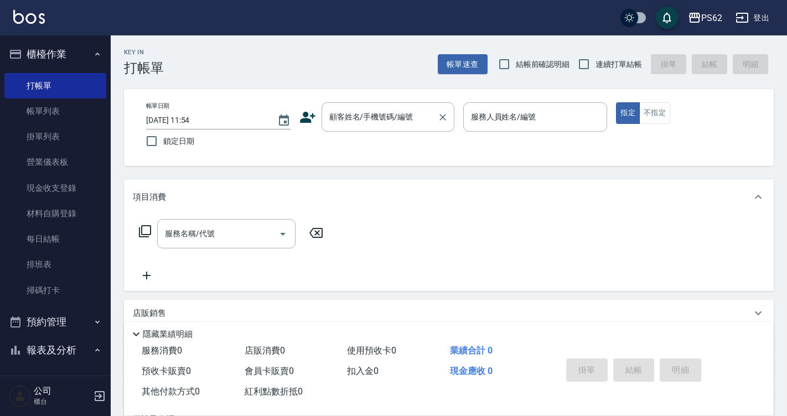
click at [355, 119] on input "顧客姓名/手機號碼/編號" at bounding box center [380, 116] width 106 height 19
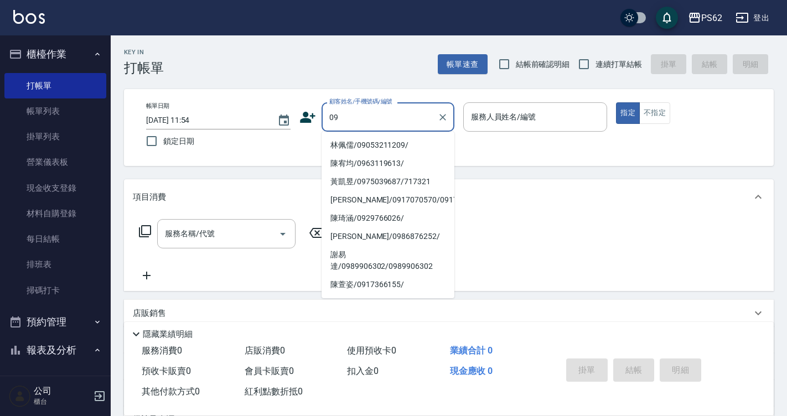
type input "0"
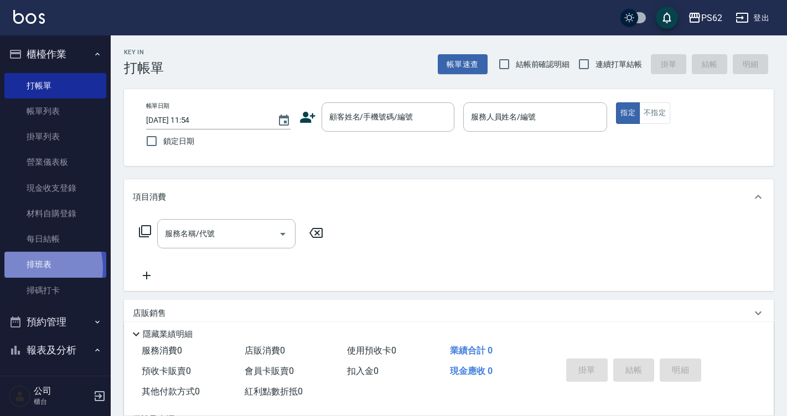
drag, startPoint x: 355, startPoint y: 119, endPoint x: 30, endPoint y: 268, distance: 357.5
click at [30, 268] on link "排班表" at bounding box center [55, 264] width 102 height 25
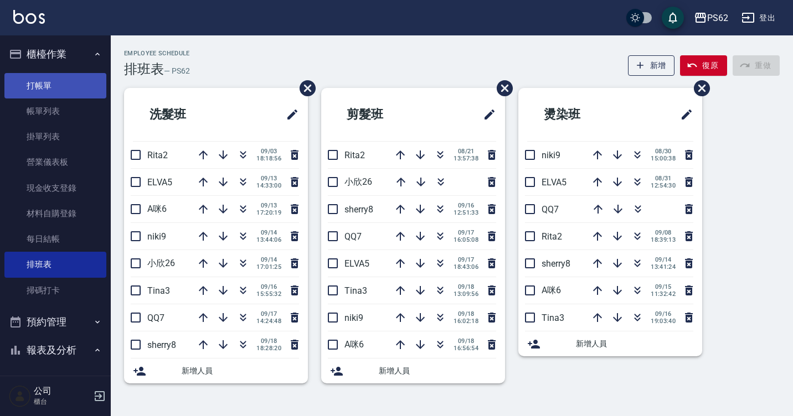
click at [55, 85] on link "打帳單" at bounding box center [55, 85] width 102 height 25
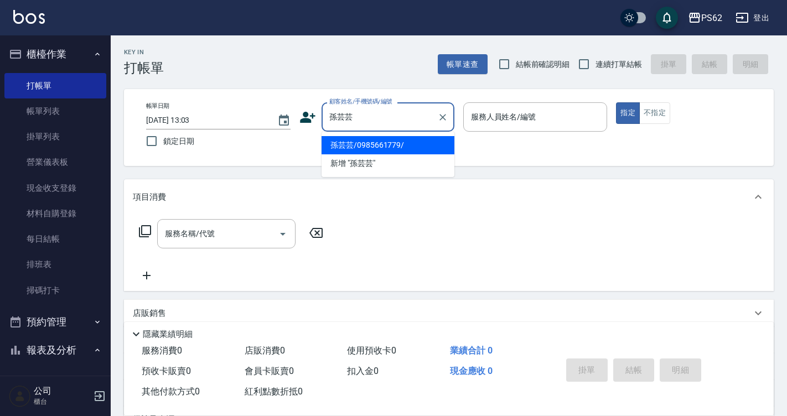
type input "孫芸芸/0985661779/"
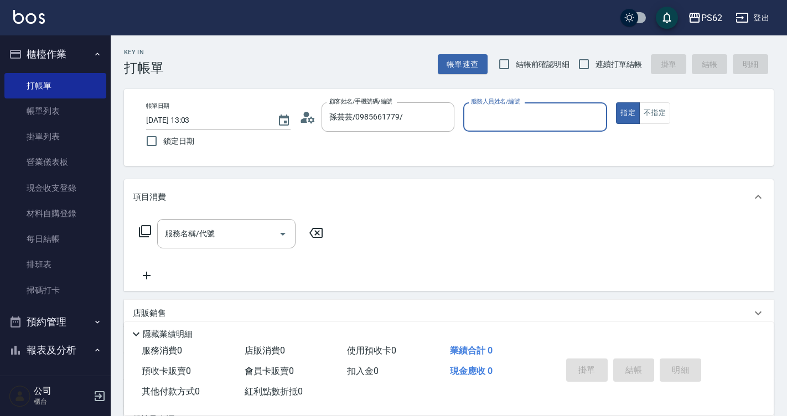
type input "[PERSON_NAME]-2"
click at [616, 102] on button "指定" at bounding box center [628, 113] width 24 height 22
type button "true"
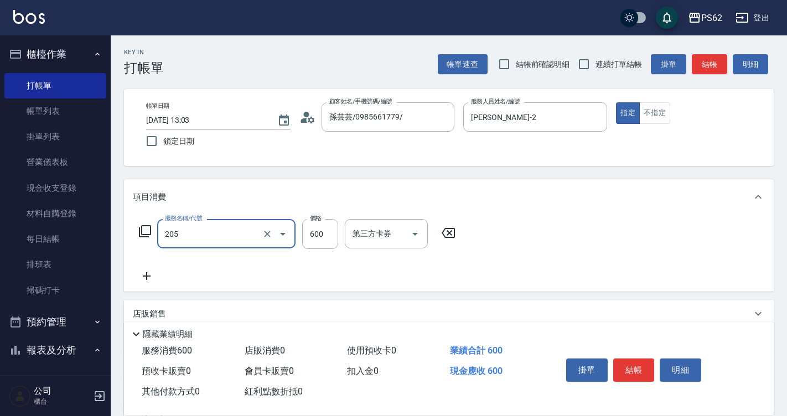
type input "A級洗剪400(205)"
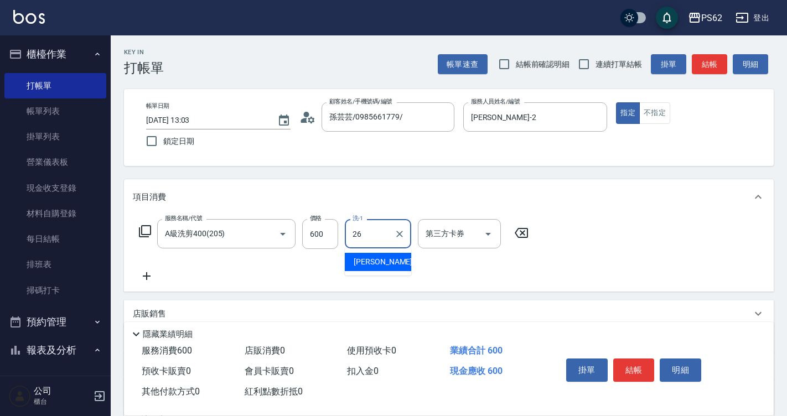
type input "[PERSON_NAME]-26"
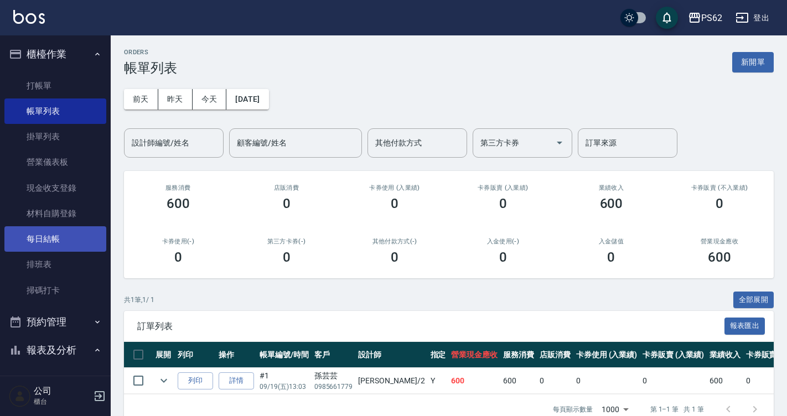
click at [64, 238] on link "每日結帳" at bounding box center [55, 238] width 102 height 25
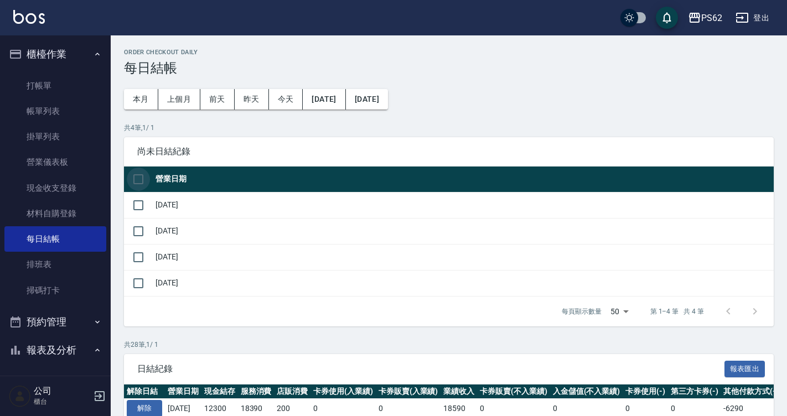
click at [136, 187] on input "checkbox" at bounding box center [138, 179] width 23 height 23
checkbox input "true"
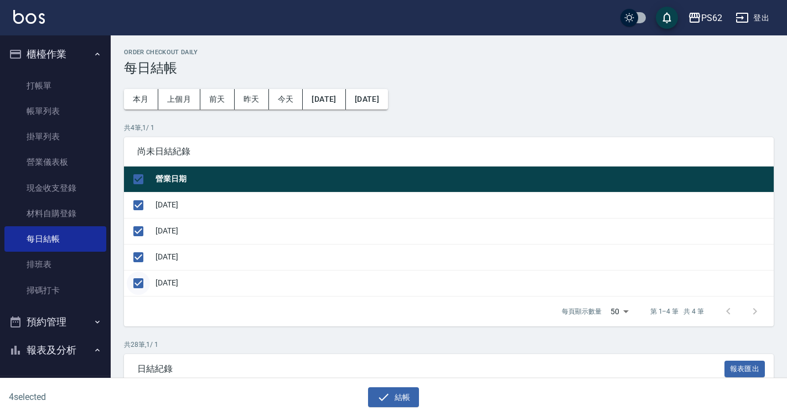
click at [140, 281] on input "checkbox" at bounding box center [138, 283] width 23 height 23
checkbox input "false"
click at [383, 399] on icon "button" at bounding box center [384, 397] width 10 height 7
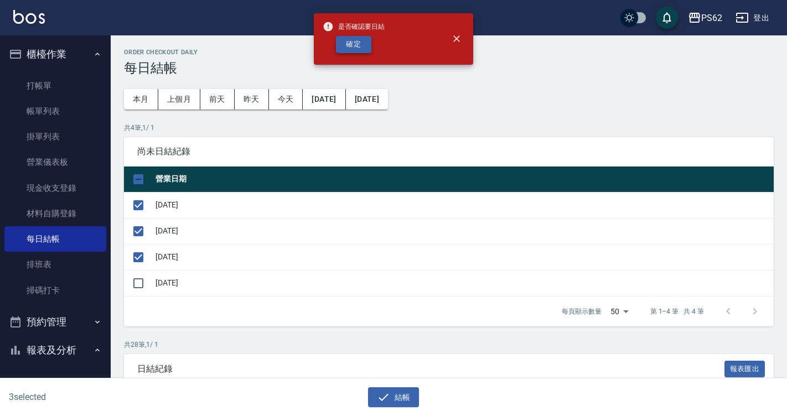
click at [346, 48] on button "確定" at bounding box center [353, 44] width 35 height 17
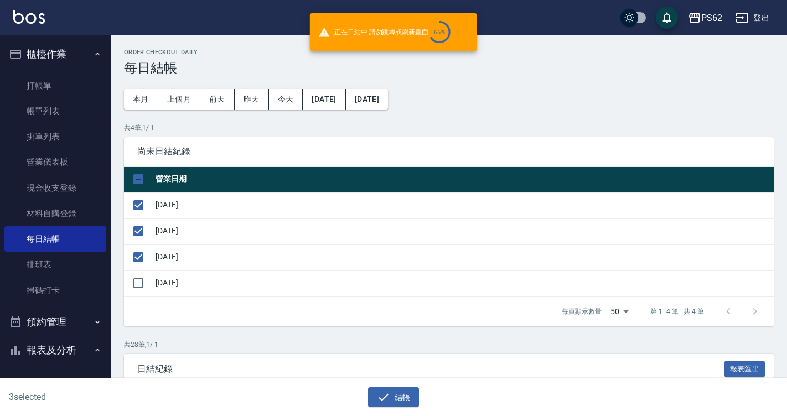
checkbox input "false"
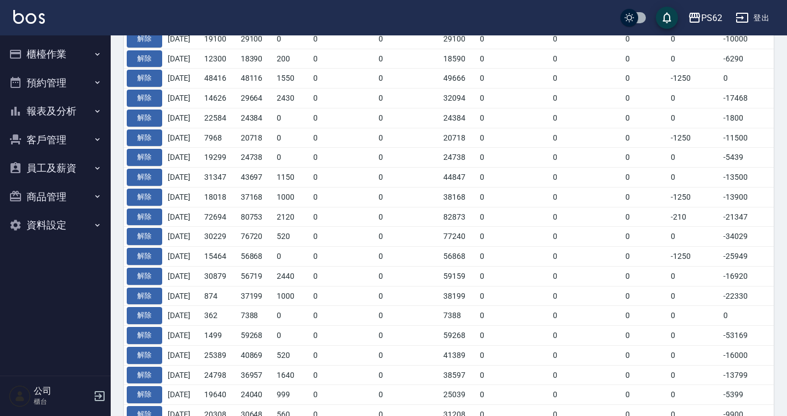
scroll to position [332, 0]
drag, startPoint x: 224, startPoint y: 238, endPoint x: 241, endPoint y: 231, distance: 18.9
click at [238, 231] on td "30229" at bounding box center [220, 236] width 37 height 20
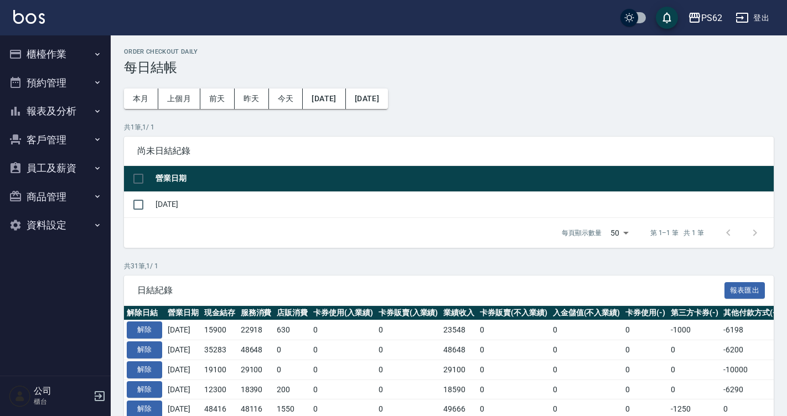
scroll to position [0, 0]
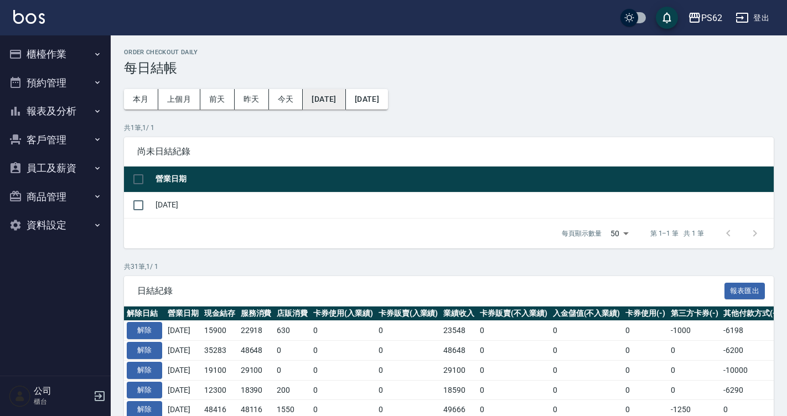
click at [331, 101] on button "[DATE]" at bounding box center [324, 99] width 43 height 20
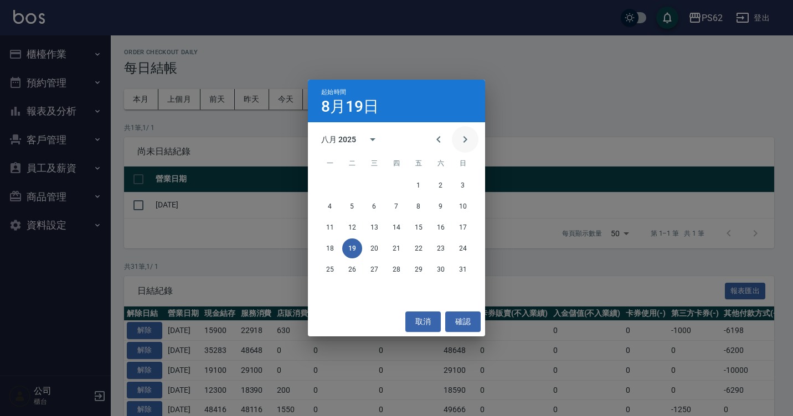
click at [471, 138] on icon "Next month" at bounding box center [464, 139] width 13 height 13
click at [467, 206] on button "14" at bounding box center [463, 207] width 20 height 20
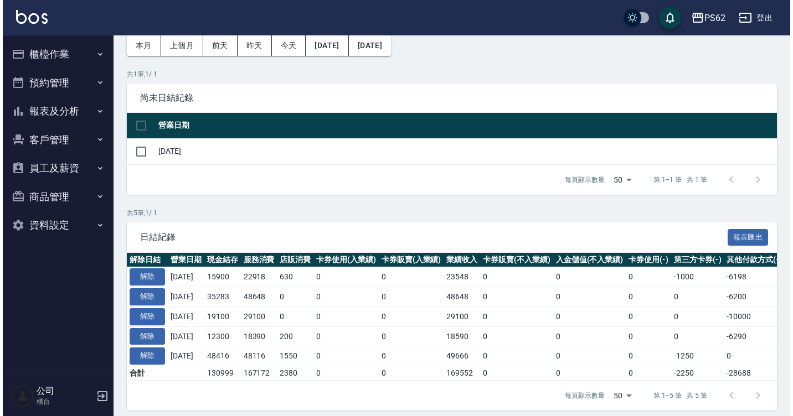
scroll to position [55, 0]
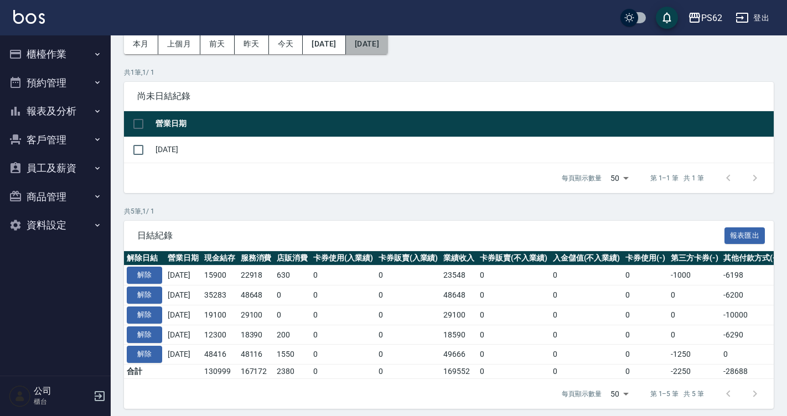
click at [388, 49] on button "[DATE]" at bounding box center [367, 44] width 42 height 20
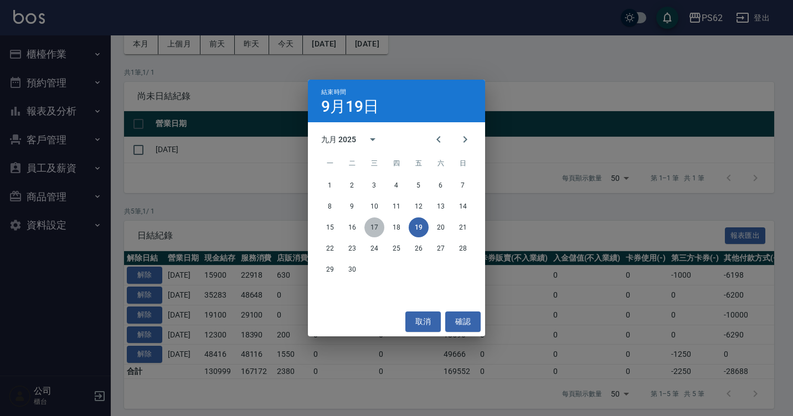
click at [375, 230] on button "17" at bounding box center [374, 228] width 20 height 20
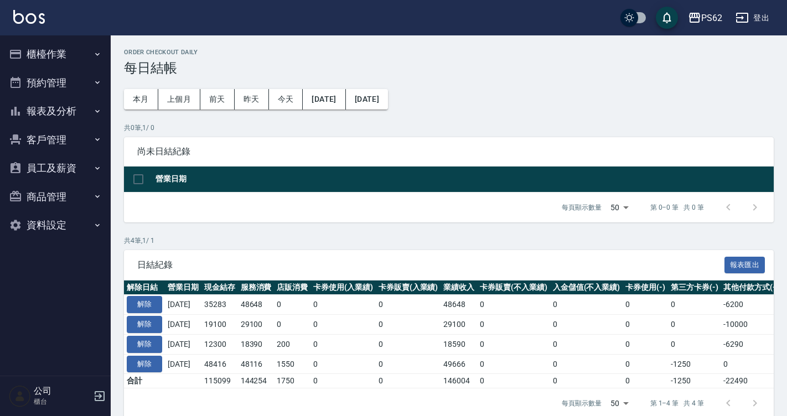
click at [73, 54] on button "櫃檯作業" at bounding box center [55, 54] width 102 height 29
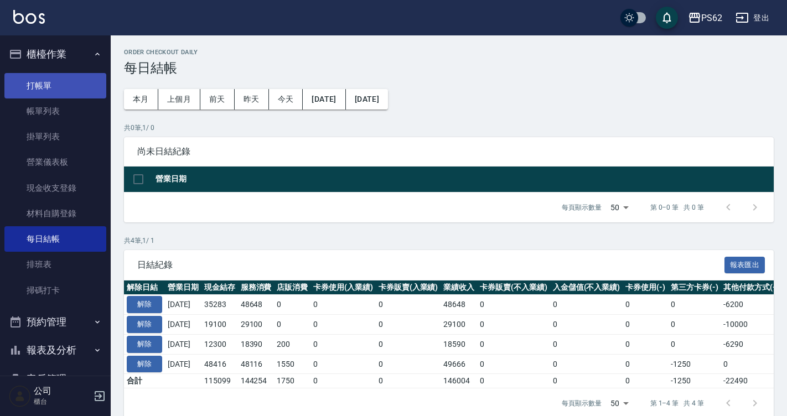
click at [59, 84] on link "打帳單" at bounding box center [55, 85] width 102 height 25
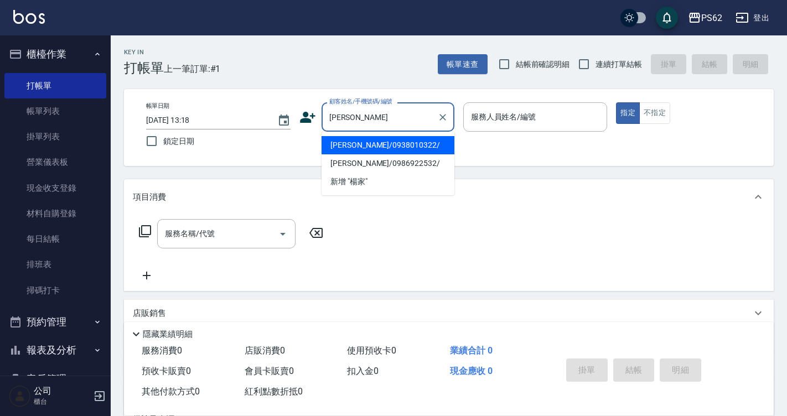
click at [383, 148] on li "楊家瑜/0938010322/" at bounding box center [388, 145] width 133 height 18
type input "楊家瑜/0938010322/"
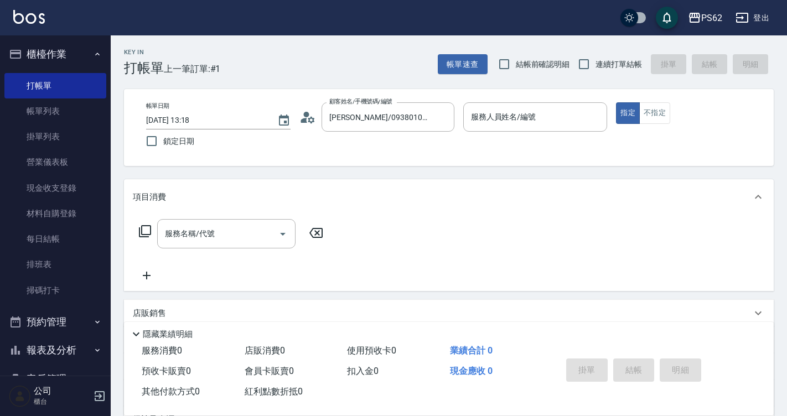
click at [310, 117] on icon at bounding box center [308, 117] width 17 height 17
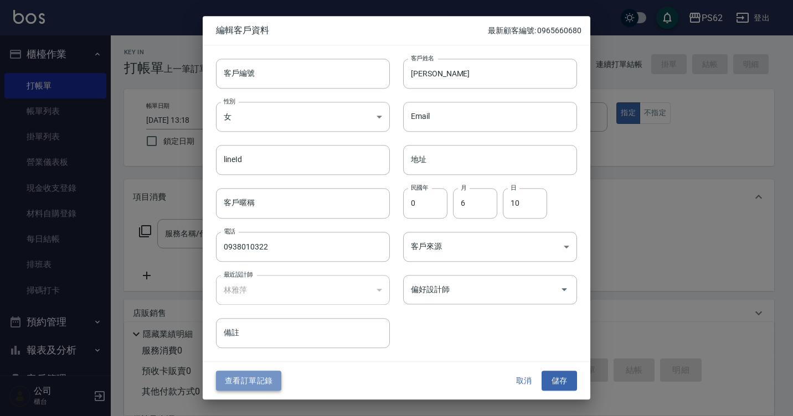
click at [263, 382] on button "查看訂單記錄" at bounding box center [248, 381] width 65 height 20
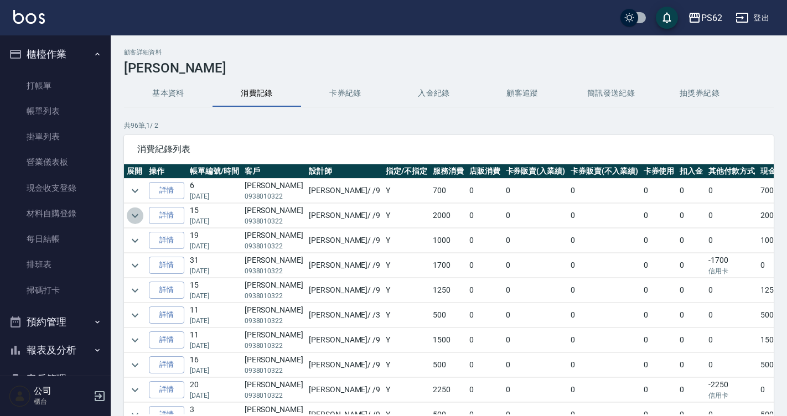
click at [136, 218] on icon "expand row" at bounding box center [134, 215] width 13 height 13
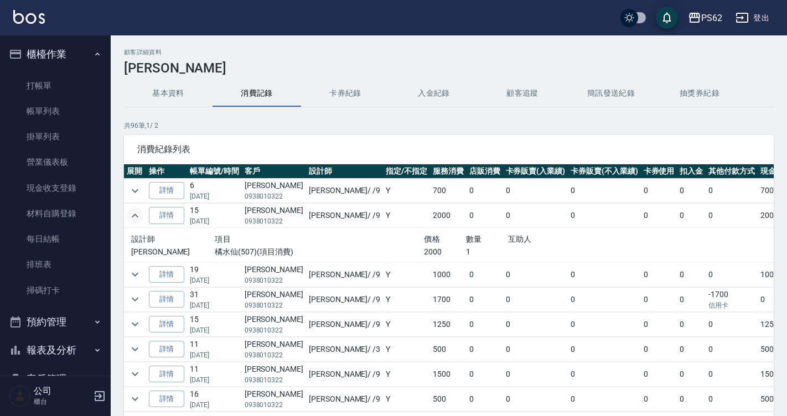
click at [136, 218] on icon "expand row" at bounding box center [134, 215] width 13 height 13
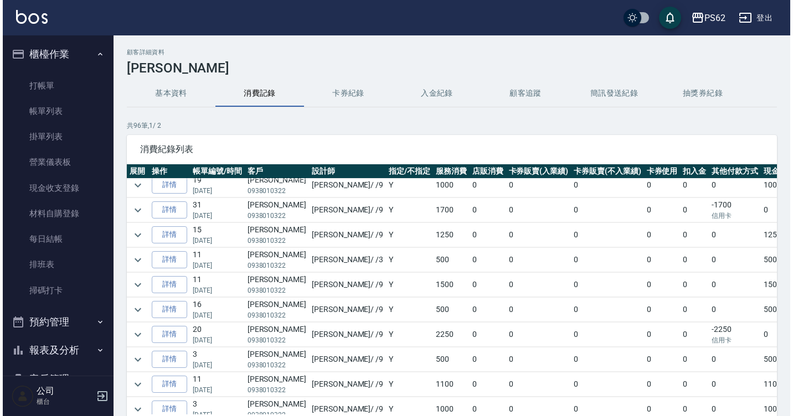
scroll to position [111, 0]
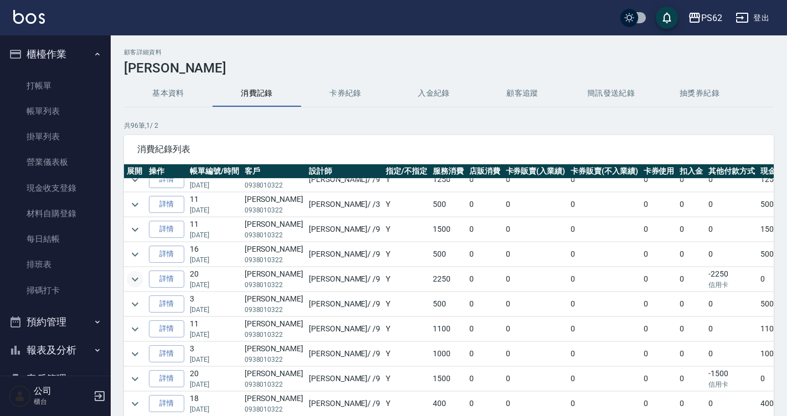
click at [131, 277] on icon "expand row" at bounding box center [134, 279] width 13 height 13
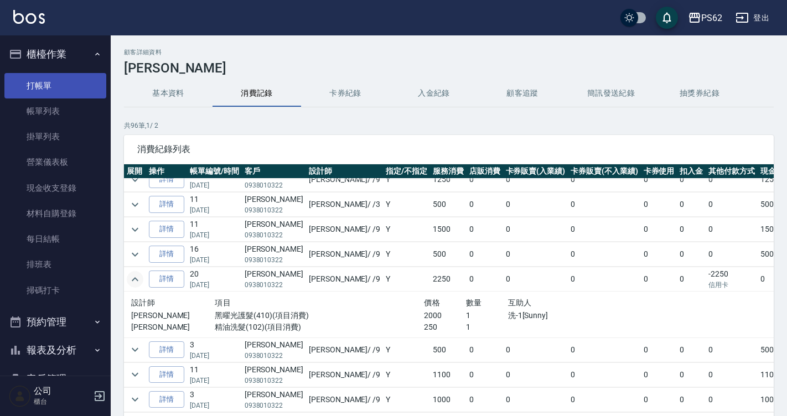
click at [22, 90] on link "打帳單" at bounding box center [55, 85] width 102 height 25
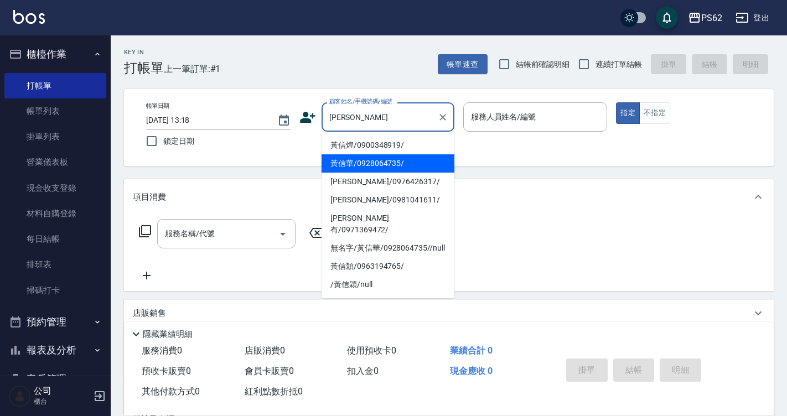
type input "黃信華/0928064735/"
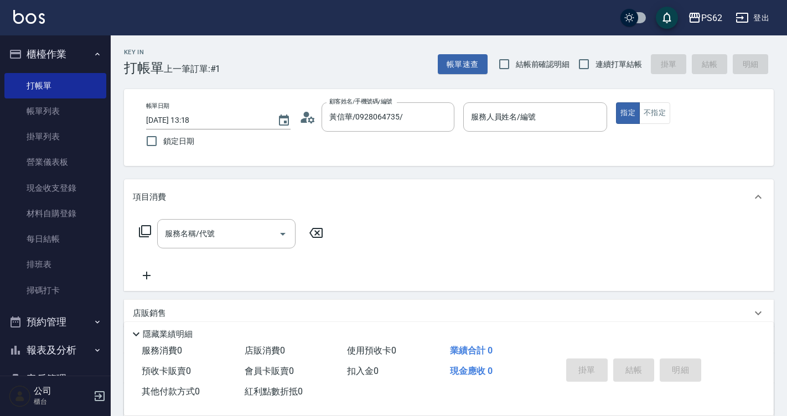
click at [303, 127] on div "顧客姓名/手機號碼/編號 黃信華/0928064735/ 顧客姓名/手機號碼/編號" at bounding box center [377, 116] width 155 height 29
click at [306, 113] on circle at bounding box center [306, 115] width 6 height 6
click at [306, 113] on html "PS62 登出 櫃檯作業 打帳單 帳單列表 掛單列表 營業儀表板 現金收支登錄 材料自購登錄 每日結帳 排班表 掃碼打卡 預約管理 預約管理 單日預約紀錄 單…" at bounding box center [393, 271] width 787 height 543
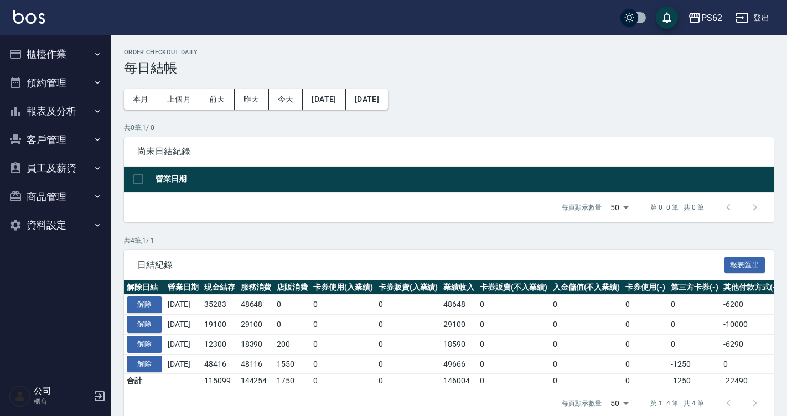
click at [65, 115] on button "報表及分析" at bounding box center [55, 111] width 102 height 29
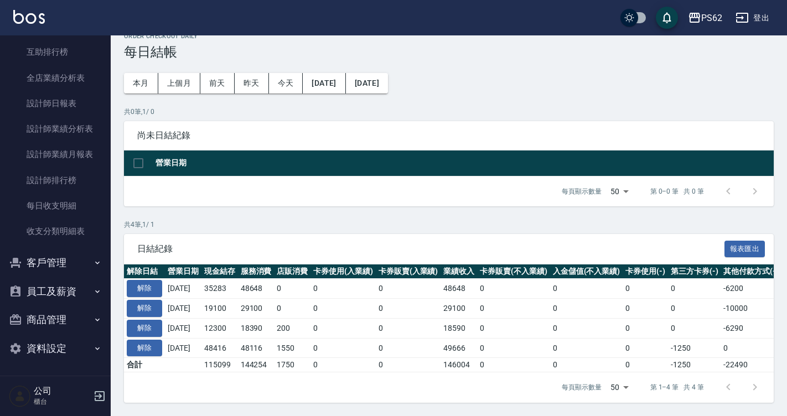
scroll to position [24, 0]
click at [65, 248] on ul "報表目錄 店家日報表 互助日報表 互助排行榜 全店業績分析表 設計師日報表 設計師業績分析表 設計師業績月報表 設計師排行榜 每日收支明細 收支分類明細表" at bounding box center [55, 103] width 102 height 291
click at [74, 262] on button "客戶管理" at bounding box center [55, 263] width 102 height 29
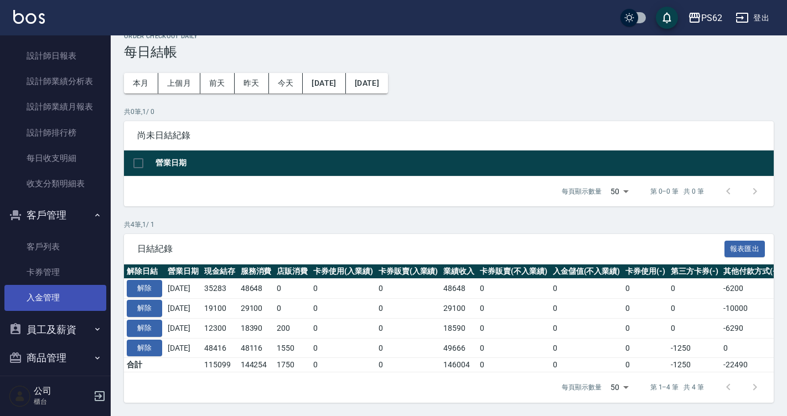
scroll to position [253, 0]
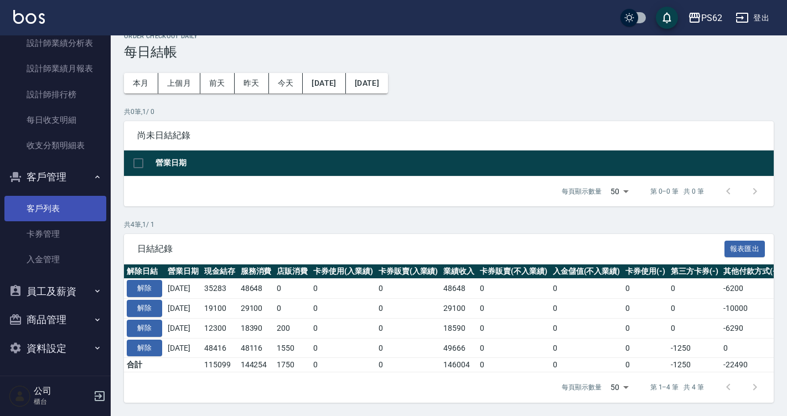
click at [58, 205] on link "客戶列表" at bounding box center [55, 208] width 102 height 25
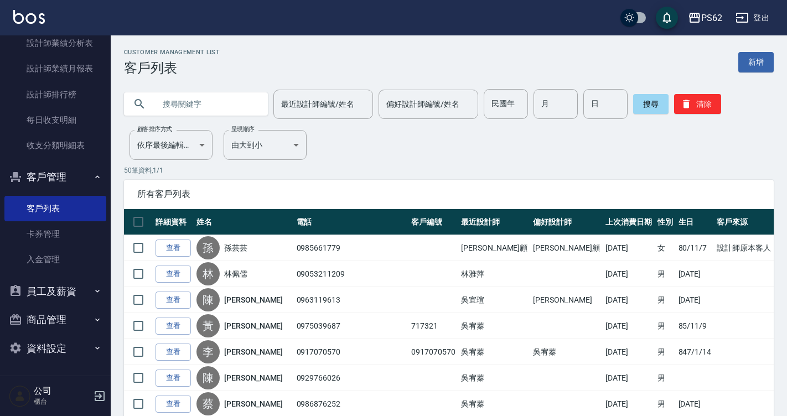
click at [190, 108] on input "text" at bounding box center [207, 104] width 104 height 30
type input "黃信"
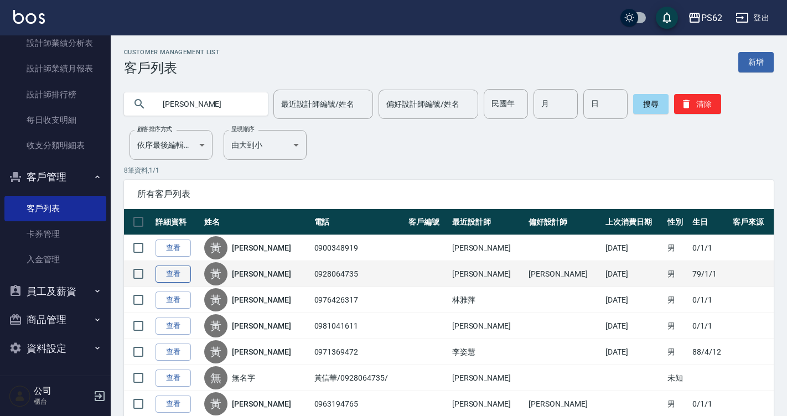
click at [180, 270] on link "查看" at bounding box center [173, 274] width 35 height 17
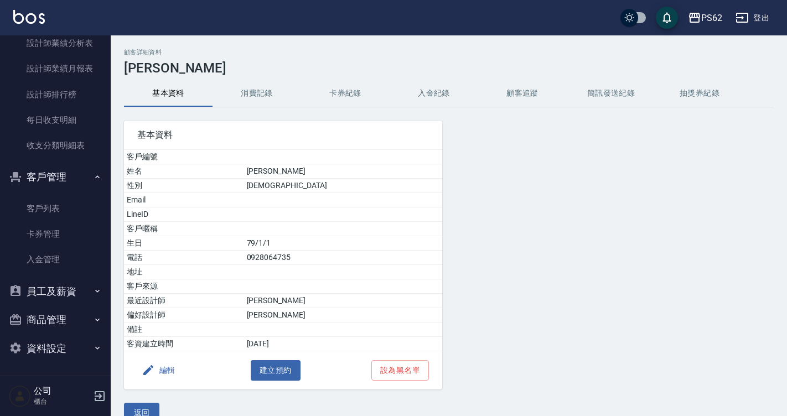
click at [260, 107] on div "基本資料 客戶編號 姓名 黃信華 性別 MALE Email LineID 客戶暱稱 生日 79/1/1 電話 0928064735 地址 客戶來源 最近設計…" at bounding box center [277, 248] width 332 height 282
click at [259, 99] on button "消費記錄" at bounding box center [257, 93] width 89 height 27
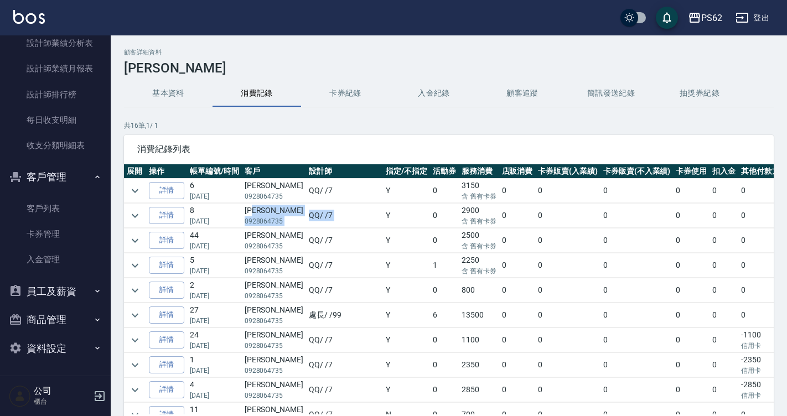
drag, startPoint x: 261, startPoint y: 209, endPoint x: 334, endPoint y: 214, distance: 73.9
click at [334, 214] on tr "詳情 8 04/26/2025 黃信華 0928064735 QQ / /7 Y 0 2900 含 舊有卡券 0 0 0 0 0 0 650" at bounding box center [489, 216] width 730 height 24
click at [383, 214] on td "Y" at bounding box center [406, 216] width 47 height 24
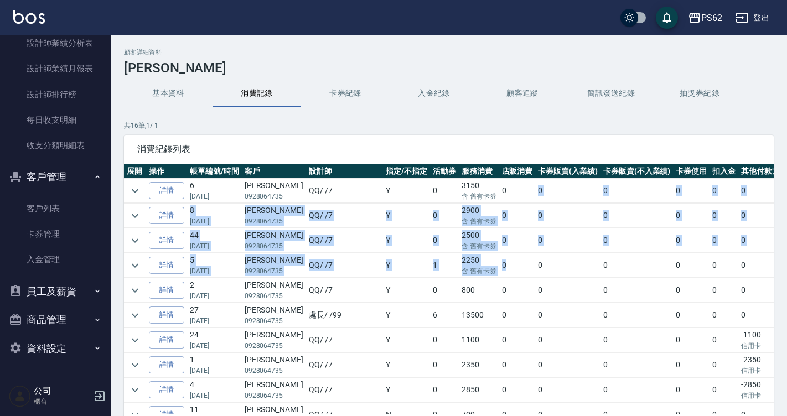
drag, startPoint x: 456, startPoint y: 192, endPoint x: 457, endPoint y: 270, distance: 78.6
click at [457, 270] on tbody "詳情 6 07/13/2025 黃信華 0928064735 QQ / /7 Y 0 3150 含 舊有卡券 0 0 0 0 0 0 900 詳情 8 04/…" at bounding box center [489, 378] width 730 height 399
click at [499, 270] on td "0" at bounding box center [517, 266] width 37 height 24
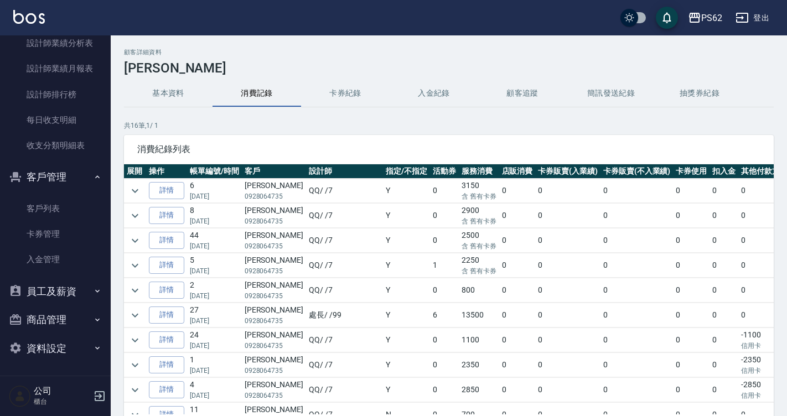
drag, startPoint x: 389, startPoint y: 193, endPoint x: 458, endPoint y: 183, distance: 69.9
click at [430, 192] on td "0" at bounding box center [444, 191] width 29 height 24
click at [458, 182] on tr "詳情 6 07/13/2025 黃信華 0928064735 QQ / /7 Y 0 3150 含 舊有卡券 0 0 0 0 0 0 900" at bounding box center [489, 191] width 730 height 24
click at [499, 182] on td "0" at bounding box center [517, 191] width 37 height 24
drag, startPoint x: 200, startPoint y: 192, endPoint x: 288, endPoint y: 190, distance: 88.6
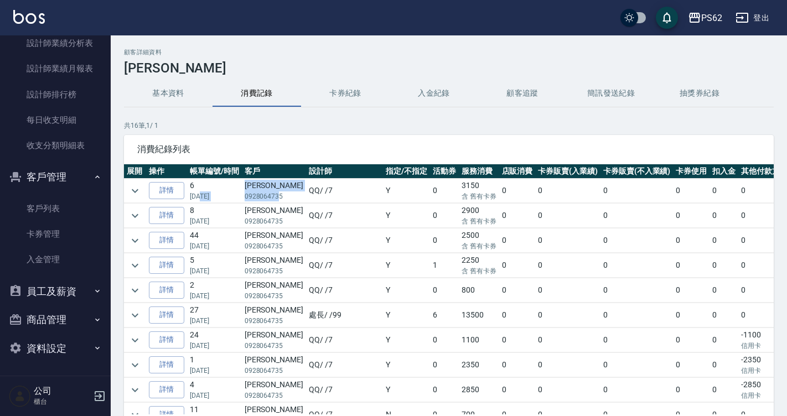
click at [281, 194] on tr "詳情 6 07/13/2025 黃信華 0928064735 QQ / /7 Y 0 3150 含 舊有卡券 0 0 0 0 0 0 900" at bounding box center [489, 191] width 730 height 24
click at [306, 190] on td "QQ / /7" at bounding box center [344, 191] width 77 height 24
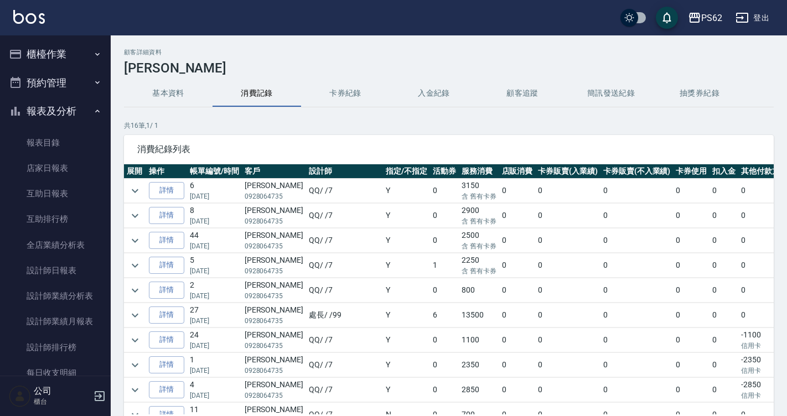
click at [56, 60] on button "櫃檯作業" at bounding box center [55, 54] width 102 height 29
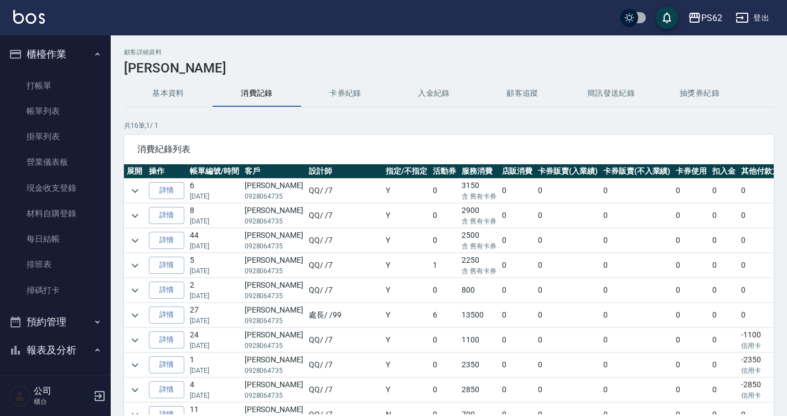
click at [310, 218] on td "QQ / /7" at bounding box center [344, 216] width 77 height 24
click at [122, 187] on div "顧客詳細資料 黃信華 基本資料 消費記錄 卡券紀錄 入金紀錄 顧客追蹤 簡訊發送紀錄 抽獎券紀錄 共 16 筆, 1 / 1 消費紀錄列表 展開 操作 帳單編…" at bounding box center [449, 264] width 677 height 430
click at [132, 188] on icon "expand row" at bounding box center [134, 190] width 13 height 13
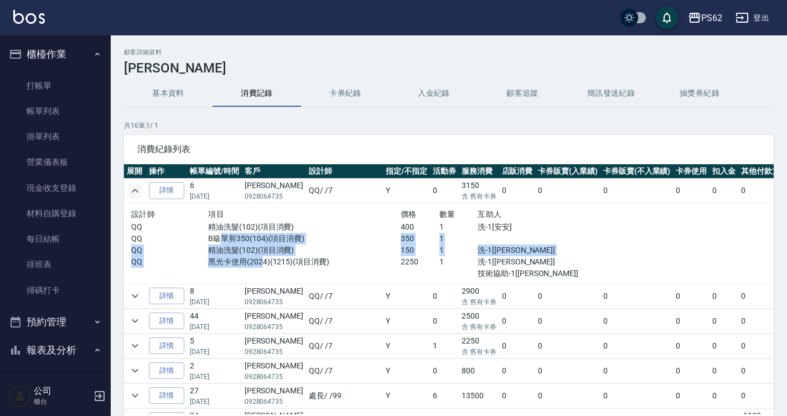
drag, startPoint x: 215, startPoint y: 235, endPoint x: 255, endPoint y: 266, distance: 50.5
click at [255, 266] on div "設計師 項目 價格 數量 互助人 QQ 精油洗髮(102)(項目消費) 400 1 洗-1[安安] QQ B級單剪350(104)(項目消費) 350 1 Q…" at bounding box center [362, 244] width 462 height 72
click at [255, 266] on p "黑光卡使用(2024)(1215)(項目消費)" at bounding box center [304, 262] width 193 height 12
drag, startPoint x: 201, startPoint y: 221, endPoint x: 340, endPoint y: 261, distance: 144.7
click at [340, 261] on div "設計師 項目 價格 數量 互助人 QQ 精油洗髮(102)(項目消費) 400 1 洗-1[安安] QQ B級單剪350(104)(項目消費) 350 1 Q…" at bounding box center [362, 244] width 462 height 72
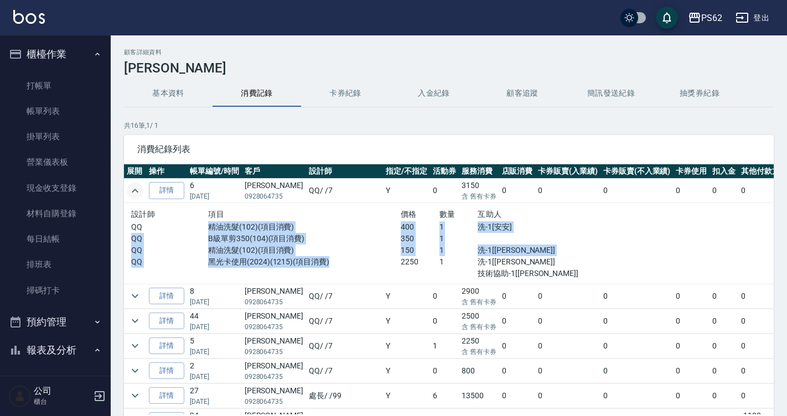
click at [340, 261] on p "黑光卡使用(2024)(1215)(項目消費)" at bounding box center [304, 262] width 193 height 12
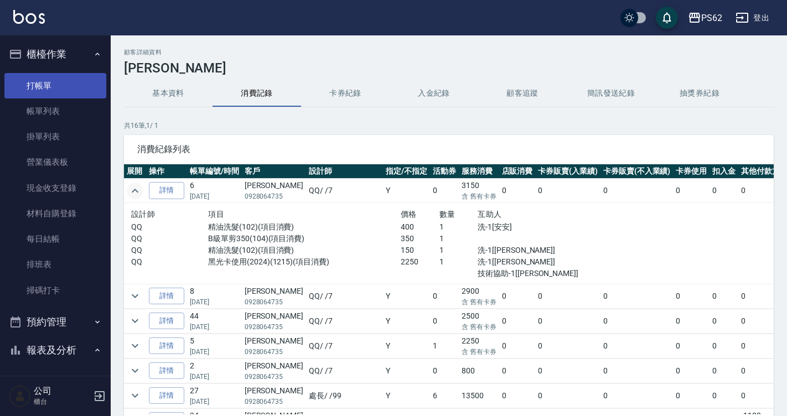
click at [49, 88] on link "打帳單" at bounding box center [55, 85] width 102 height 25
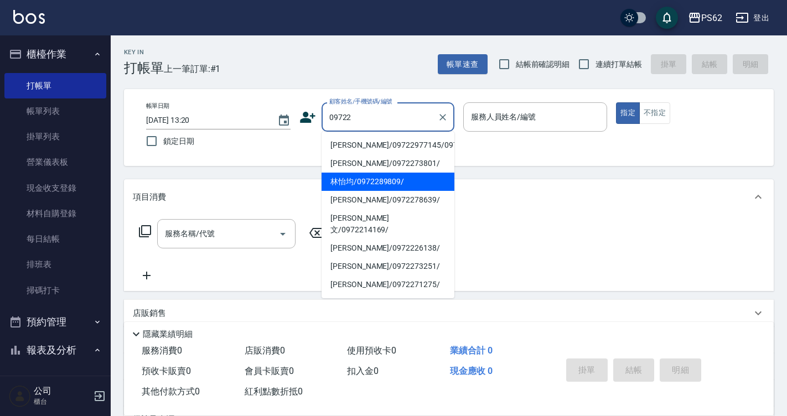
drag, startPoint x: 365, startPoint y: 194, endPoint x: 419, endPoint y: 176, distance: 57.3
click at [365, 191] on li "林怡均/0972289809/" at bounding box center [388, 182] width 133 height 18
type input "林怡均/0972289809/"
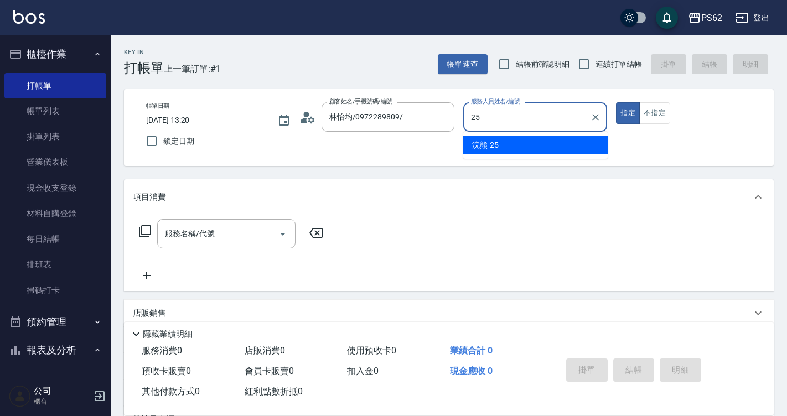
click at [554, 117] on input "25" at bounding box center [527, 116] width 118 height 19
click at [548, 132] on ul "浣熊 -25" at bounding box center [535, 145] width 145 height 27
click at [544, 157] on ul "浣熊 -25" at bounding box center [535, 145] width 145 height 27
click at [559, 119] on input "25" at bounding box center [527, 116] width 118 height 19
click at [561, 145] on div "浣熊 -25" at bounding box center [535, 145] width 145 height 18
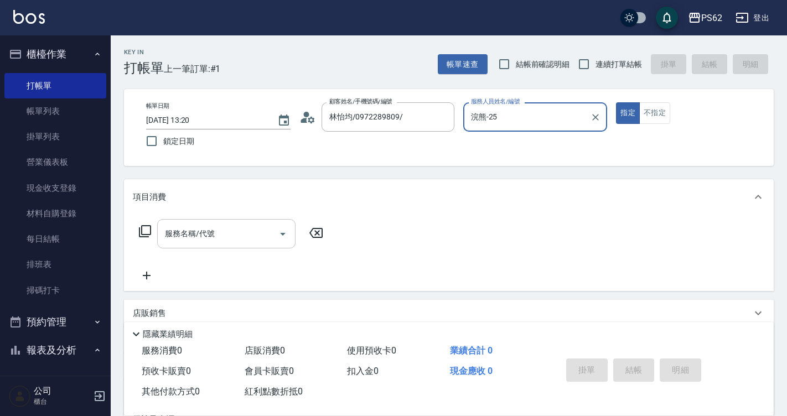
click at [161, 225] on div "服務名稱/代號" at bounding box center [226, 233] width 138 height 29
type input "浣熊-25"
click at [148, 218] on div "服務名稱/代號 服務名稱/代號" at bounding box center [449, 253] width 650 height 76
click at [152, 236] on div "服務名稱/代號 服務名稱/代號" at bounding box center [231, 233] width 197 height 29
click at [141, 233] on icon at bounding box center [145, 231] width 12 height 12
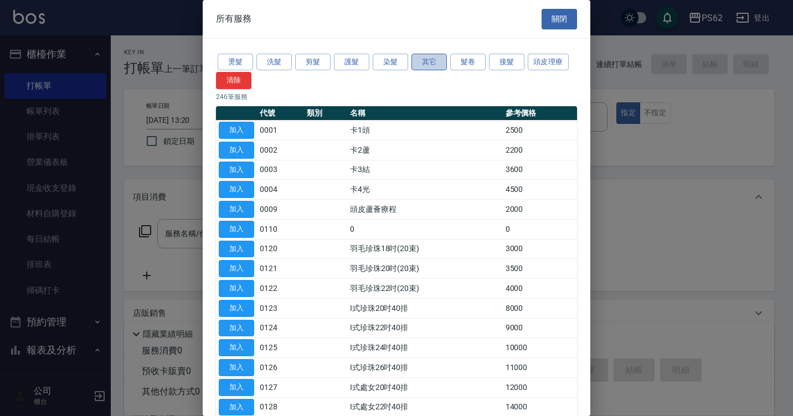
click at [444, 63] on button "其它" at bounding box center [428, 62] width 35 height 17
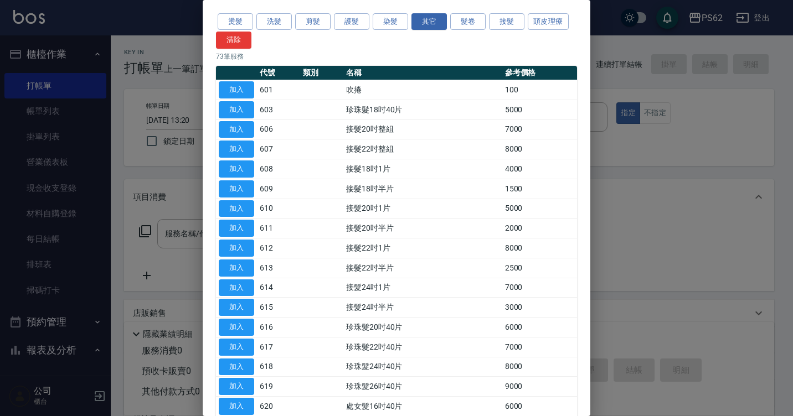
scroll to position [55, 0]
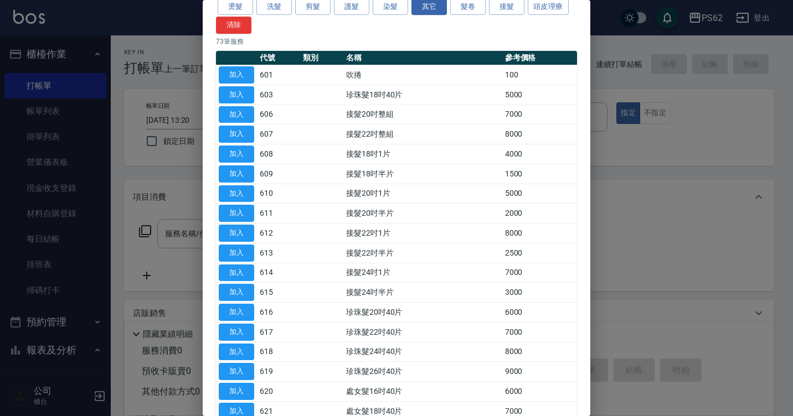
click at [172, 103] on div at bounding box center [396, 208] width 793 height 416
click at [787, 138] on html "PS62 登出 櫃檯作業 打帳單 帳單列表 掛單列表 營業儀表板 現金收支登錄 材料自購登錄 每日結帳 排班表 掃碼打卡 預約管理 預約管理 單日預約紀錄 單…" at bounding box center [396, 269] width 793 height 539
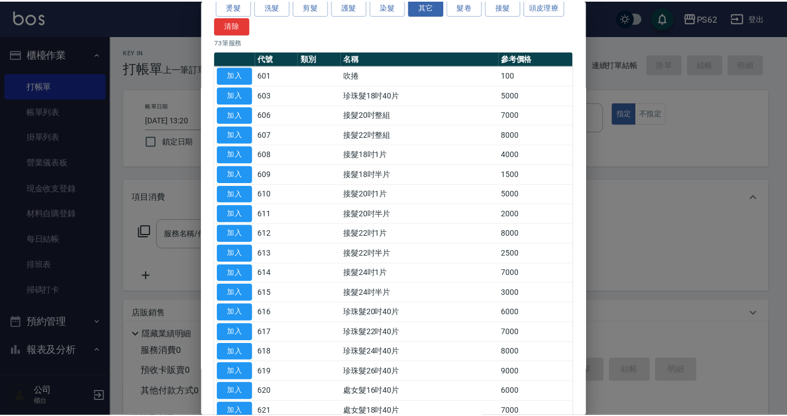
scroll to position [0, 0]
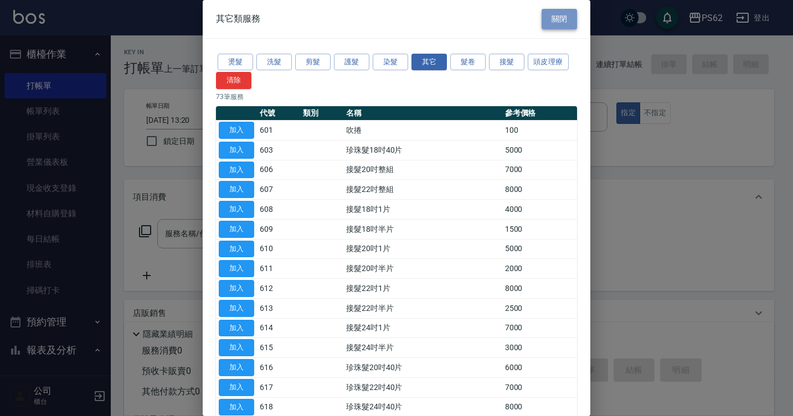
click at [548, 19] on button "關閉" at bounding box center [559, 19] width 35 height 20
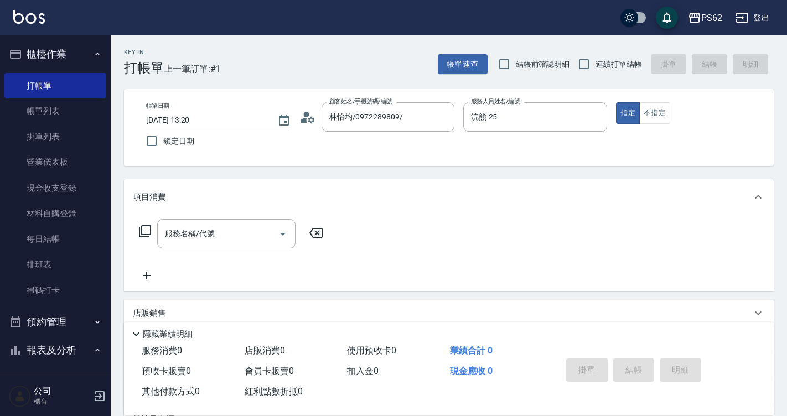
click at [147, 274] on icon at bounding box center [147, 276] width 8 height 8
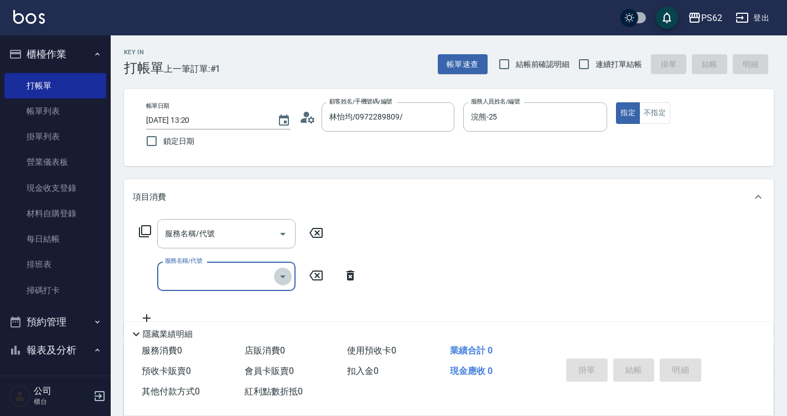
click at [280, 282] on icon "Open" at bounding box center [282, 276] width 13 height 13
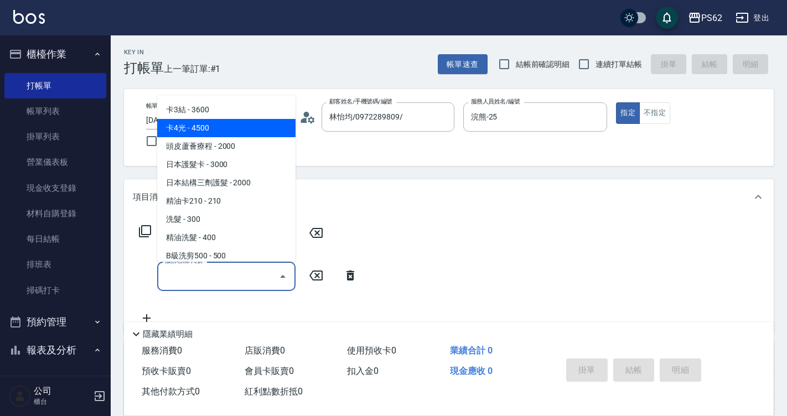
scroll to position [55, 0]
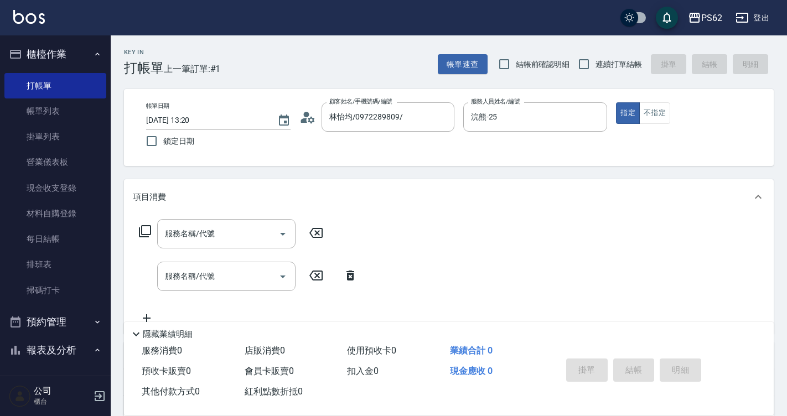
click at [136, 267] on div "服務名稱/代號 服務名稱/代號" at bounding box center [248, 276] width 231 height 29
click at [316, 270] on icon at bounding box center [316, 275] width 28 height 13
click at [324, 268] on div "服務名稱/代號 服務名稱/代號" at bounding box center [248, 276] width 231 height 29
click at [304, 281] on icon at bounding box center [316, 275] width 28 height 13
click at [315, 274] on icon at bounding box center [316, 276] width 13 height 10
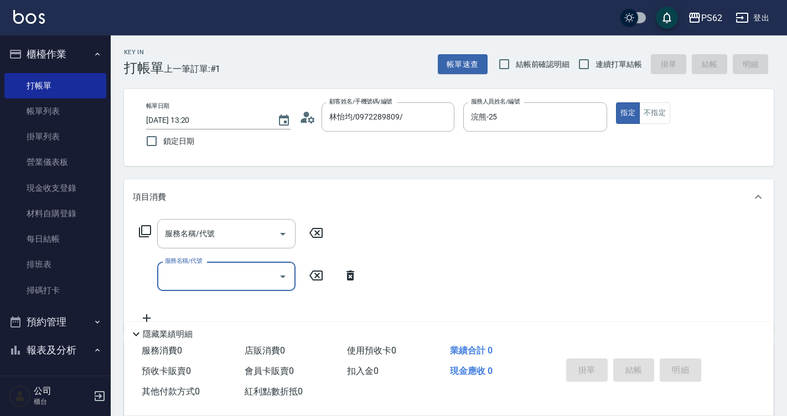
click at [346, 276] on icon at bounding box center [351, 275] width 28 height 13
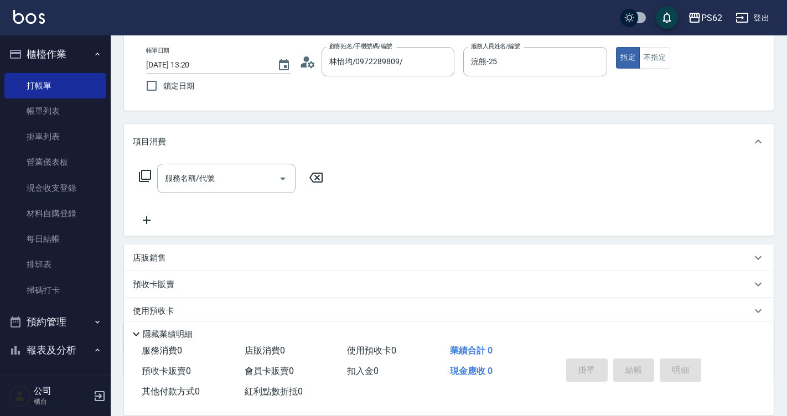
click at [137, 252] on p "店販銷售" at bounding box center [149, 258] width 33 height 12
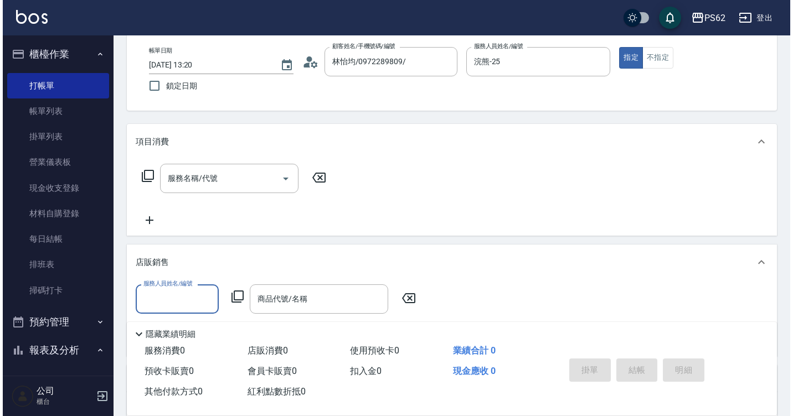
scroll to position [0, 0]
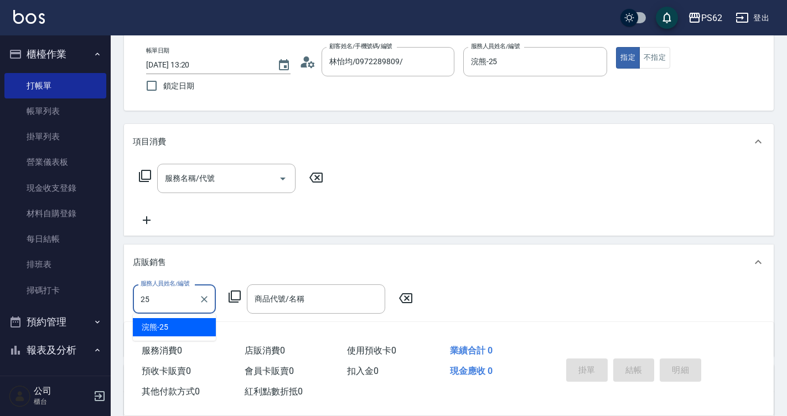
click at [183, 318] on div "浣熊 -25" at bounding box center [174, 327] width 83 height 18
type input "浣熊-25"
click at [183, 322] on div "隱藏業績明細" at bounding box center [449, 331] width 650 height 19
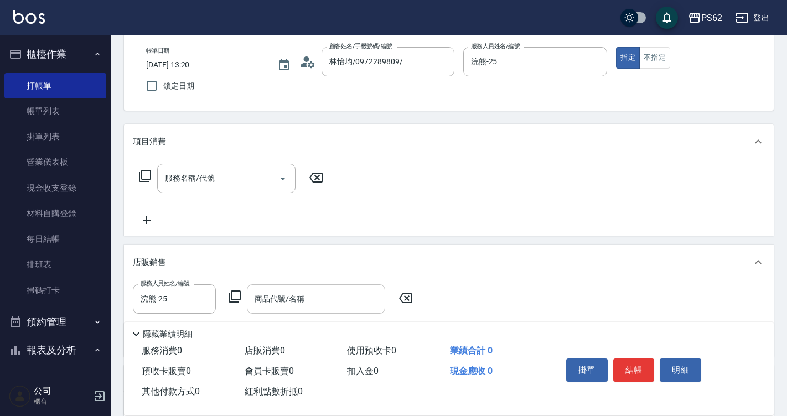
click at [271, 310] on div "商品代號/名稱" at bounding box center [316, 299] width 138 height 29
click at [242, 281] on div "服務人員姓名/編號 浣熊-25 服務人員姓名/編號 商品代號/名稱 商品代號/名稱" at bounding box center [449, 318] width 650 height 76
click at [236, 297] on icon at bounding box center [234, 296] width 13 height 13
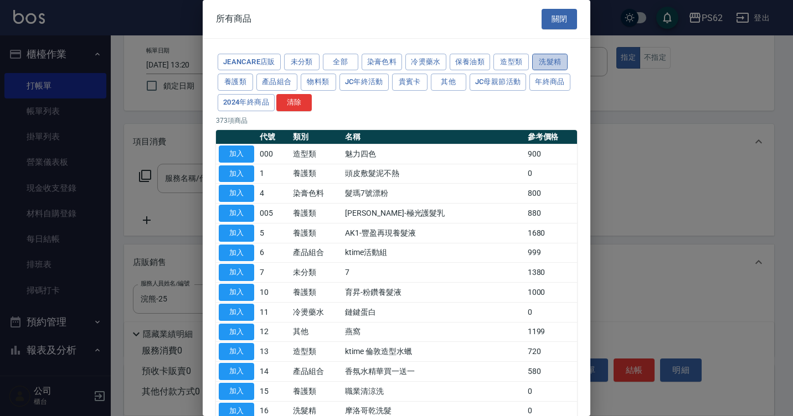
click at [558, 64] on button "洗髮精" at bounding box center [549, 62] width 35 height 17
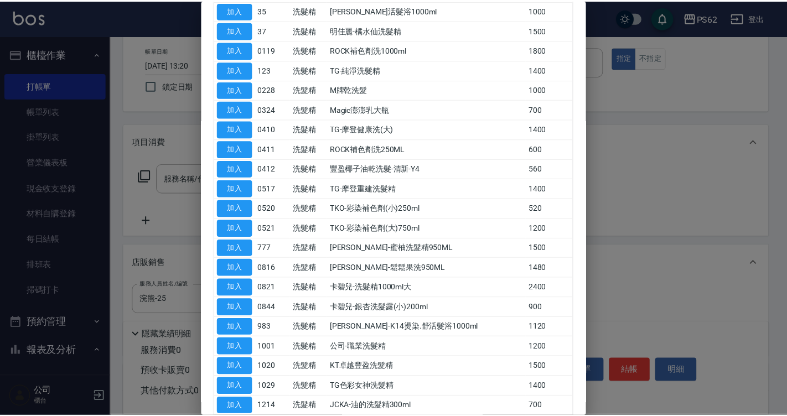
scroll to position [166, 0]
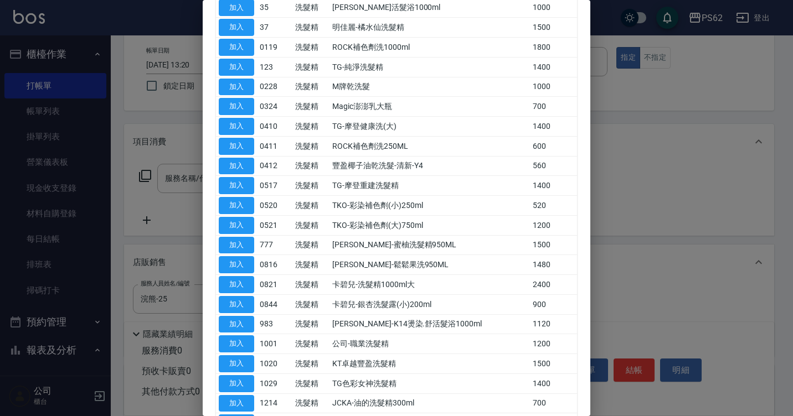
click at [240, 204] on button "加入" at bounding box center [236, 205] width 35 height 17
type input "TKO-彩染補色劑(小)250ml"
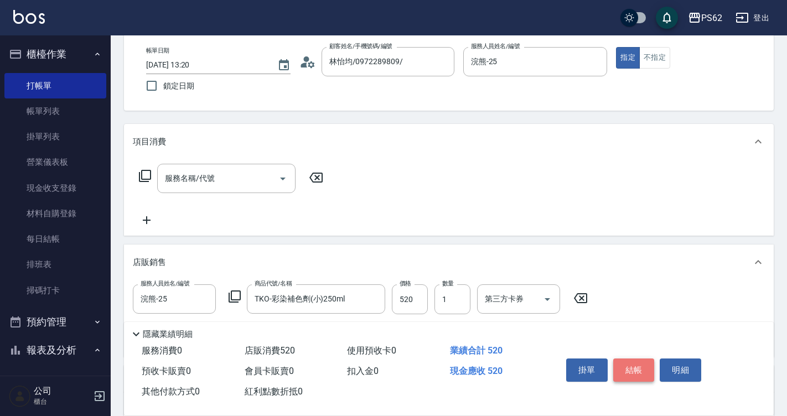
click at [641, 375] on button "結帳" at bounding box center [635, 370] width 42 height 23
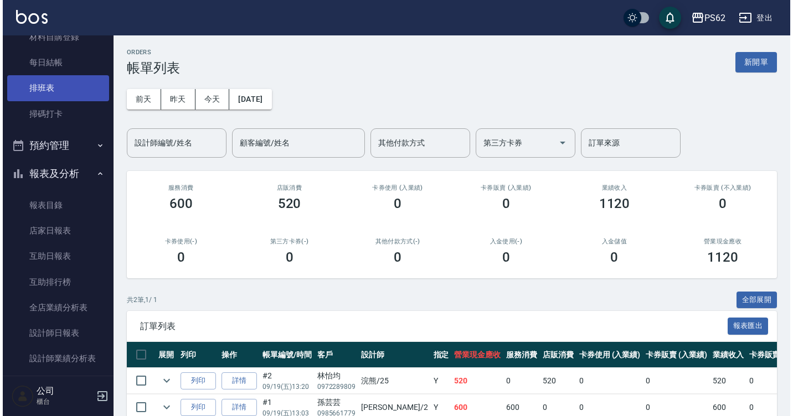
scroll to position [277, 0]
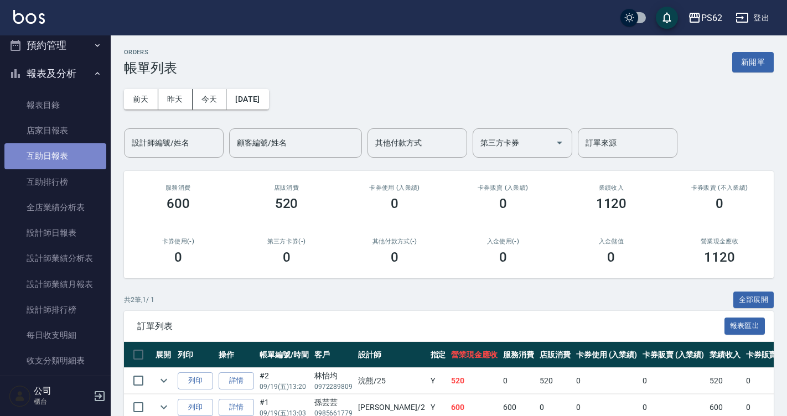
click at [60, 161] on link "互助日報表" at bounding box center [55, 155] width 102 height 25
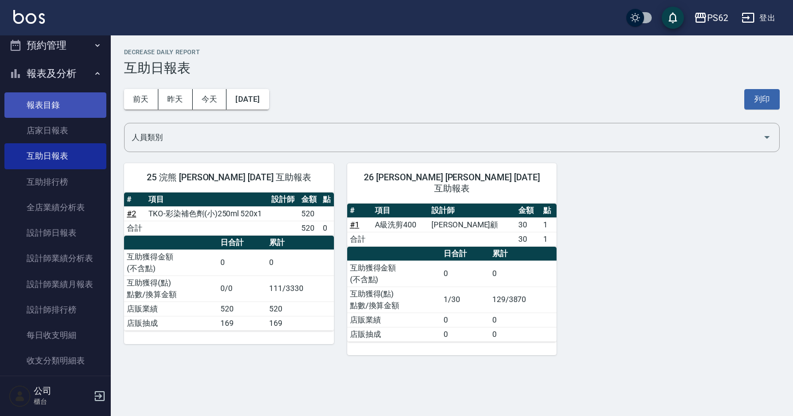
click at [76, 106] on link "報表目錄" at bounding box center [55, 104] width 102 height 25
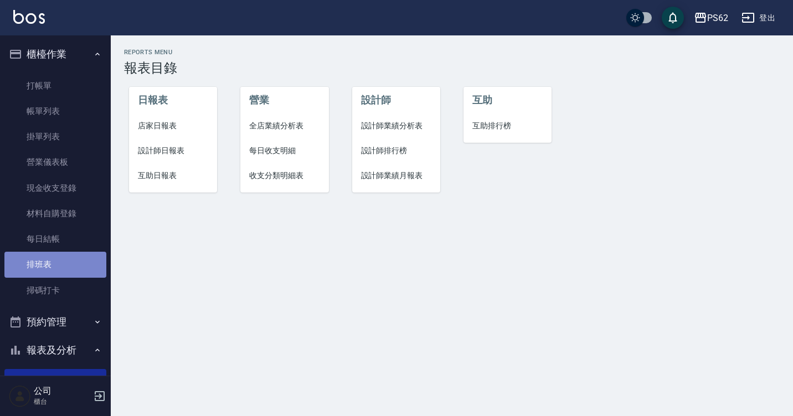
click at [56, 262] on link "排班表" at bounding box center [55, 264] width 102 height 25
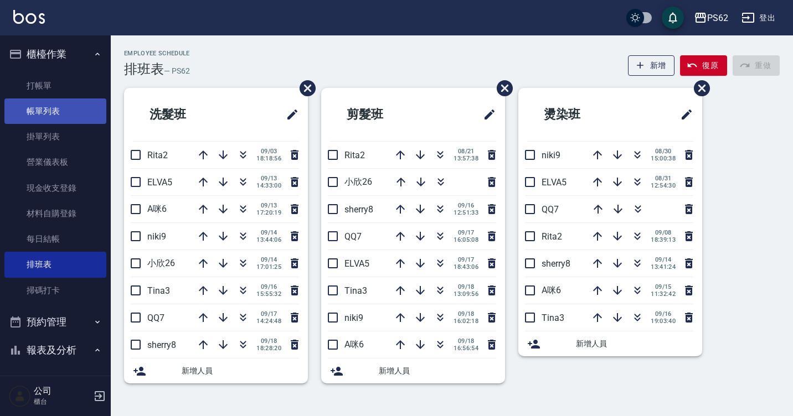
click at [86, 102] on link "帳單列表" at bounding box center [55, 111] width 102 height 25
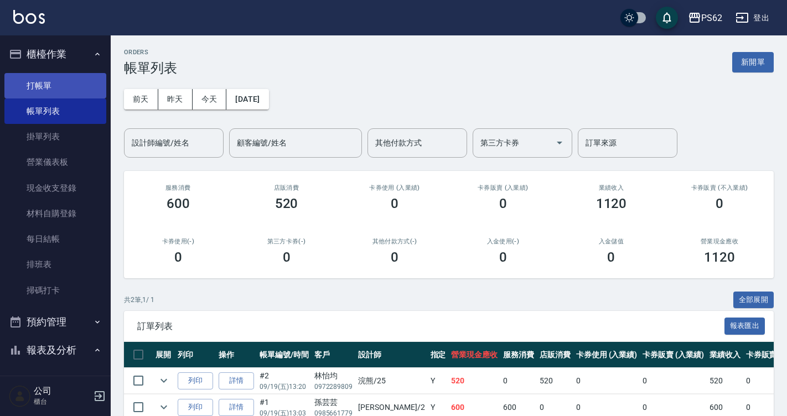
click at [63, 89] on link "打帳單" at bounding box center [55, 85] width 102 height 25
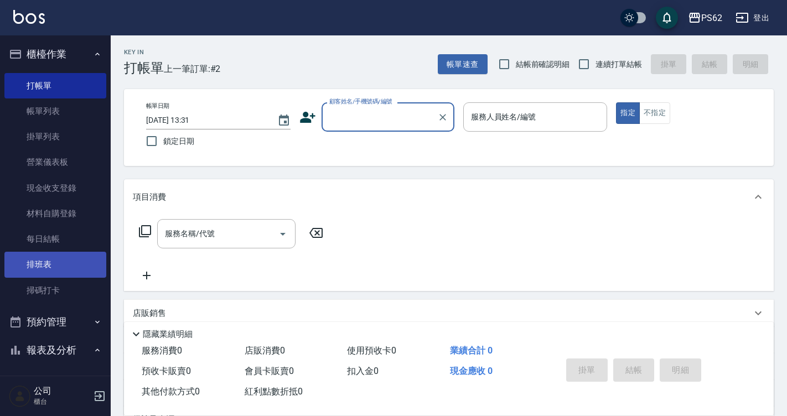
drag, startPoint x: 792, startPoint y: 118, endPoint x: 56, endPoint y: 260, distance: 749.3
click at [56, 260] on link "排班表" at bounding box center [55, 264] width 102 height 25
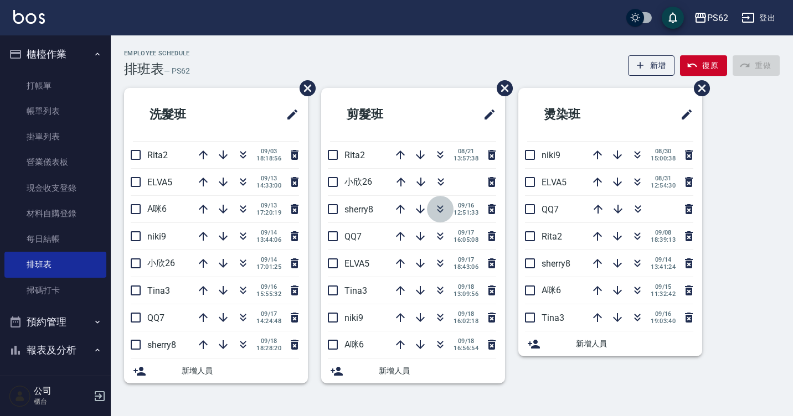
click at [442, 212] on icon "button" at bounding box center [440, 209] width 13 height 13
click at [406, 107] on h2 "剪髮班" at bounding box center [384, 115] width 108 height 40
click at [444, 205] on icon "button" at bounding box center [440, 209] width 13 height 13
click at [441, 215] on icon "button" at bounding box center [440, 209] width 13 height 13
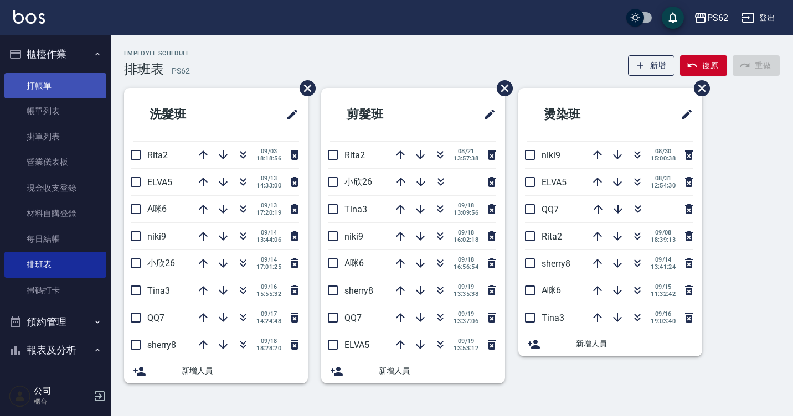
click at [25, 85] on link "打帳單" at bounding box center [55, 85] width 102 height 25
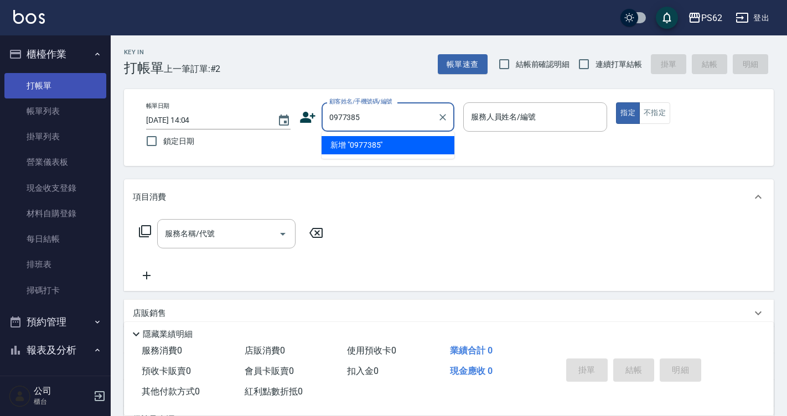
type input "0977385"
click at [54, 83] on link "打帳單" at bounding box center [55, 85] width 102 height 25
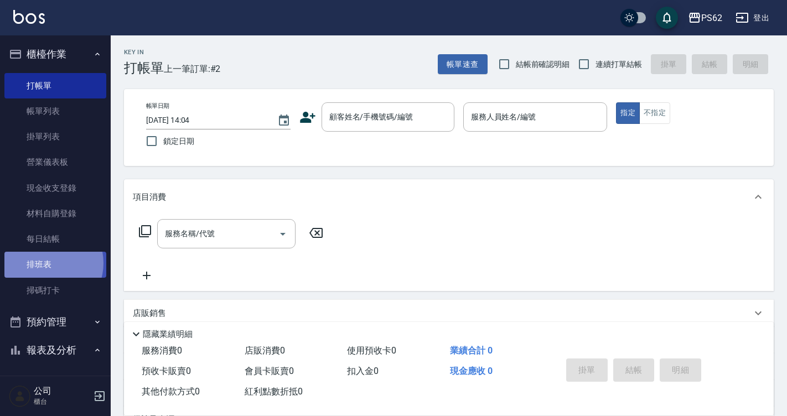
click at [45, 263] on link "排班表" at bounding box center [55, 264] width 102 height 25
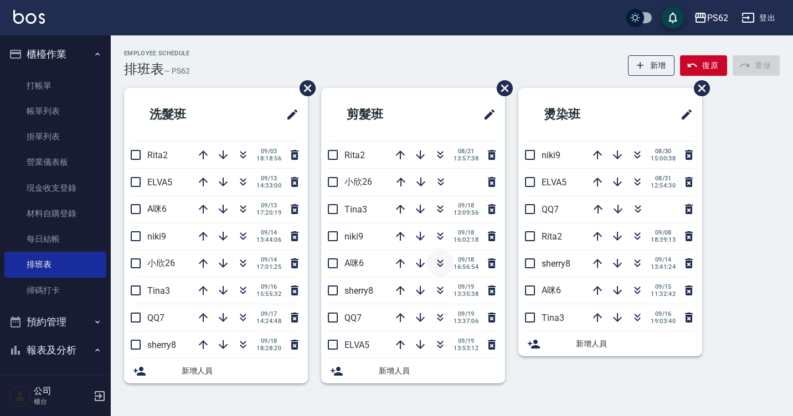
click at [442, 267] on icon "button" at bounding box center [440, 263] width 13 height 13
click at [442, 238] on icon "button" at bounding box center [440, 238] width 6 height 4
click at [707, 70] on button "復原" at bounding box center [703, 65] width 47 height 20
click at [226, 79] on div "Employee Schedule 排班表 — PS62 新增 復原 重做 洗髮班 Rita2 09/03 18:18:56 ELVA5 09/13 14:3…" at bounding box center [452, 223] width 682 height 347
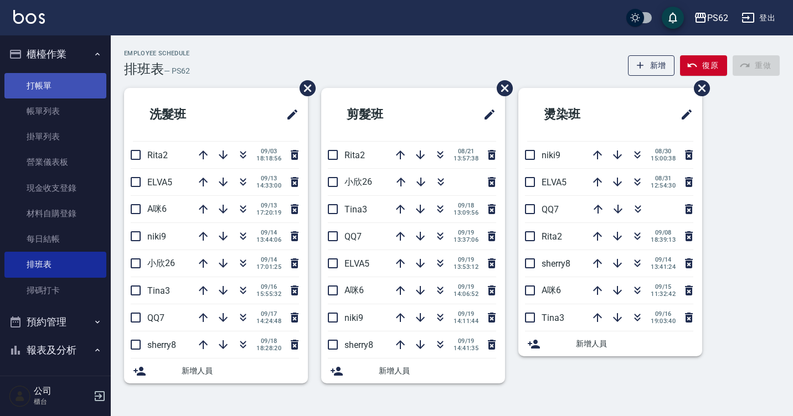
click at [31, 89] on link "打帳單" at bounding box center [55, 85] width 102 height 25
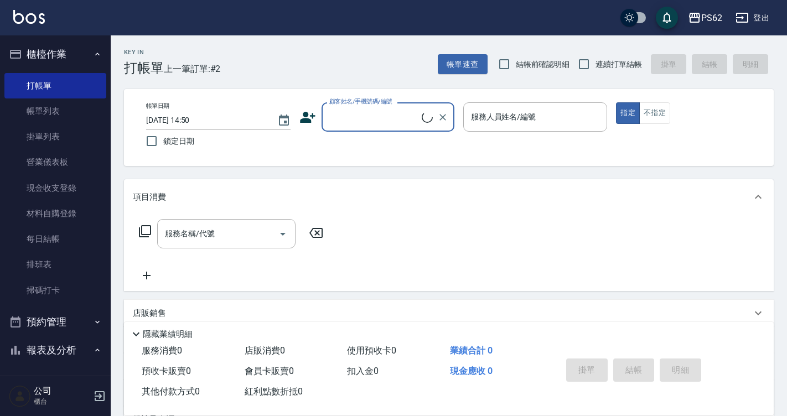
click at [357, 114] on input "顧客姓名/手機號碼/編號" at bounding box center [374, 116] width 95 height 19
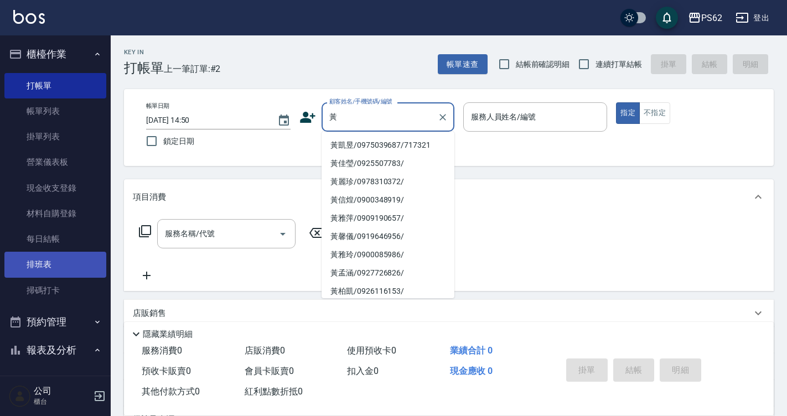
type input "黃"
click at [50, 271] on link "排班表" at bounding box center [55, 264] width 102 height 25
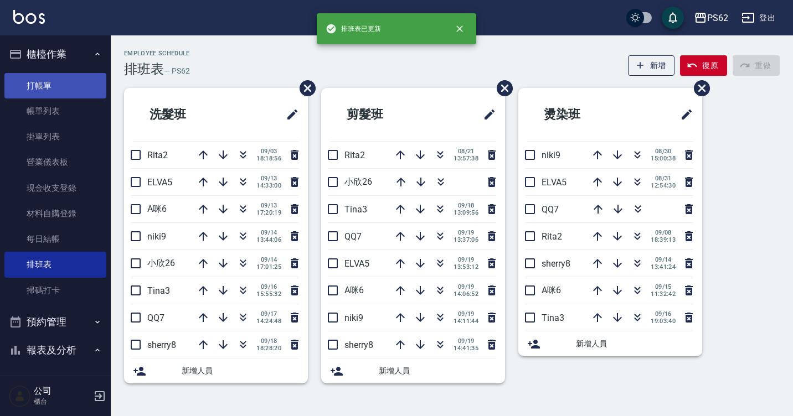
click at [49, 91] on link "打帳單" at bounding box center [55, 85] width 102 height 25
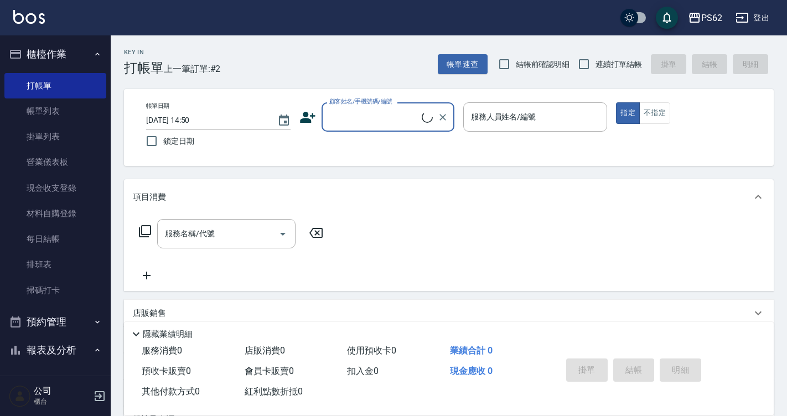
click at [329, 122] on input "顧客姓名/手機號碼/編號" at bounding box center [374, 116] width 95 height 19
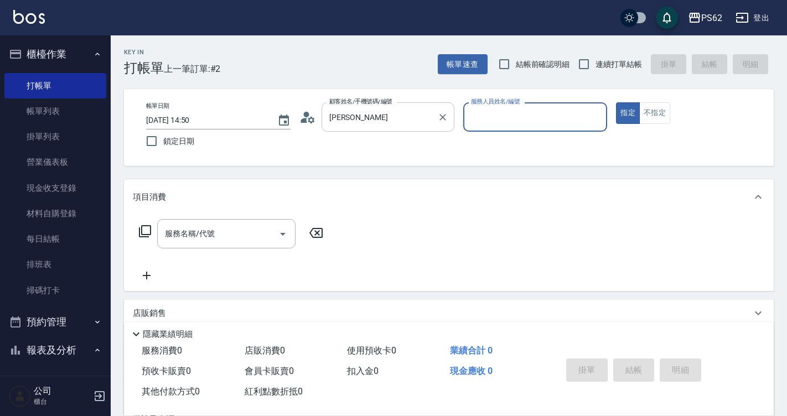
type input "黃莉雯/0965731195/"
type input "QQ-7"
click at [616, 102] on button "指定" at bounding box center [628, 113] width 24 height 22
type button "true"
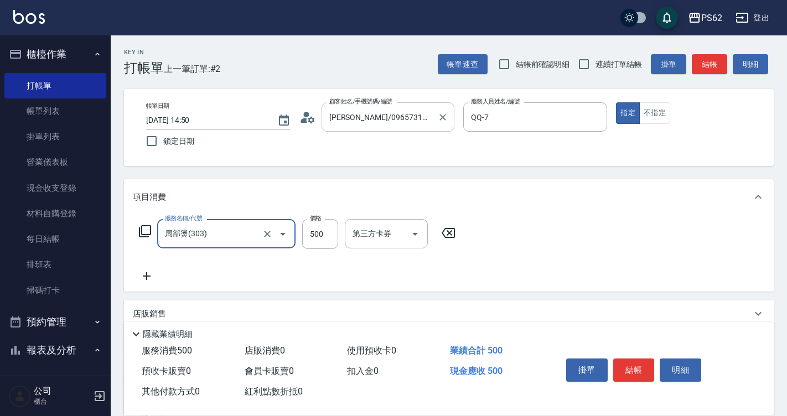
type input "局部燙(303)"
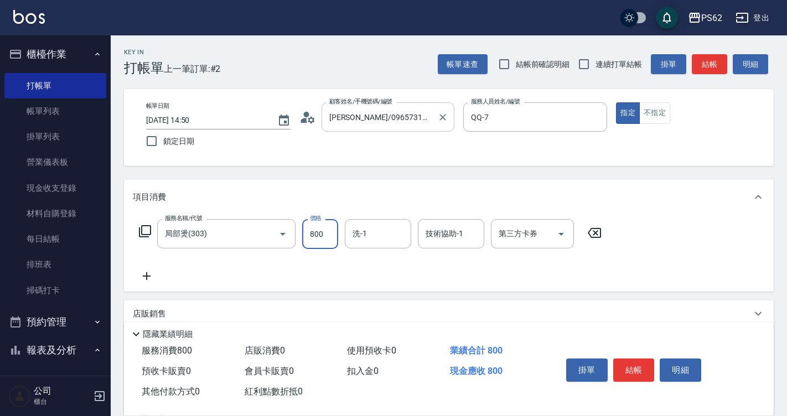
type input "800"
type input "浣熊-25"
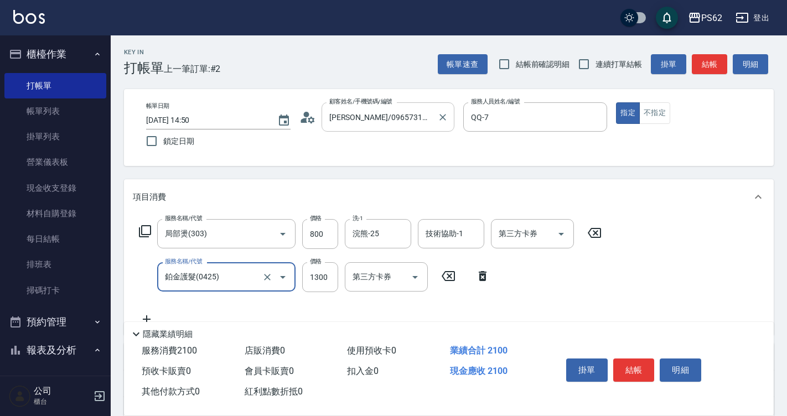
type input "鉑金護髮(0425)"
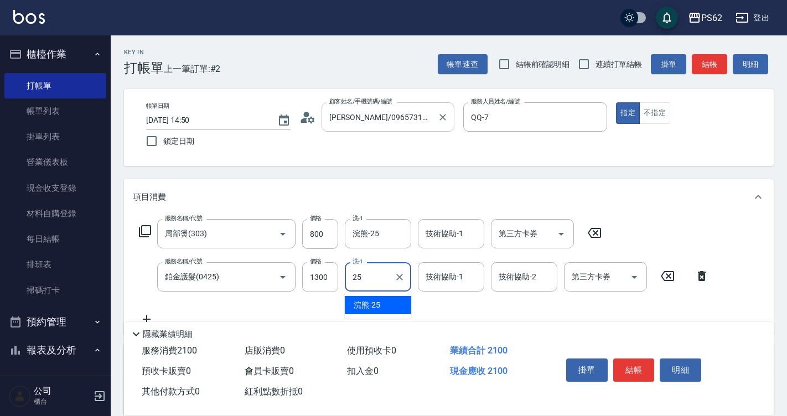
type input "浣熊-25"
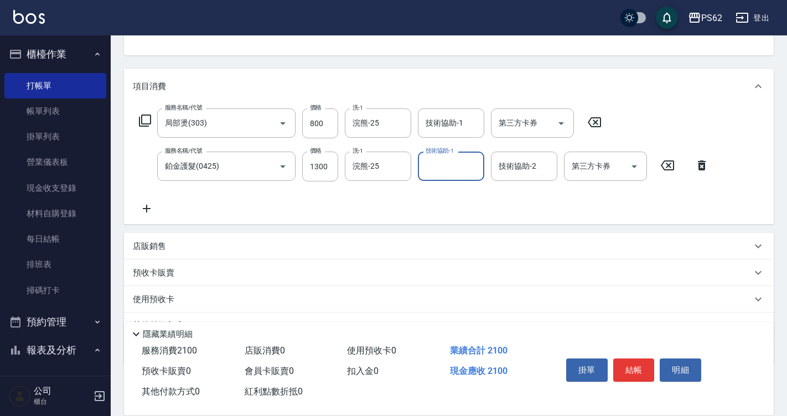
scroll to position [167, 0]
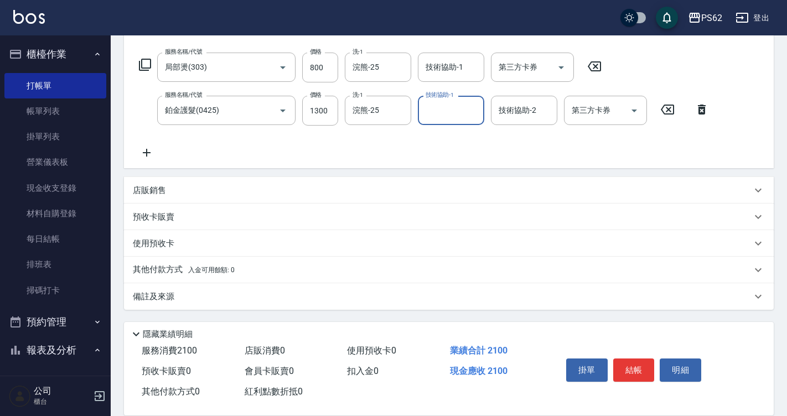
click at [171, 277] on div "其他付款方式 入金可用餘額: 0" at bounding box center [449, 270] width 650 height 27
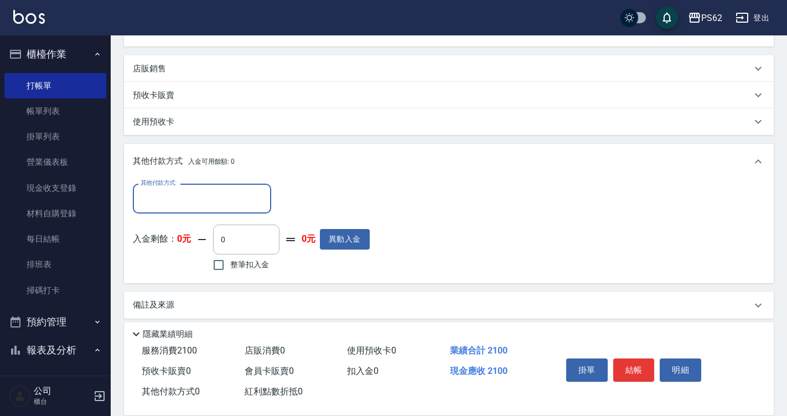
scroll to position [297, 0]
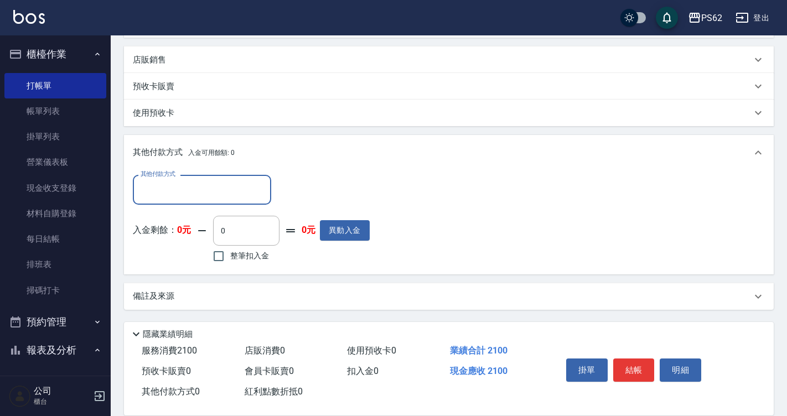
click at [174, 200] on div "其他付款方式" at bounding box center [202, 189] width 138 height 29
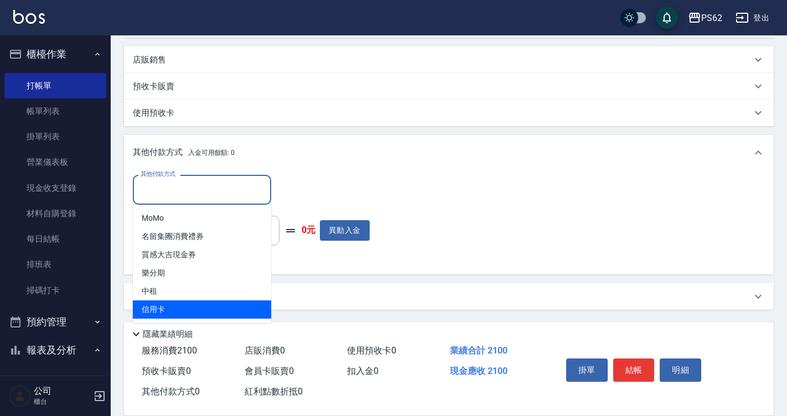
click at [152, 307] on span "信用卡" at bounding box center [202, 310] width 138 height 18
type input "信用卡"
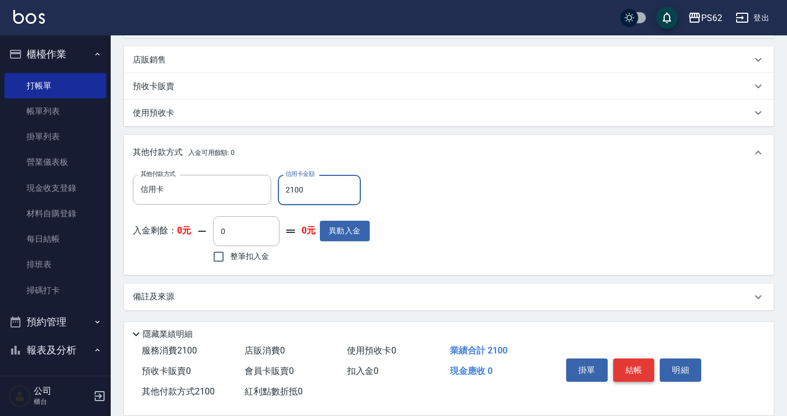
type input "2100"
click at [630, 363] on button "結帳" at bounding box center [635, 370] width 42 height 23
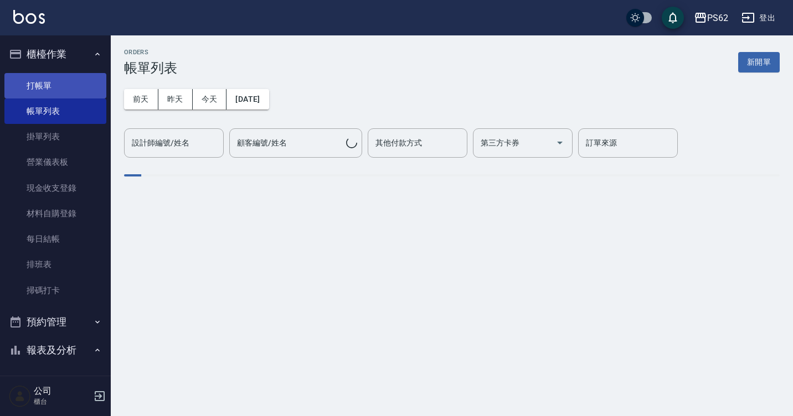
click at [56, 80] on link "打帳單" at bounding box center [55, 85] width 102 height 25
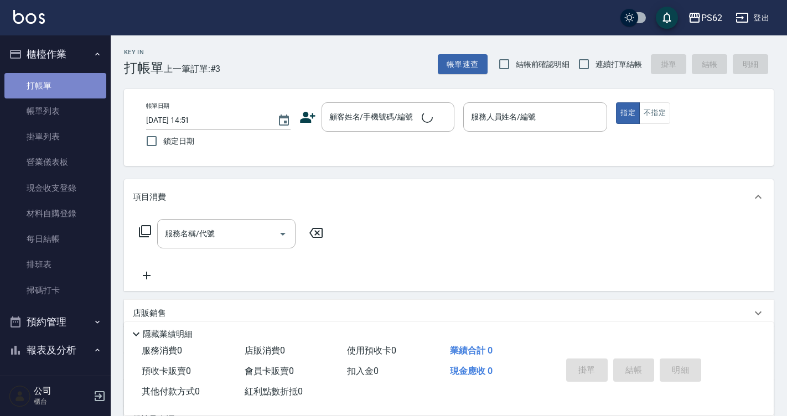
click at [56, 80] on link "打帳單" at bounding box center [55, 85] width 102 height 25
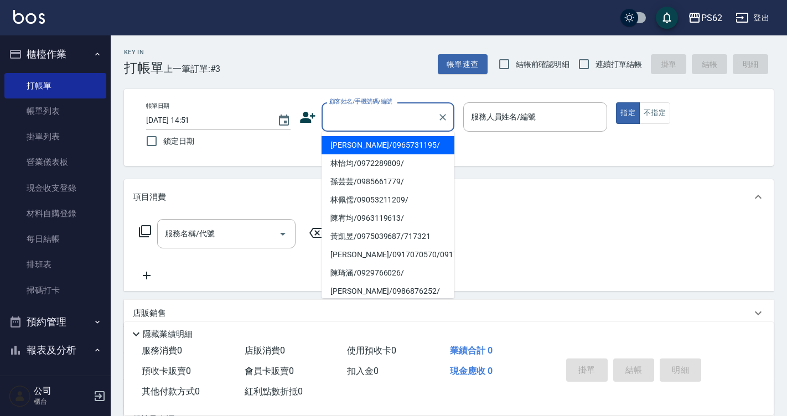
click at [349, 115] on input "顧客姓名/手機號碼/編號" at bounding box center [380, 116] width 106 height 19
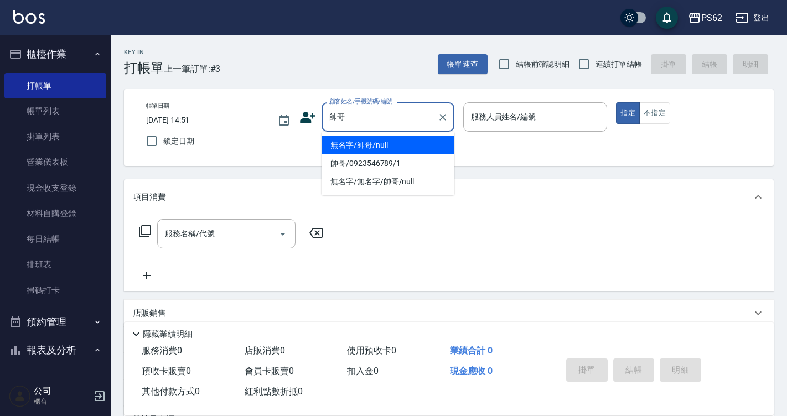
type input "無名字/帥哥/null"
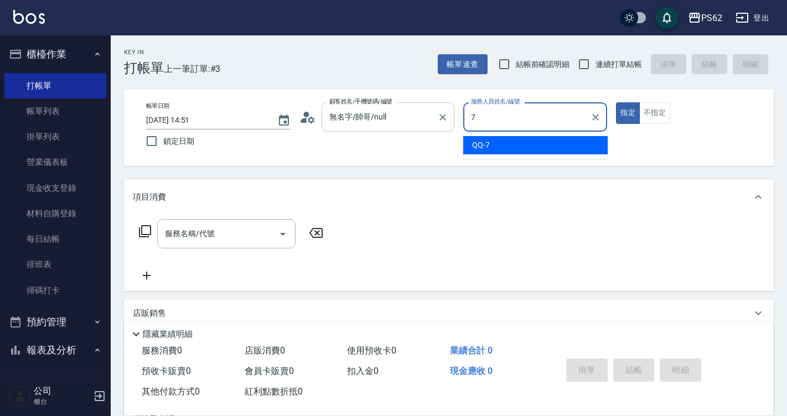
type input "QQ-7"
type button "true"
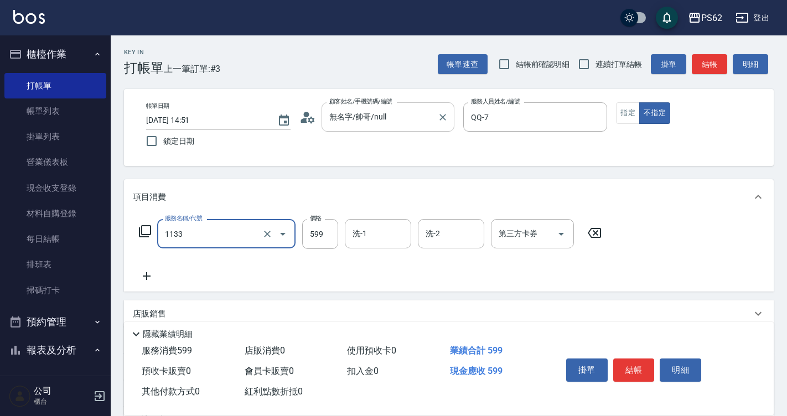
type input "洗剪去角質(1133)"
type input "699"
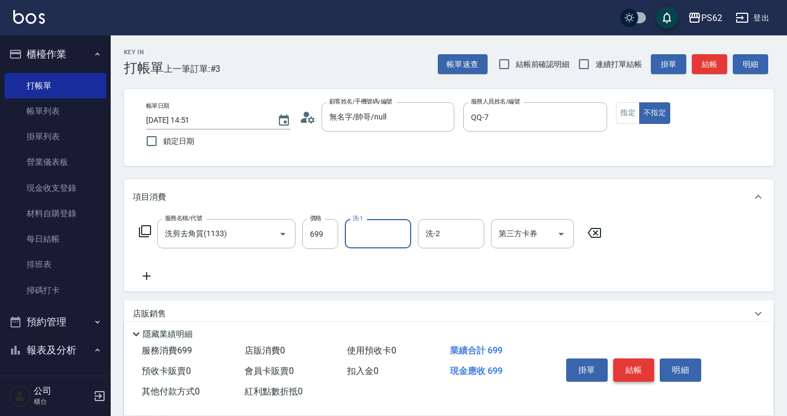
click at [629, 362] on button "結帳" at bounding box center [635, 370] width 42 height 23
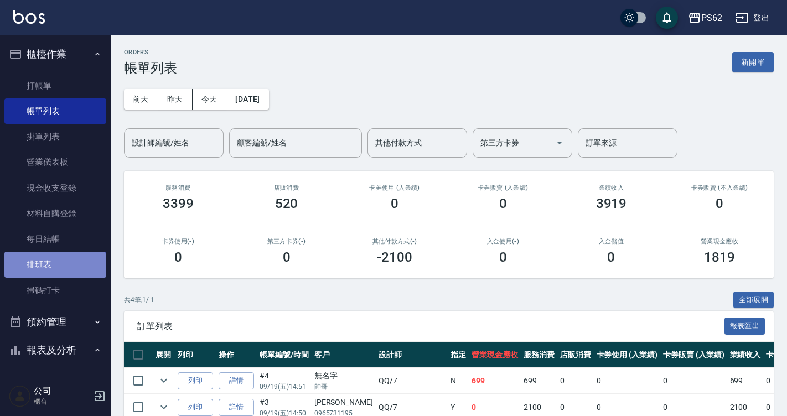
click at [54, 271] on link "排班表" at bounding box center [55, 264] width 102 height 25
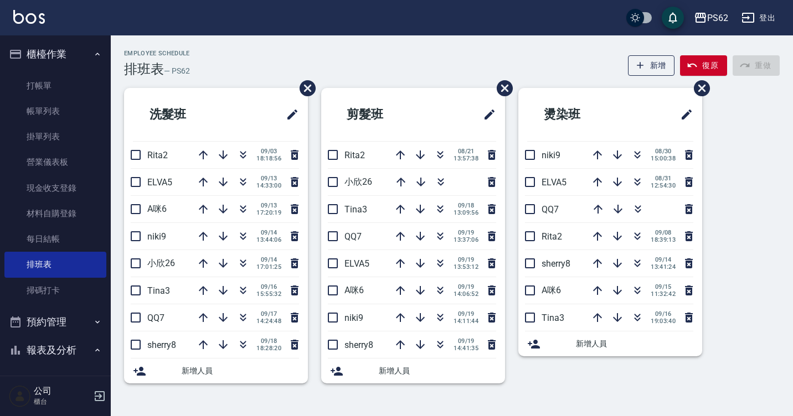
click at [4, 252] on link "排班表" at bounding box center [55, 264] width 102 height 25
click at [441, 212] on icon "button" at bounding box center [440, 209] width 13 height 13
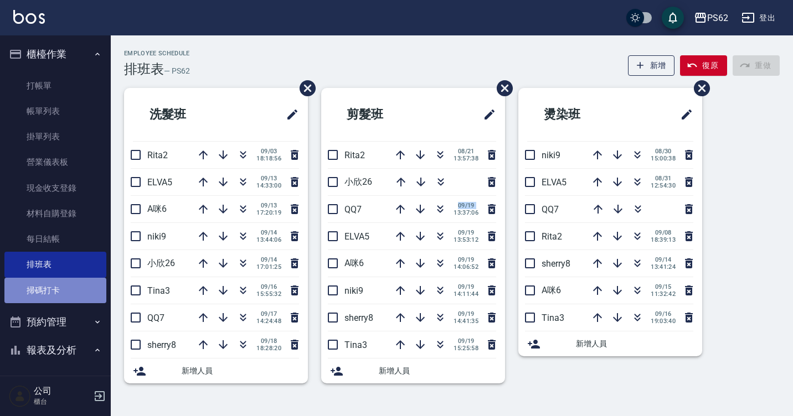
click at [65, 288] on link "掃碼打卡" at bounding box center [55, 290] width 102 height 25
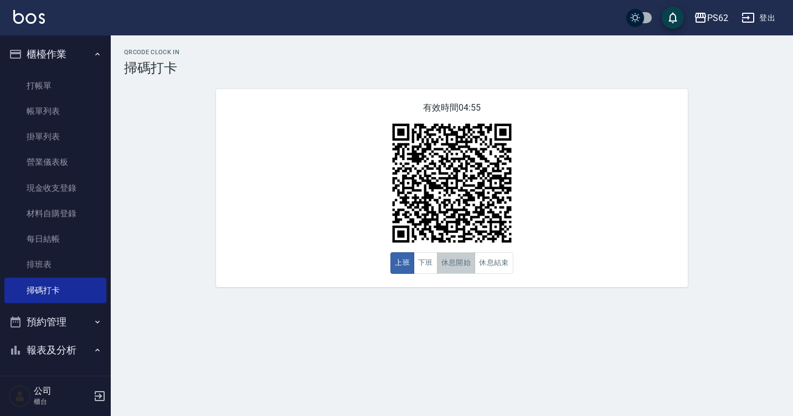
click at [465, 267] on button "休息開始" at bounding box center [456, 263] width 39 height 22
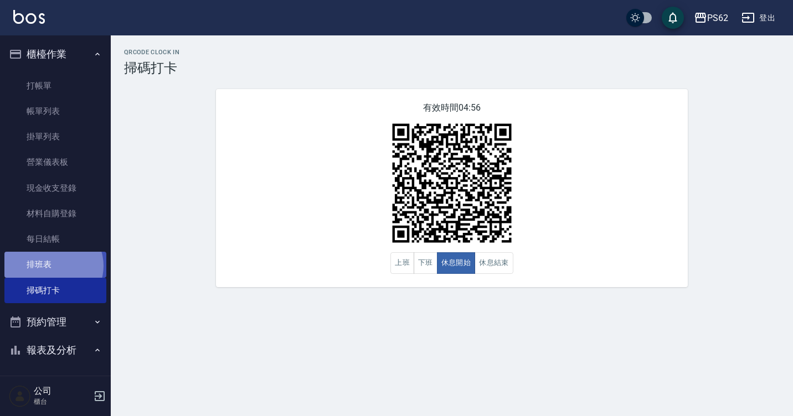
click at [53, 266] on link "排班表" at bounding box center [55, 264] width 102 height 25
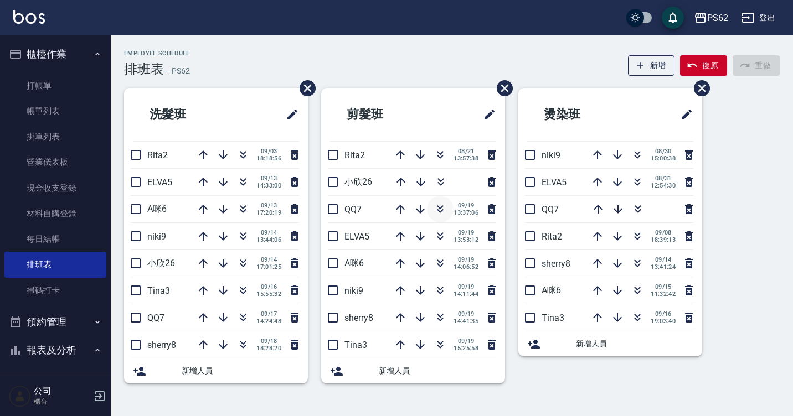
click at [439, 208] on icon "button" at bounding box center [440, 207] width 6 height 4
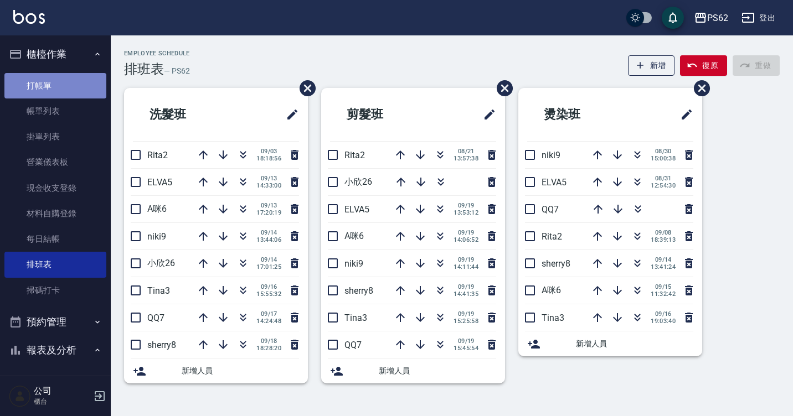
click at [85, 87] on link "打帳單" at bounding box center [55, 85] width 102 height 25
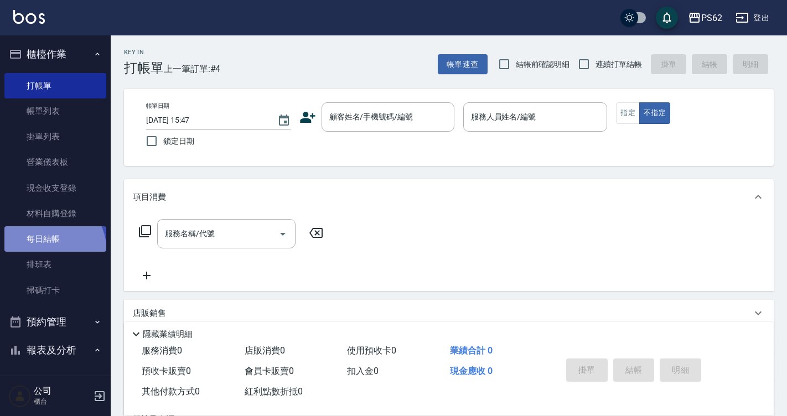
click at [47, 251] on link "每日結帳" at bounding box center [55, 238] width 102 height 25
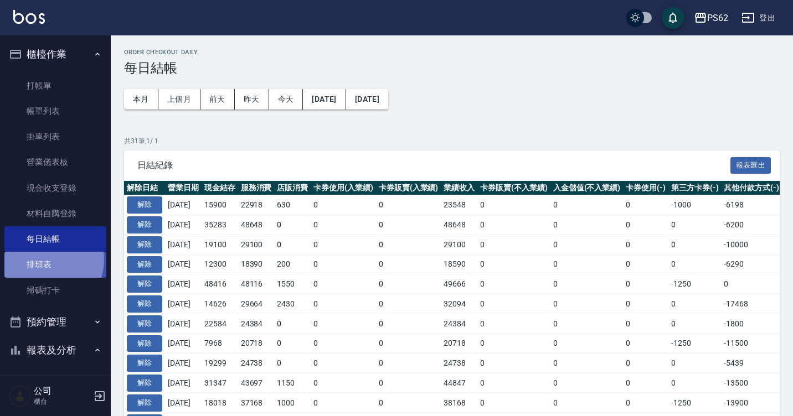
click at [48, 260] on link "排班表" at bounding box center [55, 264] width 102 height 25
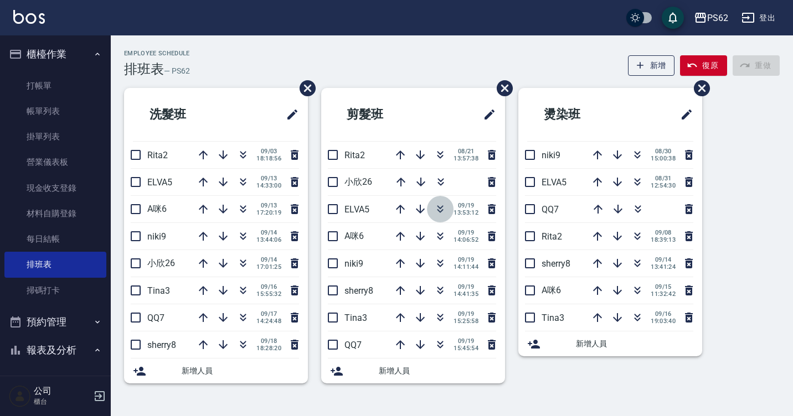
click at [443, 210] on icon "button" at bounding box center [440, 209] width 13 height 13
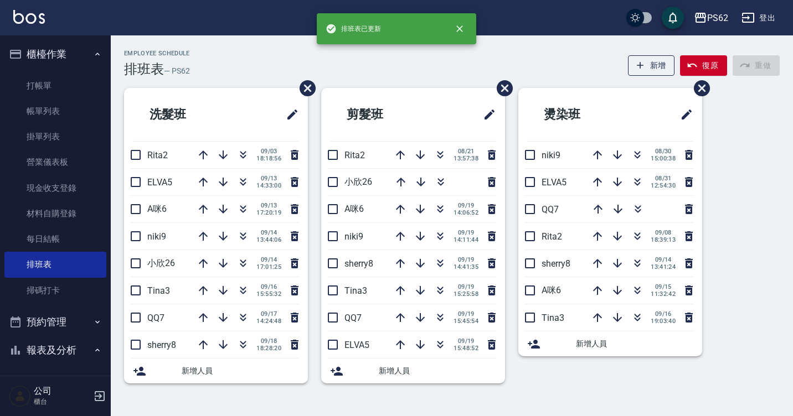
click at [38, 72] on ul "打帳單 帳單列表 掛單列表 營業儀表板 現金收支登錄 材料自購登錄 每日結帳 排班表 掃碼打卡" at bounding box center [55, 188] width 102 height 239
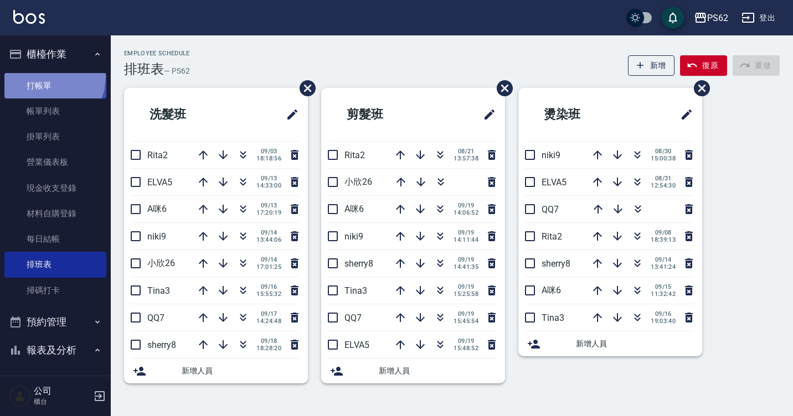
click at [39, 75] on link "打帳單" at bounding box center [55, 85] width 102 height 25
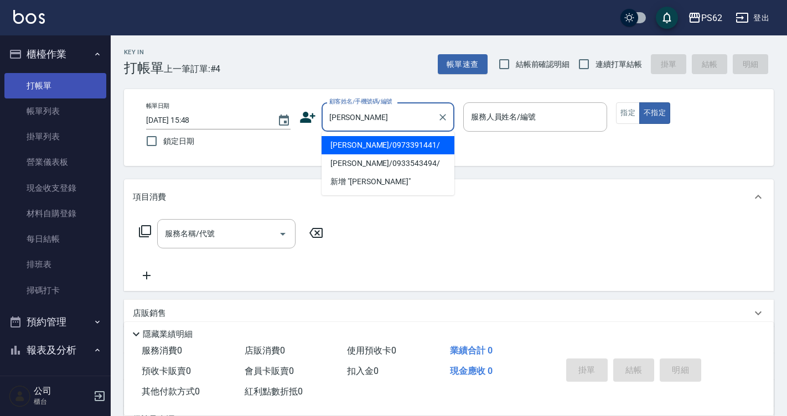
type input "楊雯茗/0973391441/"
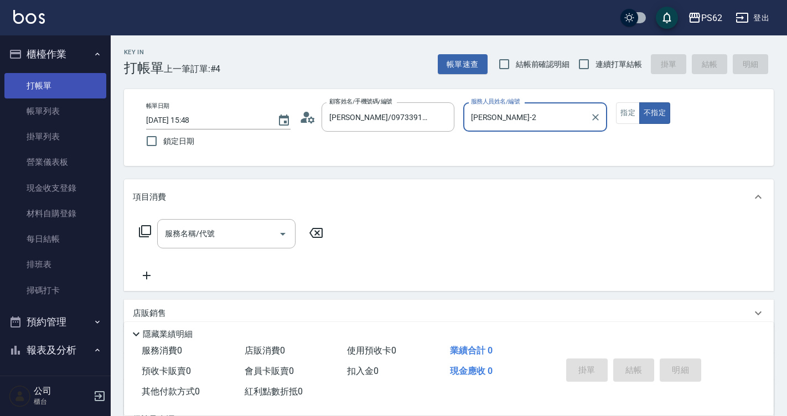
type input "Rita-2"
click at [640, 102] on button "不指定" at bounding box center [655, 113] width 31 height 22
type button "false"
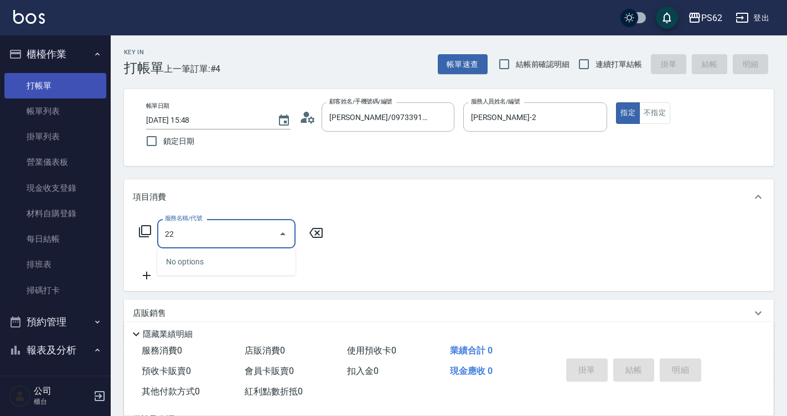
type input "2"
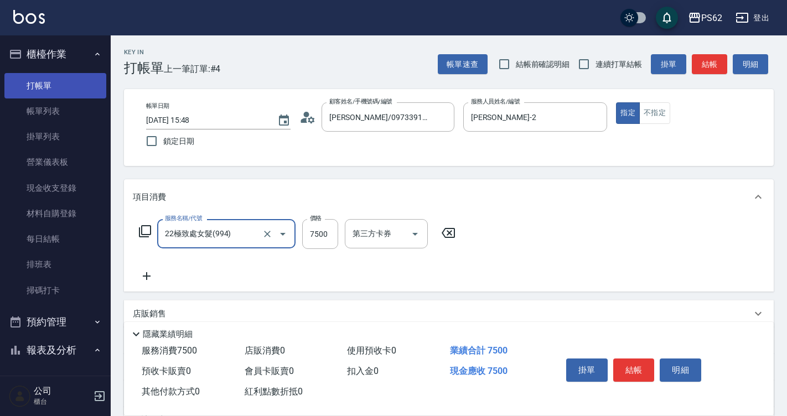
type input "22極致處女髮(994)"
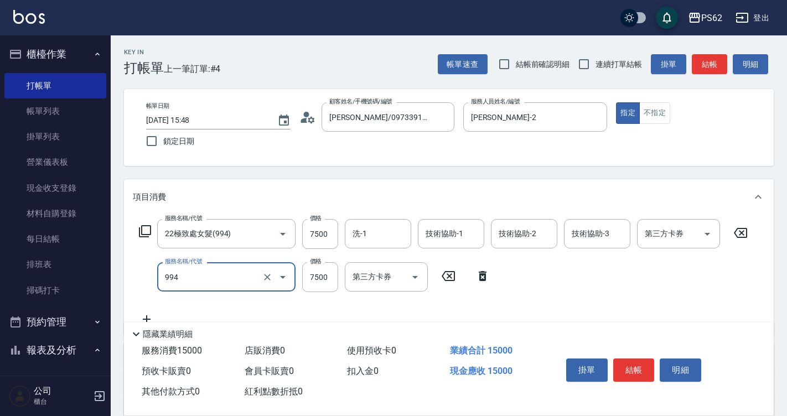
type input "22極致處女髮(994)"
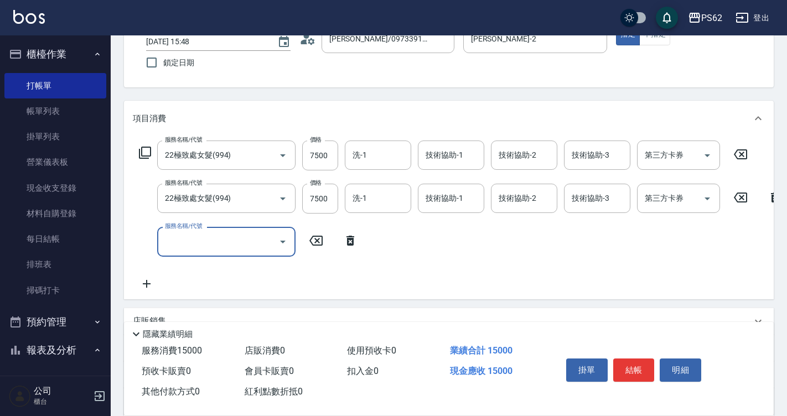
scroll to position [111, 0]
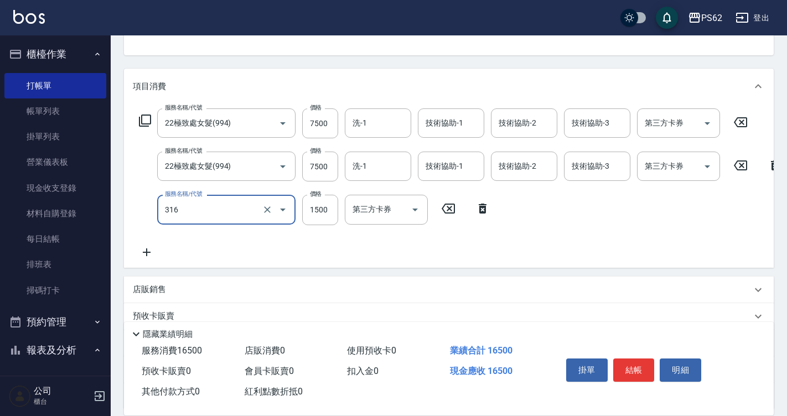
type input "頂級染髮(316)"
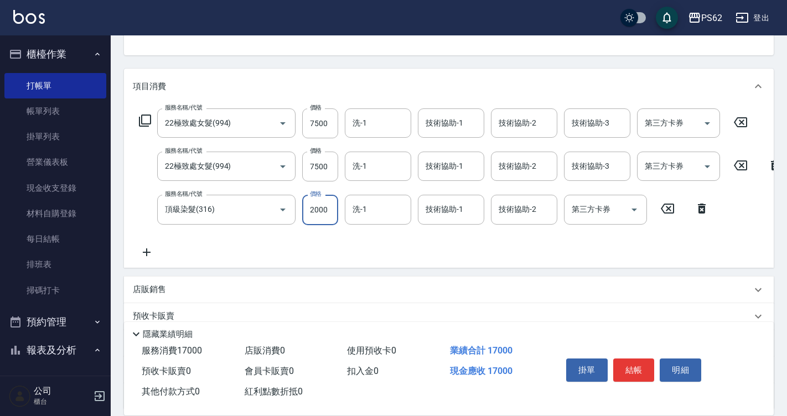
type input "2000"
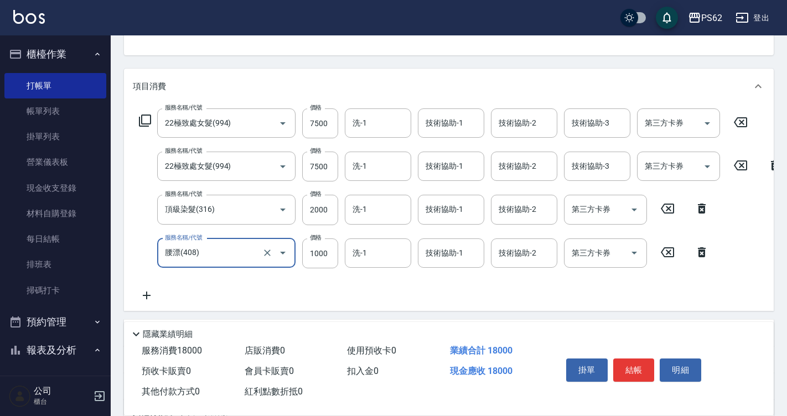
type input "腰漂(408)"
type input "3000"
click at [382, 216] on input "洗-1" at bounding box center [378, 209] width 56 height 19
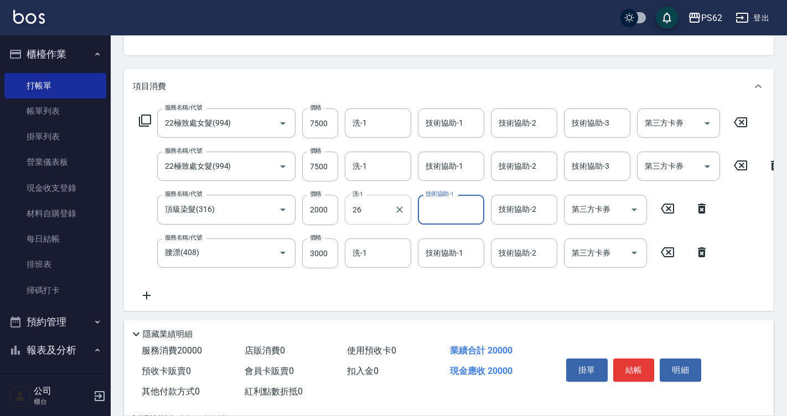
type input "[PERSON_NAME]-26"
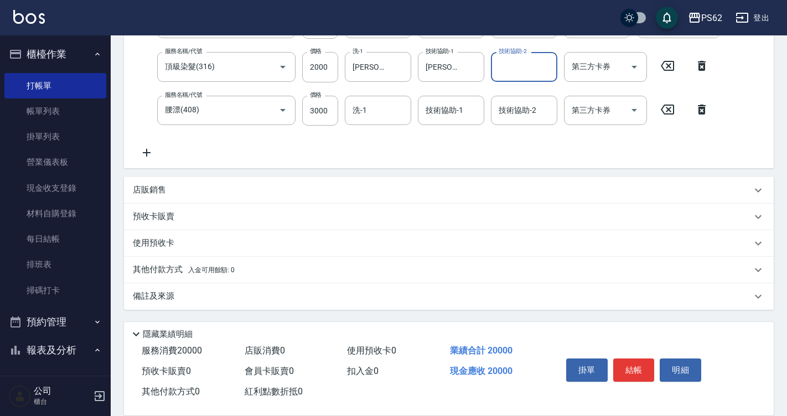
scroll to position [262, 0]
click at [626, 361] on button "結帳" at bounding box center [635, 370] width 42 height 23
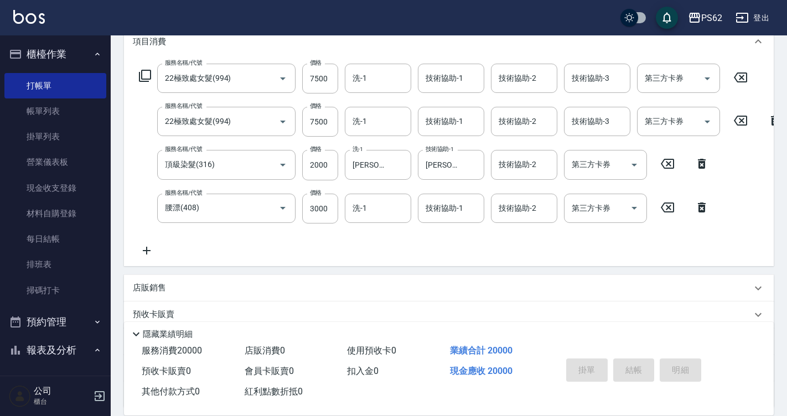
scroll to position [151, 0]
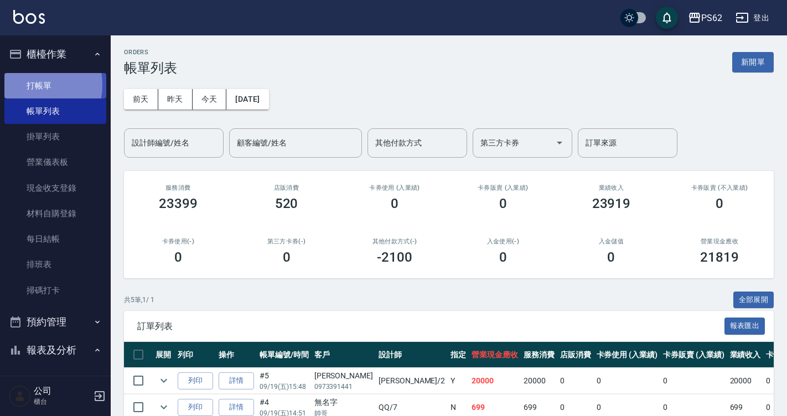
click at [32, 85] on link "打帳單" at bounding box center [55, 85] width 102 height 25
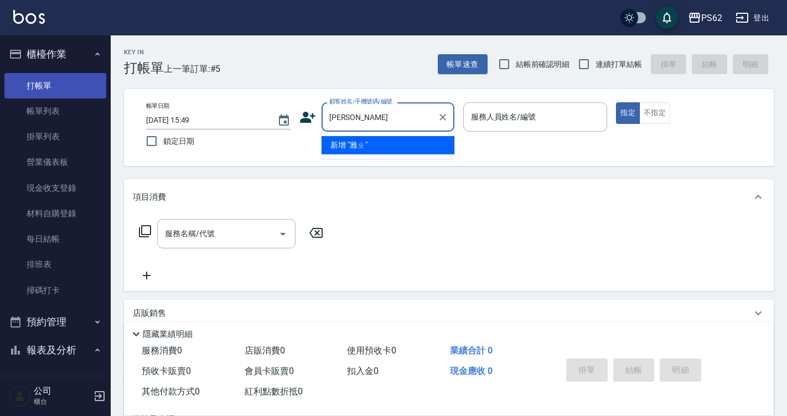
type input "雅"
type input "鄭董琳/0927299813/"
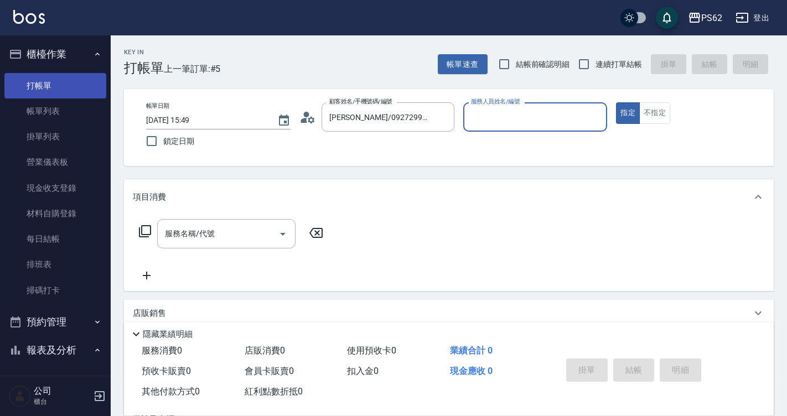
type input "Rita-2"
click at [616, 102] on button "指定" at bounding box center [628, 113] width 24 height 22
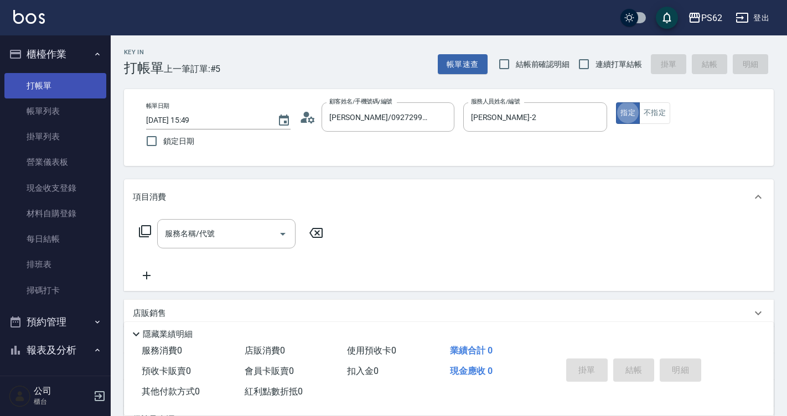
type button "true"
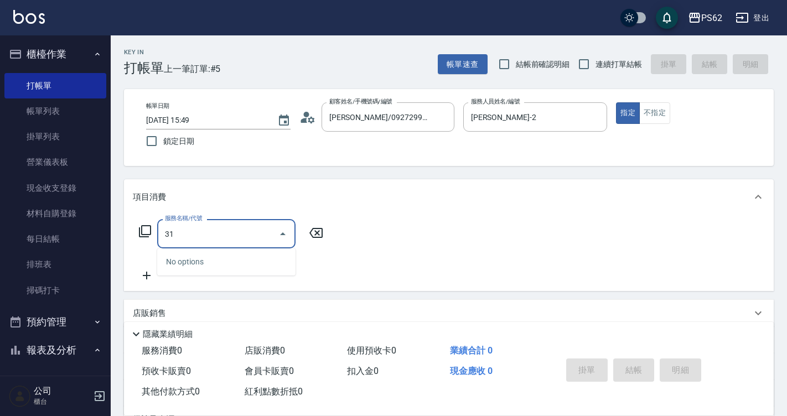
type input "3"
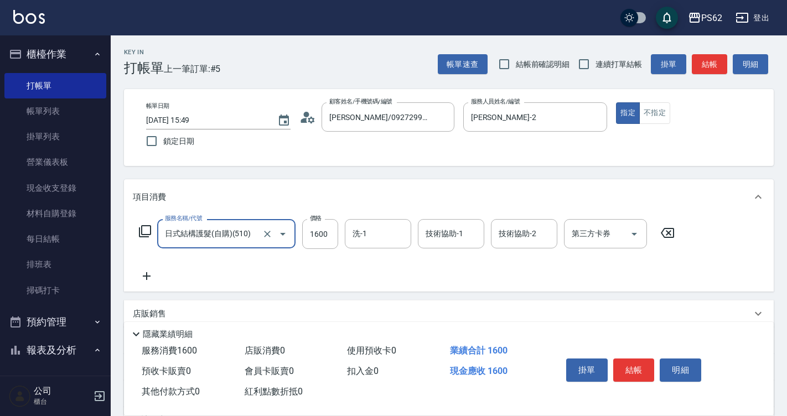
type input "日式結構護髮(自購)(510)"
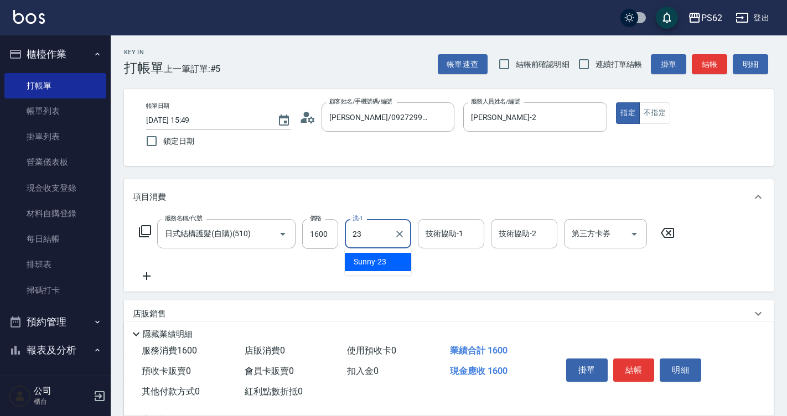
type input "Sunny-23"
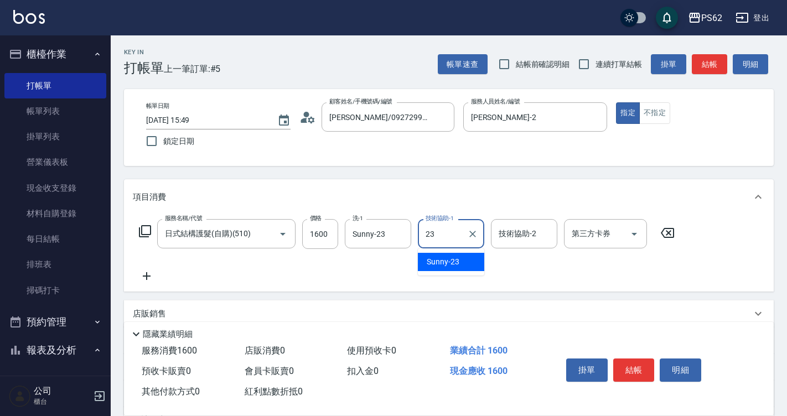
type input "Sunny-23"
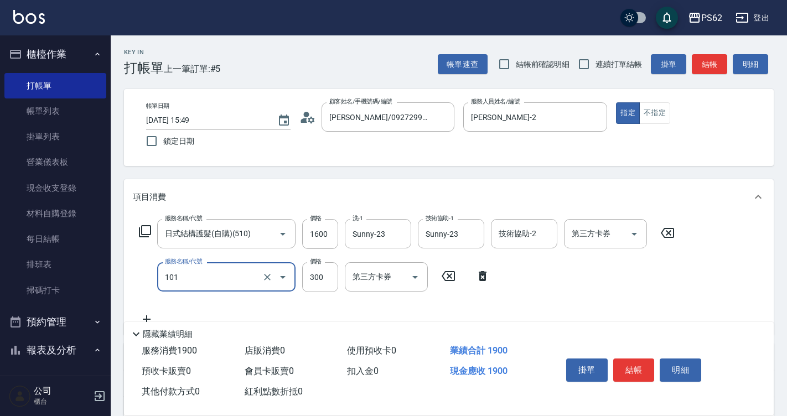
type input "洗髮(101)"
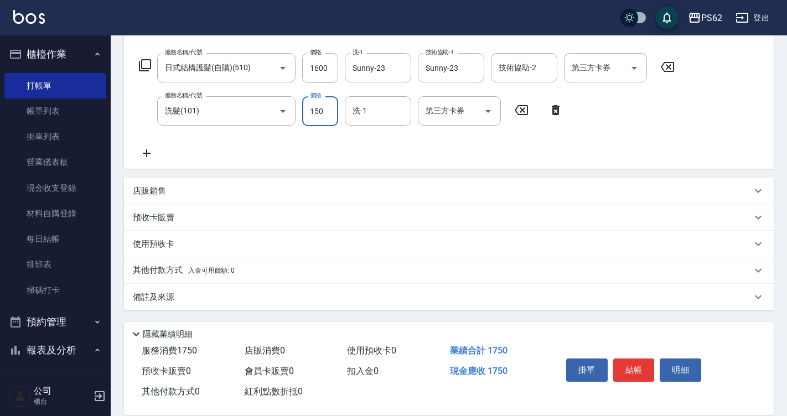
scroll to position [167, 0]
type input "150"
click at [230, 274] on span "入金可用餘額: 0" at bounding box center [211, 270] width 47 height 8
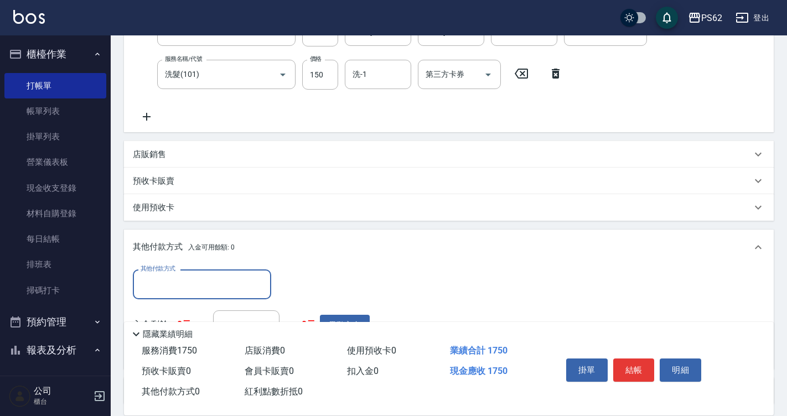
scroll to position [297, 0]
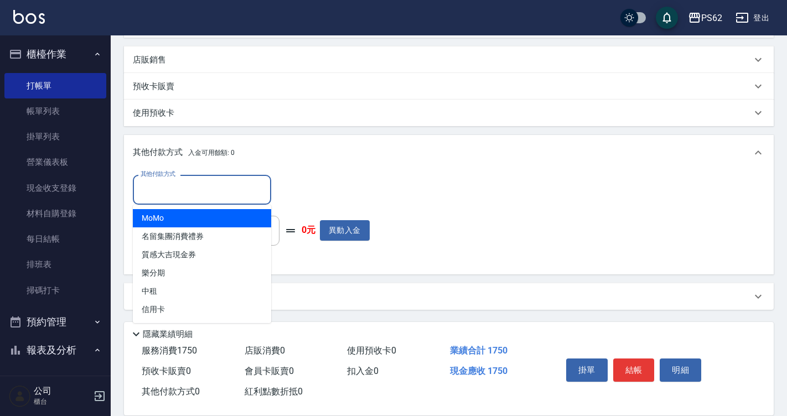
click at [233, 193] on input "其他付款方式" at bounding box center [202, 189] width 128 height 19
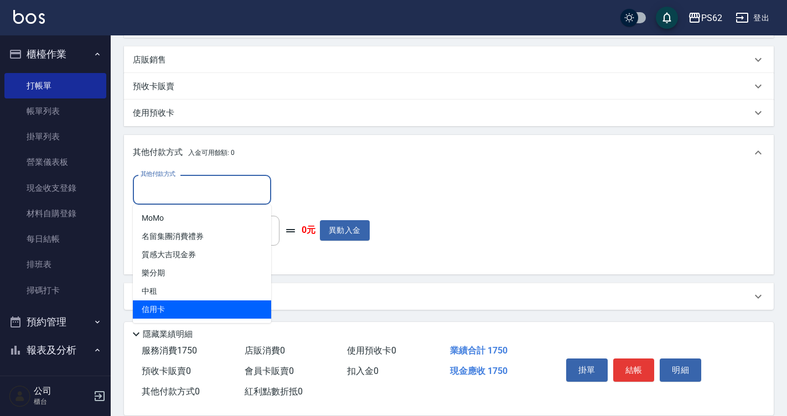
click at [219, 302] on span "信用卡" at bounding box center [202, 310] width 138 height 18
type input "信用卡"
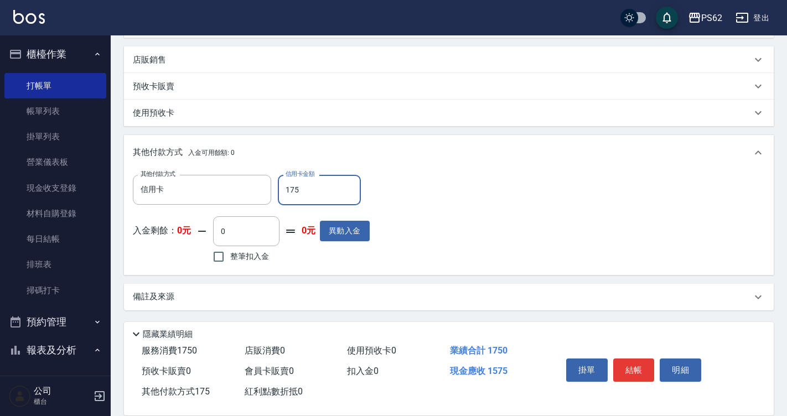
type input "1750"
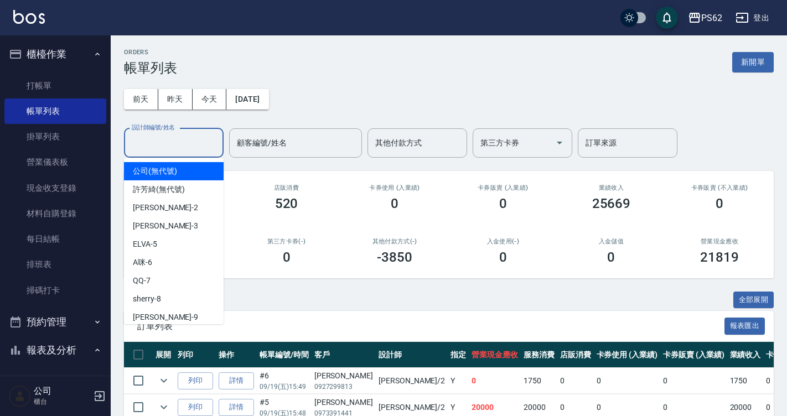
click at [176, 143] on input "設計師編號/姓名" at bounding box center [174, 142] width 90 height 19
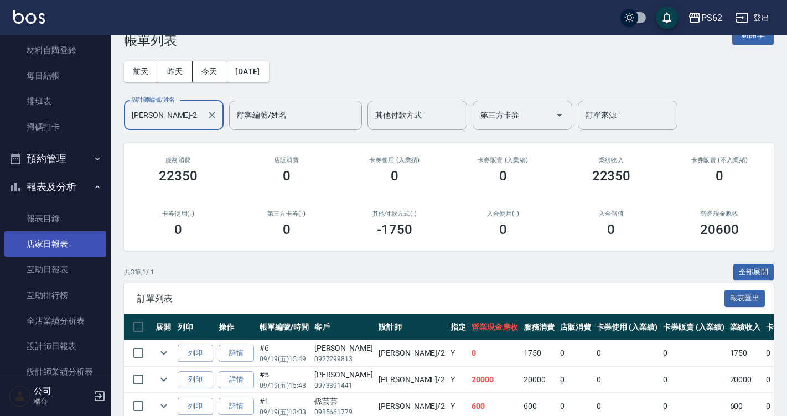
scroll to position [166, 0]
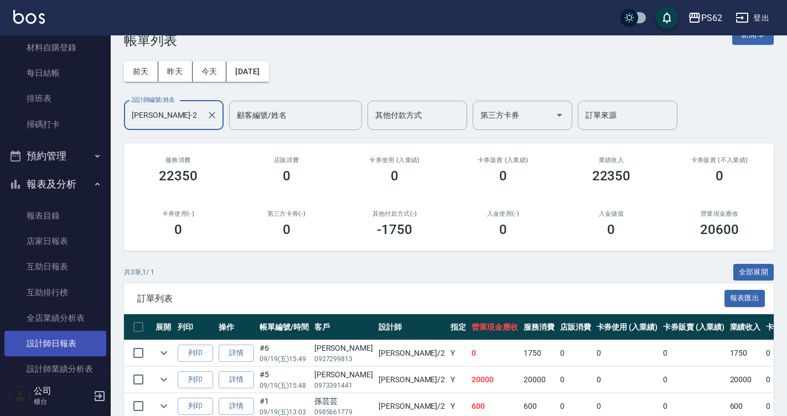
type input "Rita-2"
click at [50, 333] on link "設計師日報表" at bounding box center [55, 343] width 102 height 25
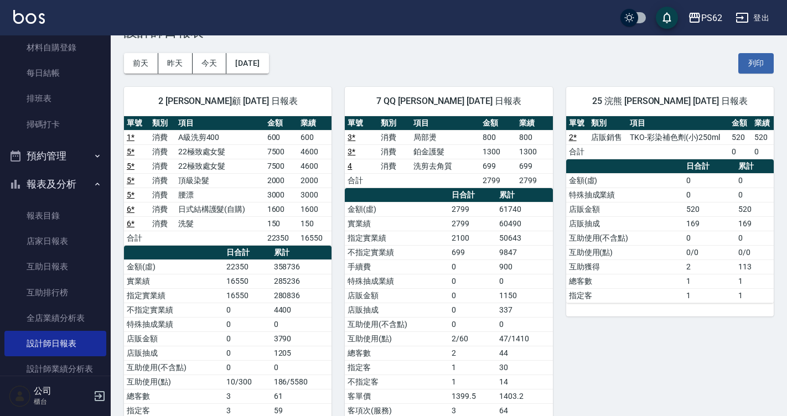
scroll to position [55, 0]
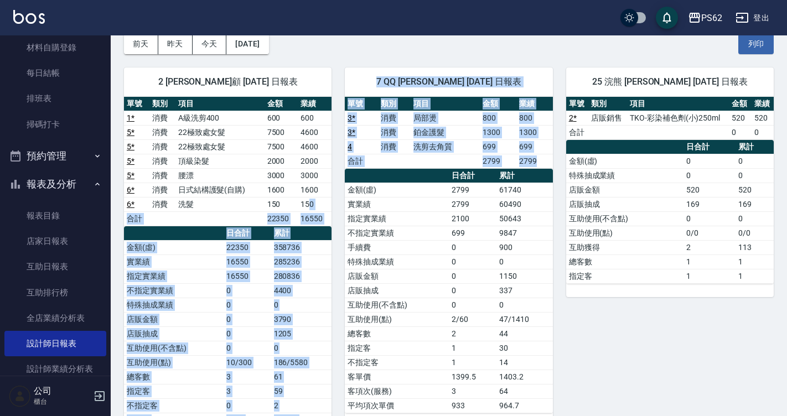
drag, startPoint x: 308, startPoint y: 208, endPoint x: 337, endPoint y: 263, distance: 61.7
click at [337, 263] on div "2 Rita 雅云顧 09/19/2025 日報表 單號 類別 項目 金額 業績 1 * 消費 A級洗剪400 600 600 5 * 消費 22極致處女髮 …" at bounding box center [442, 262] width 663 height 416
click at [337, 263] on div "7 QQ 邱湘筑 09/19/2025 日報表 單號 類別 項目 金額 業績 3 * 消費 局部燙 800 800 3 * 消費 鉑金護髮 1300 1300…" at bounding box center [442, 262] width 221 height 416
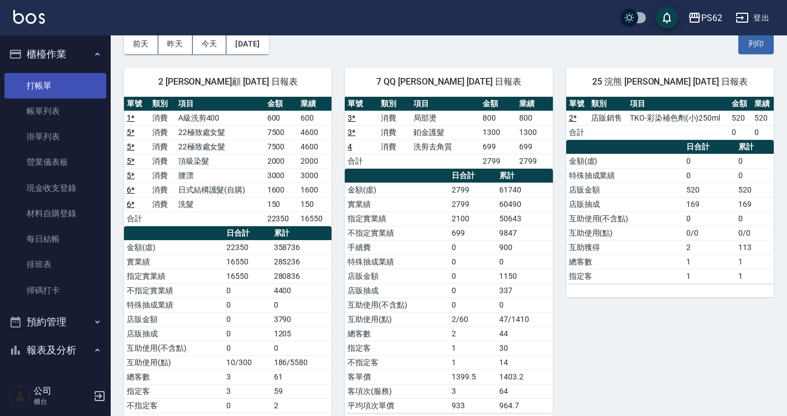
scroll to position [0, 0]
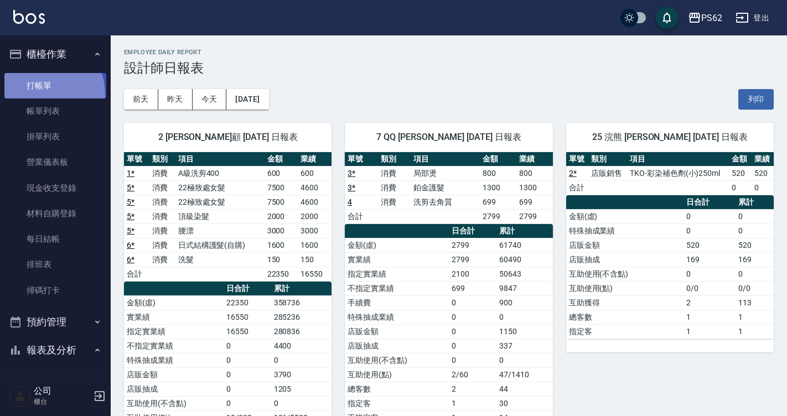
click at [41, 94] on link "打帳單" at bounding box center [55, 85] width 102 height 25
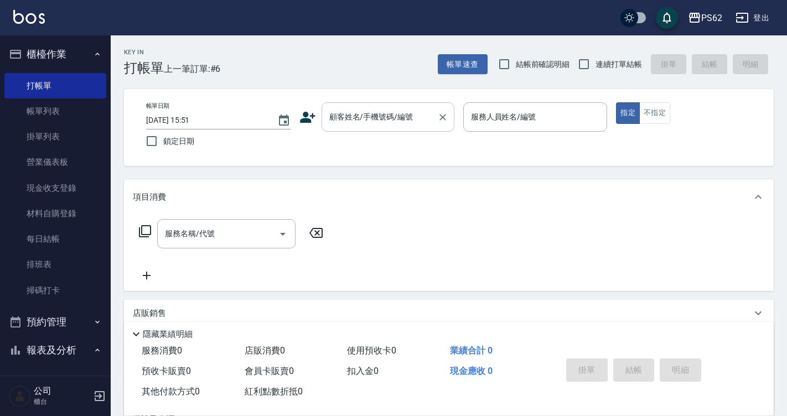
click at [339, 122] on input "顧客姓名/手機號碼/編號" at bounding box center [380, 116] width 106 height 19
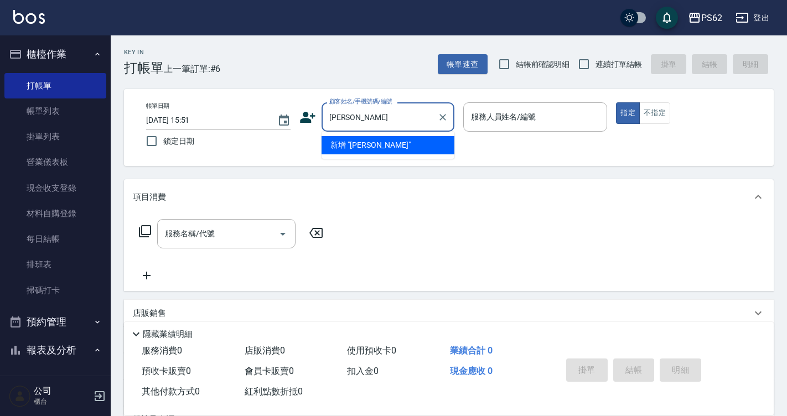
type input "林"
type input "沈文信/0981370151/"
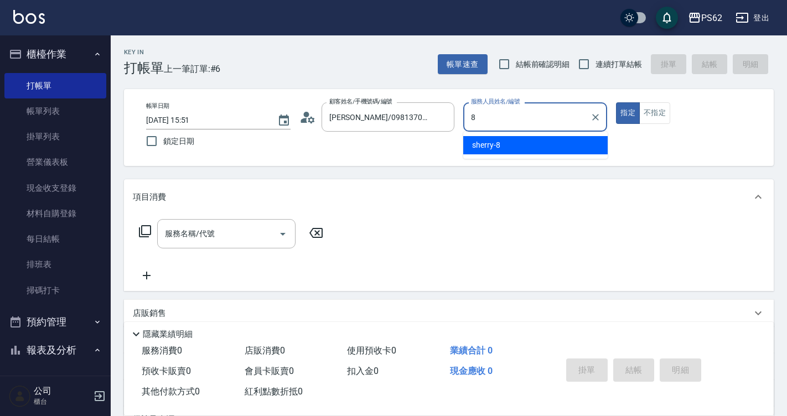
type input "sherry-8"
type button "true"
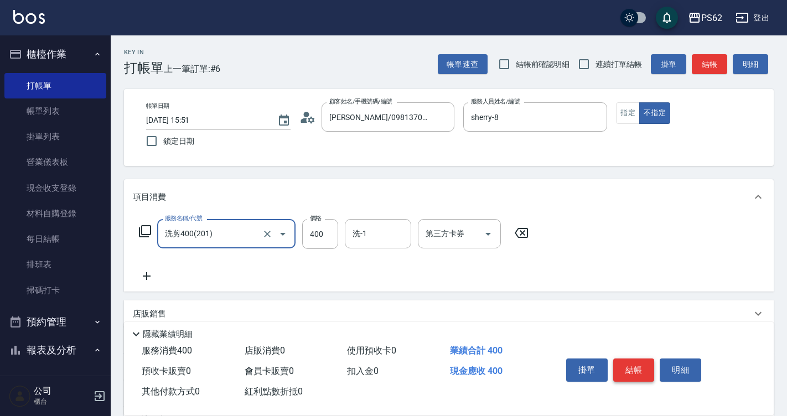
type input "洗剪400(201)"
click at [642, 372] on button "結帳" at bounding box center [635, 370] width 42 height 23
click at [642, 372] on div "掛單 結帳 明細" at bounding box center [634, 371] width 145 height 35
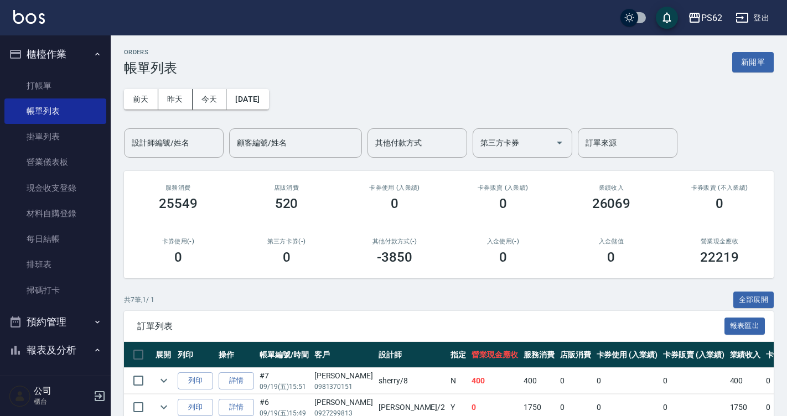
drag, startPoint x: 87, startPoint y: 77, endPoint x: 153, endPoint y: 94, distance: 68.1
click at [87, 77] on link "打帳單" at bounding box center [55, 85] width 102 height 25
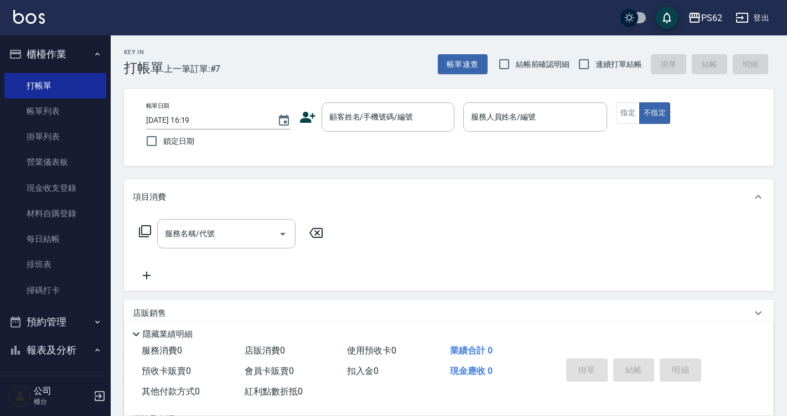
click at [305, 113] on icon at bounding box center [308, 117] width 16 height 11
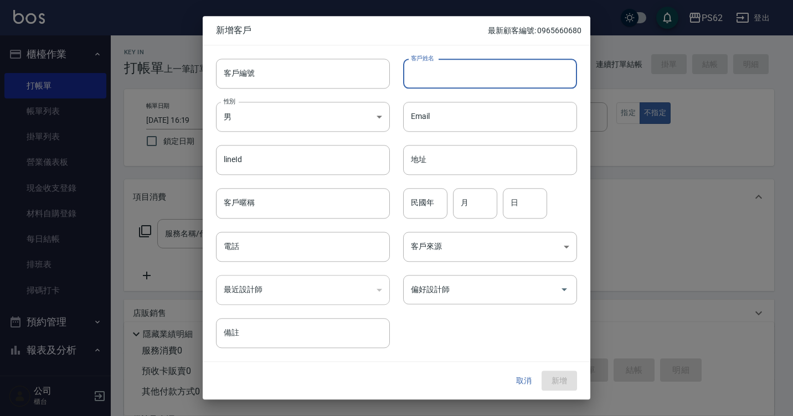
click at [461, 77] on input "客戶姓名" at bounding box center [490, 74] width 174 height 30
type input "[PERSON_NAME]"
click at [303, 230] on div "電話 電話" at bounding box center [296, 240] width 187 height 43
click at [308, 242] on input "電話" at bounding box center [303, 247] width 174 height 30
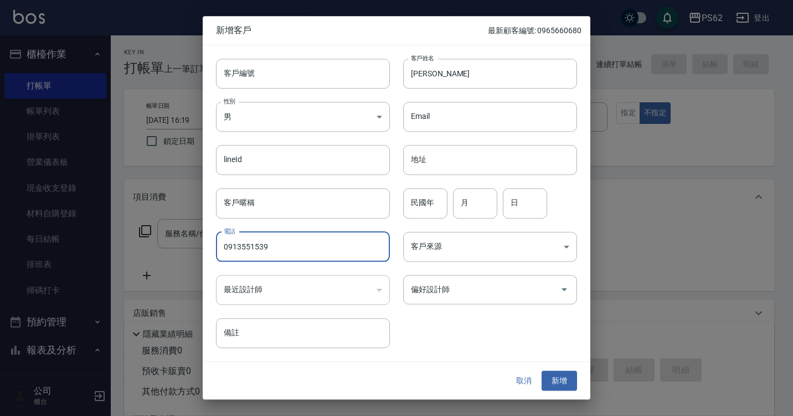
type input "0913551539"
drag, startPoint x: 608, startPoint y: 38, endPoint x: 572, endPoint y: 374, distance: 337.5
click at [572, 374] on button "新增" at bounding box center [559, 381] width 35 height 20
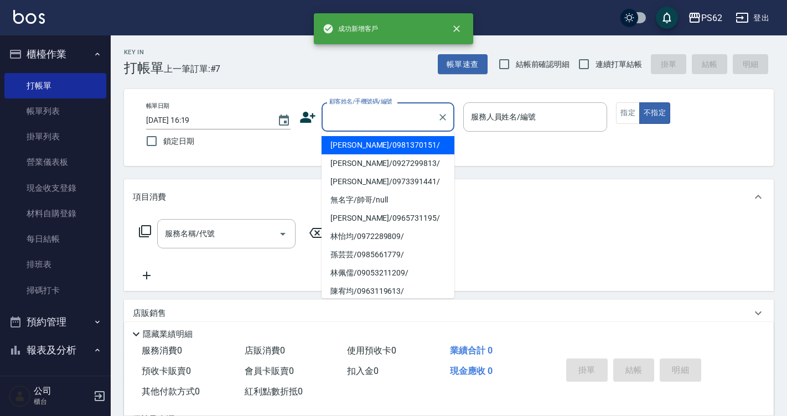
click at [379, 112] on input "顧客姓名/手機號碼/編號" at bounding box center [380, 116] width 106 height 19
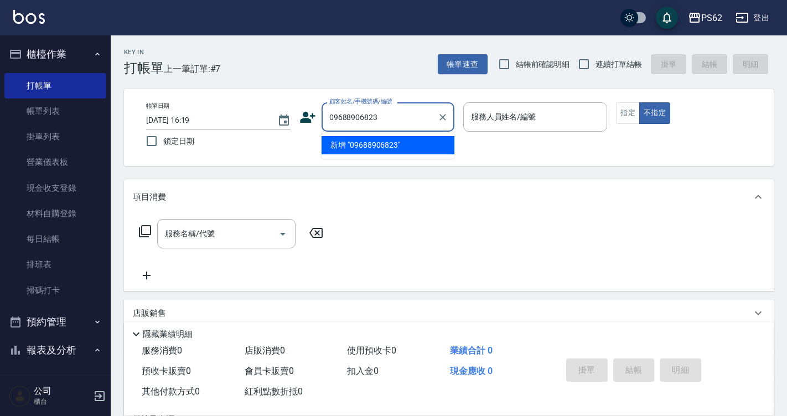
click at [406, 140] on li "新增 "09688906823"" at bounding box center [388, 145] width 133 height 18
type input "09688906823"
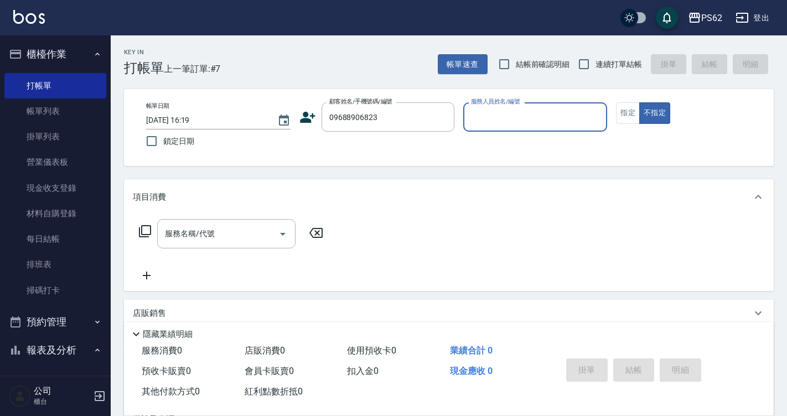
click at [302, 117] on icon at bounding box center [308, 117] width 17 height 17
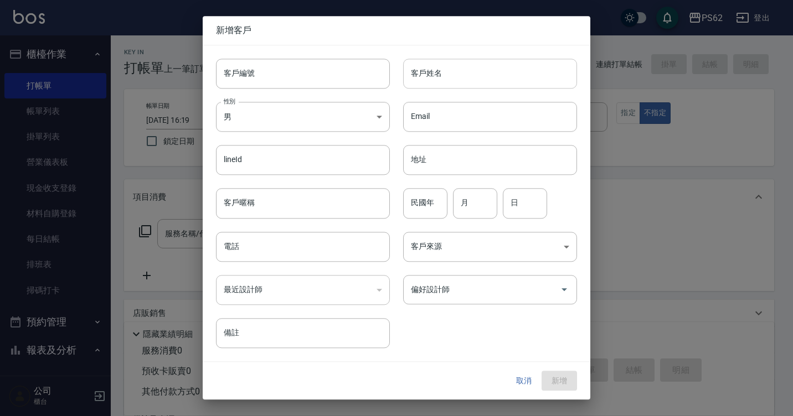
click at [441, 76] on input "客戶姓名" at bounding box center [490, 74] width 174 height 30
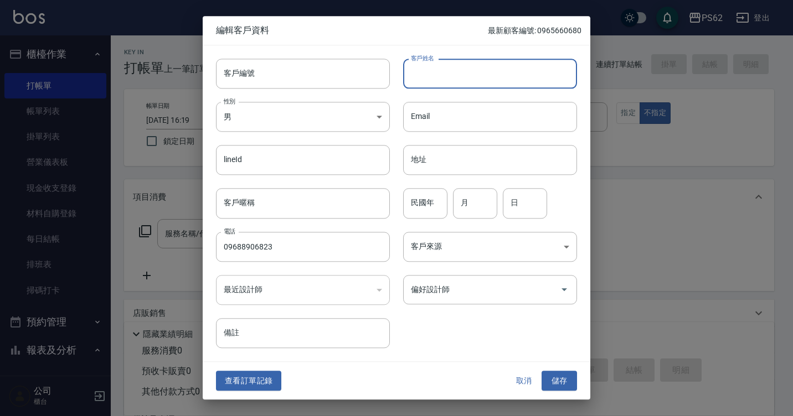
type input "09688906823"
type input "[PERSON_NAME]"
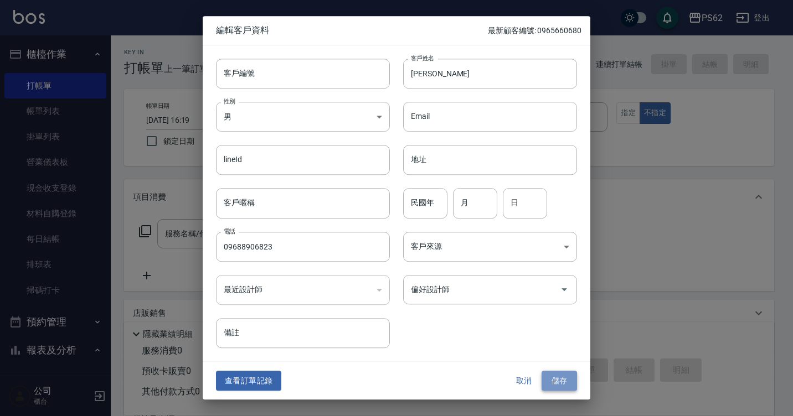
click at [557, 377] on button "儲存" at bounding box center [559, 381] width 35 height 20
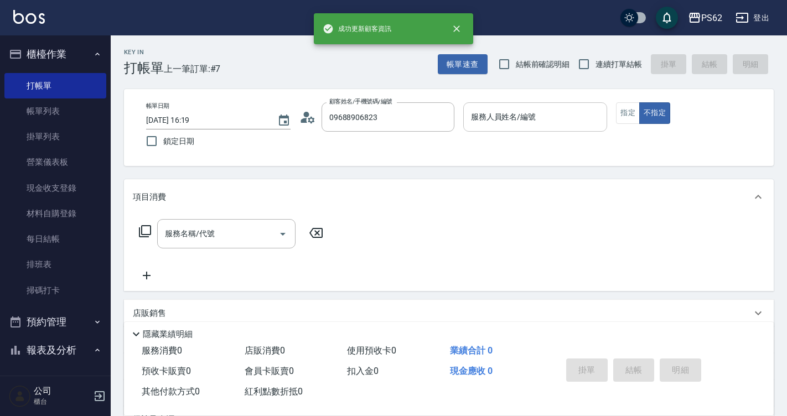
click at [538, 122] on input "服務人員姓名/編號" at bounding box center [535, 116] width 135 height 19
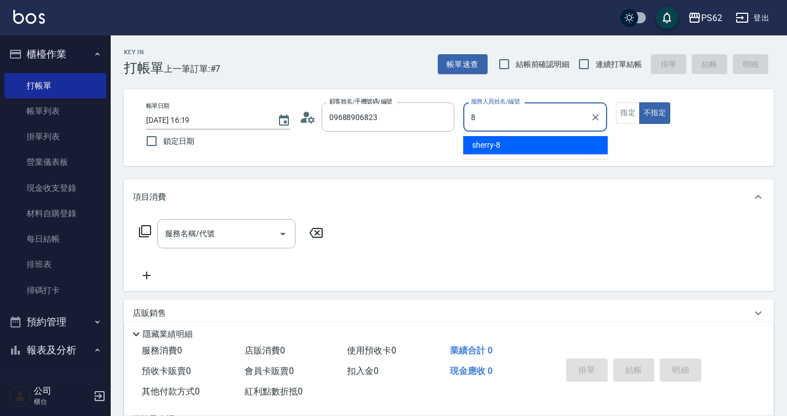
type input "sherry-8"
type button "false"
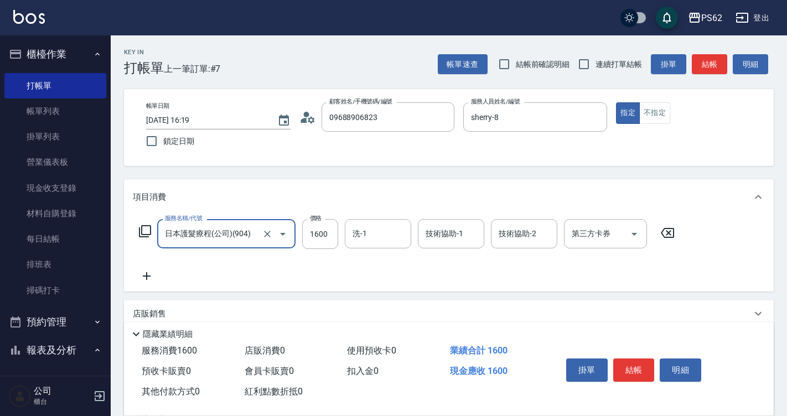
type input "日本護髮療程(公司)(904)"
type input "1750"
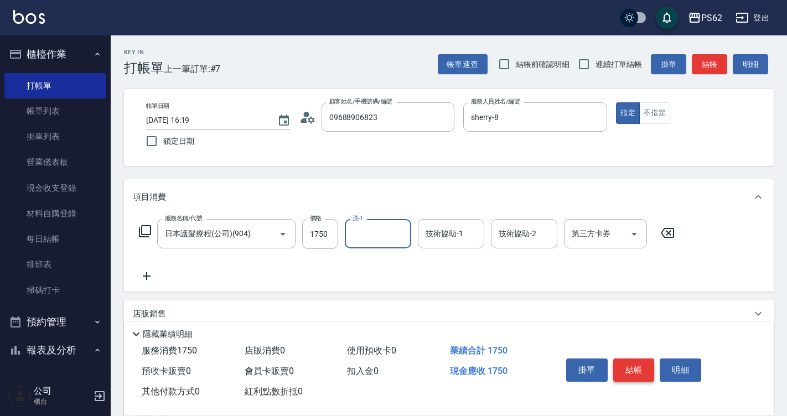
click at [646, 368] on button "結帳" at bounding box center [635, 370] width 42 height 23
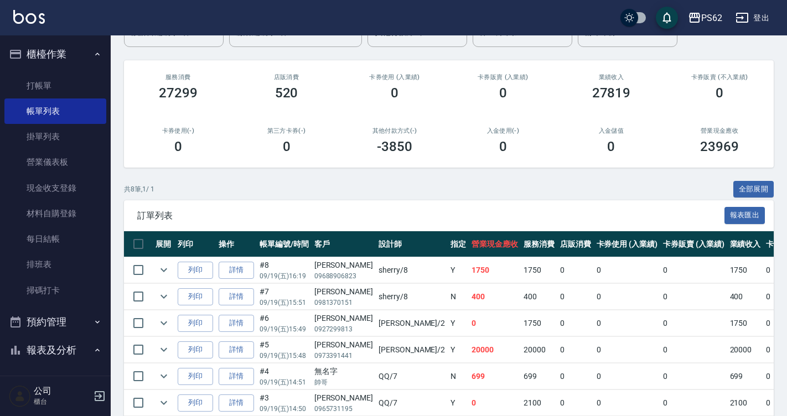
scroll to position [166, 0]
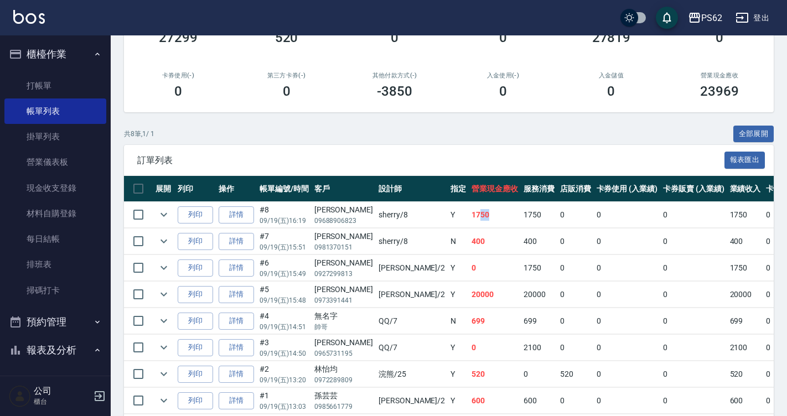
drag, startPoint x: 424, startPoint y: 215, endPoint x: 457, endPoint y: 213, distance: 33.3
click at [469, 213] on td "1750" at bounding box center [495, 215] width 52 height 26
click at [448, 208] on td "Y" at bounding box center [458, 215] width 21 height 26
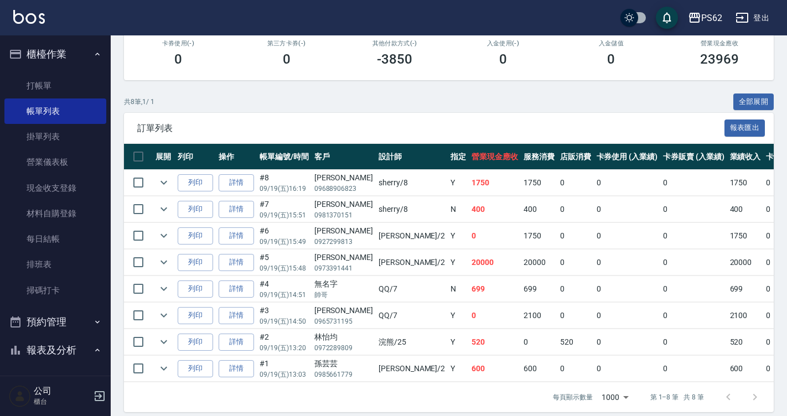
scroll to position [216, 0]
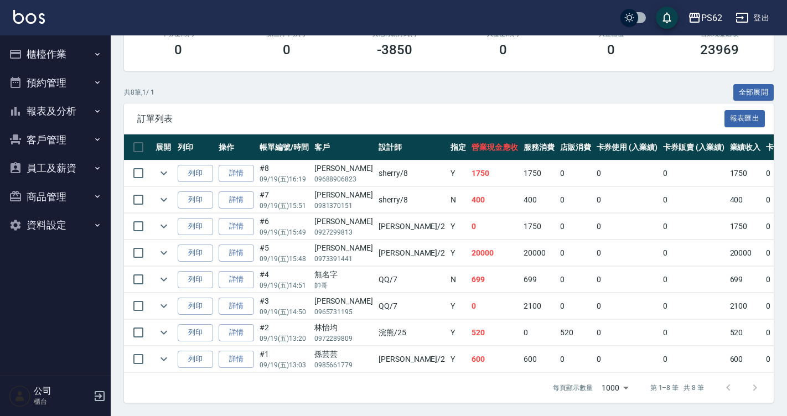
scroll to position [216, 0]
click at [247, 165] on link "詳情" at bounding box center [236, 173] width 35 height 17
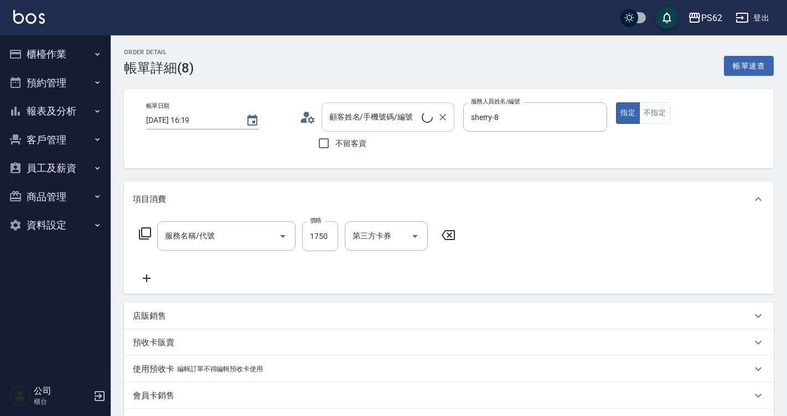
type input "[DATE] 16:19"
type input "sherry-8"
type input "日本護髮療程(公司)(904)"
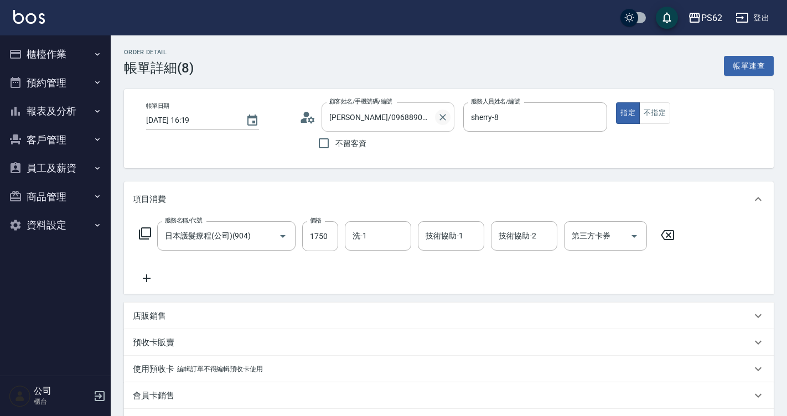
type input "[PERSON_NAME]/09688906823/"
click at [280, 232] on icon "Open" at bounding box center [282, 236] width 13 height 13
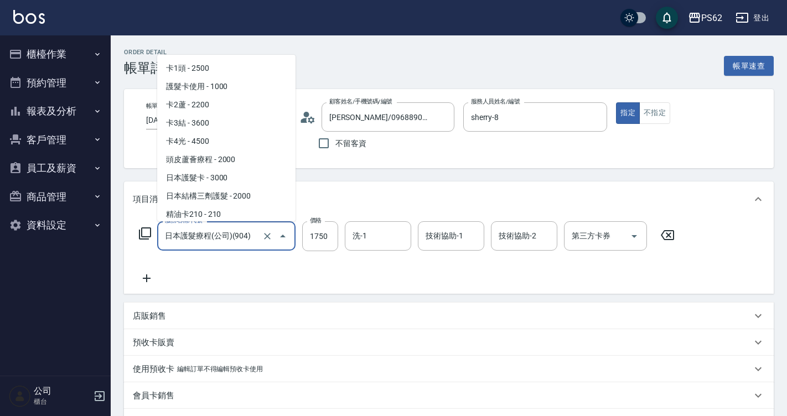
scroll to position [3090, 0]
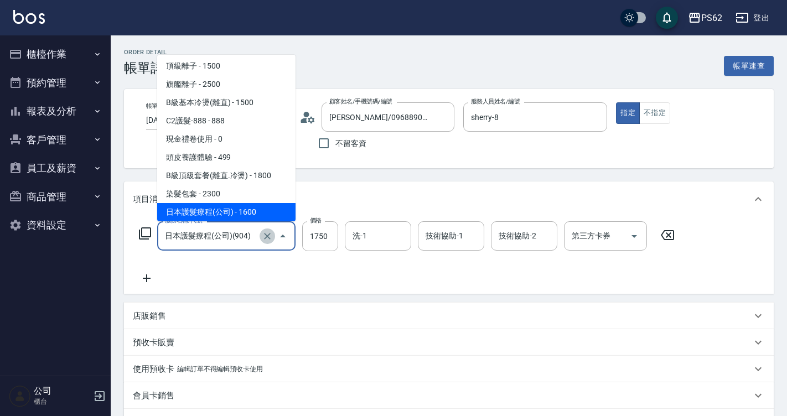
click at [267, 236] on icon "Clear" at bounding box center [267, 236] width 11 height 11
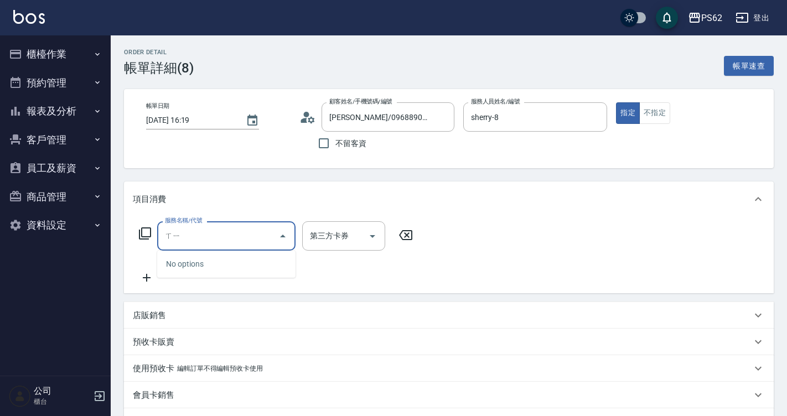
type input "喜"
type input "洗剪400(201)"
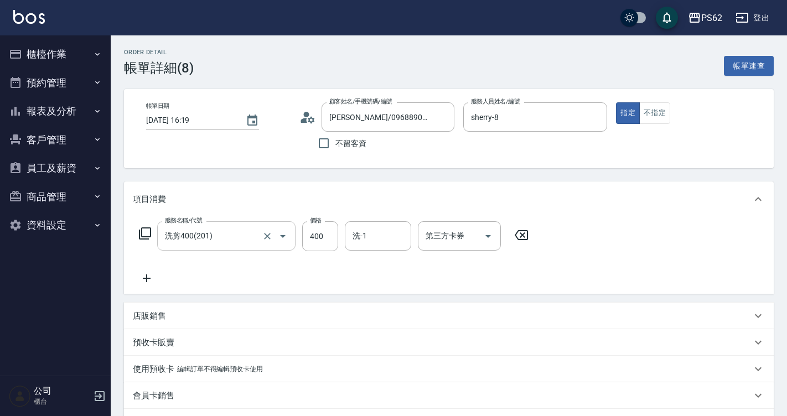
click at [712, 204] on div "項目消費" at bounding box center [442, 200] width 619 height 12
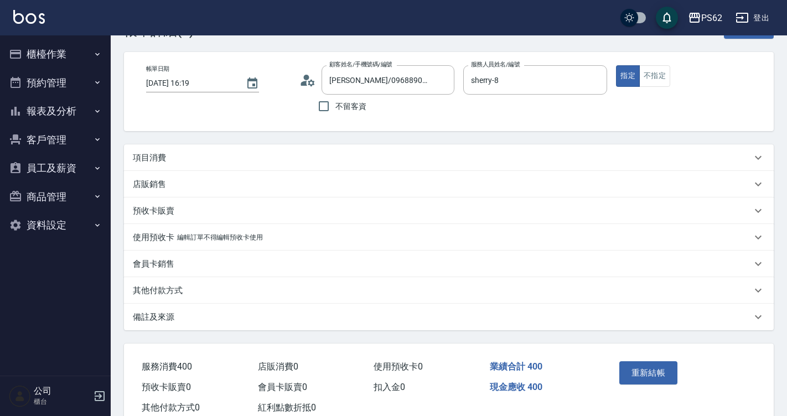
scroll to position [55, 0]
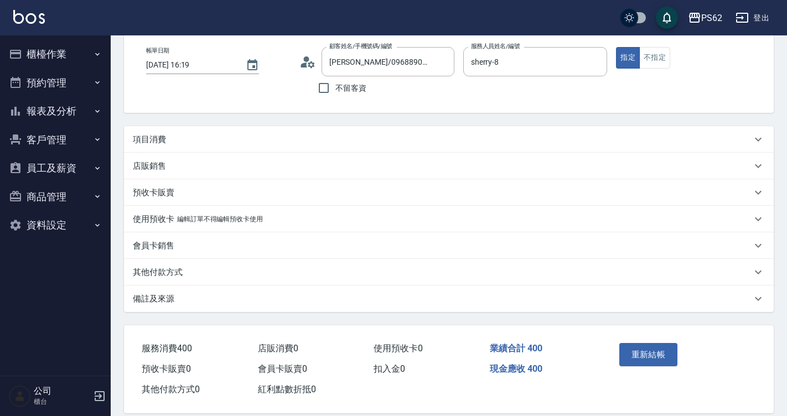
click at [636, 372] on div "重新結帳" at bounding box center [648, 363] width 66 height 48
click at [655, 355] on button "重新結帳" at bounding box center [649, 354] width 59 height 23
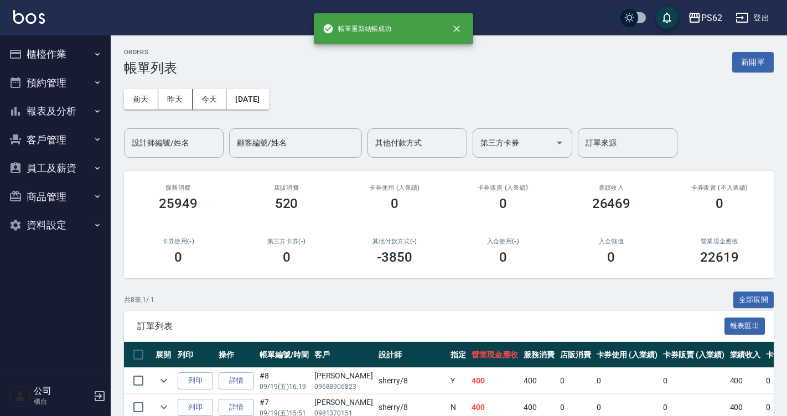
click at [94, 54] on icon "button" at bounding box center [97, 54] width 9 height 9
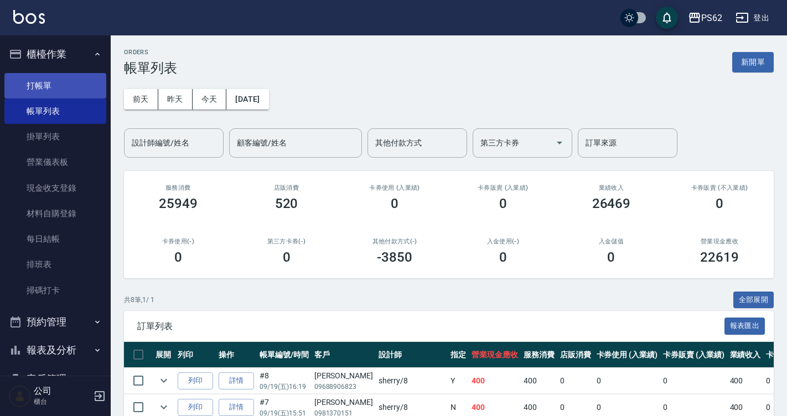
click at [59, 85] on link "打帳單" at bounding box center [55, 85] width 102 height 25
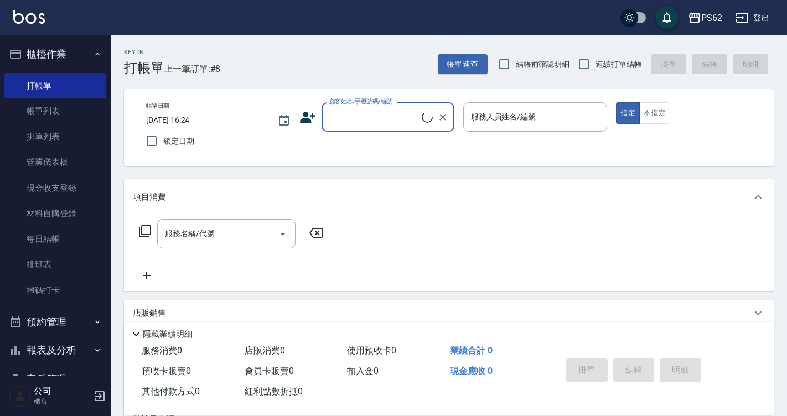
click at [364, 123] on input "顧客姓名/手機號碼/編號" at bounding box center [374, 116] width 95 height 19
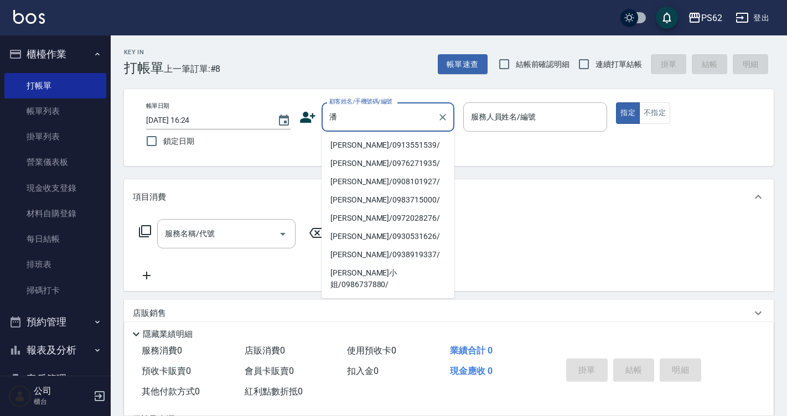
type input "[PERSON_NAME]/0913551539/"
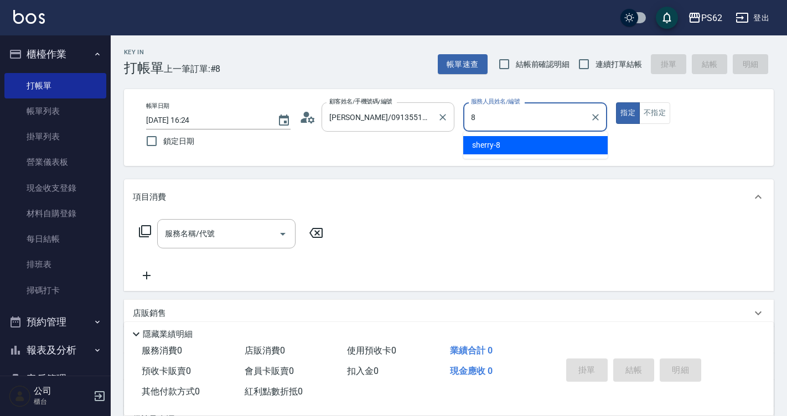
type input "sherry-8"
type button "true"
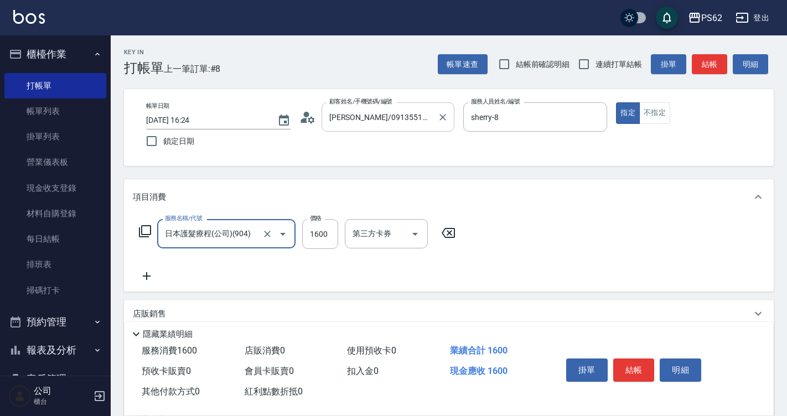
type input "日本護髮療程(公司)(904)"
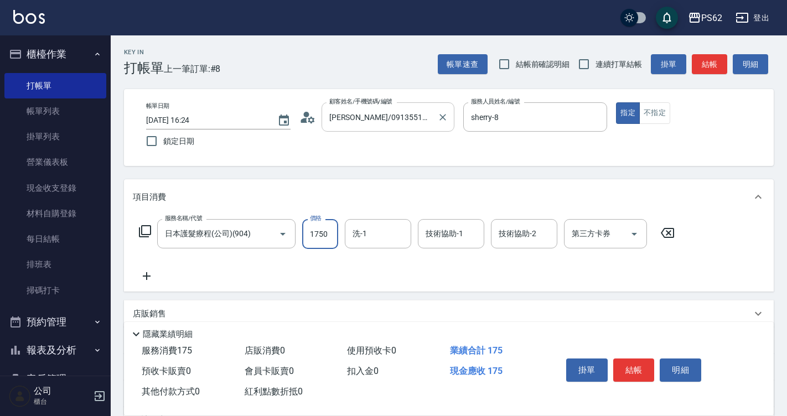
type input "1750"
click at [628, 359] on button "結帳" at bounding box center [635, 370] width 42 height 23
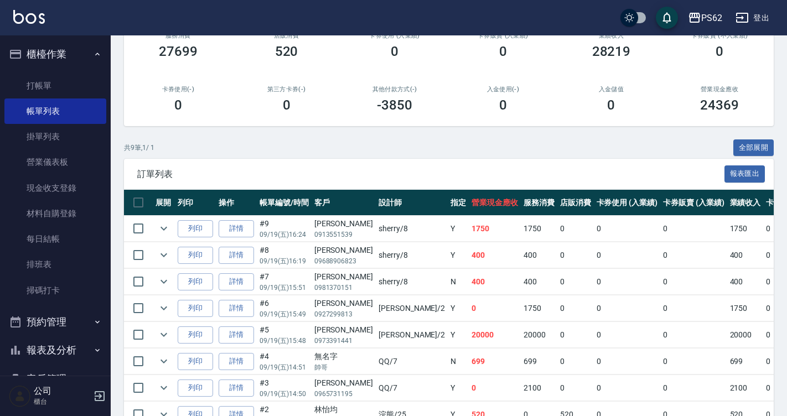
scroll to position [221, 0]
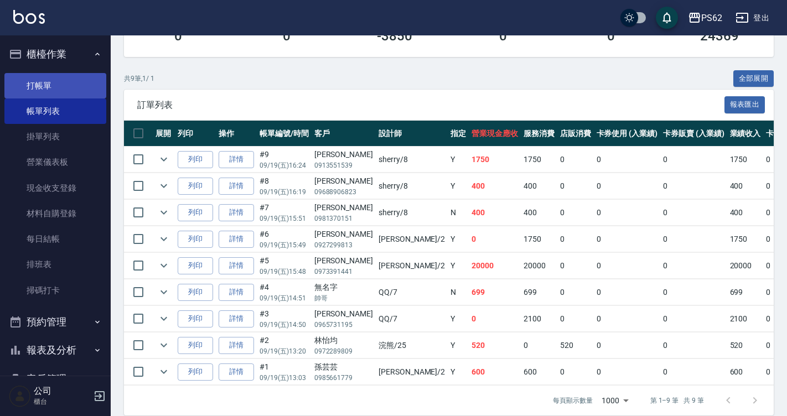
click at [55, 83] on link "打帳單" at bounding box center [55, 85] width 102 height 25
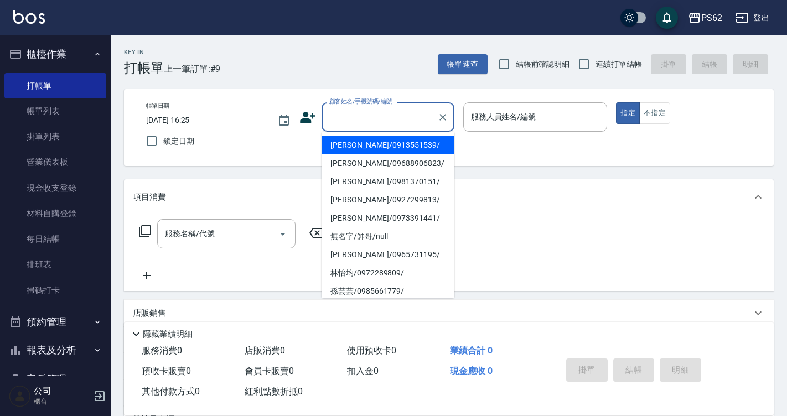
click at [374, 123] on input "顧客姓名/手機號碼/編號" at bounding box center [380, 116] width 106 height 19
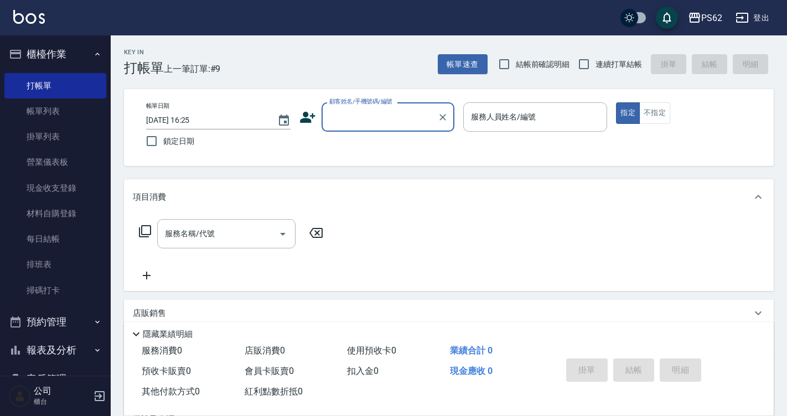
click at [374, 123] on input "顧客姓名/手機號碼/編號" at bounding box center [380, 116] width 106 height 19
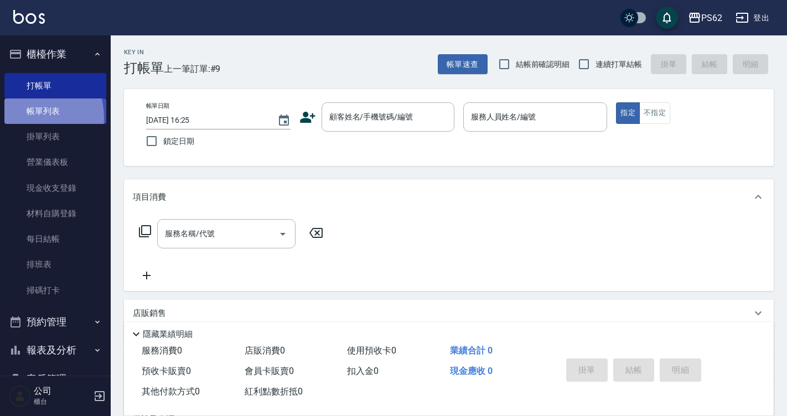
click at [25, 118] on link "帳單列表" at bounding box center [55, 111] width 102 height 25
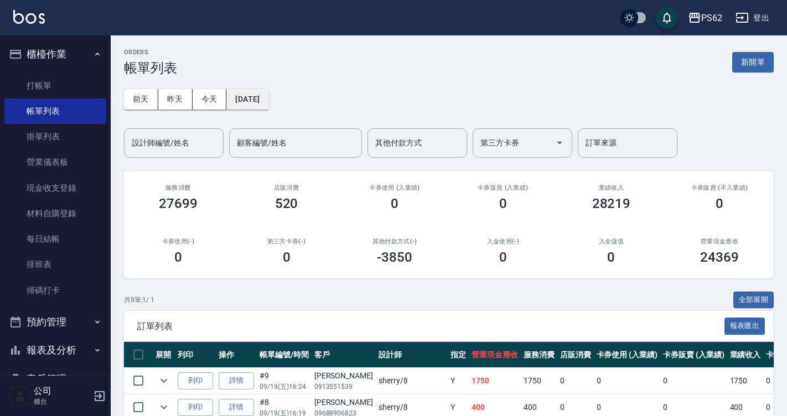
click at [256, 97] on button "[DATE]" at bounding box center [247, 99] width 42 height 20
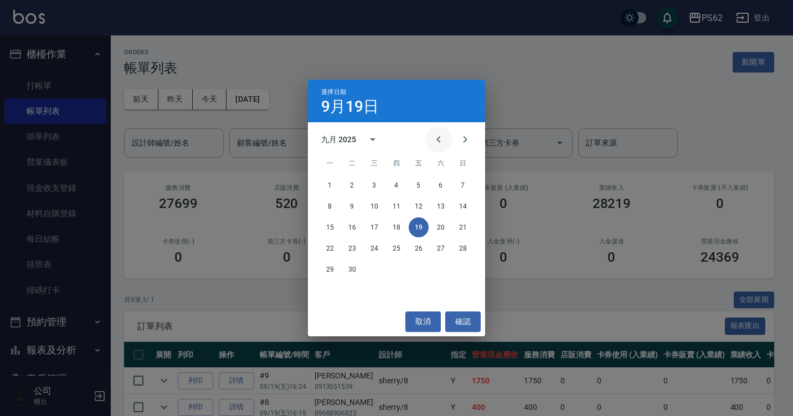
click at [434, 140] on icon "Previous month" at bounding box center [438, 139] width 13 height 13
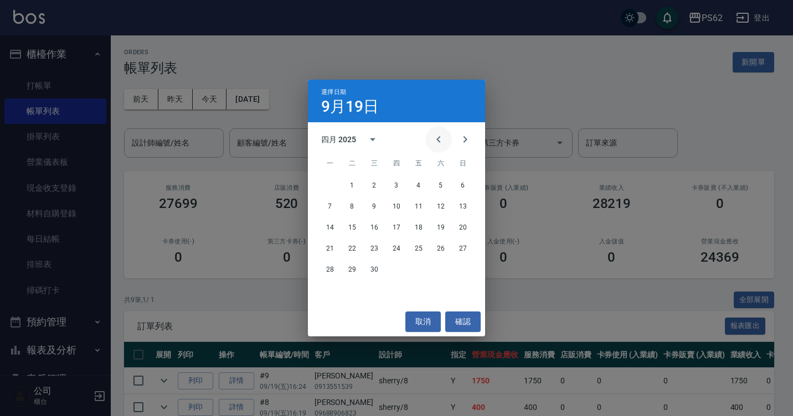
click at [434, 140] on icon "Previous month" at bounding box center [438, 139] width 13 height 13
click at [438, 252] on button "22" at bounding box center [441, 249] width 20 height 20
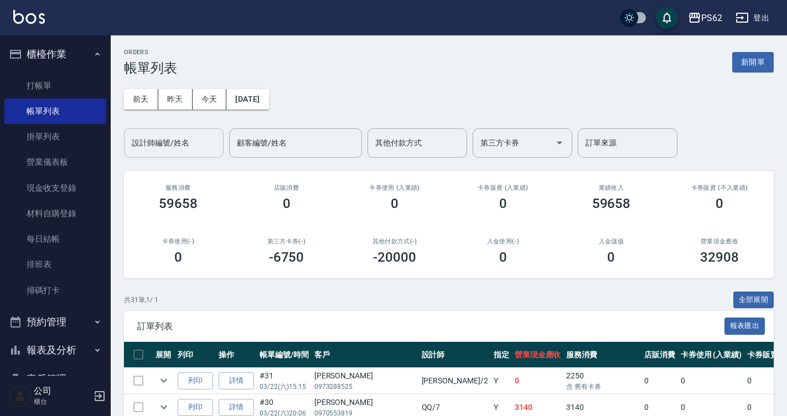
click at [205, 143] on input "設計師編號/姓名" at bounding box center [174, 142] width 90 height 19
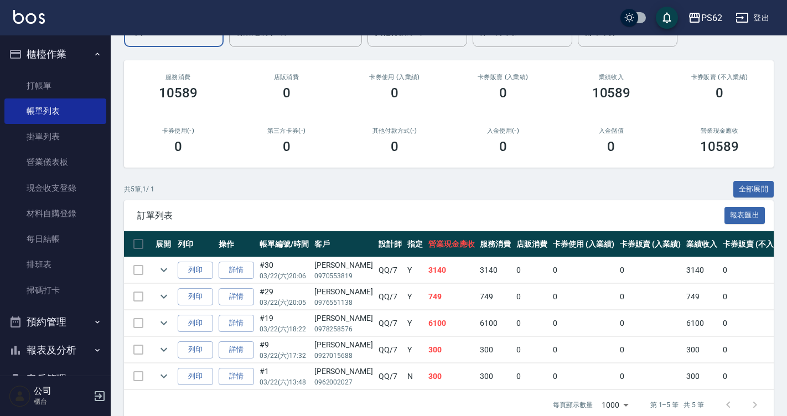
scroll to position [136, 0]
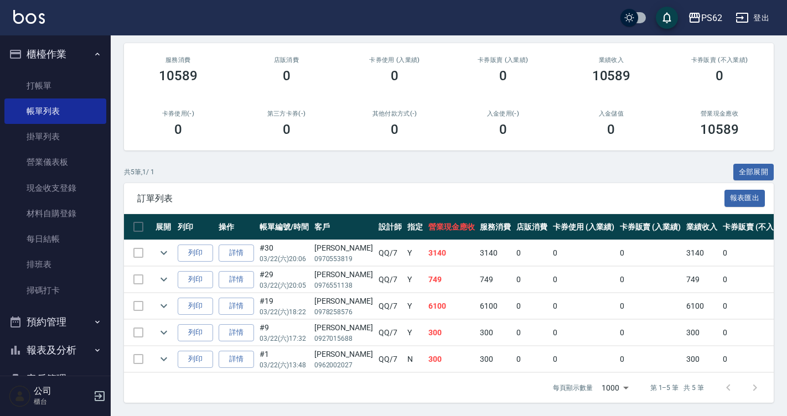
type input "QQ-7"
click at [316, 243] on div "劉筱彤" at bounding box center [344, 249] width 59 height 12
drag, startPoint x: 316, startPoint y: 239, endPoint x: 288, endPoint y: 245, distance: 27.8
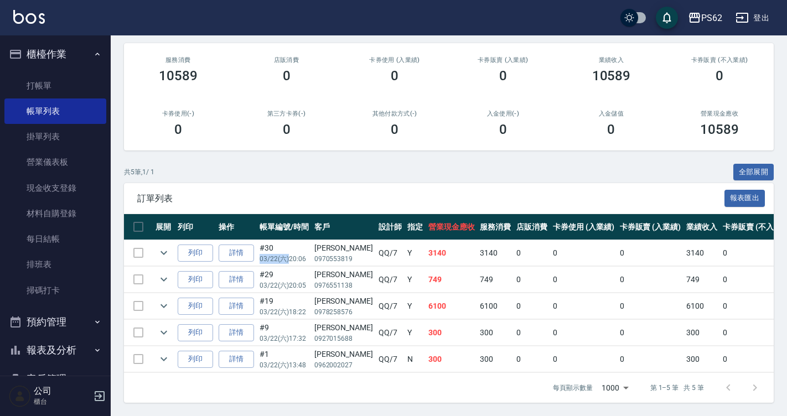
click at [288, 245] on td "#30 03/22 (六) 20:06" at bounding box center [284, 253] width 55 height 26
click at [164, 246] on icon "expand row" at bounding box center [163, 252] width 13 height 13
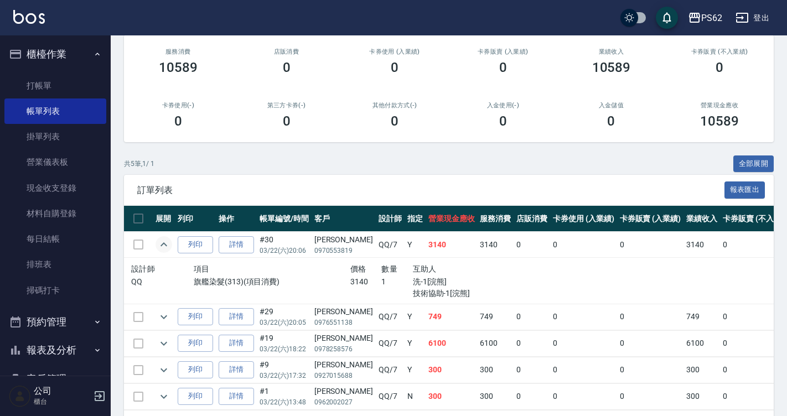
click at [266, 288] on div "旗艦染髮(313)(項目消費)" at bounding box center [272, 287] width 157 height 23
click at [281, 283] on p "旗艦染髮(313)(項目消費)" at bounding box center [272, 282] width 157 height 12
click at [322, 246] on p "0970553819" at bounding box center [344, 251] width 59 height 10
click at [477, 319] on td "749" at bounding box center [495, 317] width 37 height 26
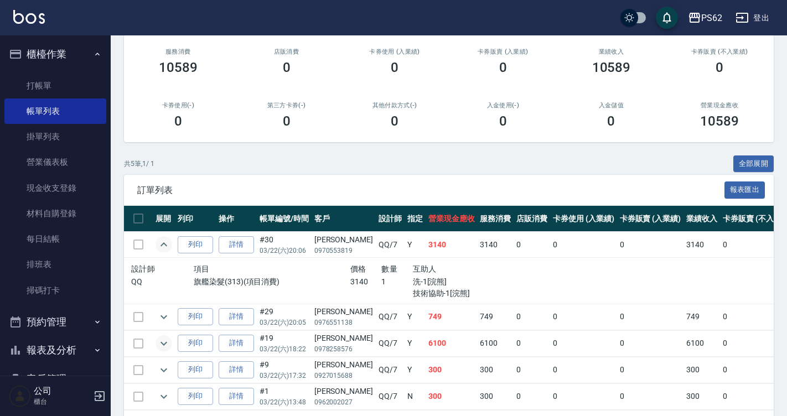
click at [164, 337] on icon "expand row" at bounding box center [163, 343] width 13 height 13
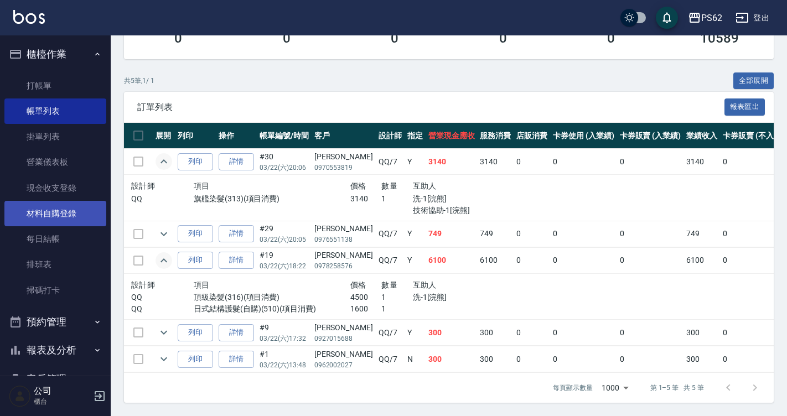
scroll to position [172, 0]
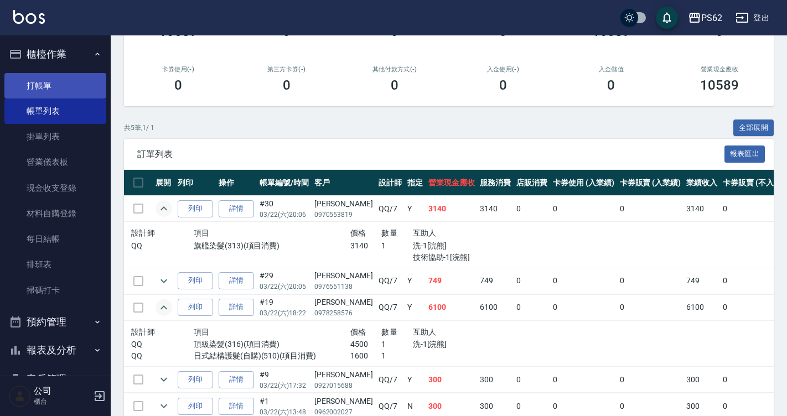
click at [53, 90] on link "打帳單" at bounding box center [55, 85] width 102 height 25
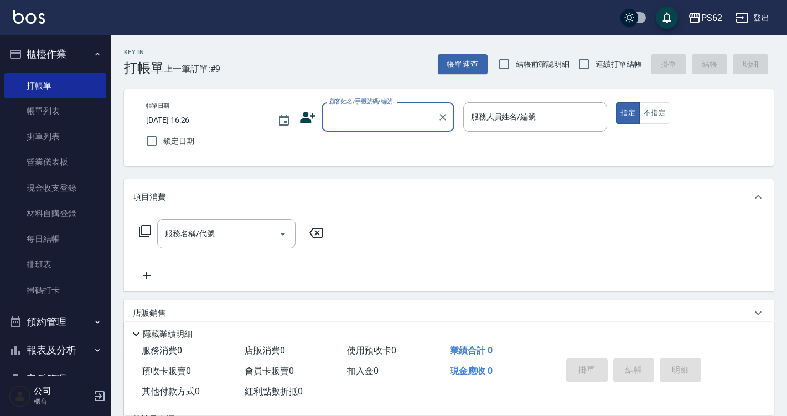
click at [376, 142] on div "帳單日期 2025/09/19 16:26 鎖定日期 顧客姓名/手機號碼/編號 顧客姓名/手機號碼/編號 服務人員姓名/編號 服務人員姓名/編號 指定 不指定" at bounding box center [448, 127] width 623 height 50
click at [354, 120] on input "顧客姓名/手機號碼/編號" at bounding box center [380, 116] width 106 height 19
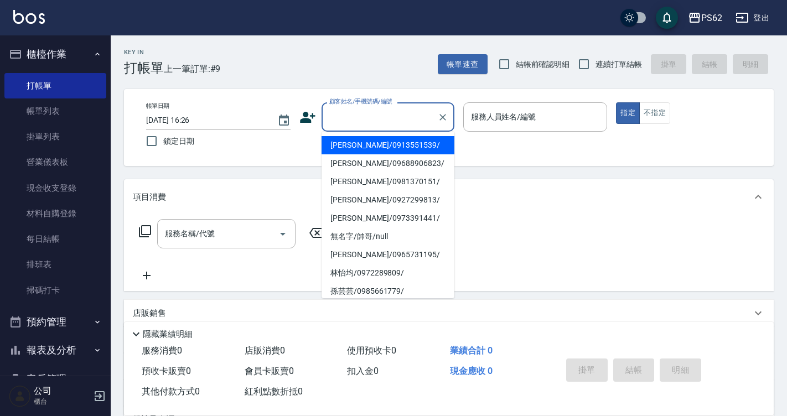
click at [354, 120] on input "顧客姓名/手機號碼/編號" at bounding box center [380, 116] width 106 height 19
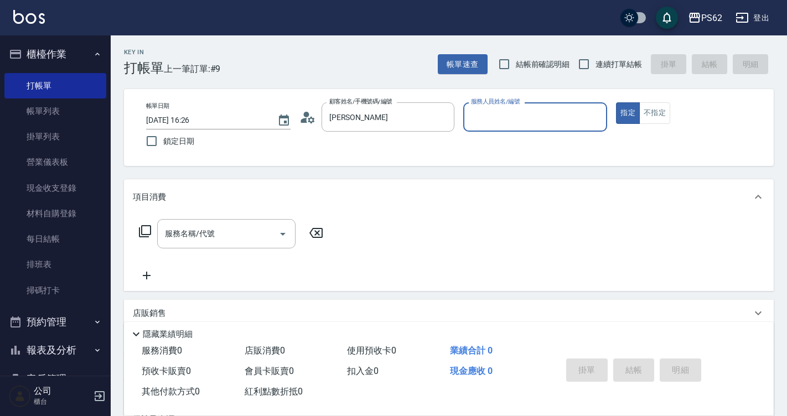
type input "劉筱彤/0970553819/"
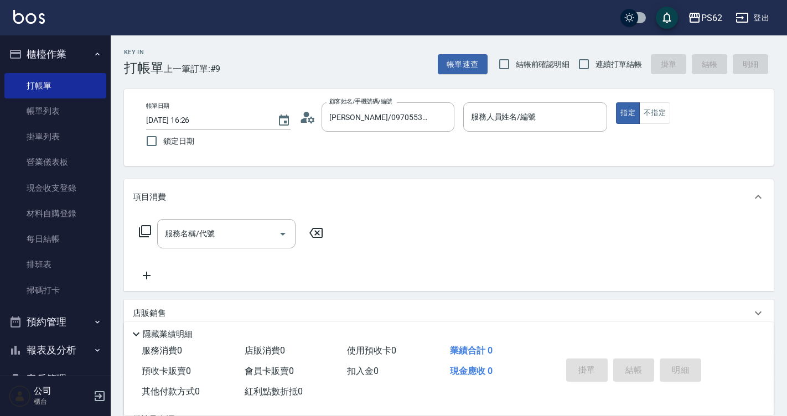
click at [313, 110] on icon at bounding box center [308, 117] width 17 height 17
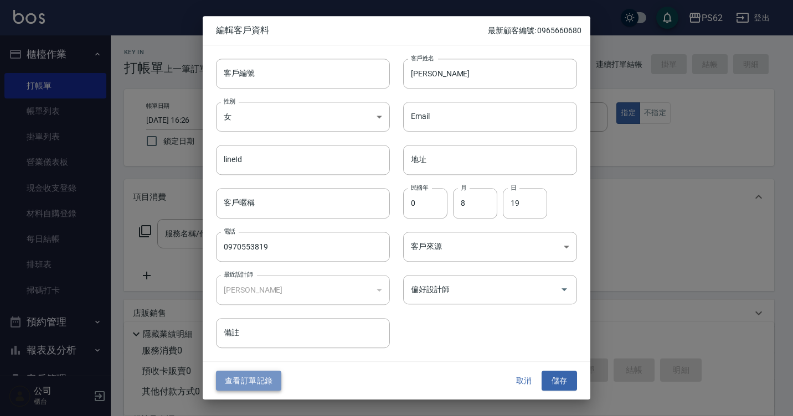
click at [261, 383] on button "查看訂單記錄" at bounding box center [248, 381] width 65 height 20
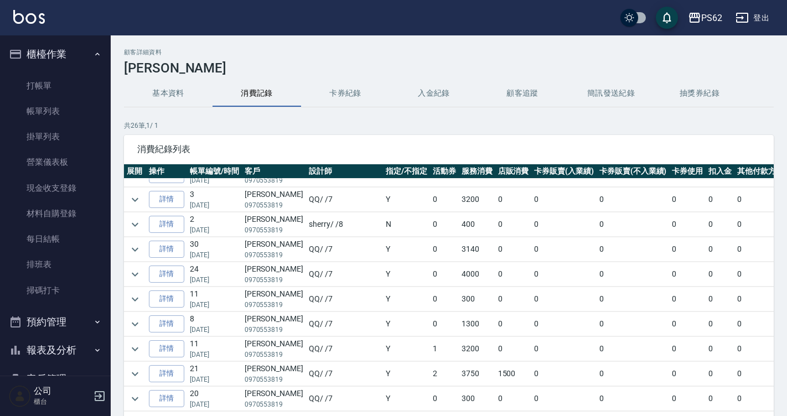
scroll to position [111, 0]
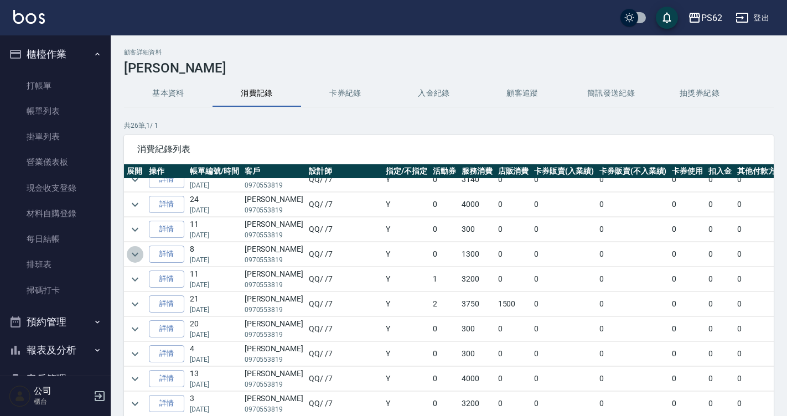
click at [135, 248] on icon "expand row" at bounding box center [134, 254] width 13 height 13
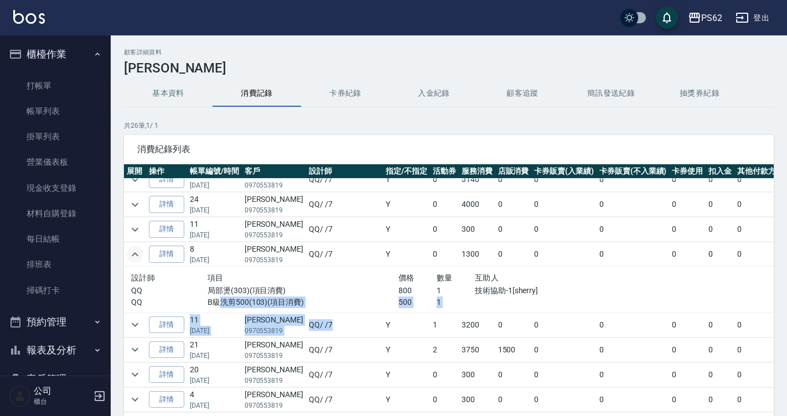
drag, startPoint x: 207, startPoint y: 298, endPoint x: 333, endPoint y: 315, distance: 126.7
click at [331, 314] on tbody "詳情 5 07/09/2025 劉筱彤 0970553819 QQ / /7 Y 0 5800 0 0 0 0 0 0 5800 詳情 14 05/08/20…" at bounding box center [487, 415] width 726 height 694
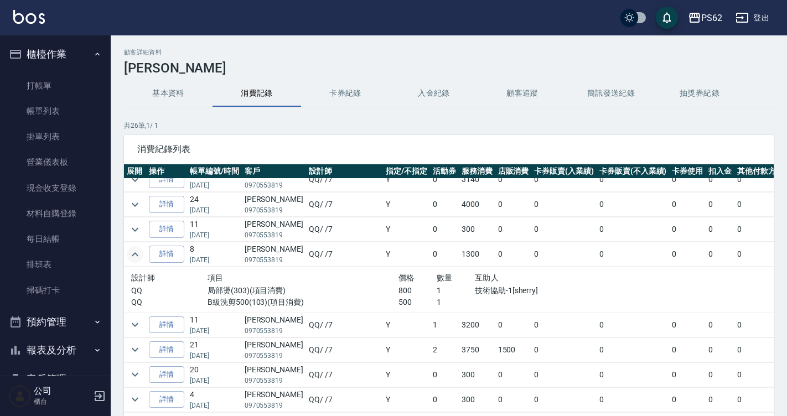
click at [383, 315] on td "Y" at bounding box center [406, 325] width 47 height 24
click at [399, 293] on p "800" at bounding box center [418, 291] width 38 height 12
drag, startPoint x: 339, startPoint y: 288, endPoint x: 332, endPoint y: 301, distance: 14.1
click at [332, 301] on div "設計師 項目 價格 數量 互助人 QQ 局部燙(303)(項目消費) 800 1 技術協助-1[sherry] QQ B級洗剪500(103)(項目消費) 5…" at bounding box center [360, 289] width 458 height 37
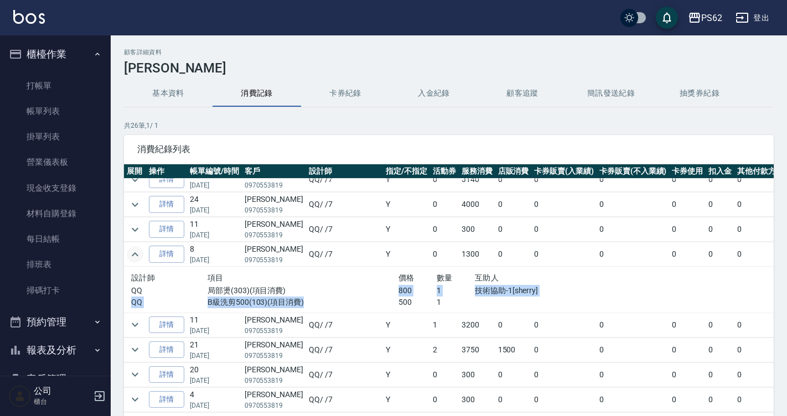
click at [332, 301] on p "B級洗剪500(103)(項目消費)" at bounding box center [303, 303] width 191 height 12
drag, startPoint x: 205, startPoint y: 298, endPoint x: 280, endPoint y: 303, distance: 75.4
click at [280, 303] on p "B級洗剪500(103)(項目消費)" at bounding box center [303, 303] width 191 height 12
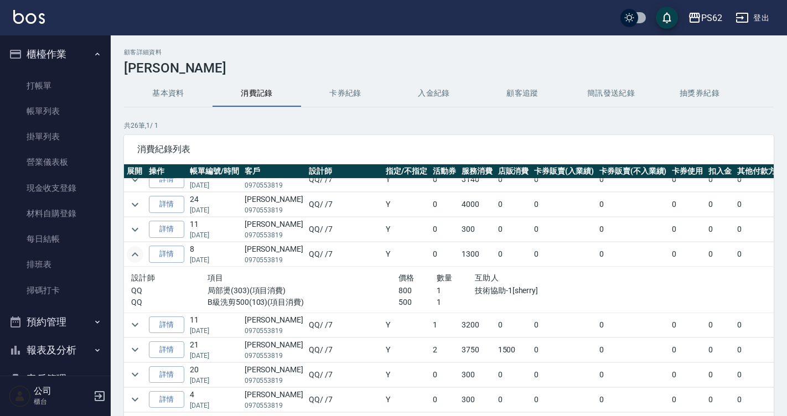
click at [412, 311] on div "設計師 項目 價格 數量 互助人 QQ 局部燙(303)(項目消費) 800 1 技術協助-1[sherry] QQ B級洗剪500(103)(項目消費) 5…" at bounding box center [360, 290] width 467 height 46
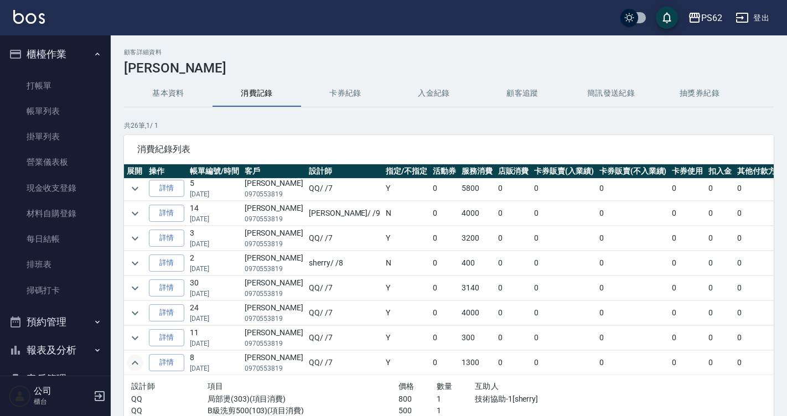
scroll to position [0, 0]
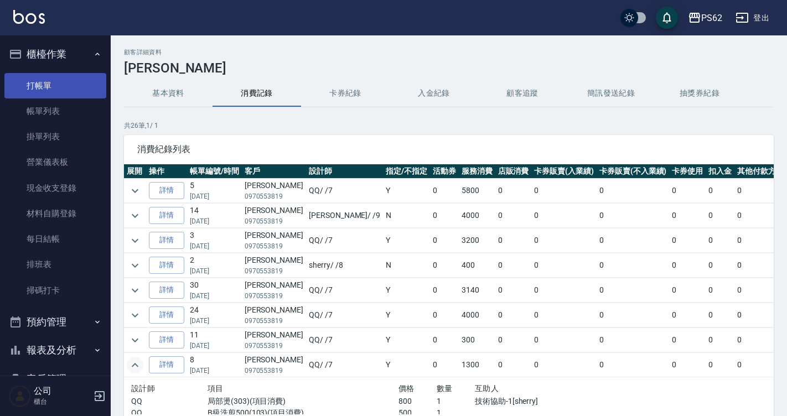
click at [50, 80] on link "打帳單" at bounding box center [55, 85] width 102 height 25
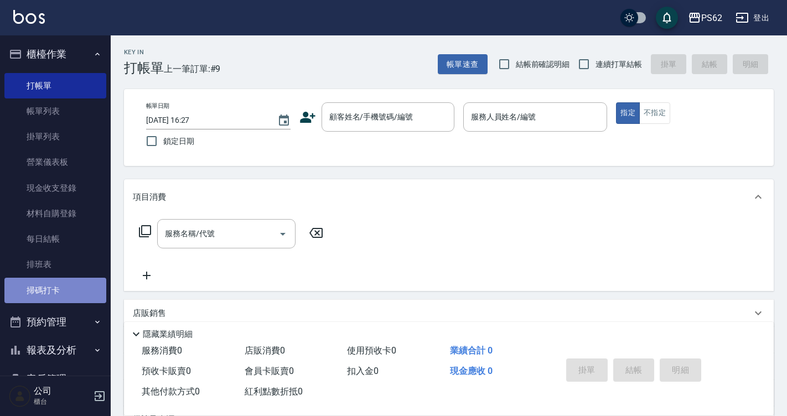
click at [61, 286] on link "掃碼打卡" at bounding box center [55, 290] width 102 height 25
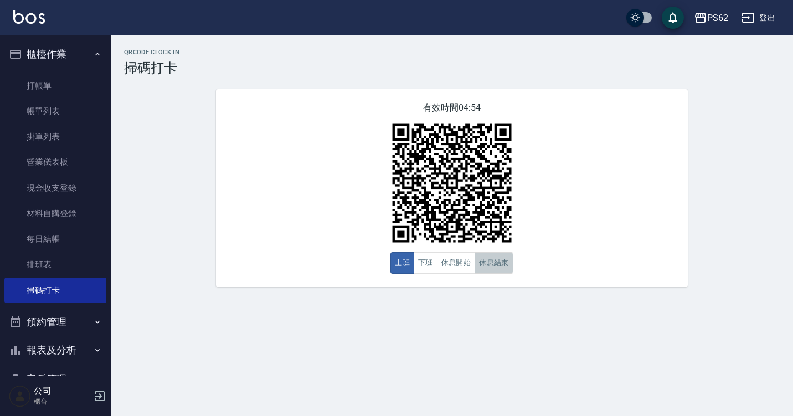
click at [481, 264] on button "休息結束" at bounding box center [494, 263] width 39 height 22
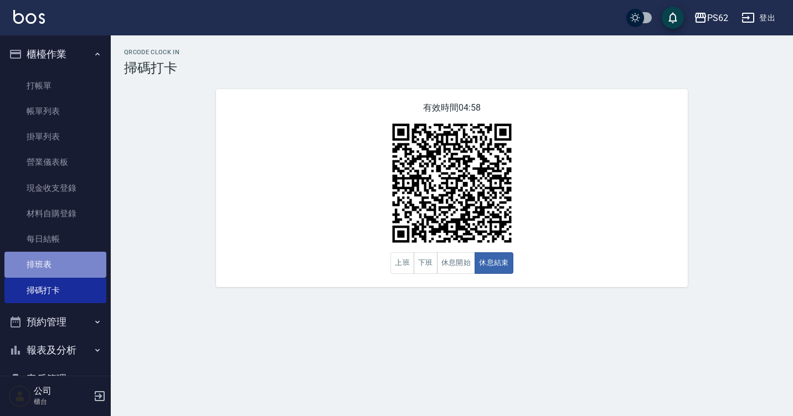
click at [94, 254] on link "排班表" at bounding box center [55, 264] width 102 height 25
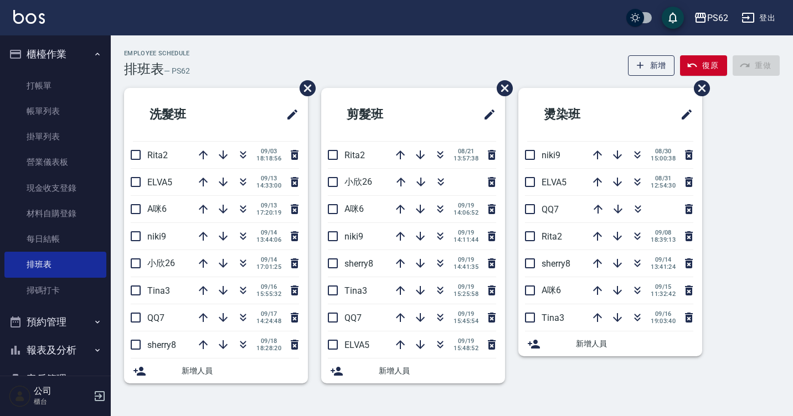
click at [4, 252] on link "排班表" at bounding box center [55, 264] width 102 height 25
click at [635, 154] on icon "button" at bounding box center [637, 154] width 13 height 13
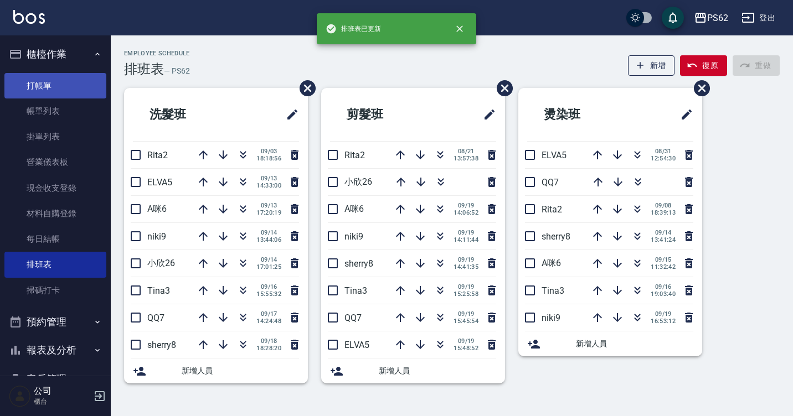
click at [68, 81] on link "打帳單" at bounding box center [55, 85] width 102 height 25
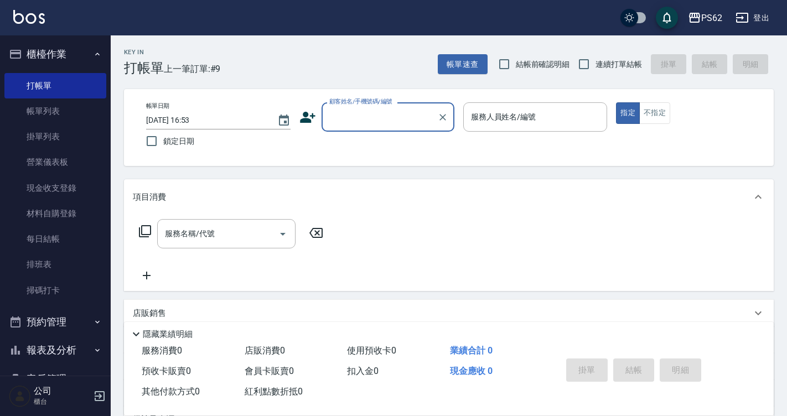
click at [354, 111] on input "顧客姓名/手機號碼/編號" at bounding box center [380, 116] width 106 height 19
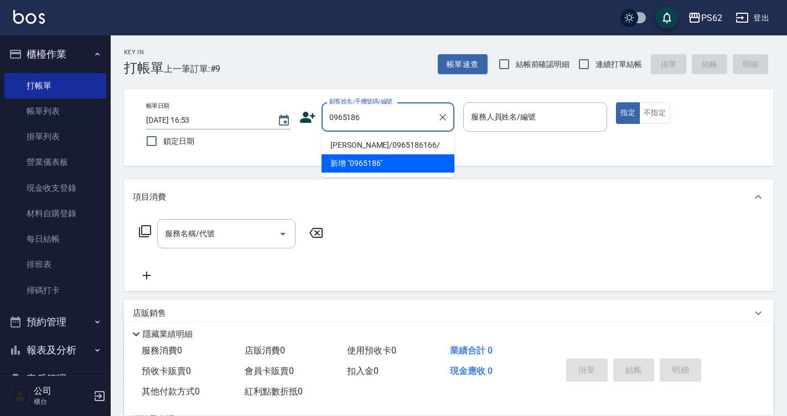
click at [357, 140] on li "簡呈翰/0965186166/" at bounding box center [388, 145] width 133 height 18
type input "簡呈翰/0965186166/"
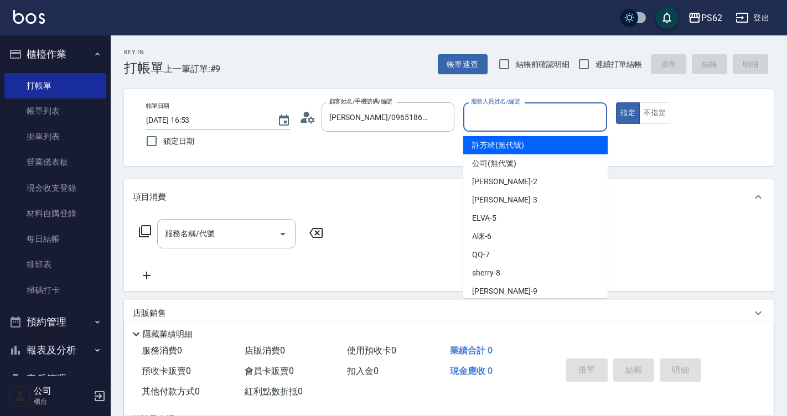
click at [497, 114] on input "服務人員姓名/編號" at bounding box center [535, 116] width 135 height 19
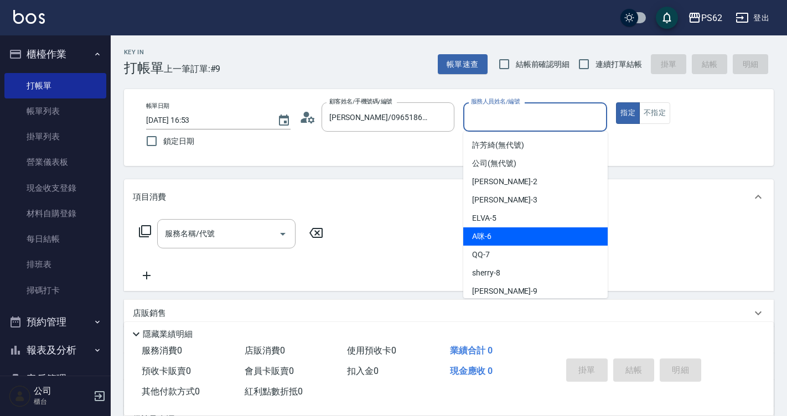
click at [507, 231] on div "A咪 -6" at bounding box center [535, 237] width 145 height 18
type input "A咪-6"
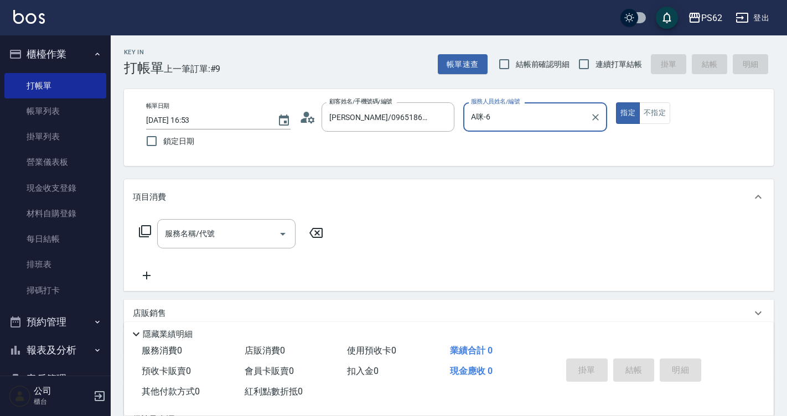
click at [143, 229] on icon at bounding box center [144, 231] width 13 height 13
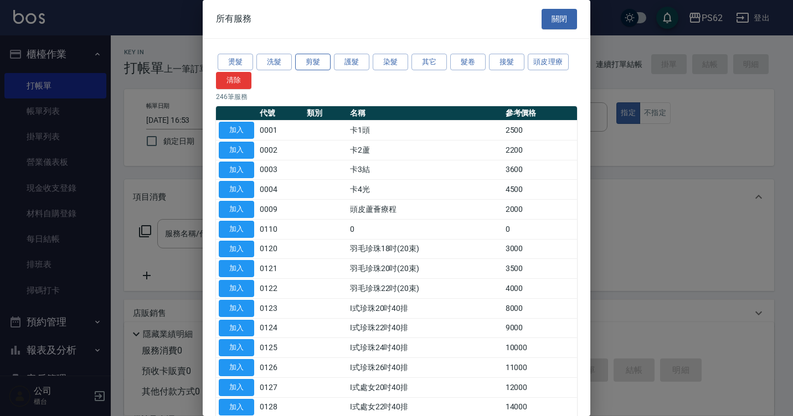
click at [305, 63] on button "剪髮" at bounding box center [312, 62] width 35 height 17
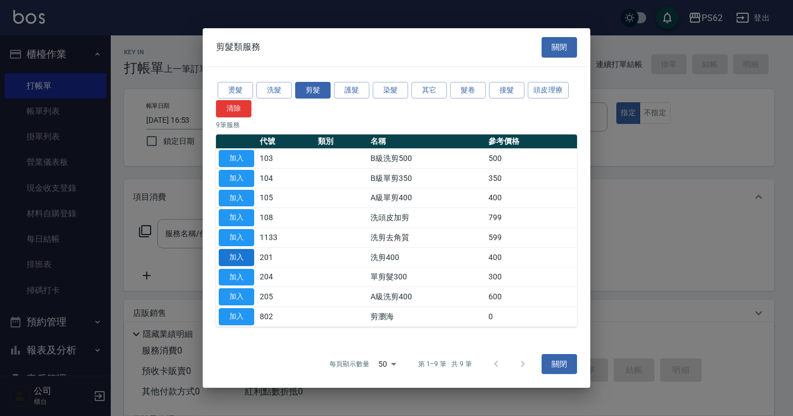
click at [244, 257] on button "加入" at bounding box center [236, 257] width 35 height 17
type input "洗剪400(201)"
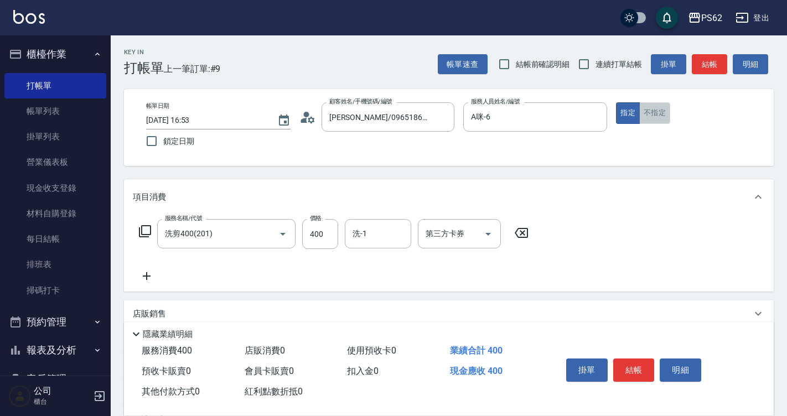
click at [656, 116] on button "不指定" at bounding box center [655, 113] width 31 height 22
click at [629, 363] on button "結帳" at bounding box center [635, 370] width 42 height 23
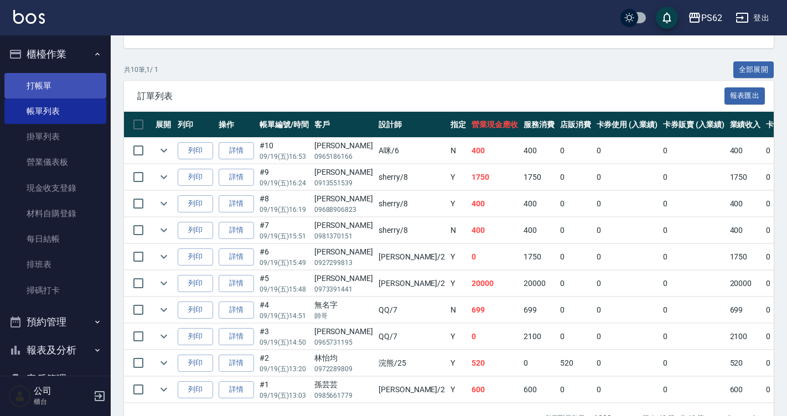
scroll to position [214, 0]
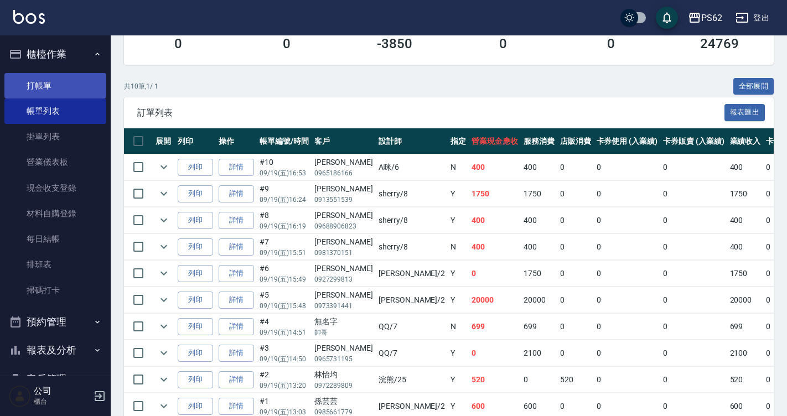
click at [41, 76] on link "打帳單" at bounding box center [55, 85] width 102 height 25
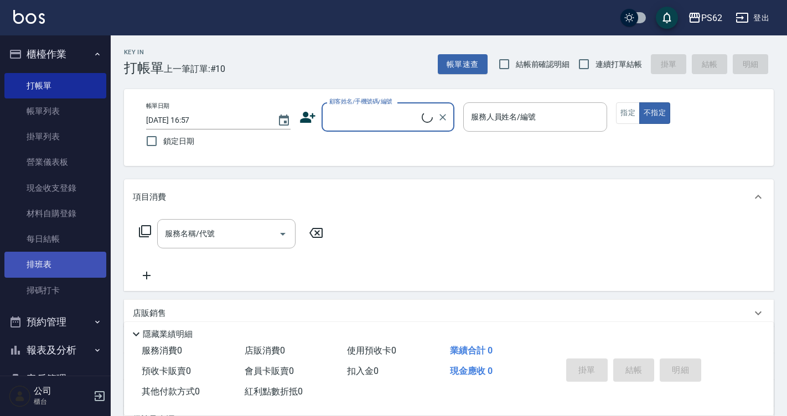
click at [61, 269] on link "排班表" at bounding box center [55, 264] width 102 height 25
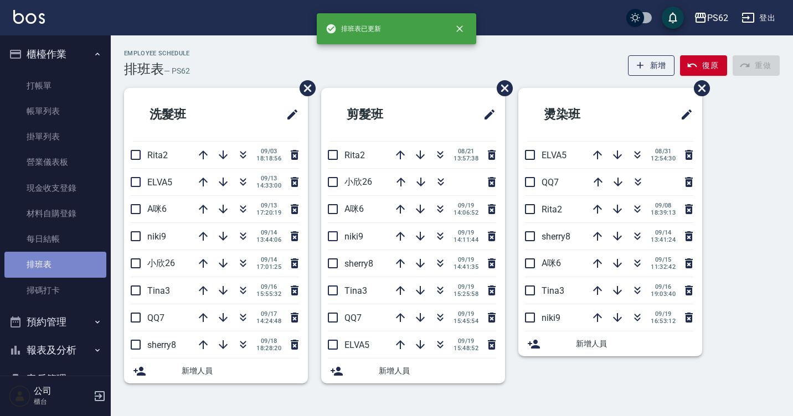
click at [61, 269] on link "排班表" at bounding box center [55, 264] width 102 height 25
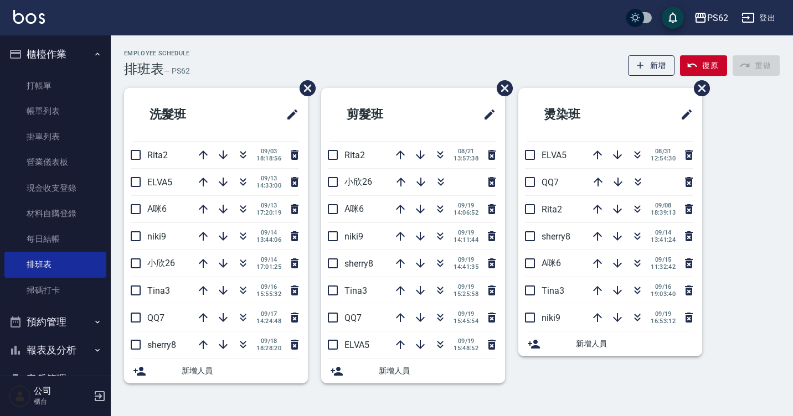
click at [351, 214] on span "A咪6" at bounding box center [353, 209] width 19 height 11
click at [76, 78] on link "打帳單" at bounding box center [55, 85] width 102 height 25
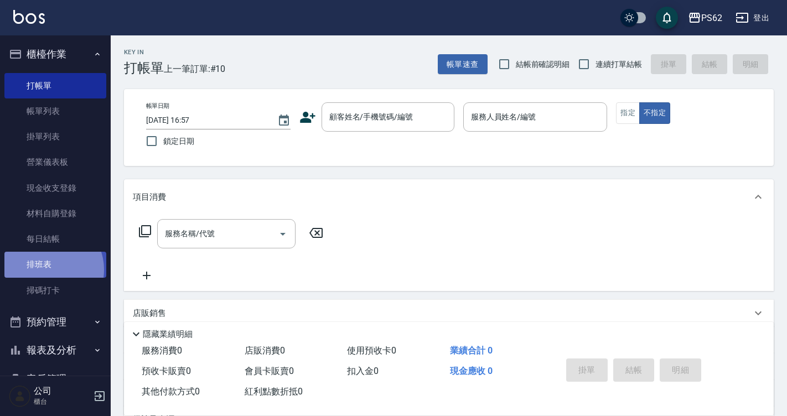
click at [48, 270] on link "排班表" at bounding box center [55, 264] width 102 height 25
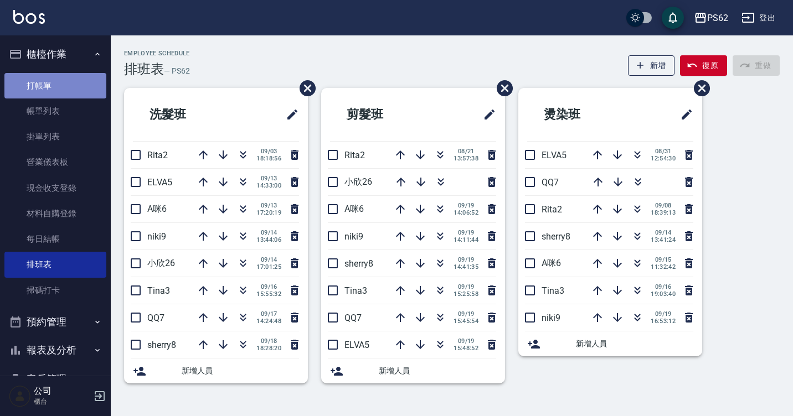
click at [82, 80] on link "打帳單" at bounding box center [55, 85] width 102 height 25
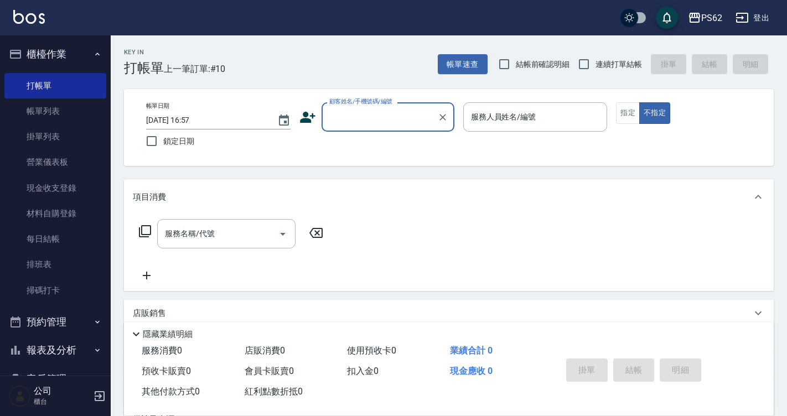
click at [350, 109] on input "顧客姓名/手機號碼/編號" at bounding box center [380, 116] width 106 height 19
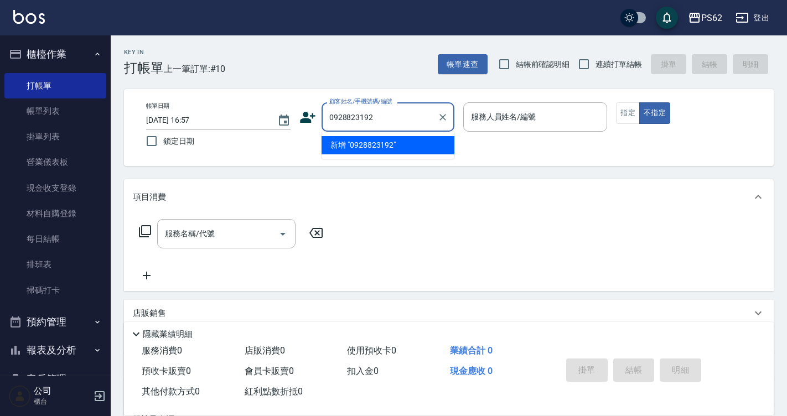
click at [352, 116] on input "0928823192" at bounding box center [380, 116] width 106 height 19
type input "0928823192"
click at [307, 115] on icon at bounding box center [308, 117] width 16 height 11
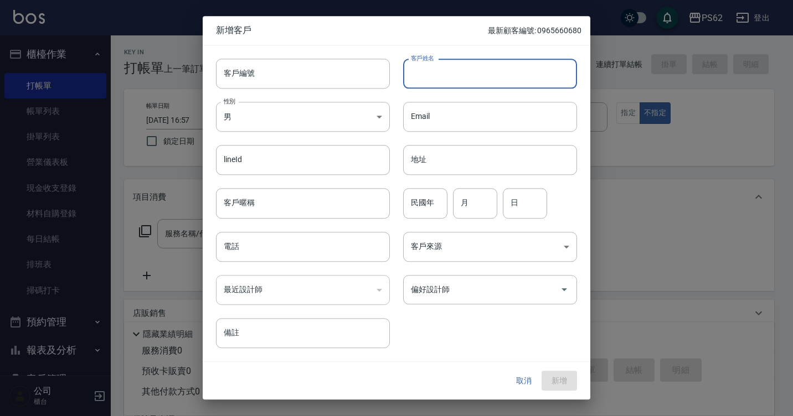
click at [434, 80] on input "客戶姓名" at bounding box center [490, 74] width 174 height 30
paste input "0928823192"
type input "0928823192"
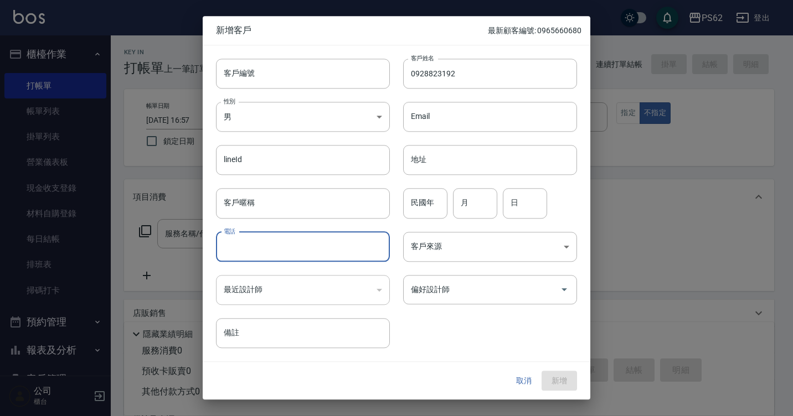
click at [257, 248] on input "電話" at bounding box center [303, 247] width 174 height 30
paste input "0928823192"
type input "0928823192"
click at [554, 382] on button "新增" at bounding box center [559, 381] width 35 height 20
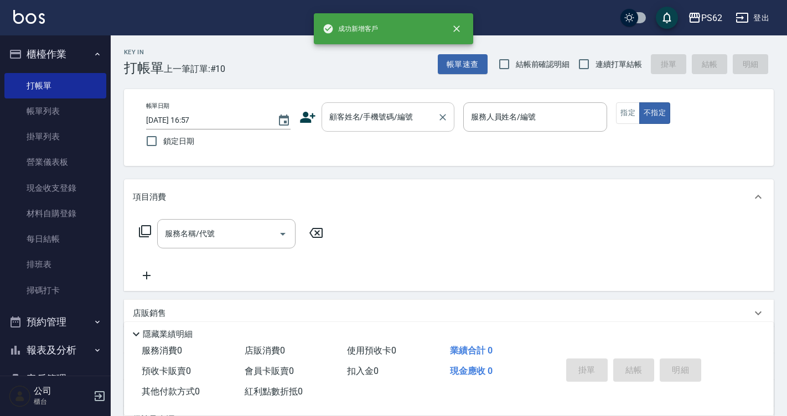
click at [360, 120] on input "顧客姓名/手機號碼/編號" at bounding box center [380, 116] width 106 height 19
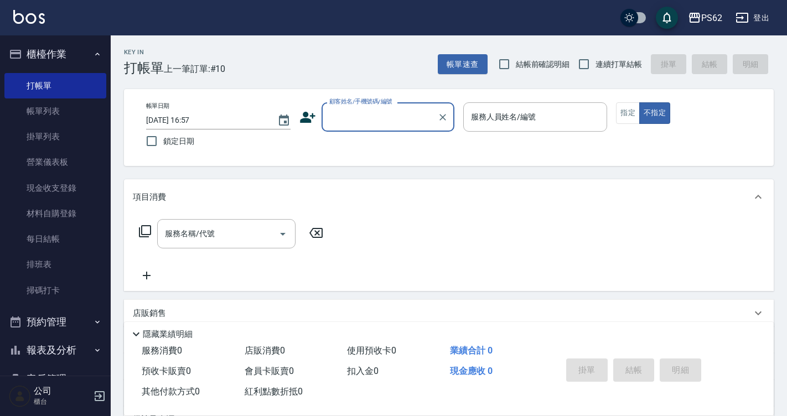
paste input "0928823192"
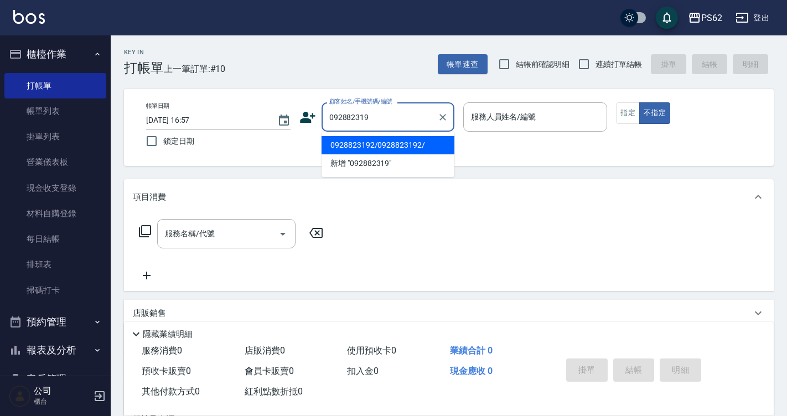
type input "0928823192/0928823192/"
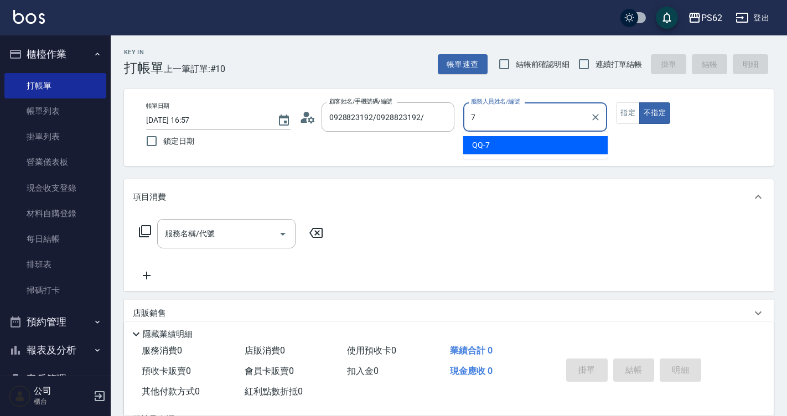
type input "QQ-7"
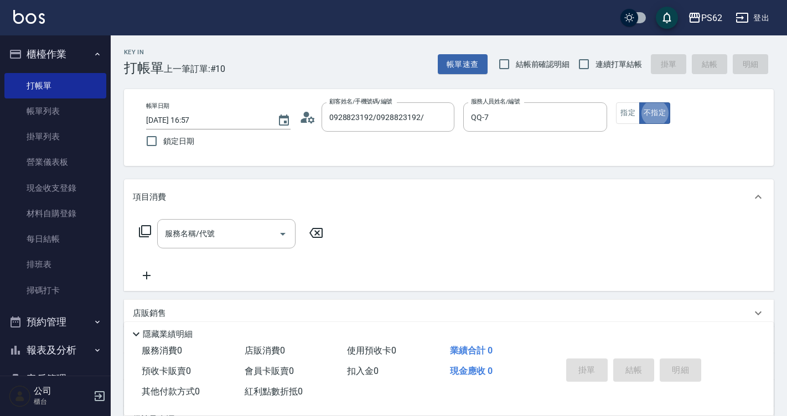
type button "false"
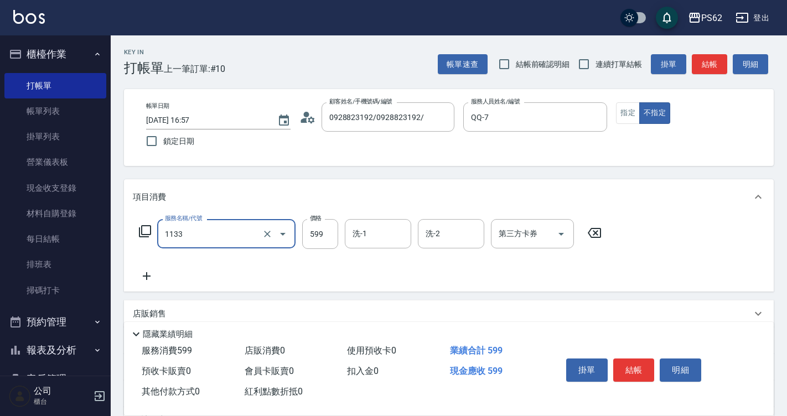
type input "洗剪去角質(1133)"
type input "699"
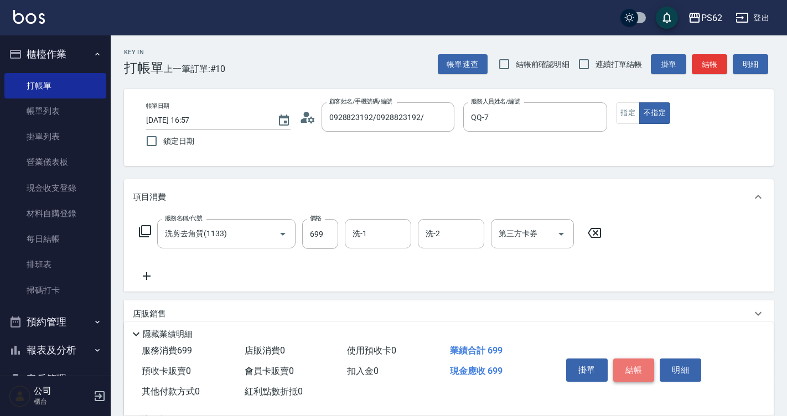
click at [635, 369] on button "結帳" at bounding box center [635, 370] width 42 height 23
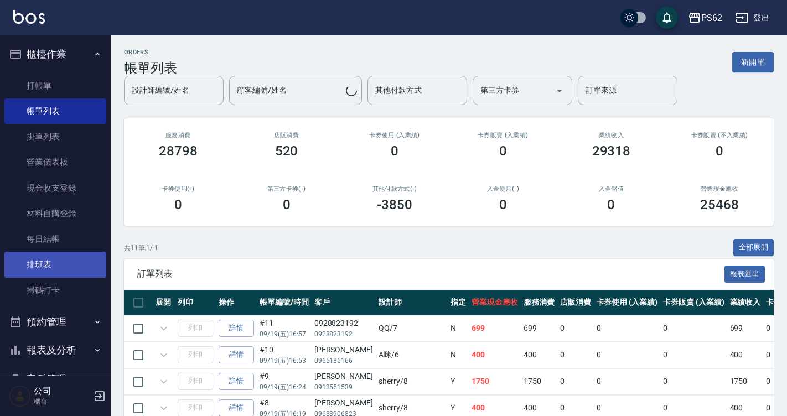
click at [65, 262] on link "排班表" at bounding box center [55, 264] width 102 height 25
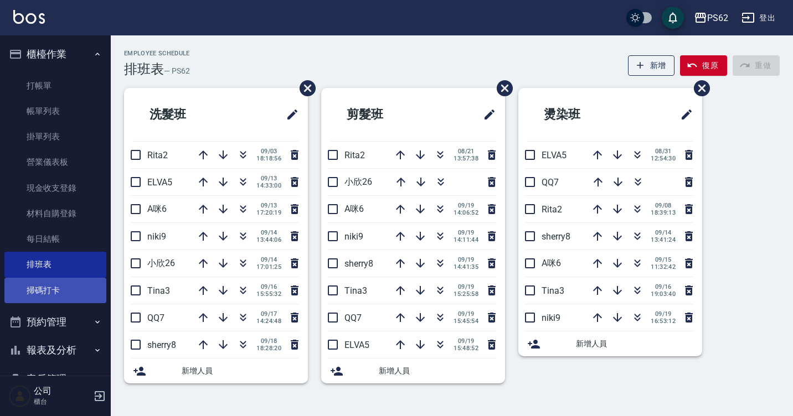
scroll to position [55, 0]
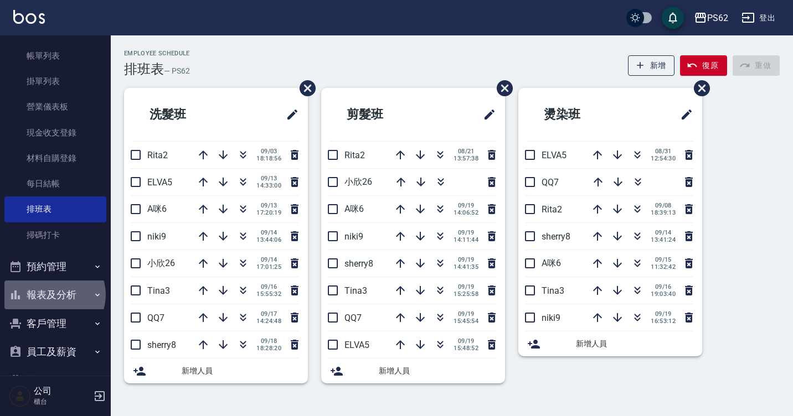
click at [54, 295] on button "報表及分析" at bounding box center [55, 295] width 102 height 29
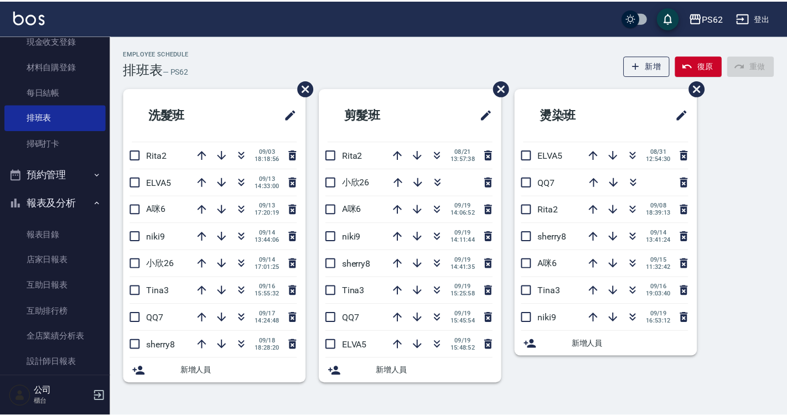
scroll to position [166, 0]
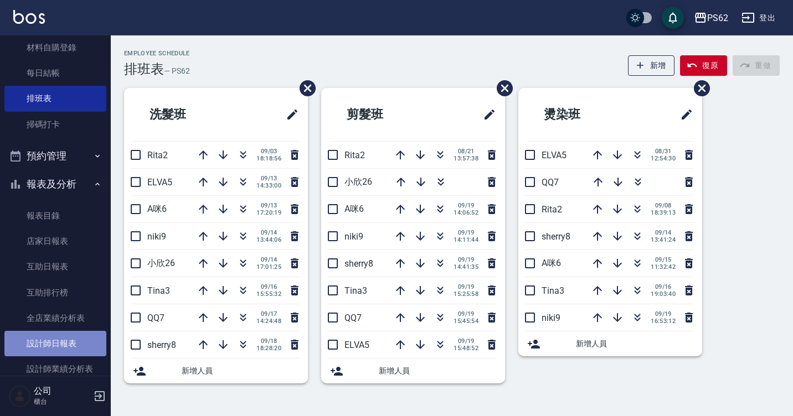
click at [57, 334] on link "設計師日報表" at bounding box center [55, 343] width 102 height 25
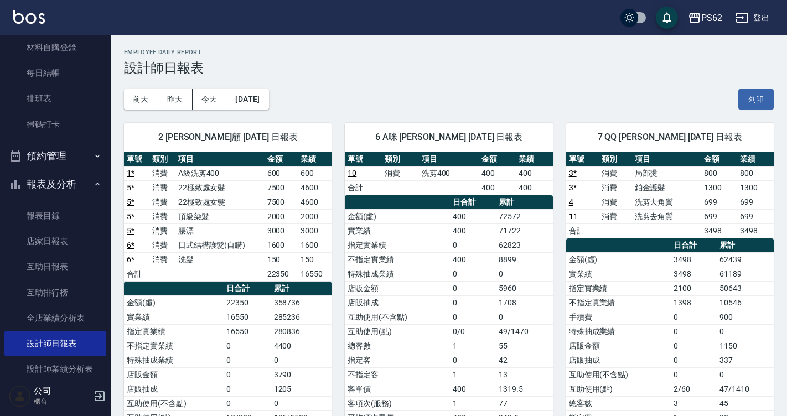
click at [585, 234] on td "合計" at bounding box center [582, 231] width 33 height 14
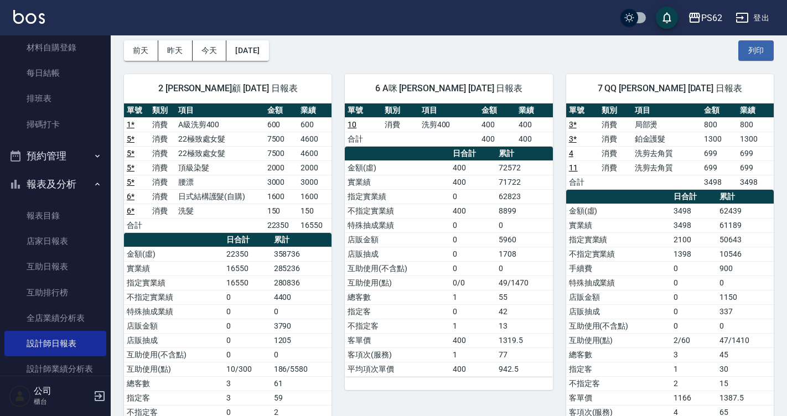
scroll to position [55, 0]
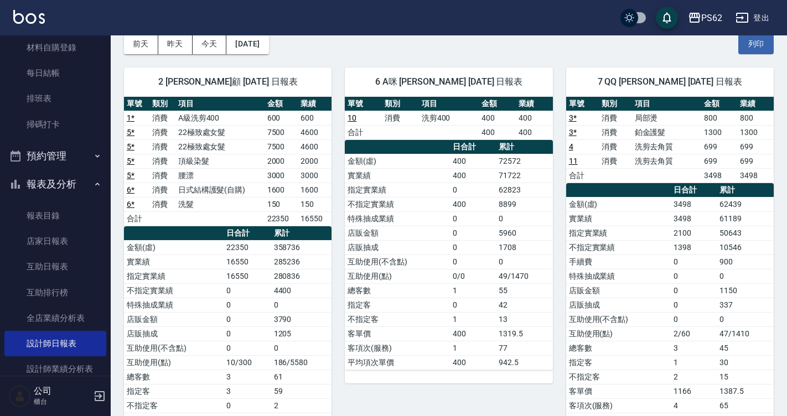
click at [748, 224] on td "61189" at bounding box center [745, 219] width 57 height 14
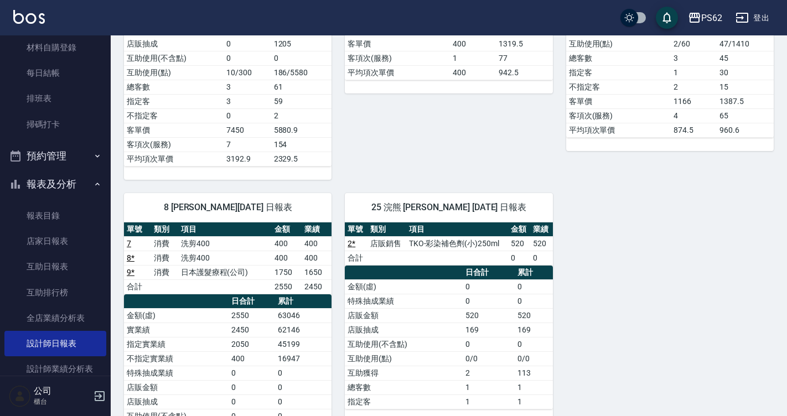
scroll to position [301, 0]
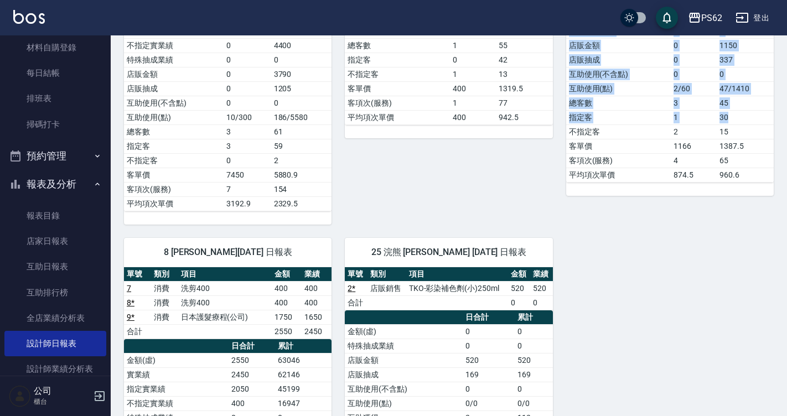
drag, startPoint x: 782, startPoint y: 163, endPoint x: 774, endPoint y: 115, distance: 49.0
click at [773, 115] on div "PS62 2025-09-19 設計師日報表 列印時間： 2025-09-19-16:58 Employee Daily Report 設計師日報表 前天 昨…" at bounding box center [449, 166] width 677 height 862
click at [774, 115] on td "30" at bounding box center [745, 117] width 57 height 14
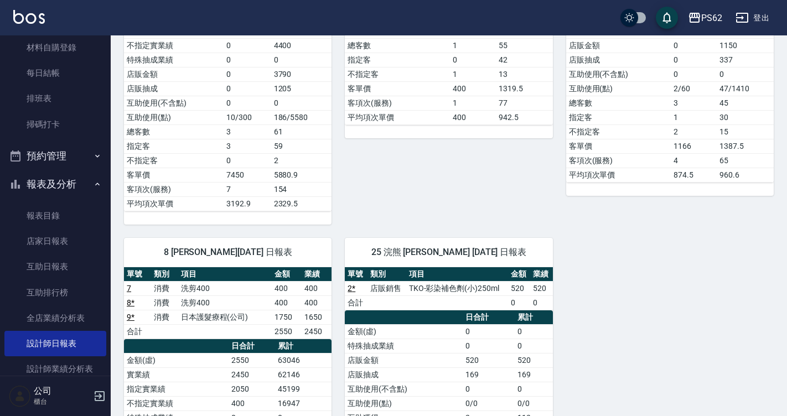
scroll to position [214, 0]
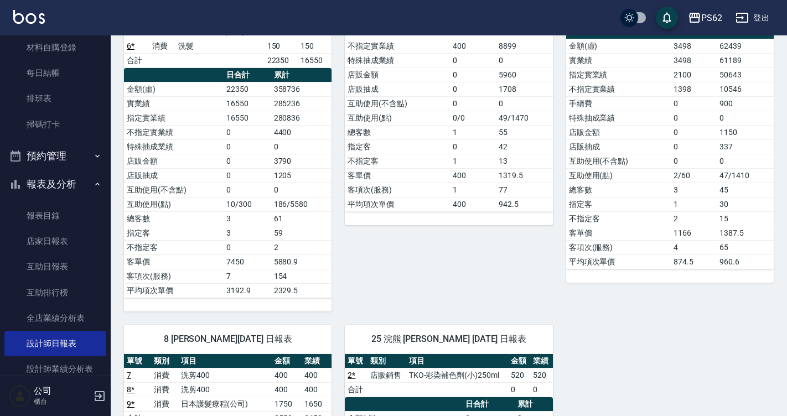
drag, startPoint x: 776, startPoint y: 107, endPoint x: 774, endPoint y: 86, distance: 21.7
click at [774, 86] on div "PS62 2025-09-19 設計師日報表 列印時間： 2025-09-19-16:58 Employee Daily Report 設計師日報表 前天 昨…" at bounding box center [449, 253] width 677 height 862
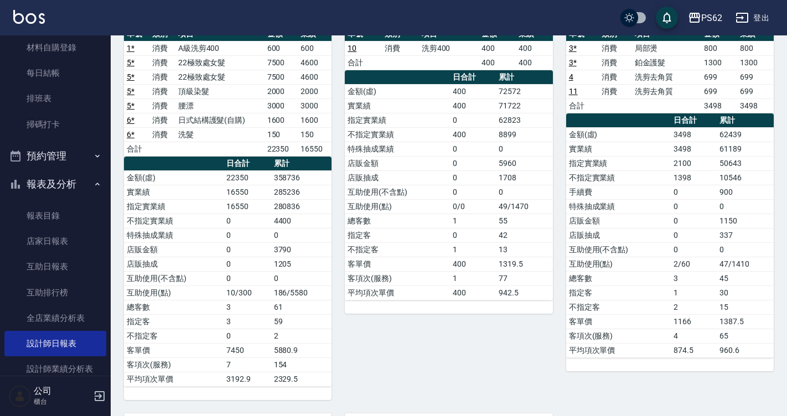
scroll to position [0, 0]
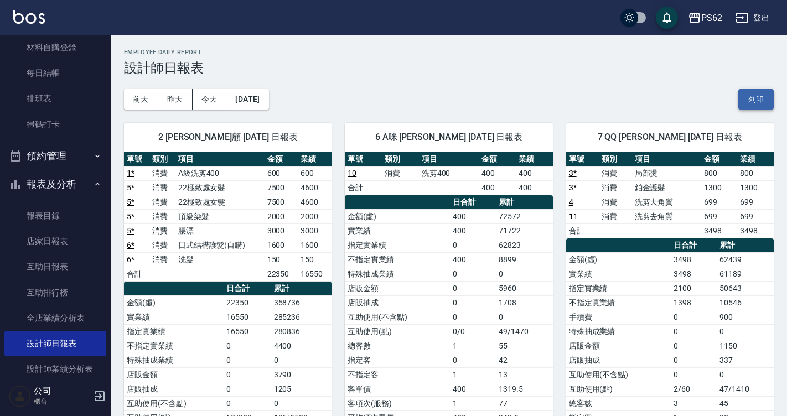
click at [770, 92] on button "列印" at bounding box center [756, 99] width 35 height 20
click at [444, 290] on td "店販金額" at bounding box center [397, 288] width 105 height 14
click at [185, 102] on button "昨天" at bounding box center [175, 99] width 34 height 20
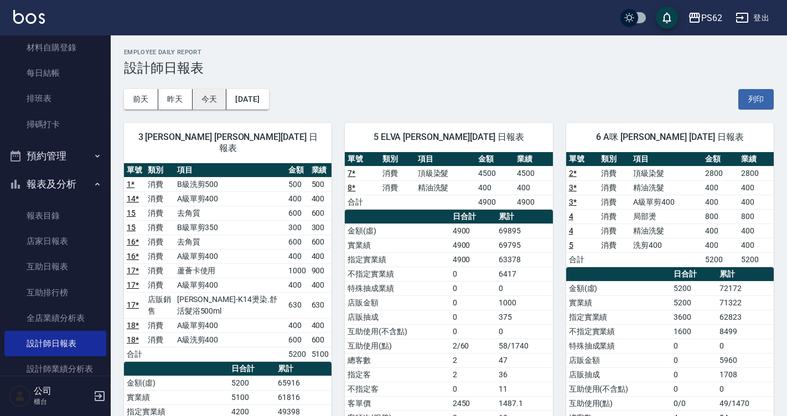
click at [219, 100] on button "今天" at bounding box center [210, 99] width 34 height 20
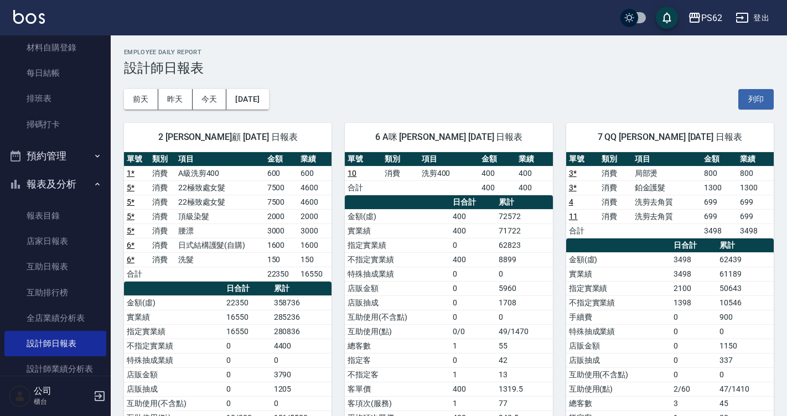
scroll to position [55, 0]
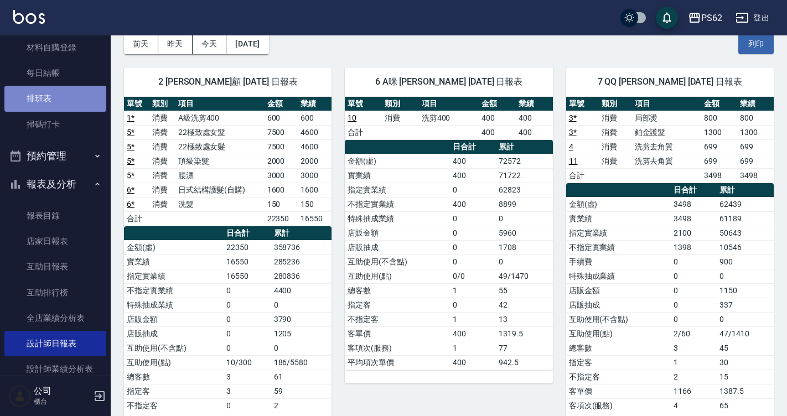
click at [58, 100] on link "排班表" at bounding box center [55, 98] width 102 height 25
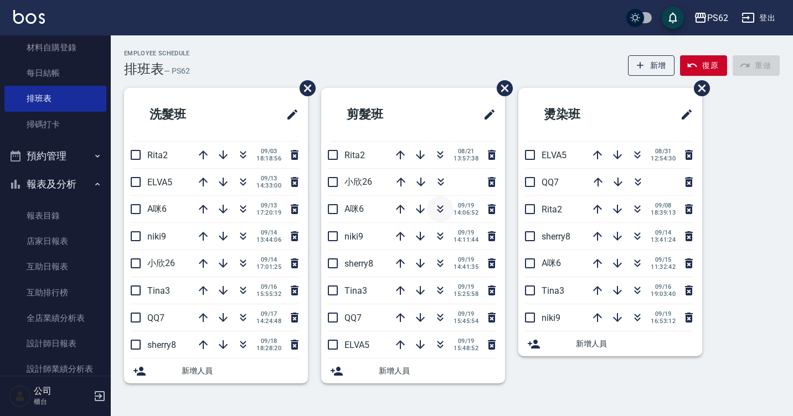
click at [439, 208] on icon "button" at bounding box center [440, 207] width 6 height 4
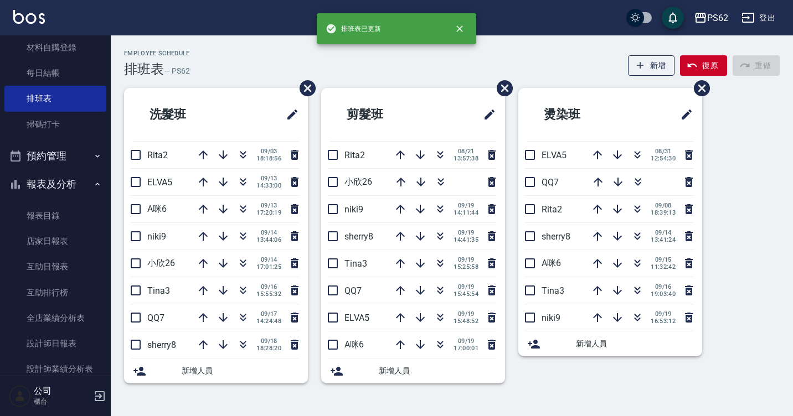
click at [239, 60] on div "Employee Schedule 排班表 — PS62 新增 復原 重做" at bounding box center [452, 63] width 656 height 27
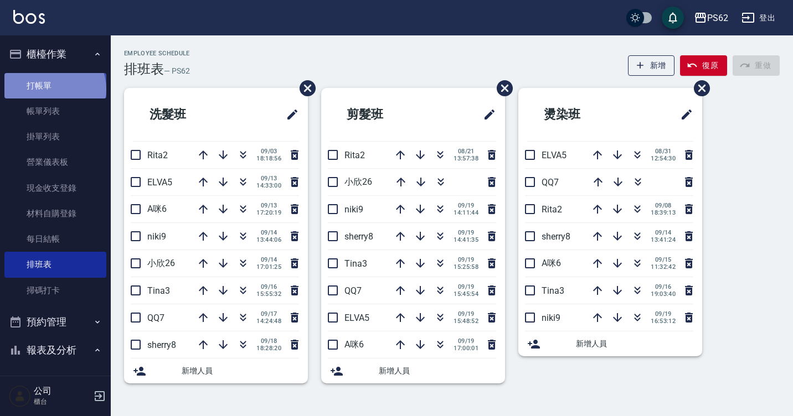
click at [54, 89] on link "打帳單" at bounding box center [55, 85] width 102 height 25
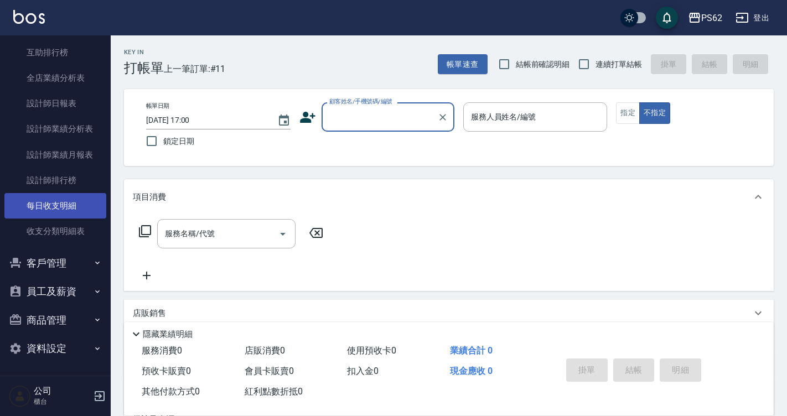
scroll to position [407, 0]
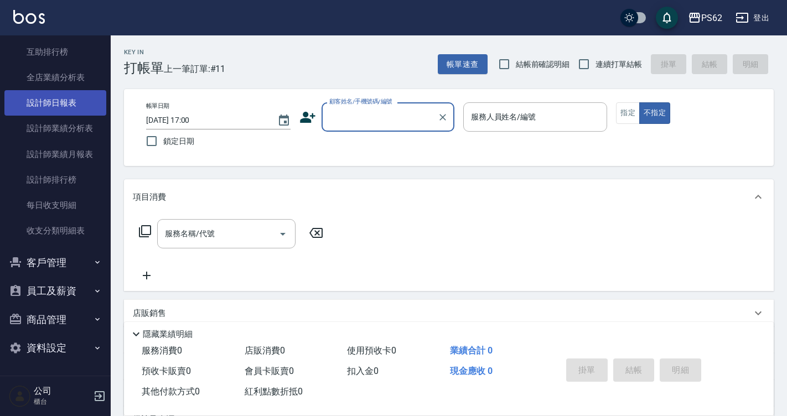
click at [84, 105] on link "設計師日報表" at bounding box center [55, 102] width 102 height 25
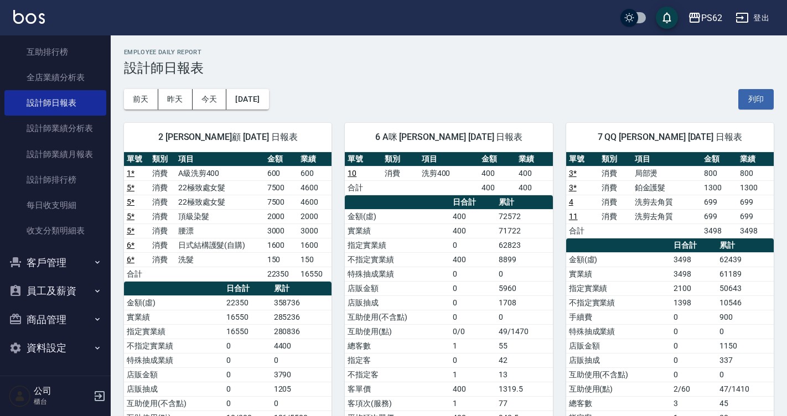
click at [188, 17] on div "PS62 登出" at bounding box center [393, 17] width 787 height 35
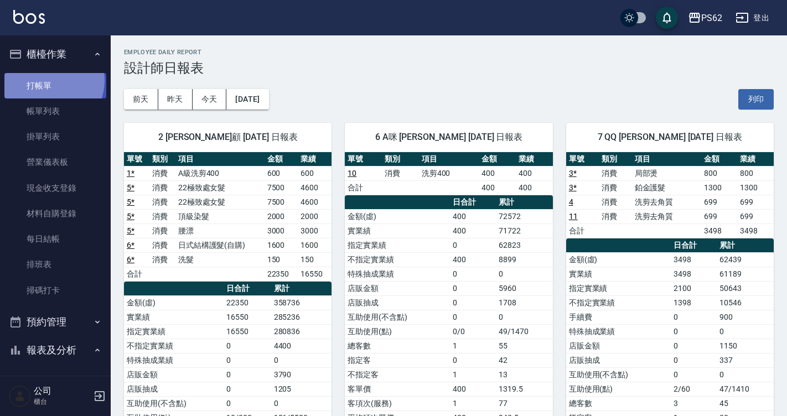
click at [48, 80] on link "打帳單" at bounding box center [55, 85] width 102 height 25
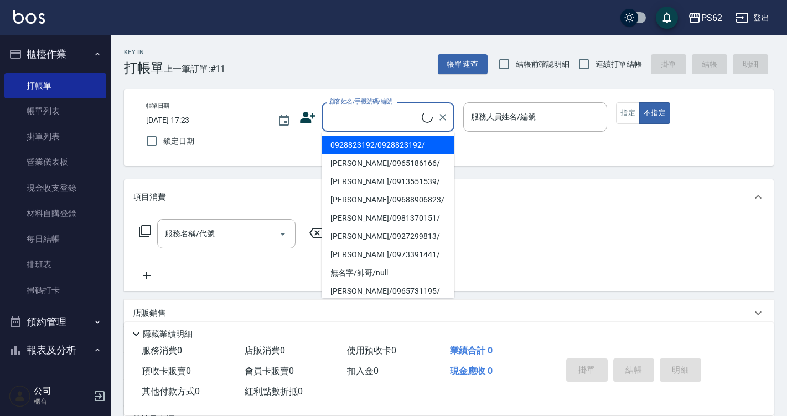
click at [370, 109] on input "顧客姓名/手機號碼/編號" at bounding box center [374, 116] width 95 height 19
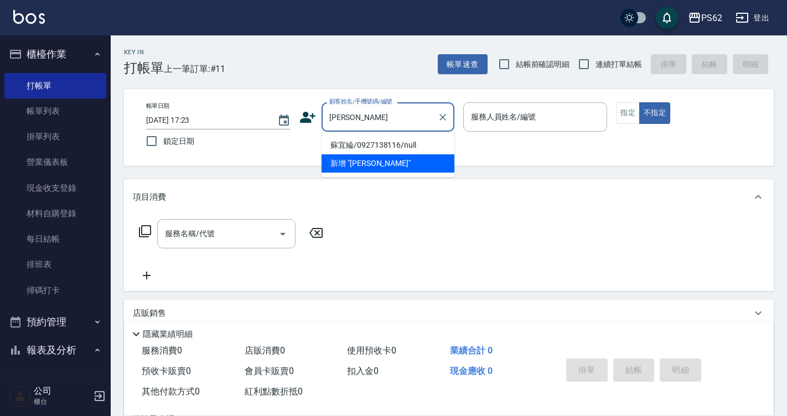
click at [369, 142] on li "蘇宜綸/0927138116/null" at bounding box center [388, 145] width 133 height 18
type input "蘇宜綸/0927138116/null"
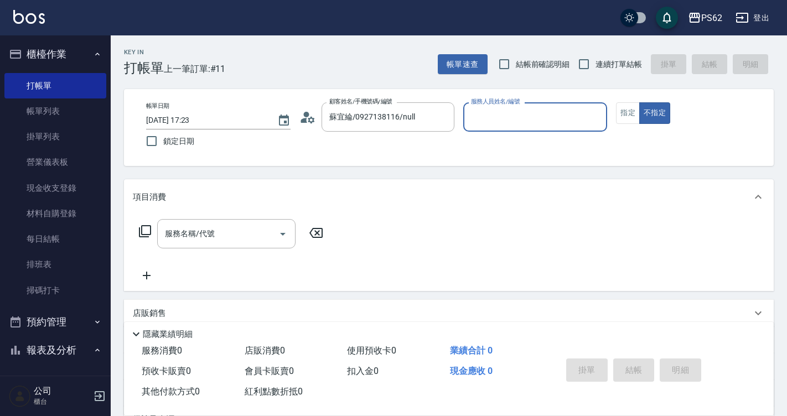
type input "A咪-6"
click at [146, 229] on icon at bounding box center [144, 231] width 13 height 13
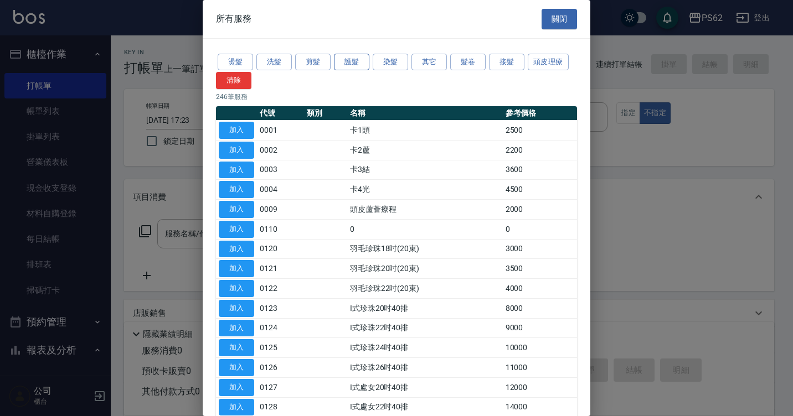
click at [358, 60] on button "護髮" at bounding box center [351, 62] width 35 height 17
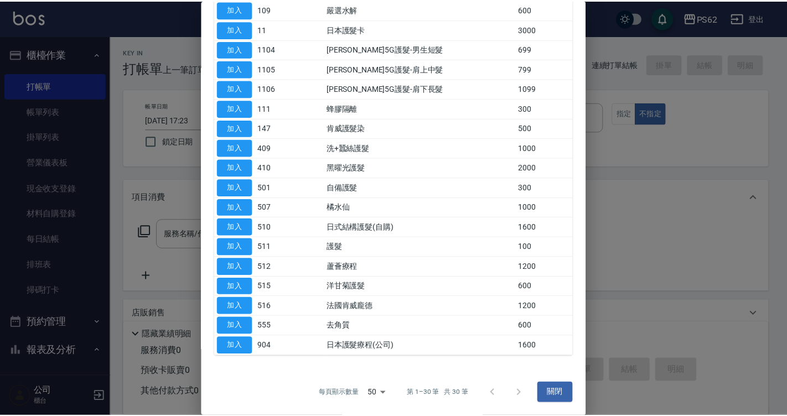
scroll to position [359, 0]
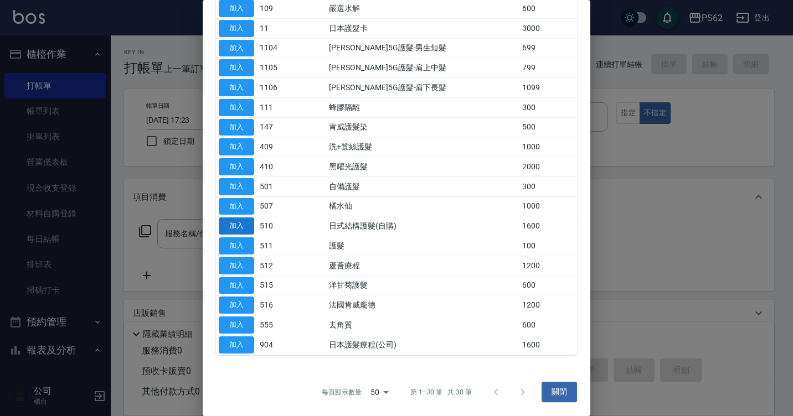
click at [247, 226] on button "加入" at bounding box center [236, 226] width 35 height 17
type input "日式結構護髮(自購)(510)"
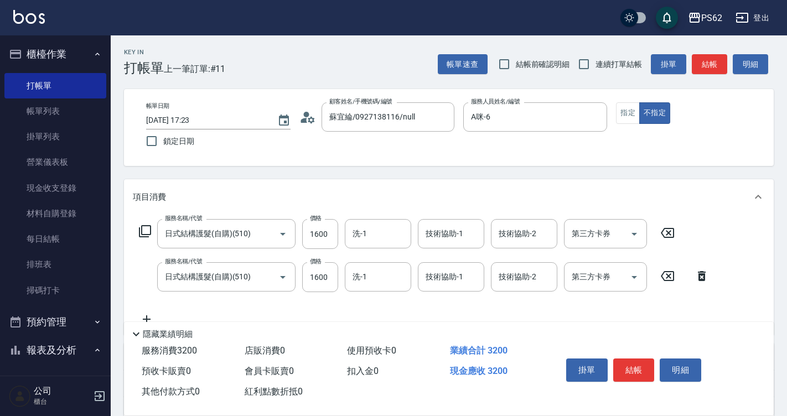
click at [700, 277] on icon at bounding box center [702, 276] width 8 height 10
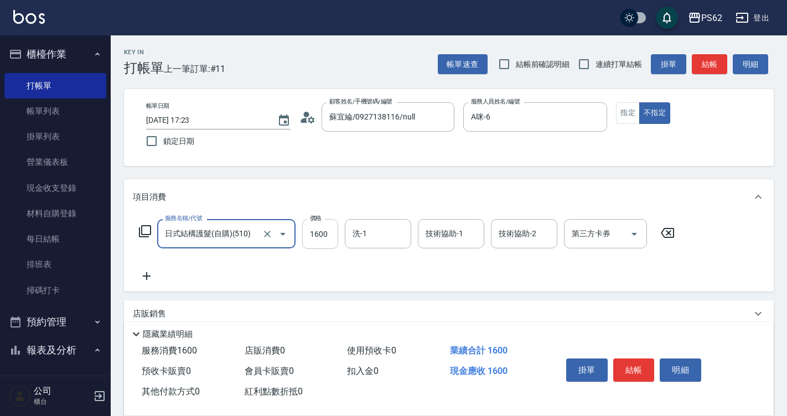
click at [331, 228] on input "1600" at bounding box center [320, 234] width 36 height 30
type input "1750"
click at [627, 109] on button "指定" at bounding box center [628, 113] width 24 height 22
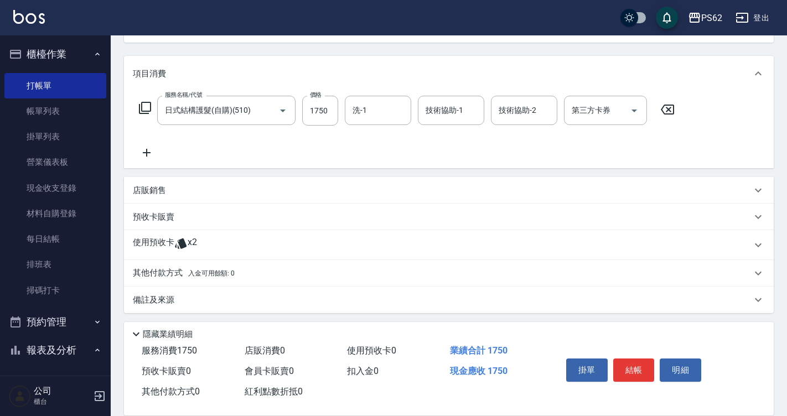
scroll to position [127, 0]
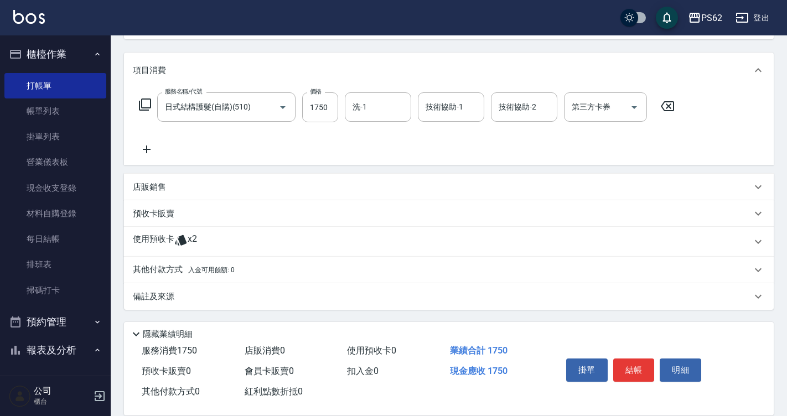
click at [153, 268] on p "其他付款方式 入金可用餘額: 0" at bounding box center [184, 270] width 102 height 12
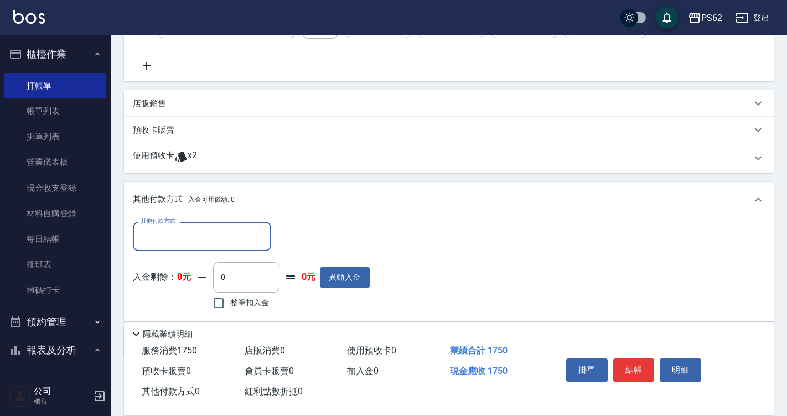
scroll to position [257, 0]
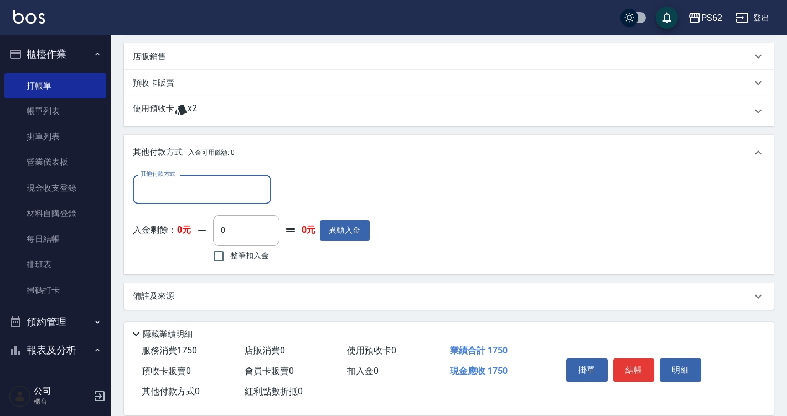
click at [151, 195] on input "其他付款方式" at bounding box center [202, 189] width 128 height 19
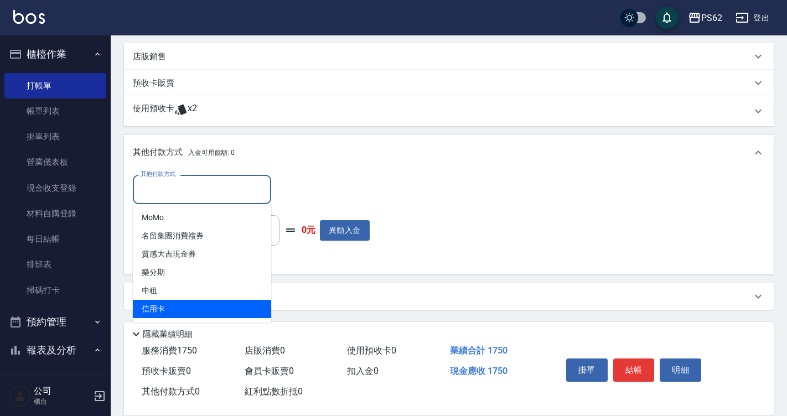
drag, startPoint x: 147, startPoint y: 188, endPoint x: 153, endPoint y: 311, distance: 123.1
click at [153, 311] on body "PS62 登出 櫃檯作業 打帳單 帳單列表 掛單列表 營業儀表板 現金收支登錄 材料自購登錄 每日結帳 排班表 掃碼打卡 預約管理 預約管理 單日預約紀錄 單…" at bounding box center [393, 80] width 787 height 674
click at [153, 311] on span "信用卡" at bounding box center [202, 309] width 138 height 18
type input "信用卡"
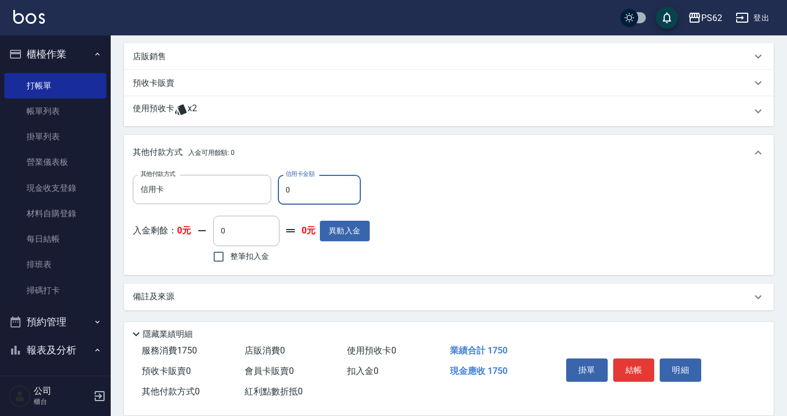
click at [303, 193] on input "0" at bounding box center [319, 190] width 83 height 30
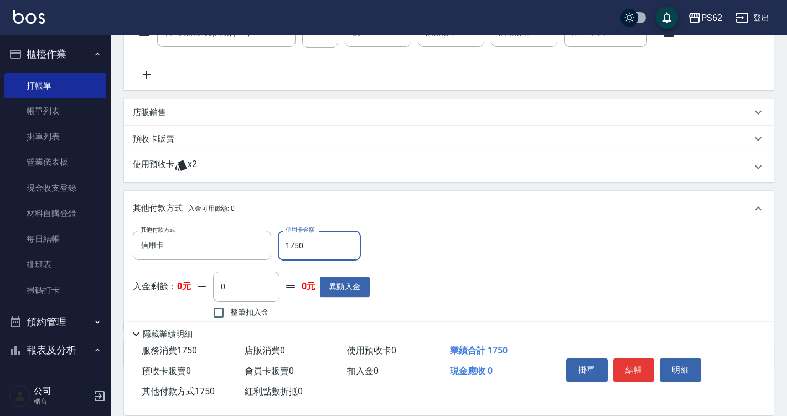
scroll to position [0, 0]
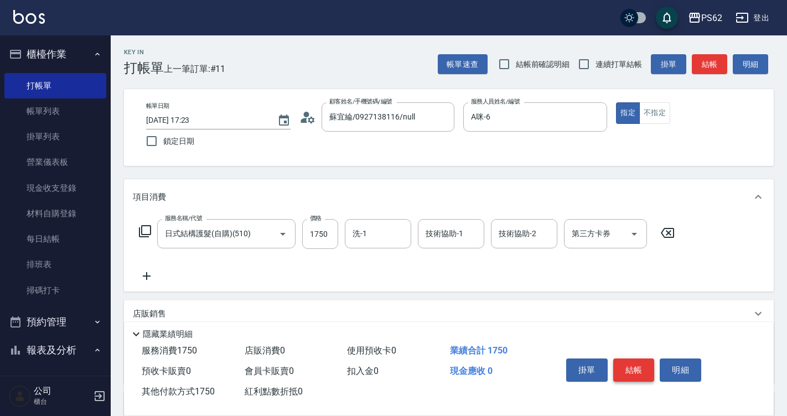
type input "1750"
click at [621, 359] on button "結帳" at bounding box center [635, 370] width 42 height 23
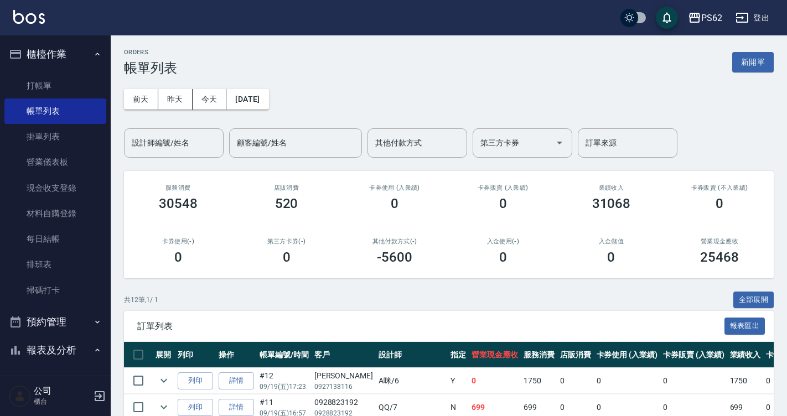
click at [661, 378] on td "0" at bounding box center [694, 381] width 67 height 26
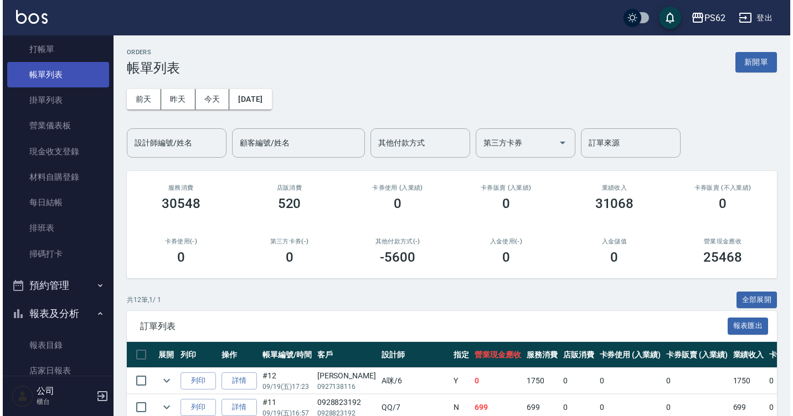
scroll to position [55, 0]
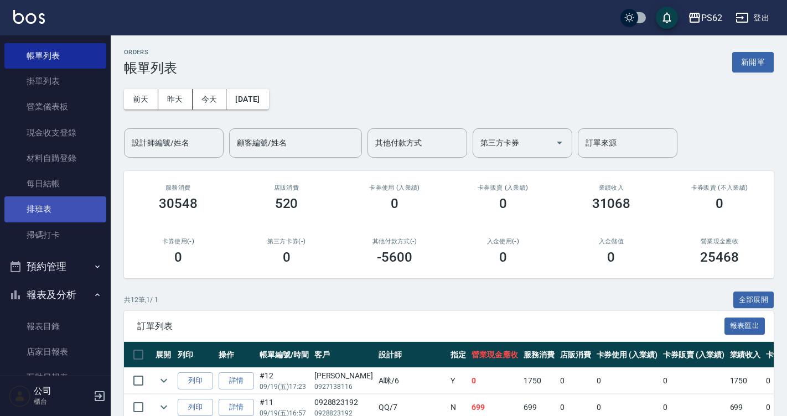
click at [56, 212] on link "排班表" at bounding box center [55, 209] width 102 height 25
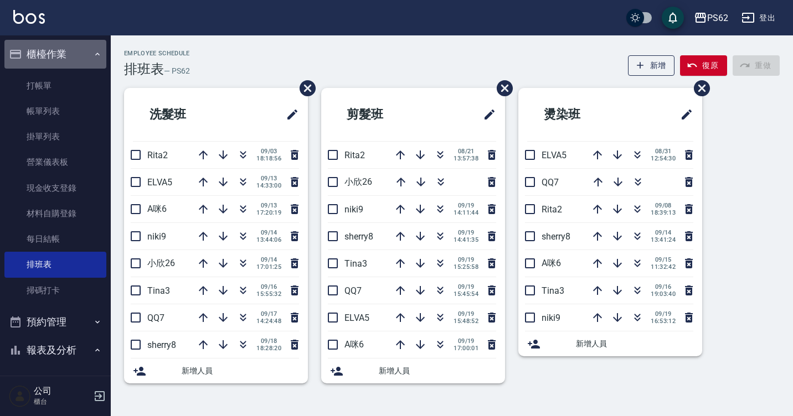
click at [75, 53] on button "櫃檯作業" at bounding box center [55, 54] width 102 height 29
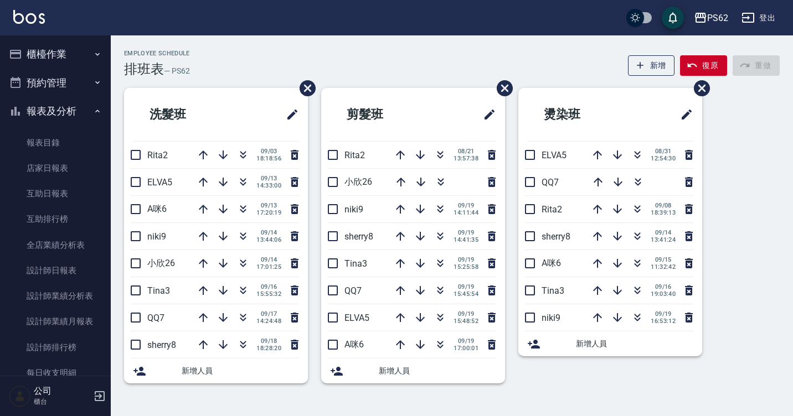
click at [84, 77] on button "預約管理" at bounding box center [55, 83] width 102 height 29
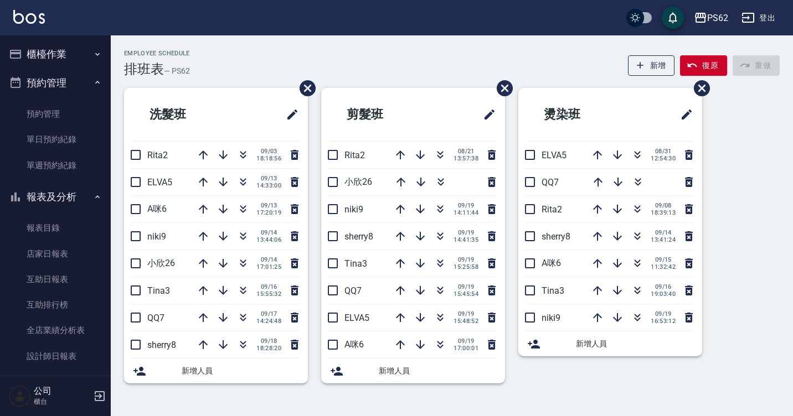
click at [68, 44] on button "櫃檯作業" at bounding box center [55, 54] width 102 height 29
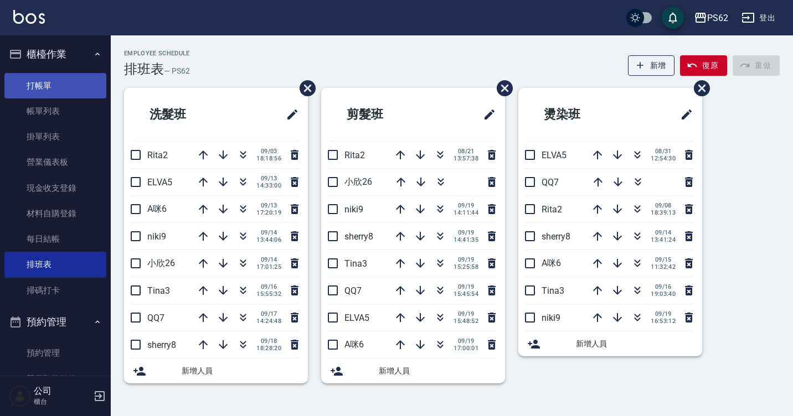
click at [75, 78] on link "打帳單" at bounding box center [55, 85] width 102 height 25
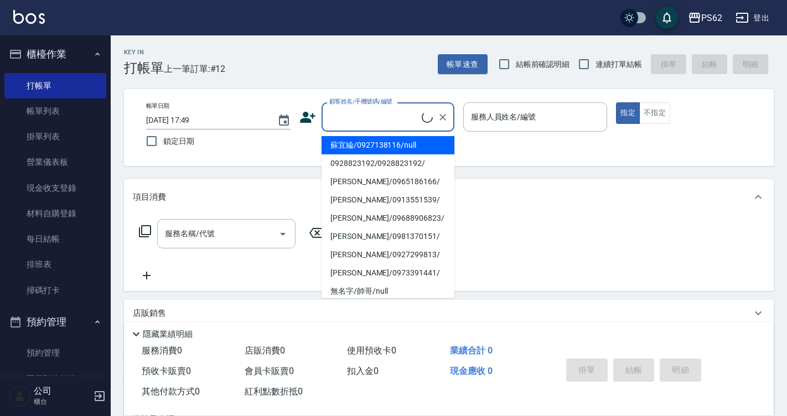
click at [390, 121] on input "顧客姓名/手機號碼/編號" at bounding box center [374, 116] width 95 height 19
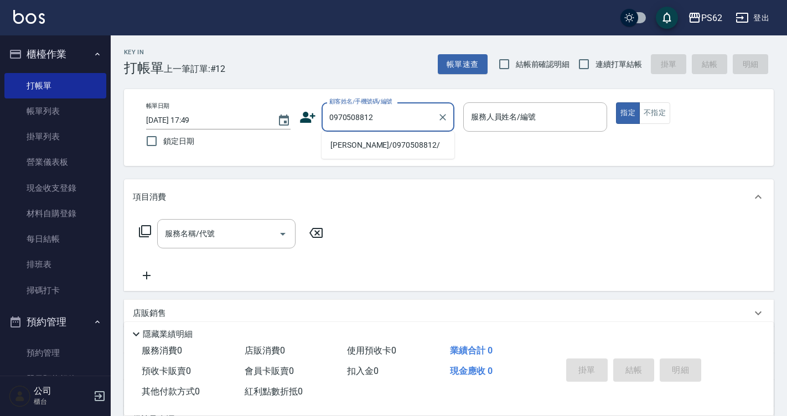
click at [349, 154] on li "劉子馨/0970508812/" at bounding box center [388, 145] width 133 height 18
type input "劉子馨/0970508812/"
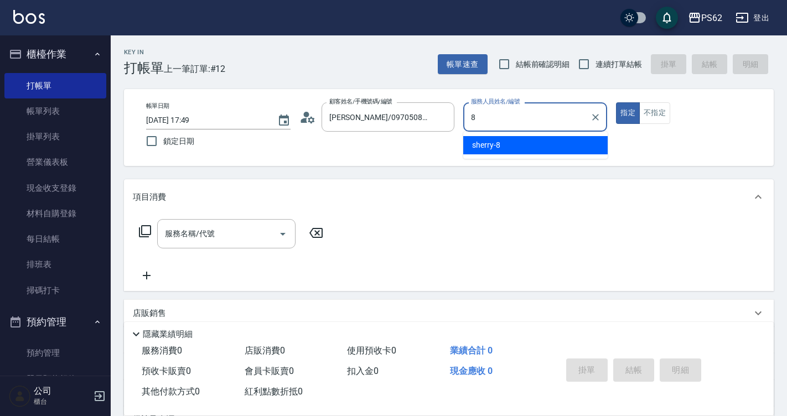
type input "sherry-8"
type button "true"
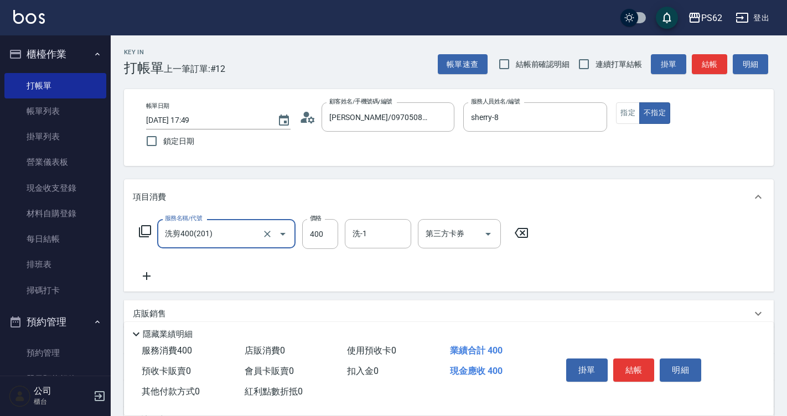
type input "洗剪400(201)"
click at [642, 359] on button "結帳" at bounding box center [635, 370] width 42 height 23
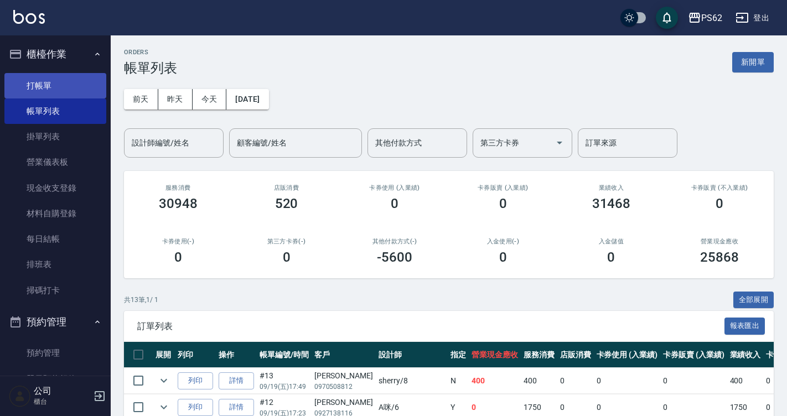
click at [66, 83] on link "打帳單" at bounding box center [55, 85] width 102 height 25
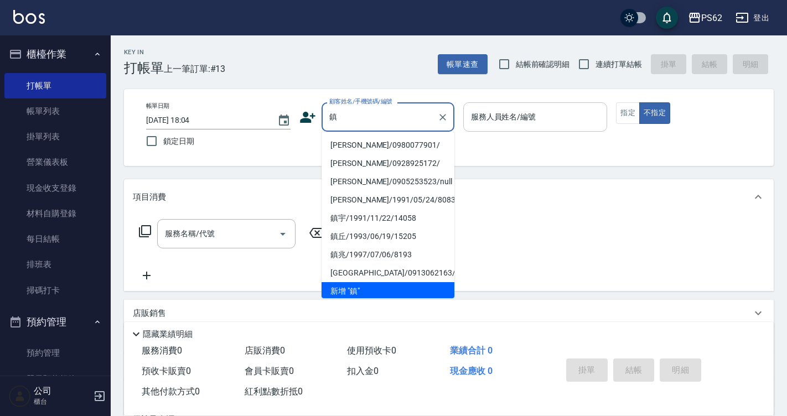
type input "賑"
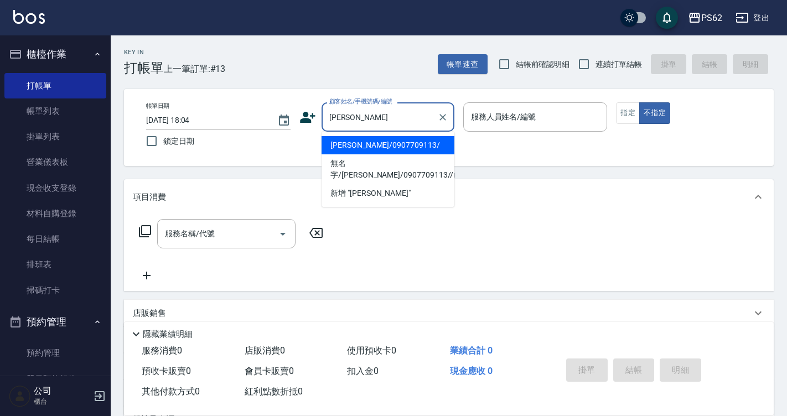
click at [372, 150] on li "鄭任辰/0907709113/" at bounding box center [388, 145] width 133 height 18
type input "鄭任辰/0907709113/"
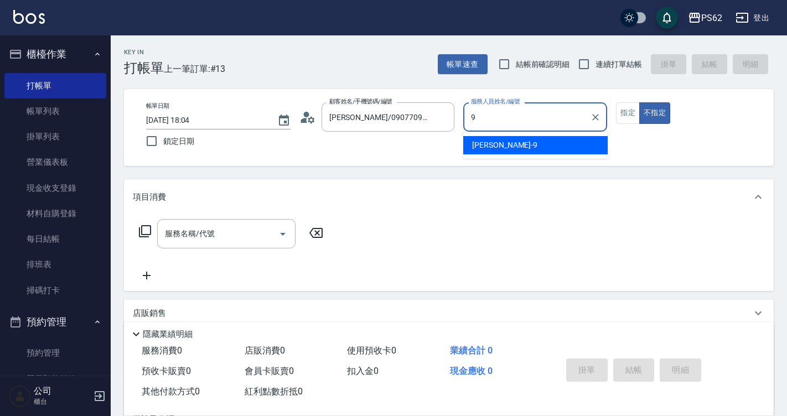
type input "niki-9"
type button "false"
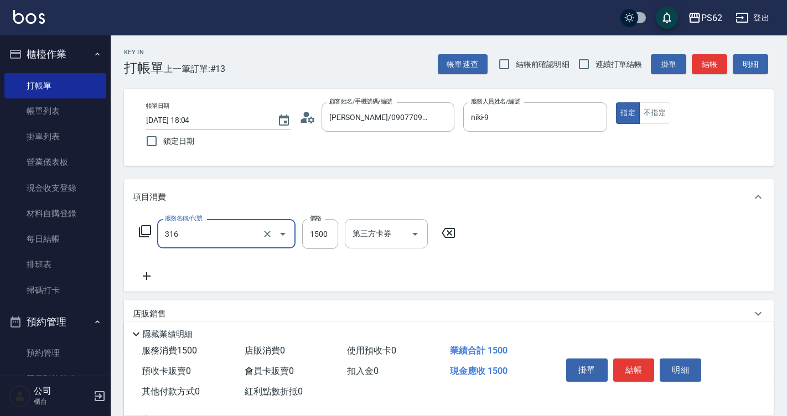
type input "頂級染髮(316)"
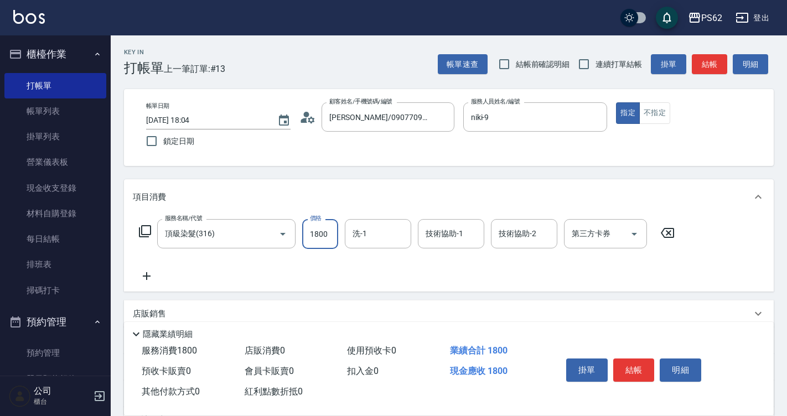
type input "1800"
click at [635, 364] on button "結帳" at bounding box center [635, 370] width 42 height 23
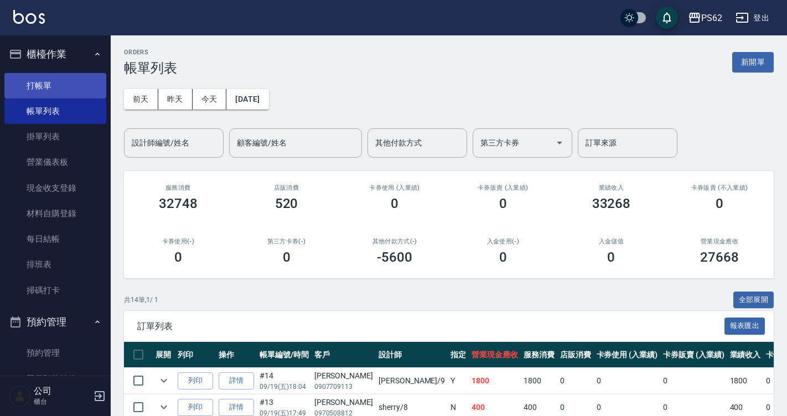
click at [55, 90] on link "打帳單" at bounding box center [55, 85] width 102 height 25
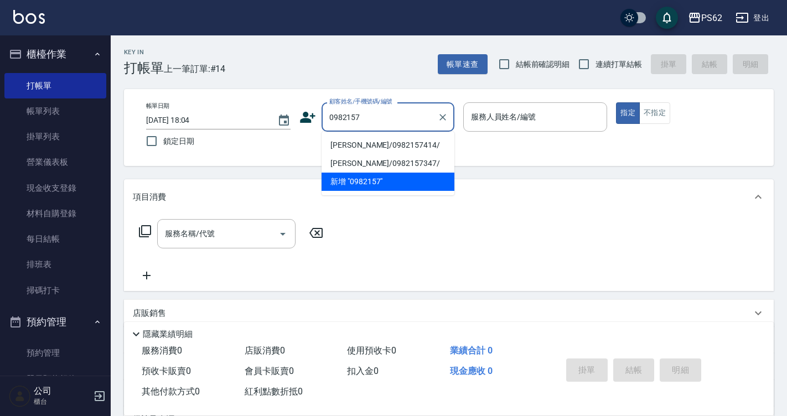
click at [362, 148] on li "陳彥成/0982157414/" at bounding box center [388, 145] width 133 height 18
click at [362, 148] on div "帳單日期 2025/09/19 18:04 鎖定日期 顧客姓名/手機號碼/編號 0982157 顧客姓名/手機號碼/編號 服務人員姓名/編號 服務人員姓名/編…" at bounding box center [448, 127] width 623 height 50
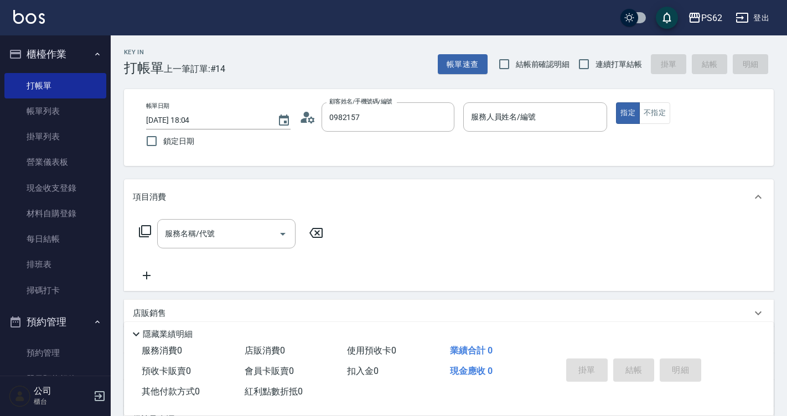
type input "陳彥成/0982157414/"
type input "niki-9"
click at [655, 120] on button "不指定" at bounding box center [655, 113] width 31 height 22
click at [184, 234] on input "服務名稱/代號" at bounding box center [218, 233] width 112 height 19
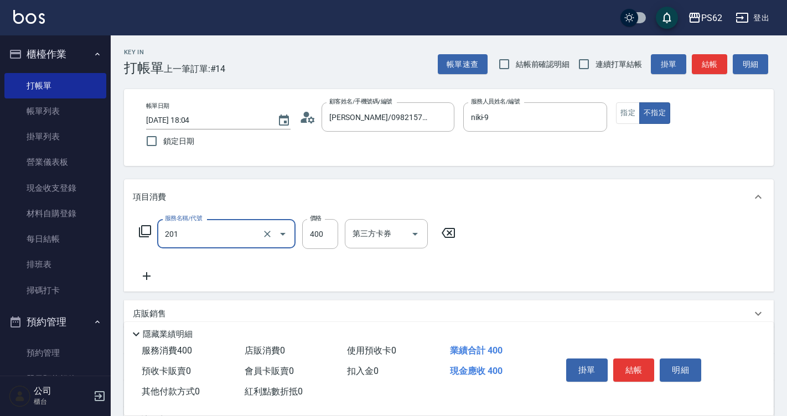
type input "洗剪400(201)"
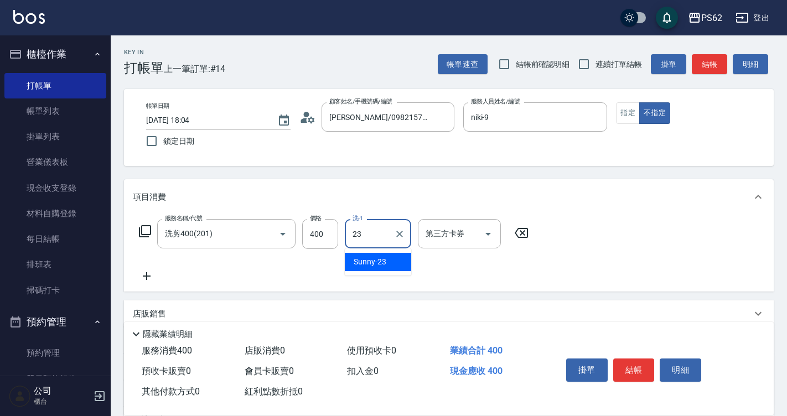
type input "Sunny-23"
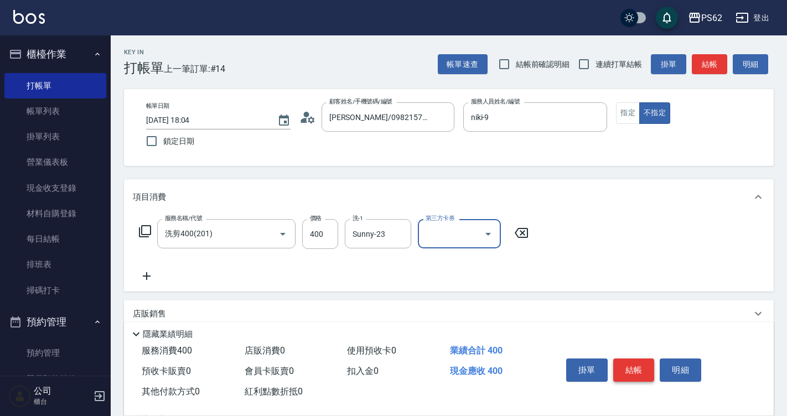
click at [630, 365] on button "結帳" at bounding box center [635, 370] width 42 height 23
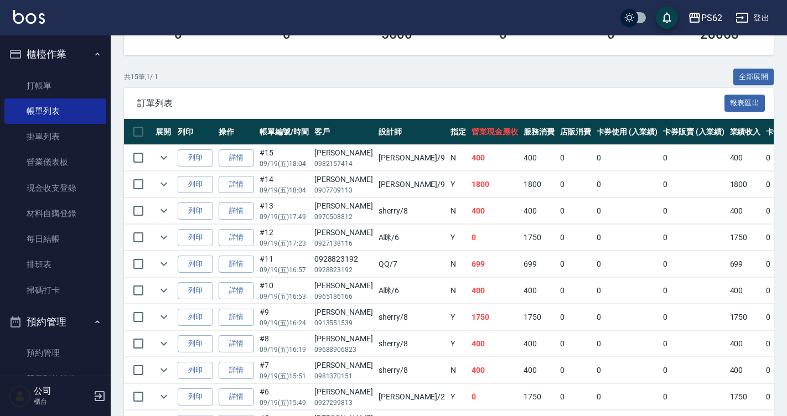
scroll to position [221, 0]
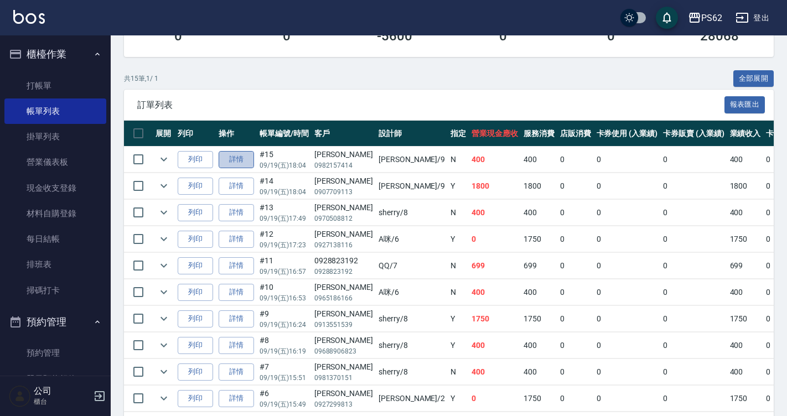
click at [236, 158] on link "詳情" at bounding box center [236, 159] width 35 height 17
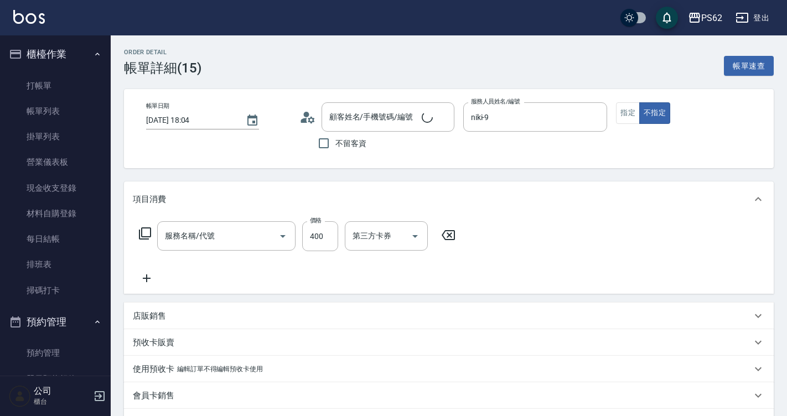
type input "2025/09/19 18:04"
type input "niki-9"
type input "洗剪400(201)"
type input "陳彥成/0982157414/"
click at [385, 245] on input "Sunny-23" at bounding box center [370, 235] width 40 height 19
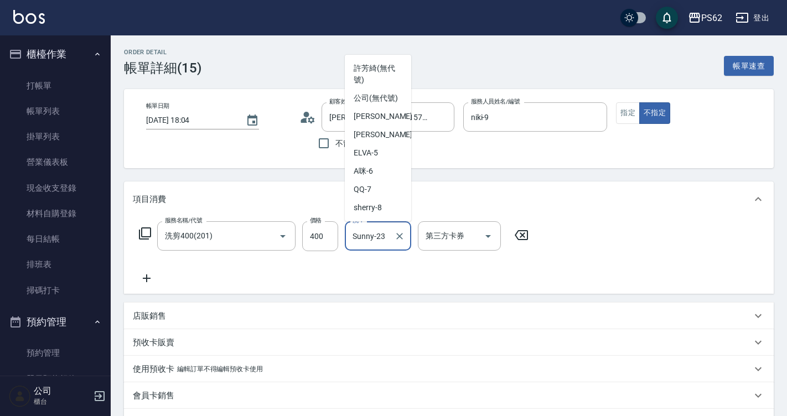
scroll to position [80, 0]
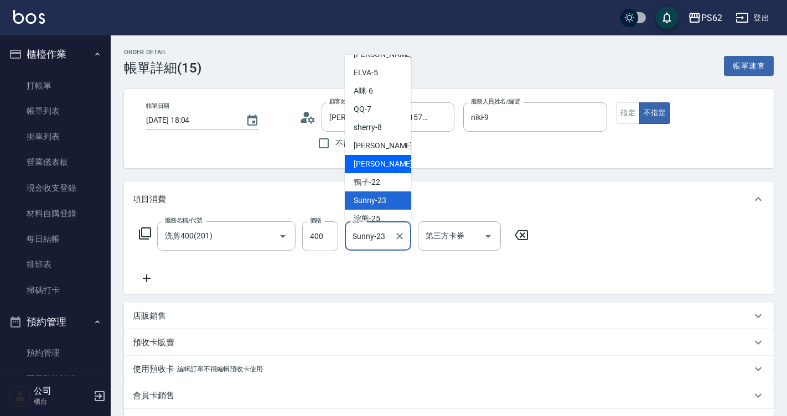
click at [381, 173] on div "佩佩 -20" at bounding box center [378, 164] width 66 height 18
type input "佩佩-20"
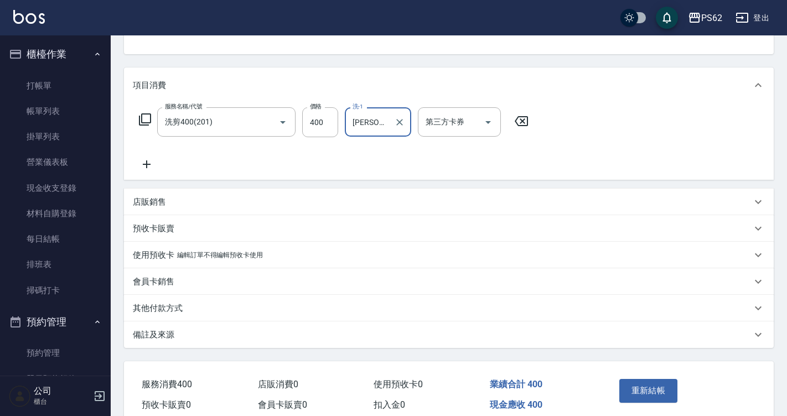
scroll to position [166, 0]
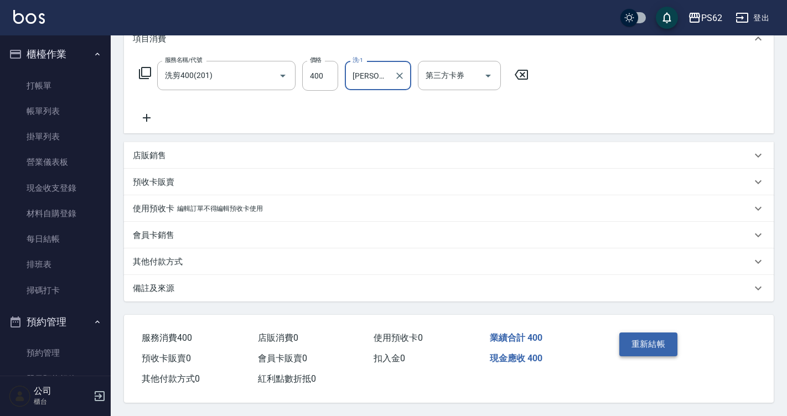
click at [637, 333] on button "重新結帳" at bounding box center [649, 344] width 59 height 23
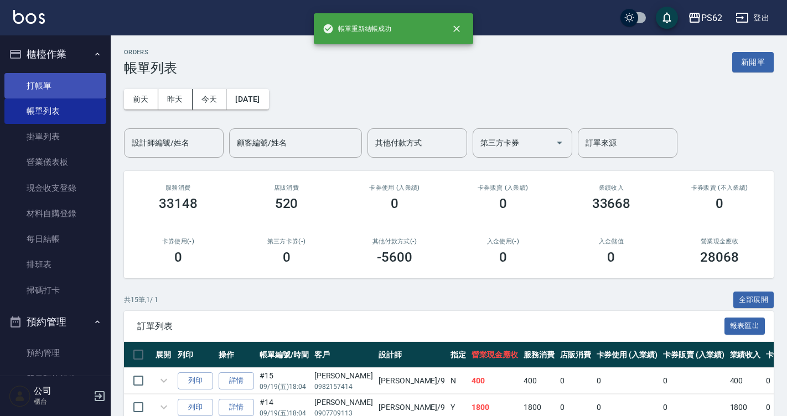
click at [51, 87] on link "打帳單" at bounding box center [55, 85] width 102 height 25
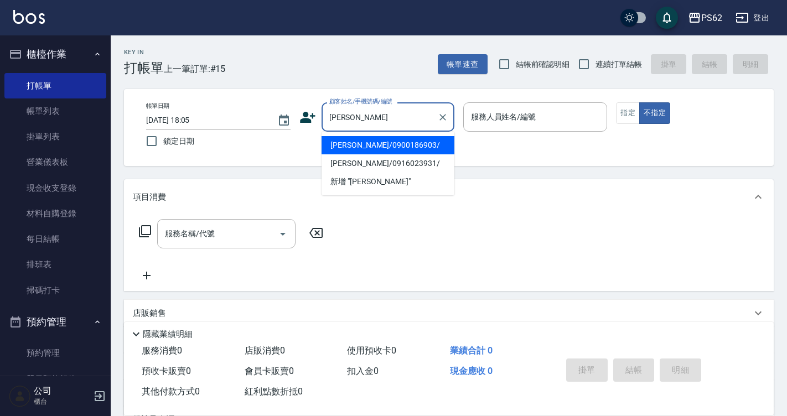
click at [372, 132] on ul "吳柏穎/0900186903/ 吳柏翰/0916023931/ 新增 "吳柏"" at bounding box center [388, 164] width 133 height 64
click at [369, 146] on li "吳柏穎/0900186903/" at bounding box center [388, 145] width 133 height 18
type input "吳柏穎/0900186903/"
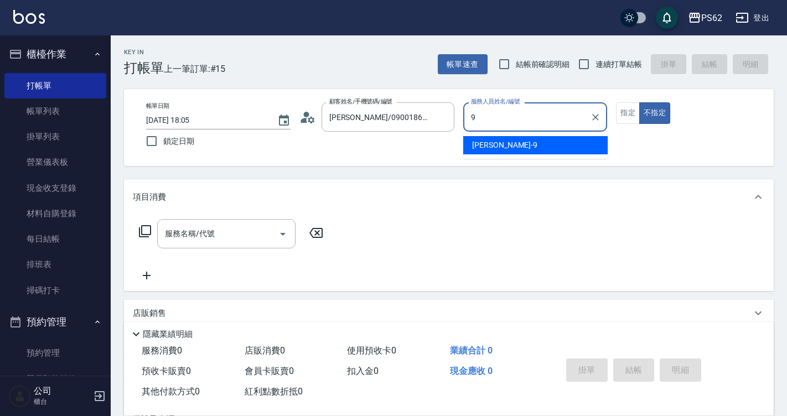
type input "niki-9"
type button "false"
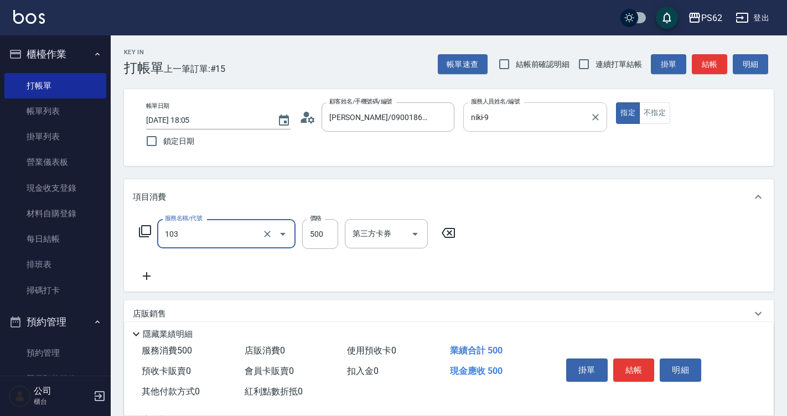
type input "B級洗剪500(103)"
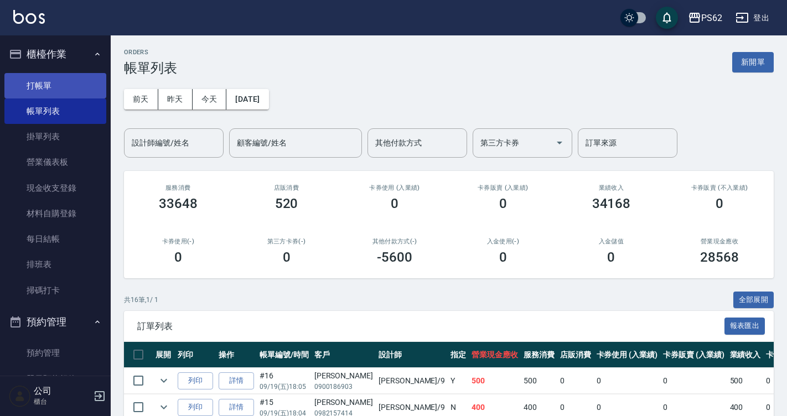
click at [39, 92] on link "打帳單" at bounding box center [55, 85] width 102 height 25
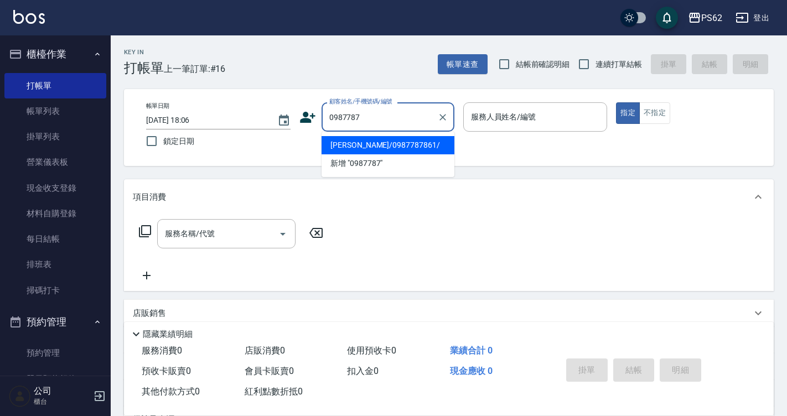
click at [383, 145] on li "蘇于婷/0987787861/" at bounding box center [388, 145] width 133 height 18
type input "蘇于婷/0987787861/"
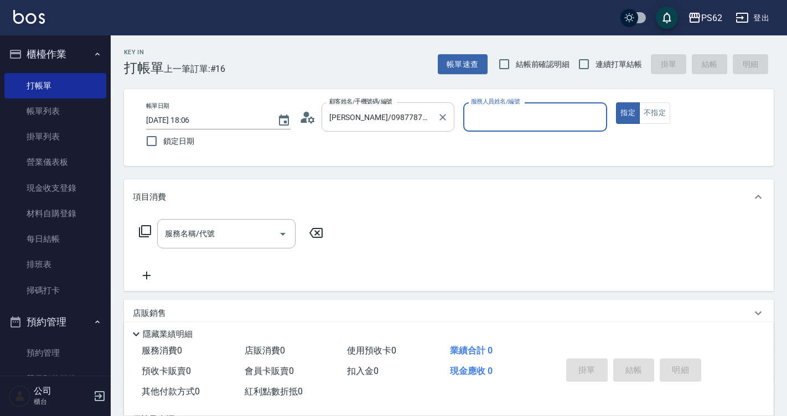
click at [425, 120] on input "蘇于婷/0987787861/" at bounding box center [380, 116] width 106 height 19
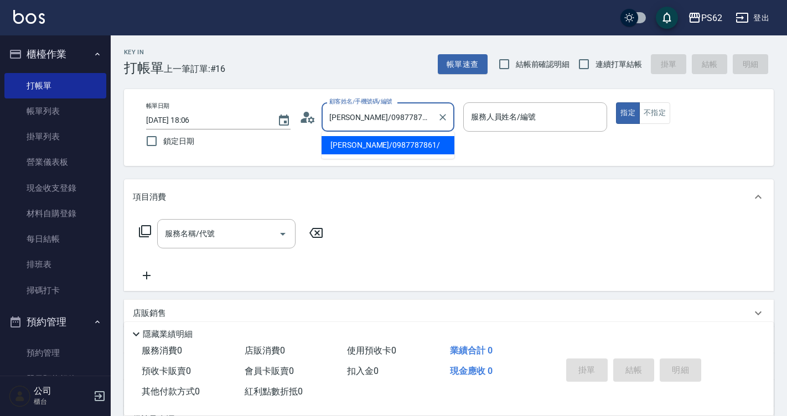
drag, startPoint x: 434, startPoint y: 123, endPoint x: 305, endPoint y: 117, distance: 129.2
click at [305, 117] on div "顧客姓名/手機號碼/編號 蘇于婷/0987787861/ 顧客姓名/手機號碼/編號" at bounding box center [377, 116] width 155 height 29
click at [309, 115] on icon at bounding box center [308, 117] width 17 height 17
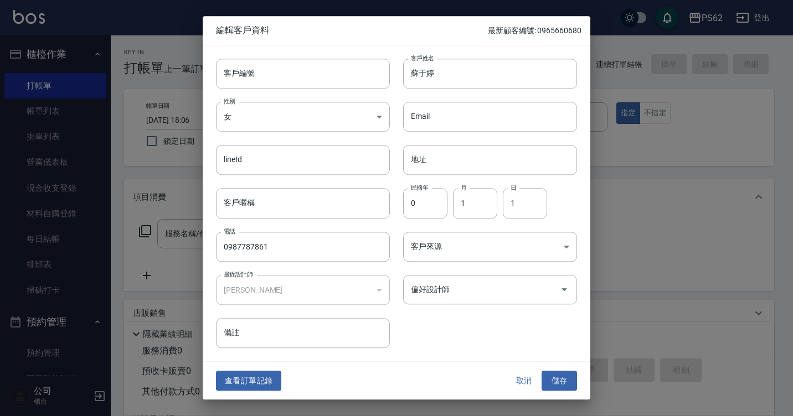
click at [529, 376] on button "取消" at bounding box center [523, 381] width 35 height 20
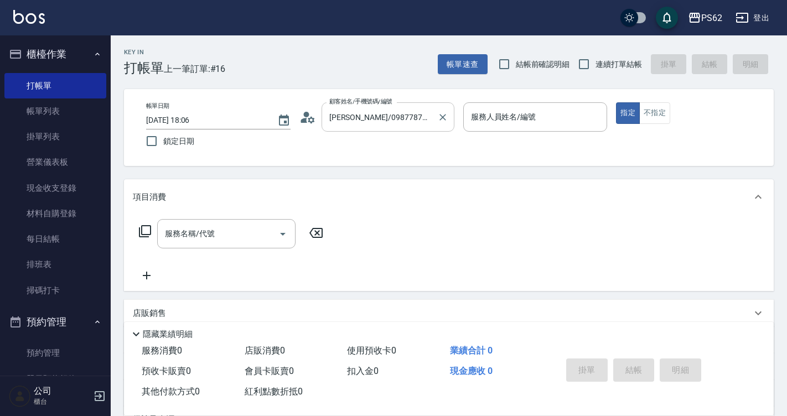
click at [434, 123] on div "蘇于婷/0987787861/ 顧客姓名/手機號碼/編號" at bounding box center [388, 116] width 133 height 29
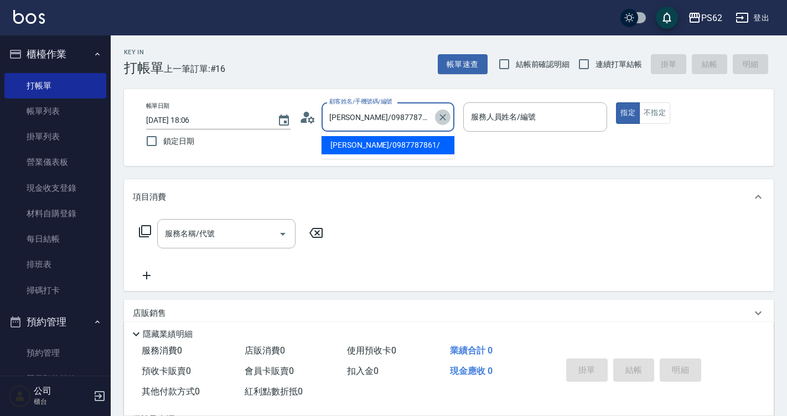
click at [441, 120] on icon "Clear" at bounding box center [442, 117] width 11 height 11
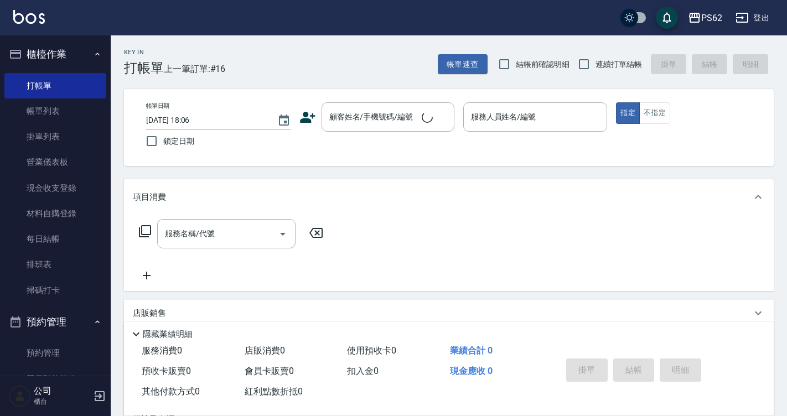
click at [313, 112] on icon at bounding box center [308, 117] width 17 height 17
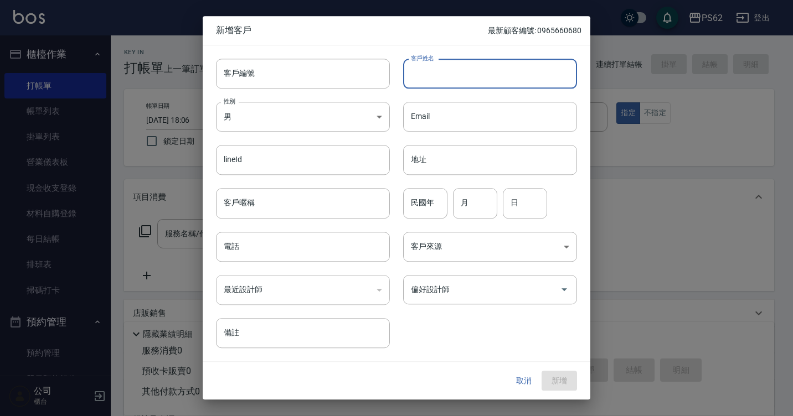
click at [445, 75] on input "客戶姓名" at bounding box center [490, 74] width 174 height 30
type input "[PERSON_NAME]"
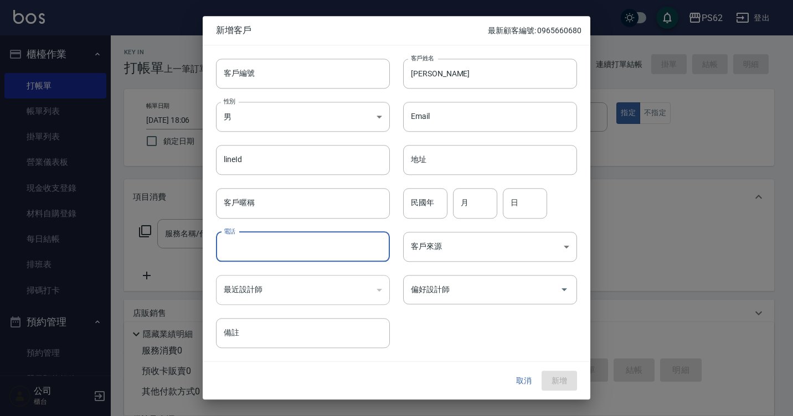
click at [219, 252] on input "電話" at bounding box center [303, 247] width 174 height 30
type input "0987787200"
click at [563, 384] on button "新增" at bounding box center [559, 381] width 35 height 20
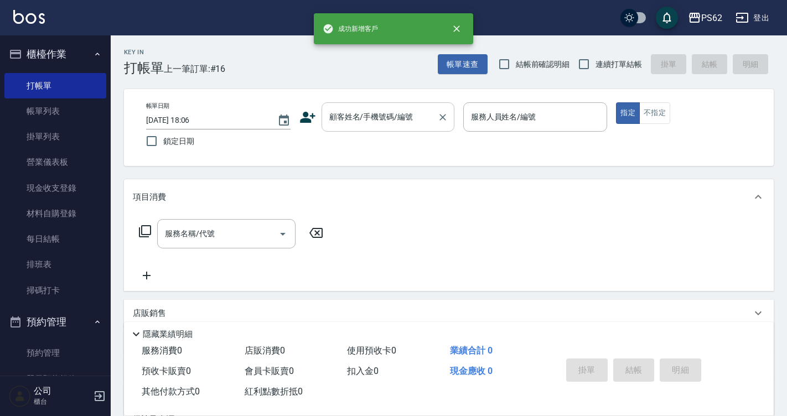
click at [385, 114] on input "顧客姓名/手機號碼/編號" at bounding box center [380, 116] width 106 height 19
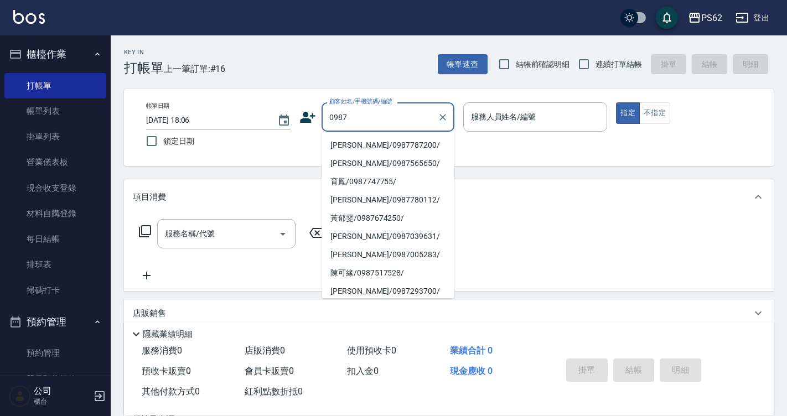
click at [384, 147] on li "[PERSON_NAME]/0987787200/" at bounding box center [388, 145] width 133 height 18
type input "[PERSON_NAME]/0987787200/"
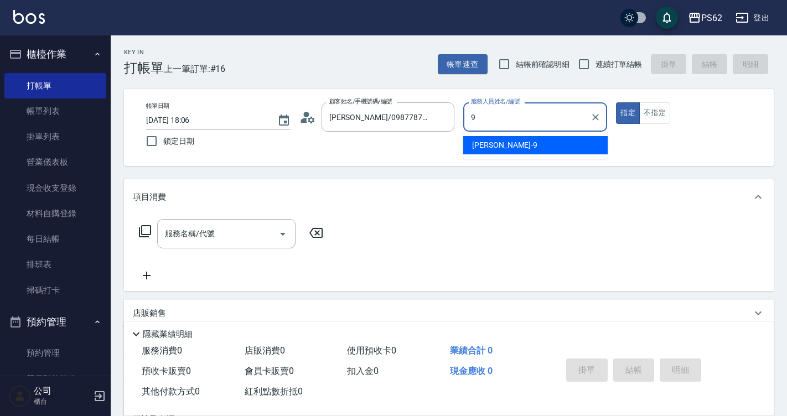
type input "niki-9"
type button "true"
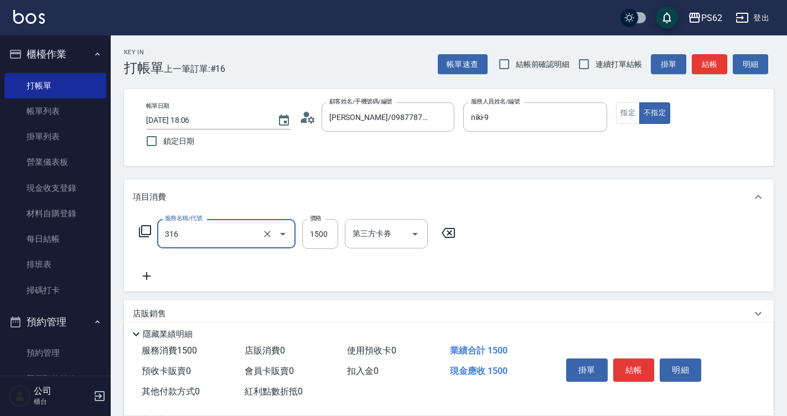
type input "頂級染髮(316)"
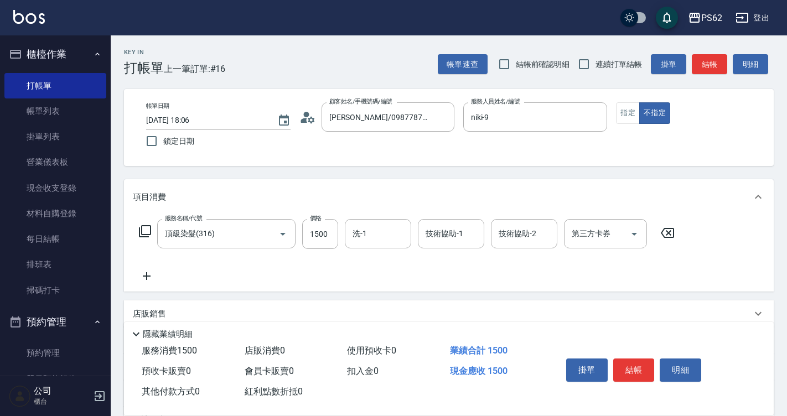
click at [145, 278] on icon at bounding box center [147, 276] width 28 height 13
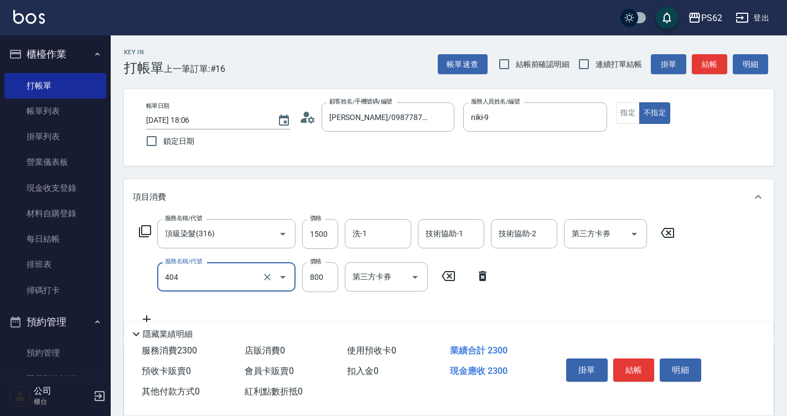
type input "肩帶上(404)"
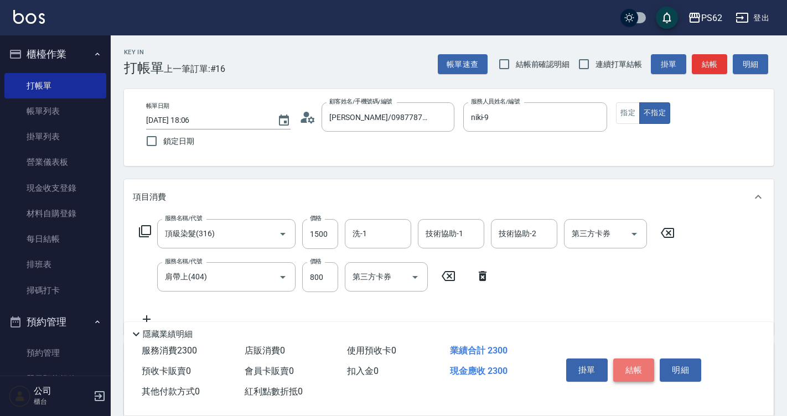
click at [642, 367] on button "結帳" at bounding box center [635, 370] width 42 height 23
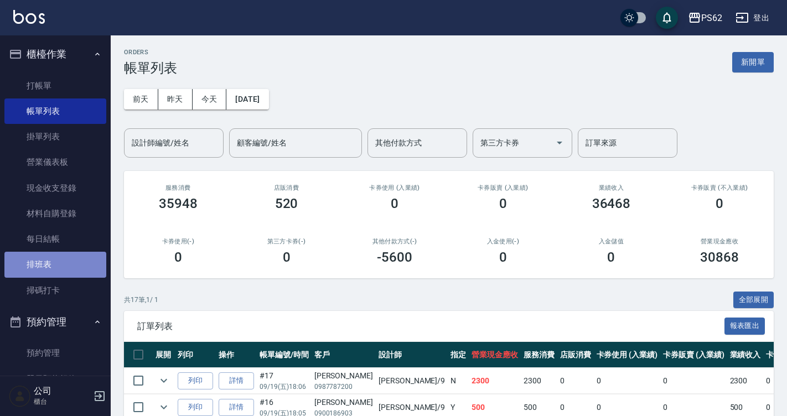
click at [68, 262] on link "排班表" at bounding box center [55, 264] width 102 height 25
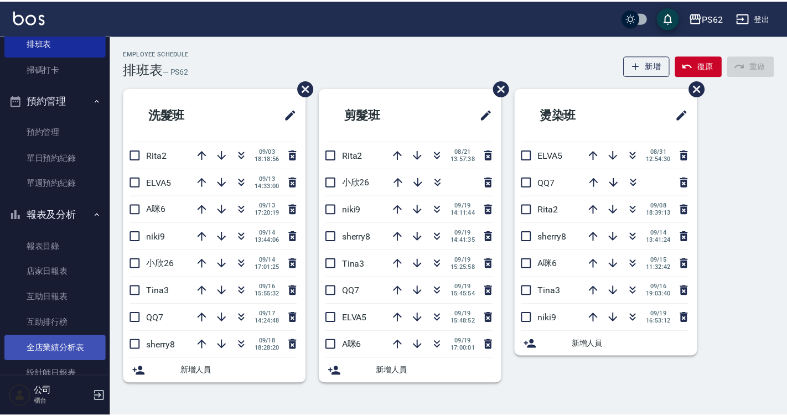
scroll to position [277, 0]
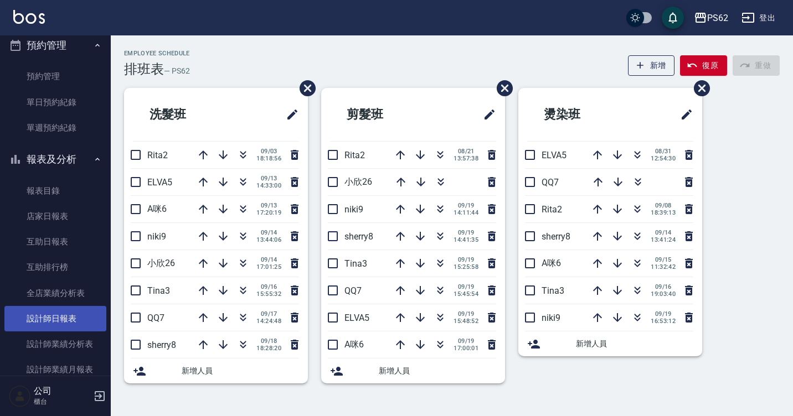
click at [71, 323] on link "設計師日報表" at bounding box center [55, 318] width 102 height 25
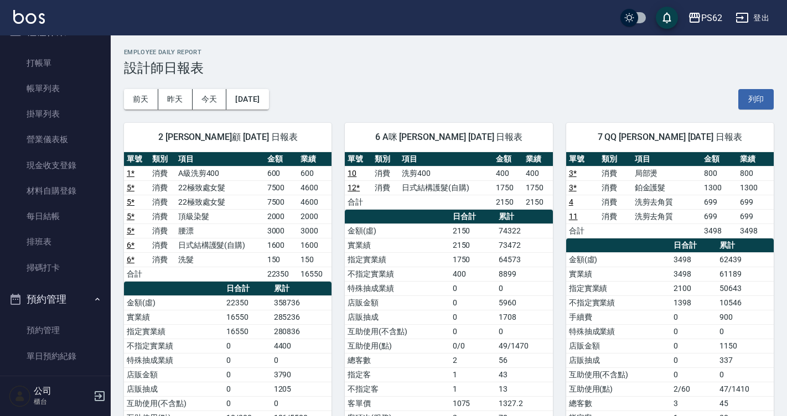
scroll to position [13, 0]
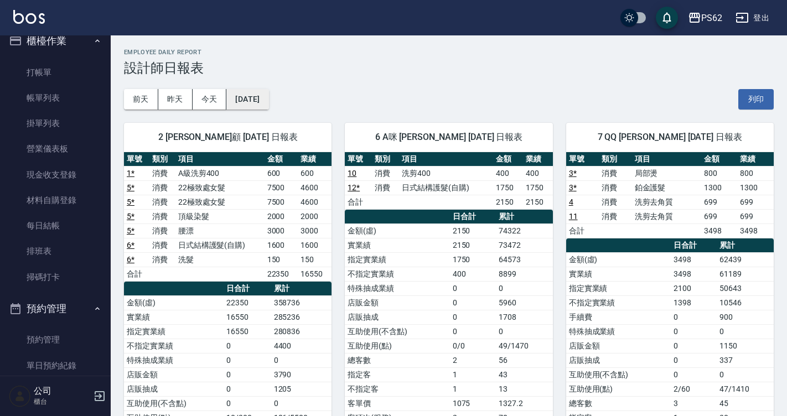
click at [231, 98] on button "[DATE]" at bounding box center [247, 99] width 42 height 20
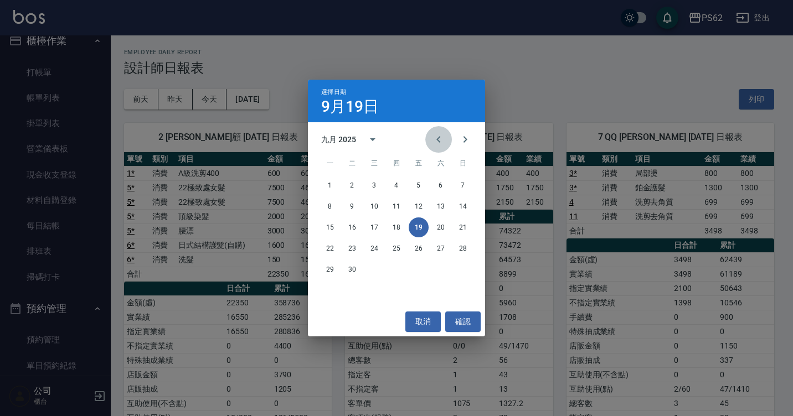
click at [437, 137] on icon "Previous month" at bounding box center [438, 139] width 13 height 13
click at [358, 252] on button "19" at bounding box center [352, 249] width 20 height 20
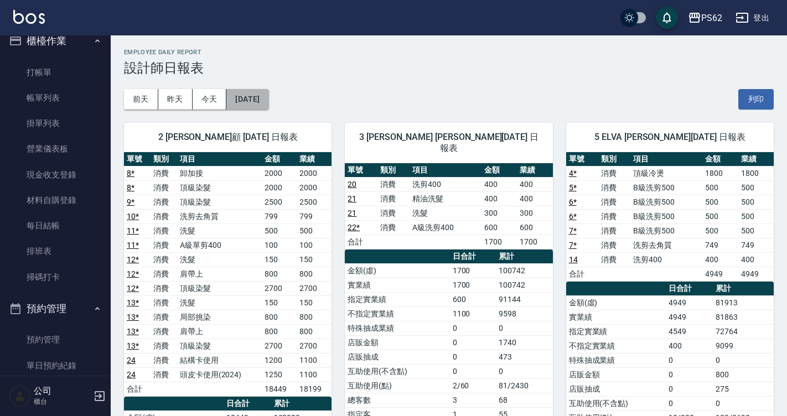
click at [253, 102] on button "[DATE]" at bounding box center [247, 99] width 42 height 20
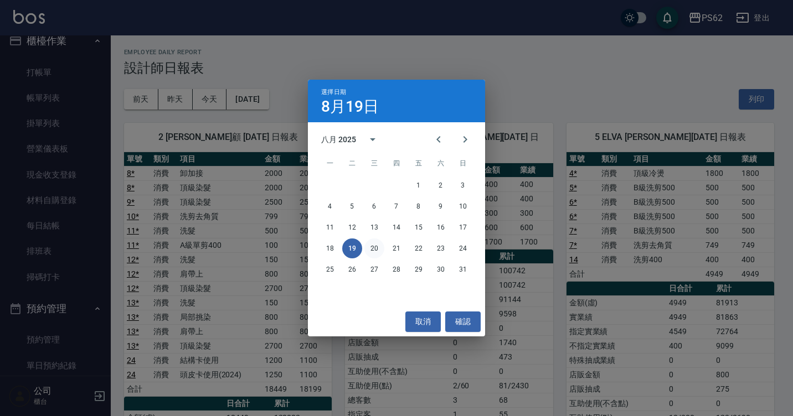
click at [368, 249] on button "20" at bounding box center [374, 249] width 20 height 20
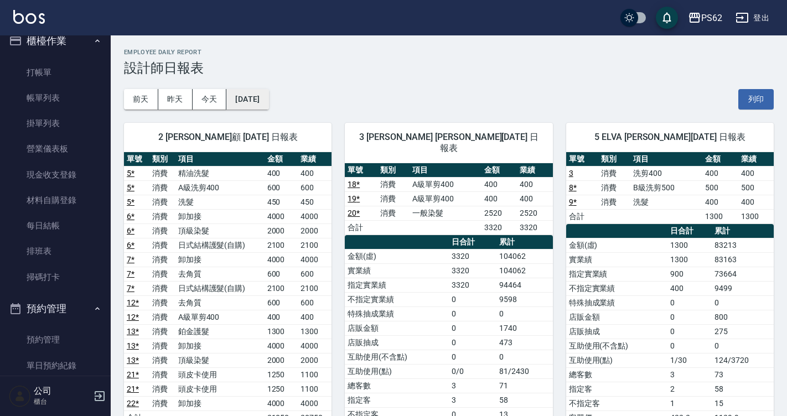
click at [269, 100] on button "[DATE]" at bounding box center [247, 99] width 42 height 20
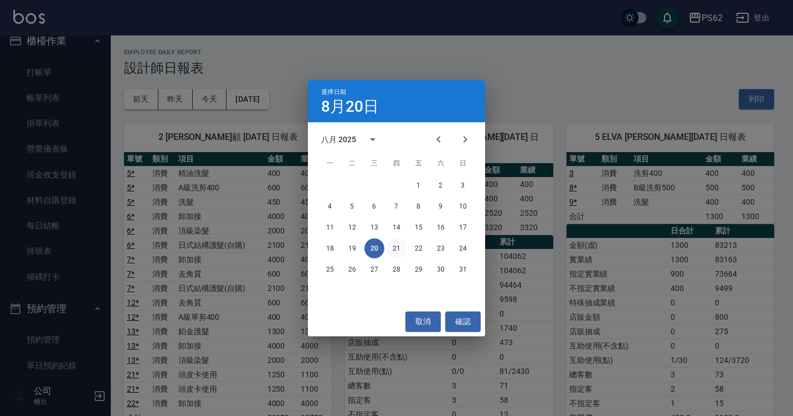
click at [400, 250] on button "21" at bounding box center [396, 249] width 20 height 20
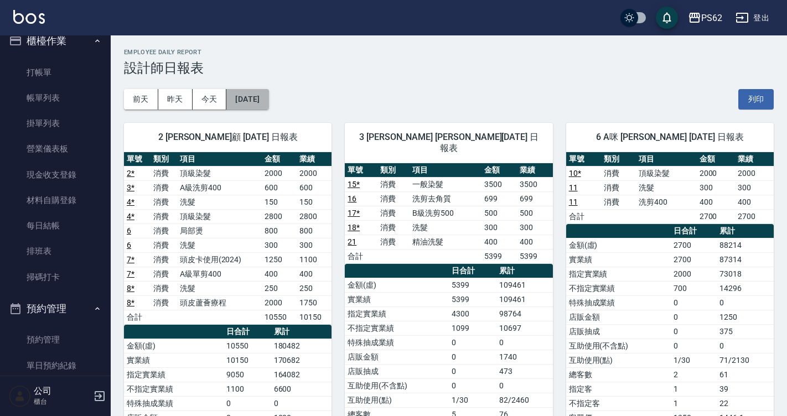
click at [269, 106] on button "[DATE]" at bounding box center [247, 99] width 42 height 20
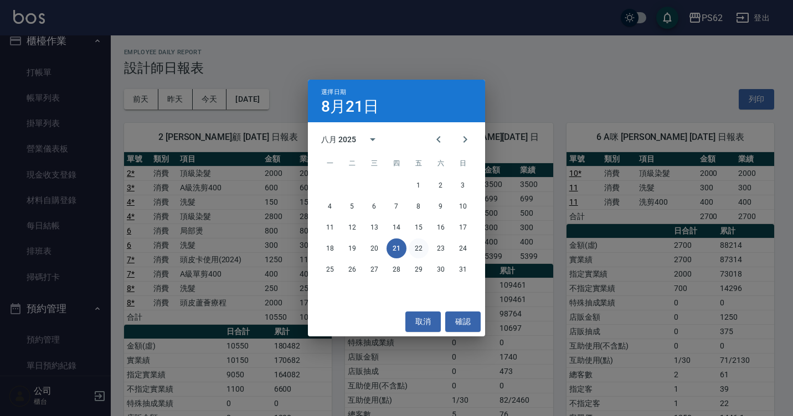
click at [416, 254] on button "22" at bounding box center [419, 249] width 20 height 20
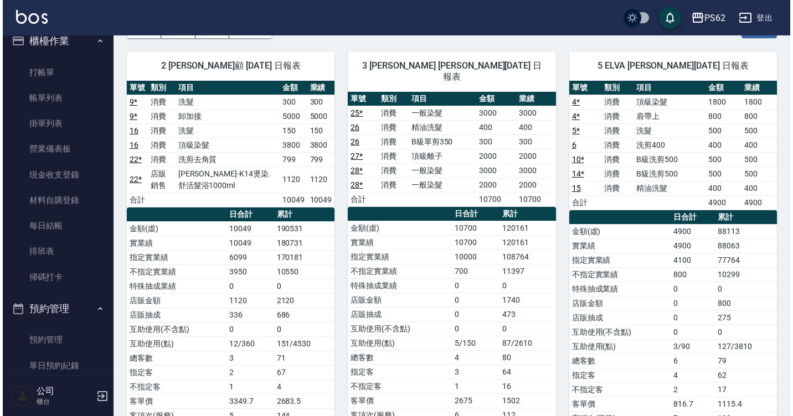
scroll to position [54, 0]
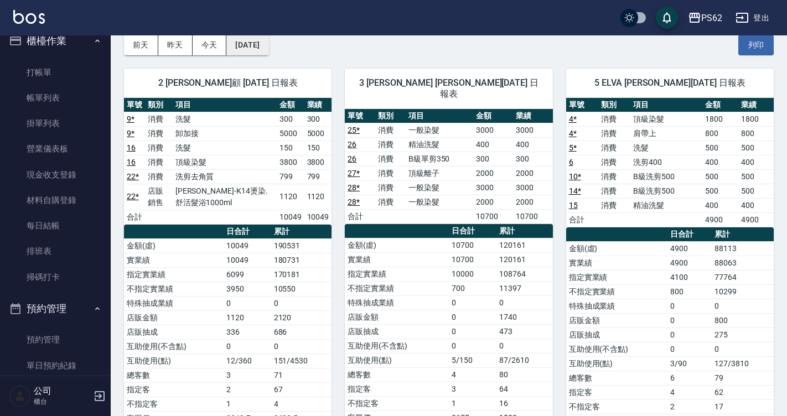
click at [269, 50] on button "[DATE]" at bounding box center [247, 45] width 42 height 20
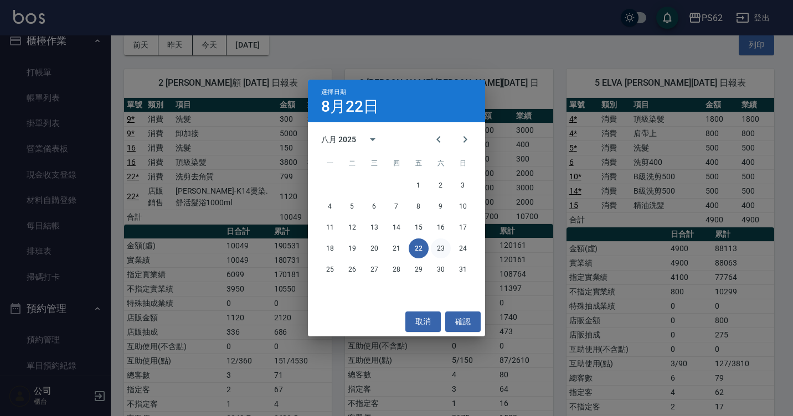
click at [442, 250] on button "23" at bounding box center [441, 249] width 20 height 20
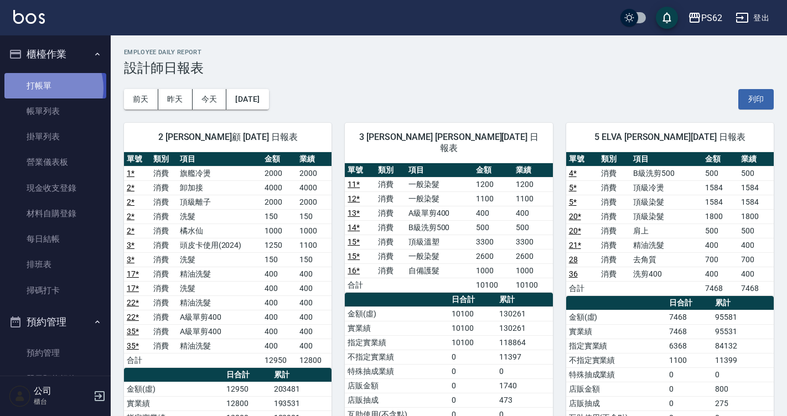
click at [44, 88] on link "打帳單" at bounding box center [55, 85] width 102 height 25
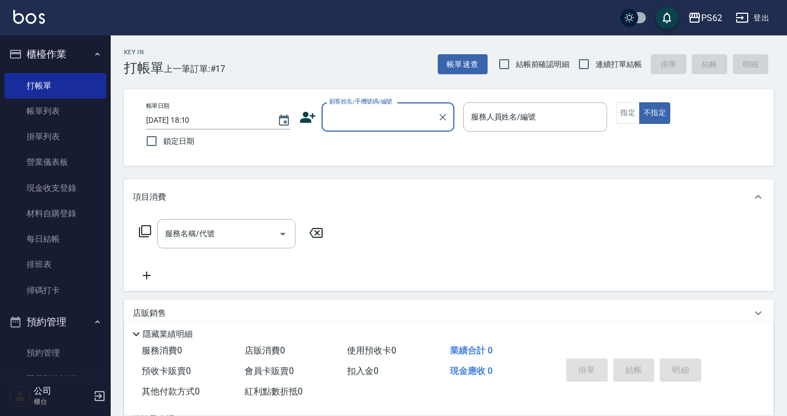
click at [377, 120] on input "顧客姓名/手機號碼/編號" at bounding box center [380, 116] width 106 height 19
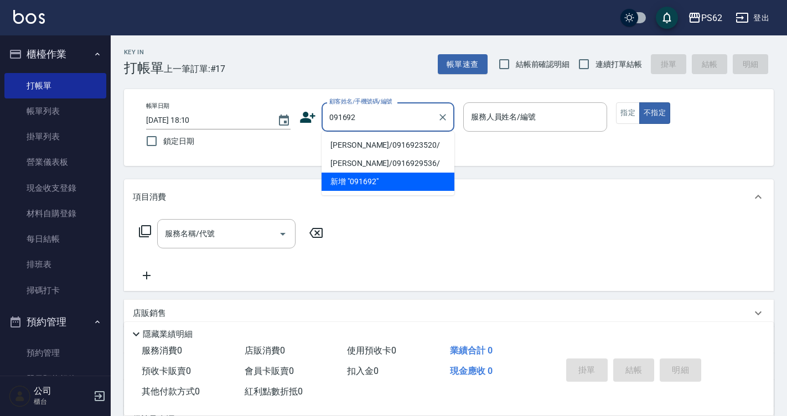
click at [349, 141] on li "[PERSON_NAME]/0916923520/" at bounding box center [388, 145] width 133 height 18
type input "[PERSON_NAME]/0916923520/"
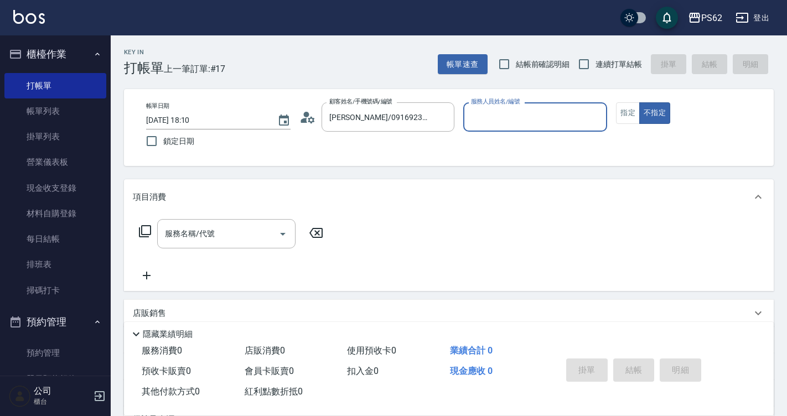
click at [495, 127] on div "服務人員姓名/編號" at bounding box center [535, 116] width 145 height 29
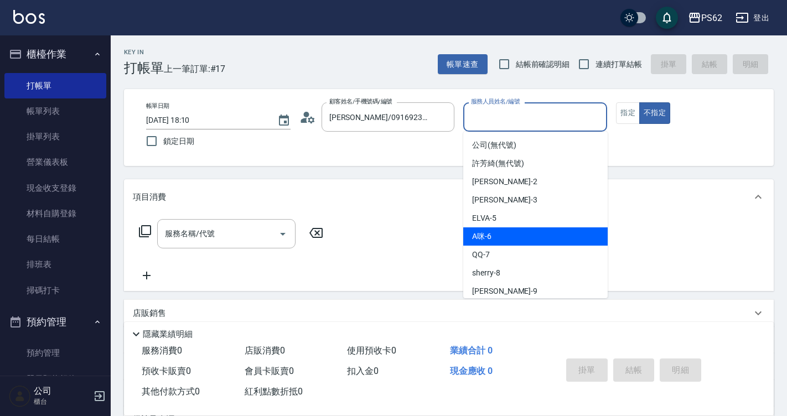
click at [481, 238] on span "A咪 -6" at bounding box center [481, 237] width 19 height 12
click at [481, 238] on div "服務名稱/代號 服務名稱/代號" at bounding box center [449, 253] width 650 height 76
type input "A咪-6"
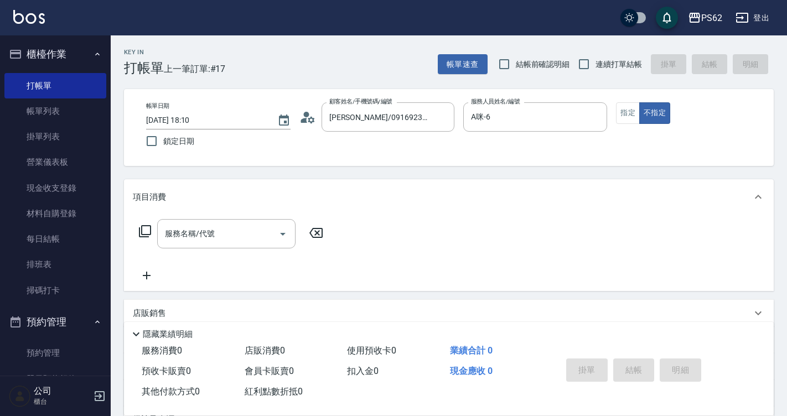
click at [147, 233] on icon at bounding box center [144, 231] width 13 height 13
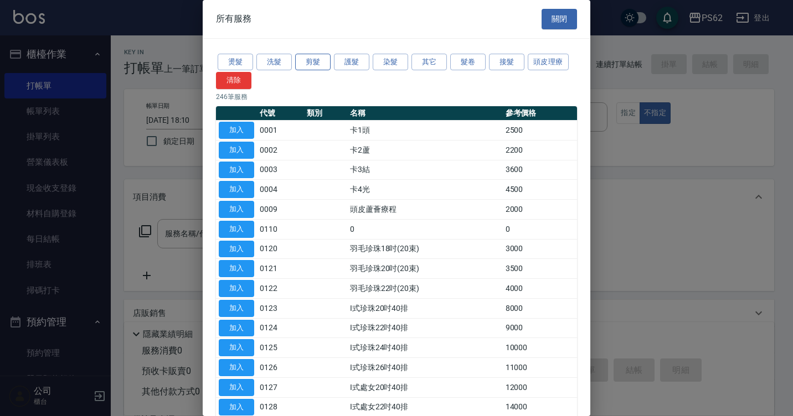
click at [317, 59] on button "剪髮" at bounding box center [312, 62] width 35 height 17
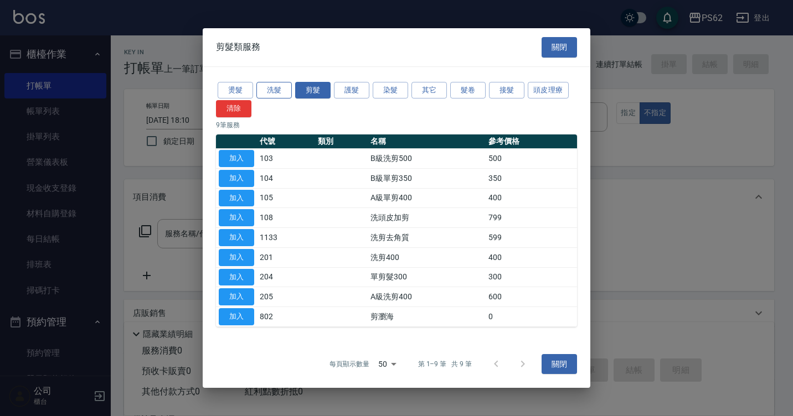
click at [269, 89] on button "洗髮" at bounding box center [273, 90] width 35 height 17
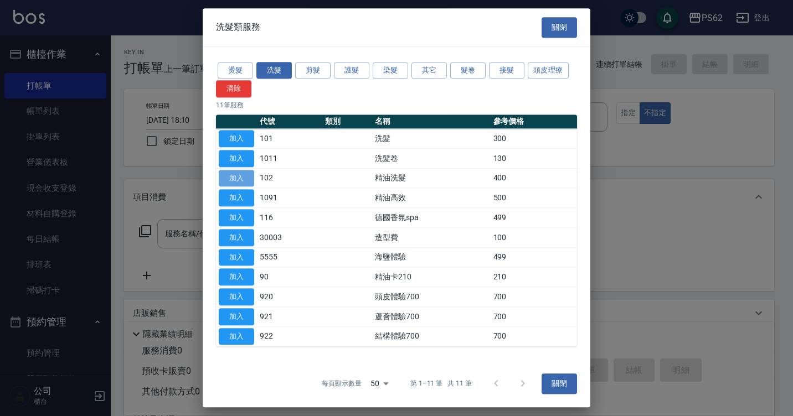
click at [251, 183] on button "加入" at bounding box center [236, 178] width 35 height 17
type input "精油洗髮(102)"
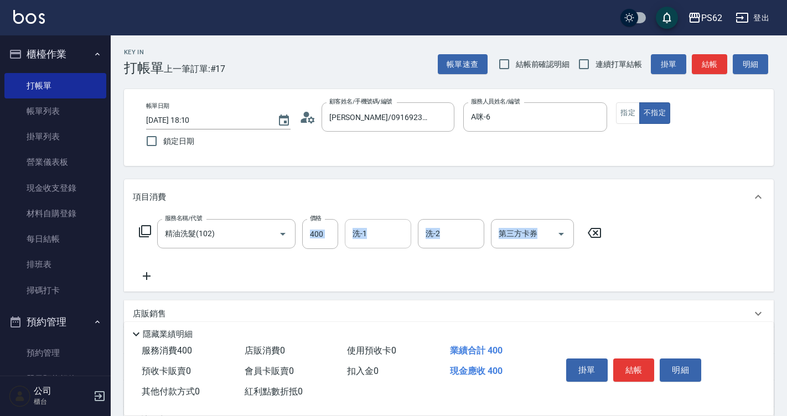
click at [385, 232] on input "洗-1" at bounding box center [378, 233] width 56 height 19
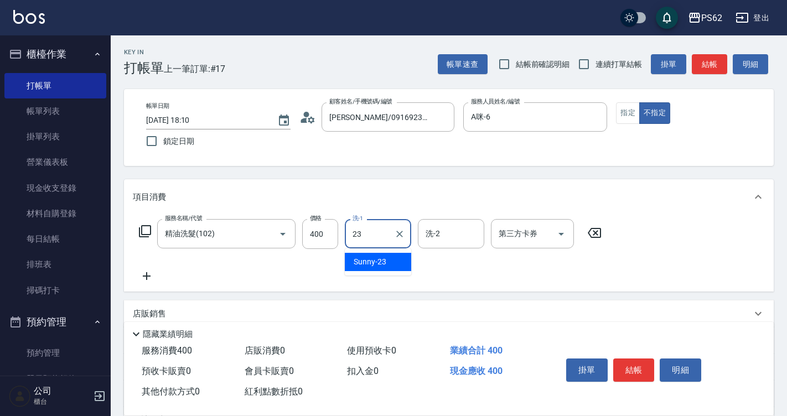
type input "Sunny-23"
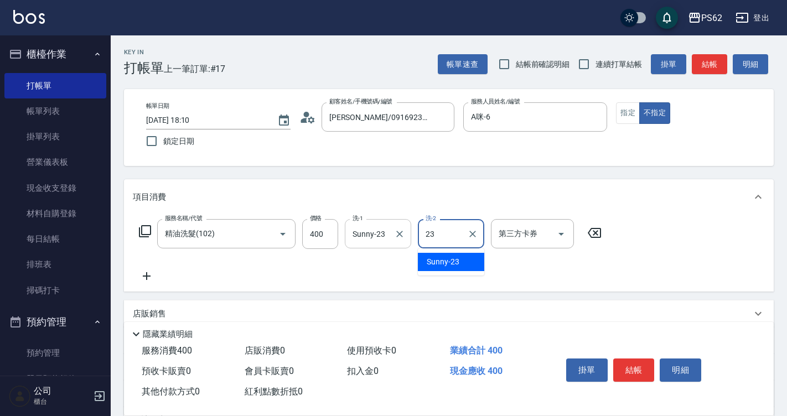
type input "Sunny-23"
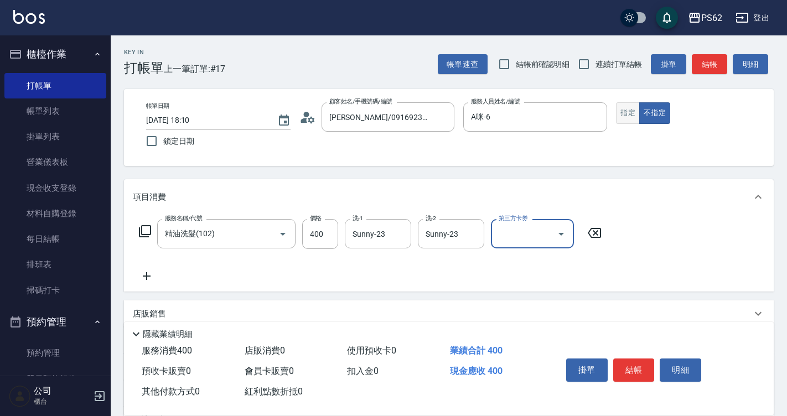
click at [621, 111] on button "指定" at bounding box center [628, 113] width 24 height 22
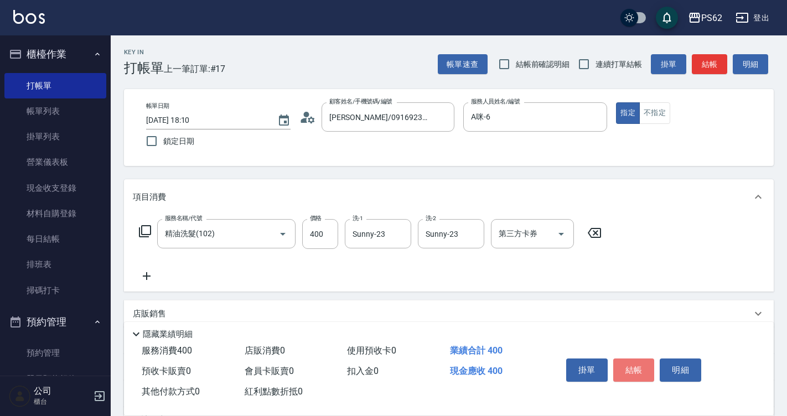
click at [627, 368] on button "結帳" at bounding box center [635, 370] width 42 height 23
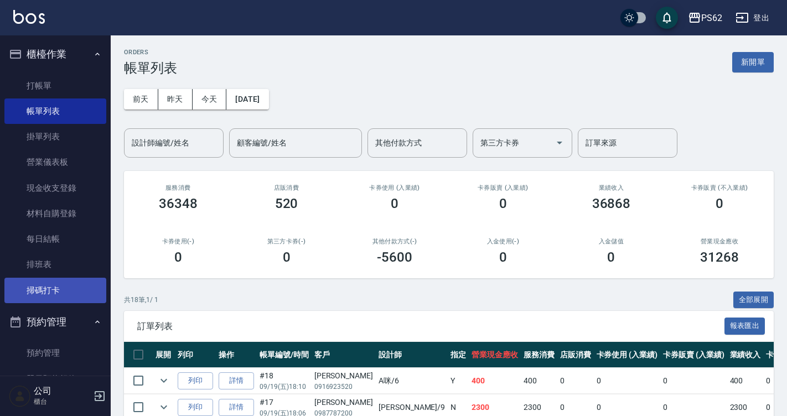
click at [64, 281] on link "掃碼打卡" at bounding box center [55, 290] width 102 height 25
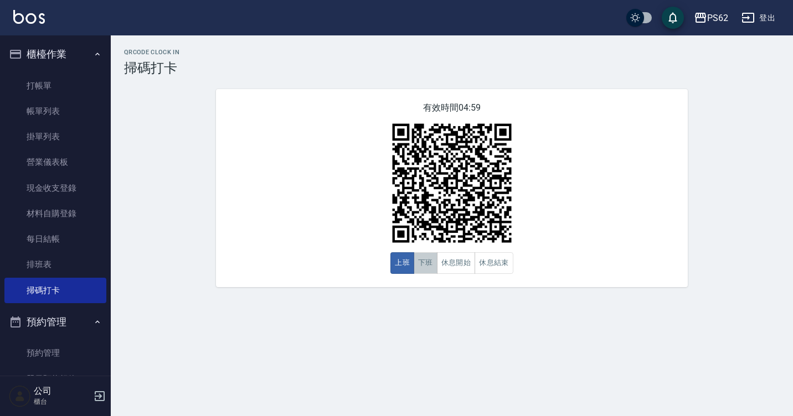
click at [429, 260] on button "下班" at bounding box center [426, 263] width 24 height 22
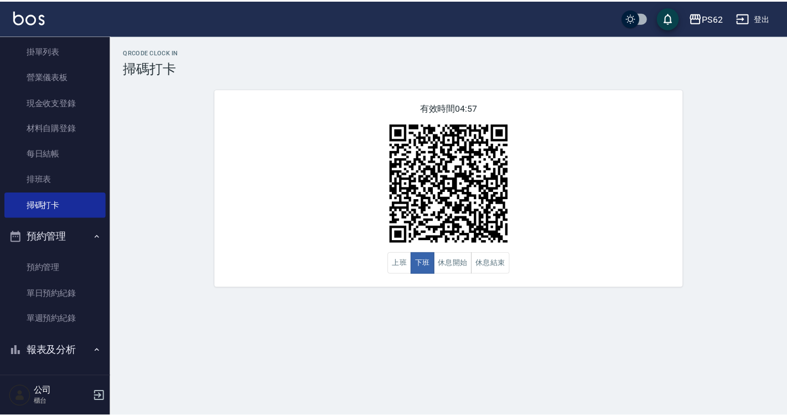
scroll to position [166, 0]
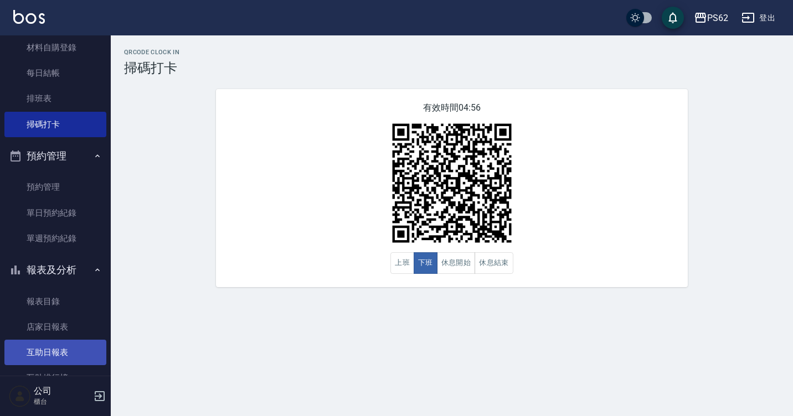
click at [63, 353] on link "互助日報表" at bounding box center [55, 352] width 102 height 25
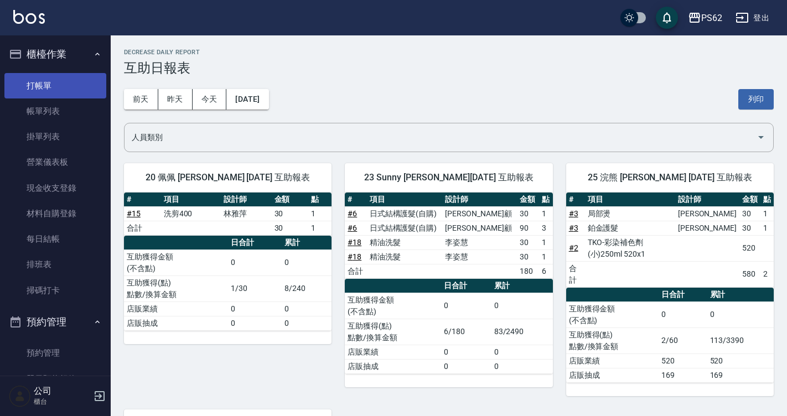
click at [58, 79] on link "打帳單" at bounding box center [55, 85] width 102 height 25
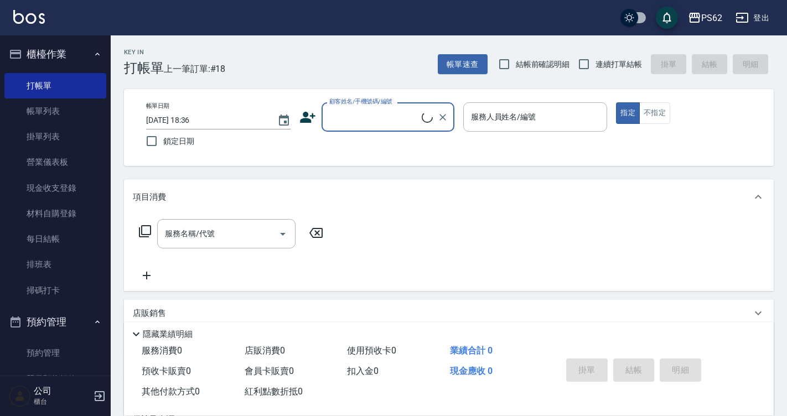
click at [354, 99] on label "顧客姓名/手機號碼/編號" at bounding box center [360, 101] width 63 height 8
click at [354, 107] on input "顧客姓名/手機號碼/編號" at bounding box center [374, 116] width 95 height 19
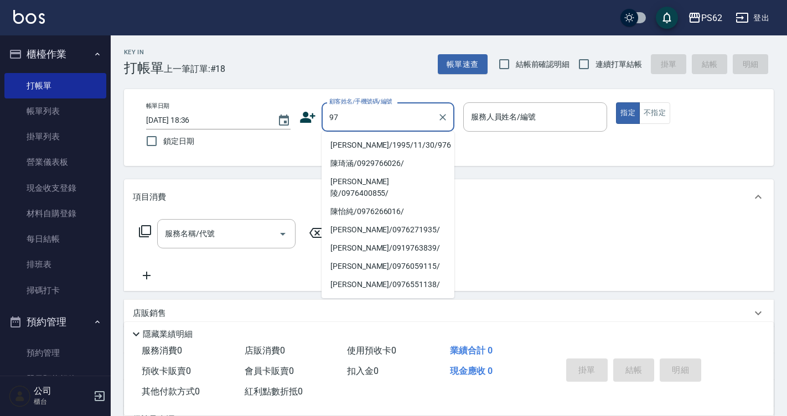
type input "9"
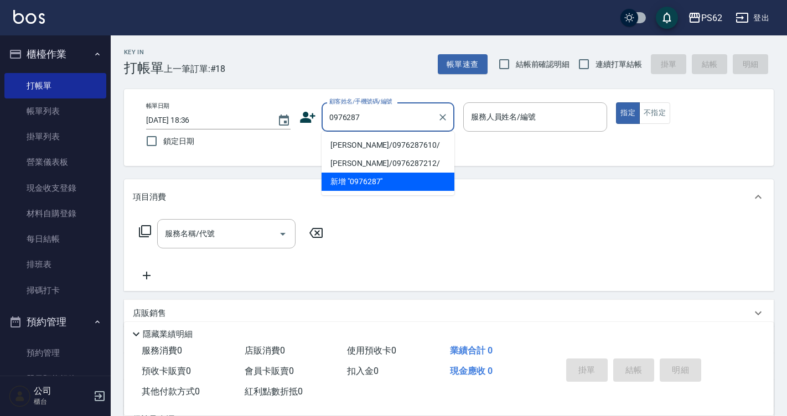
click at [365, 141] on li "[PERSON_NAME]/0976287610/" at bounding box center [388, 145] width 133 height 18
type input "[PERSON_NAME]/0976287610/"
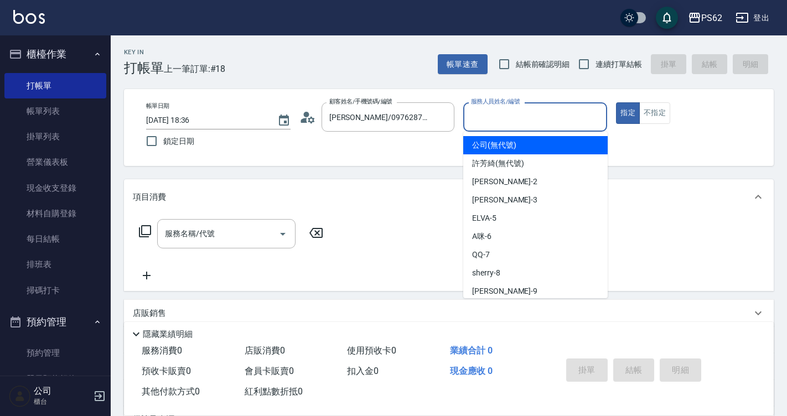
click at [496, 112] on input "服務人員姓名/編號" at bounding box center [535, 116] width 135 height 19
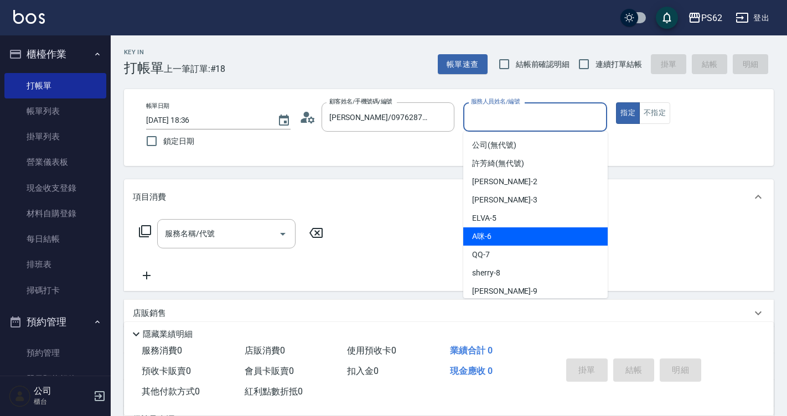
click at [510, 240] on div "A咪 -6" at bounding box center [535, 237] width 145 height 18
type input "A咪-6"
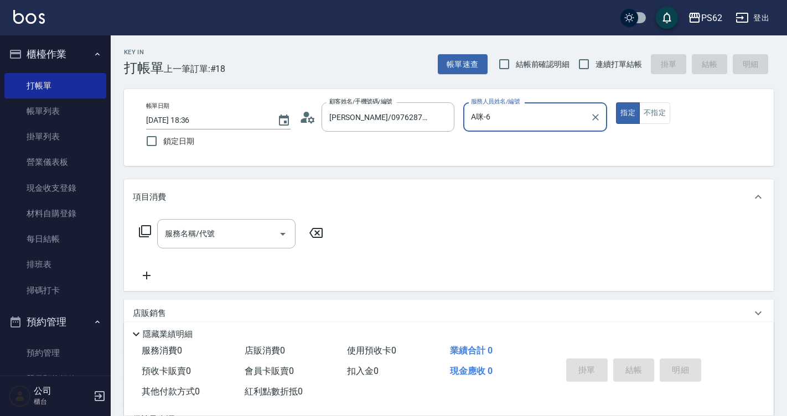
click at [149, 227] on icon at bounding box center [144, 231] width 13 height 13
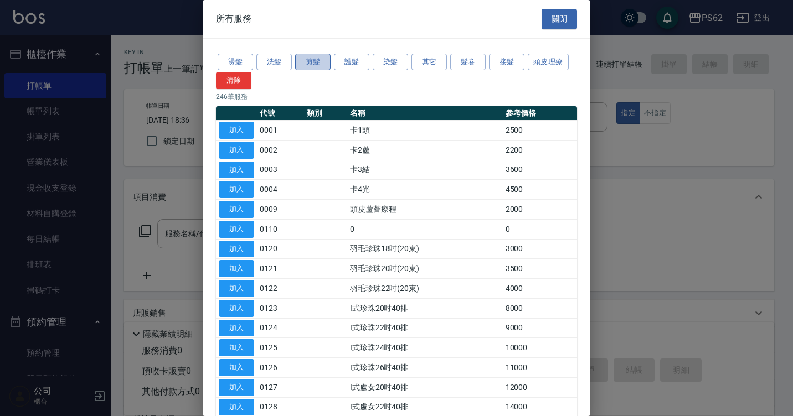
click at [320, 60] on button "剪髮" at bounding box center [312, 62] width 35 height 17
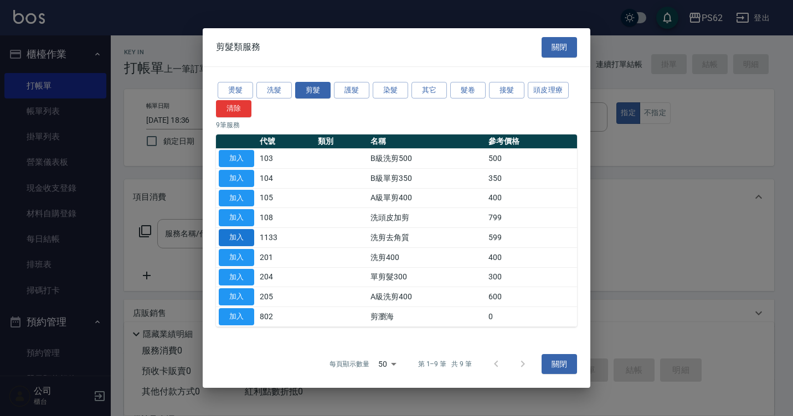
click at [230, 233] on button "加入" at bounding box center [236, 237] width 35 height 17
type input "洗剪去角質(1133)"
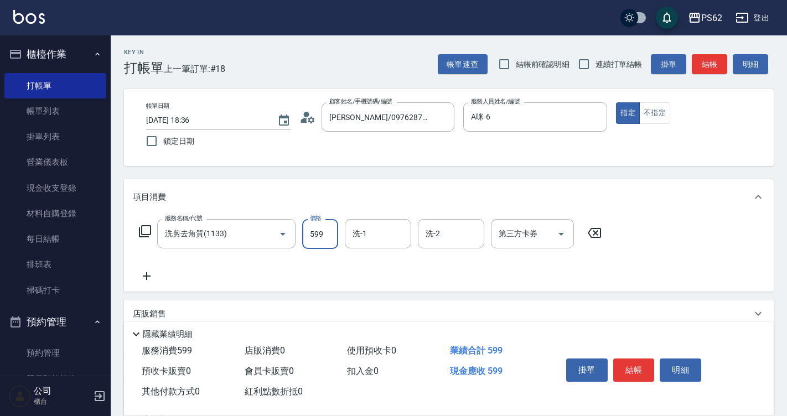
click at [337, 229] on input "599" at bounding box center [320, 234] width 36 height 30
type input "799"
click at [646, 359] on button "結帳" at bounding box center [635, 370] width 42 height 23
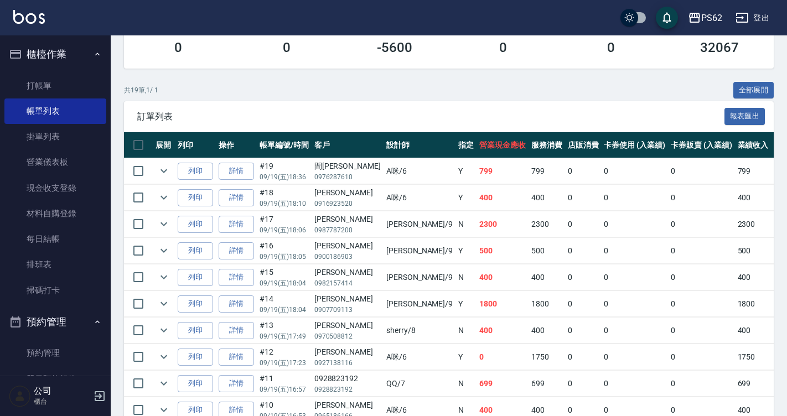
scroll to position [221, 0]
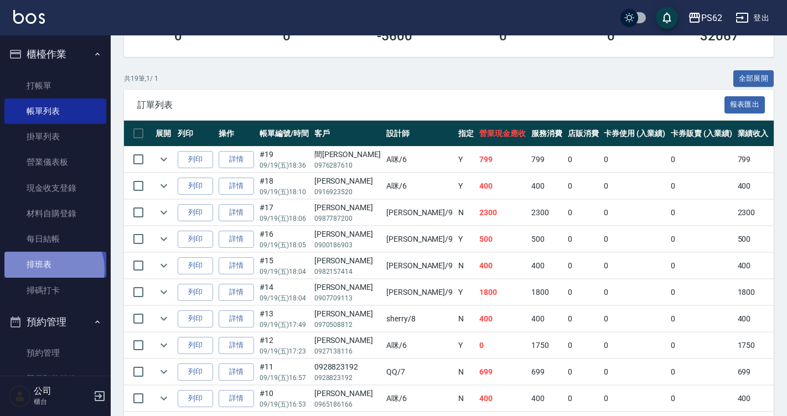
click at [51, 269] on link "排班表" at bounding box center [55, 264] width 102 height 25
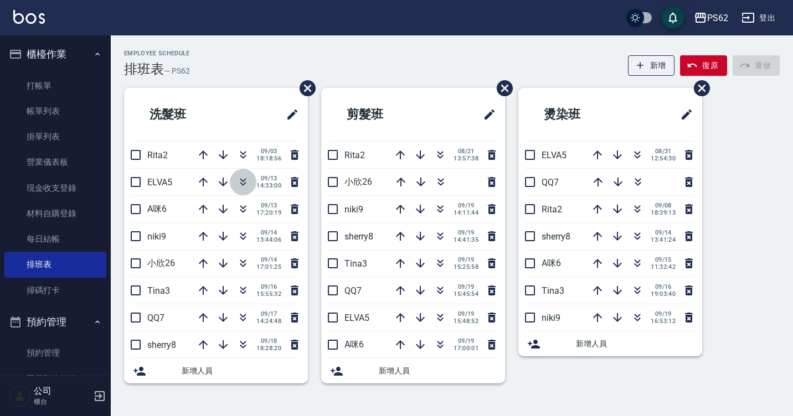
click at [242, 179] on icon "button" at bounding box center [242, 182] width 13 height 13
click at [240, 286] on icon "button" at bounding box center [242, 290] width 13 height 13
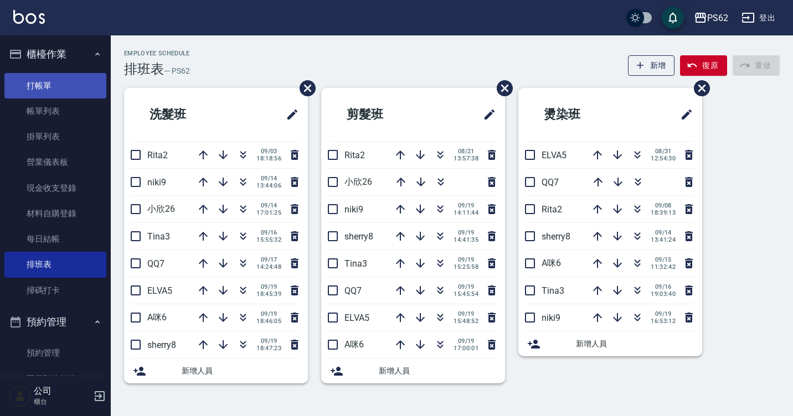
click at [97, 90] on link "打帳單" at bounding box center [55, 85] width 102 height 25
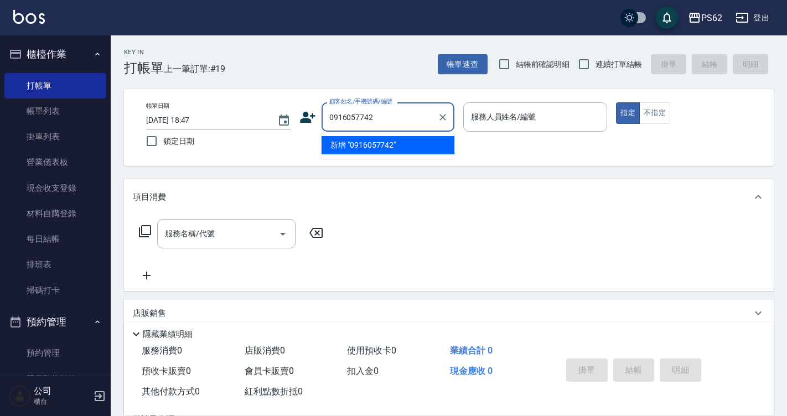
click at [360, 107] on input "0916057742" at bounding box center [380, 116] width 106 height 19
type input "0916057742"
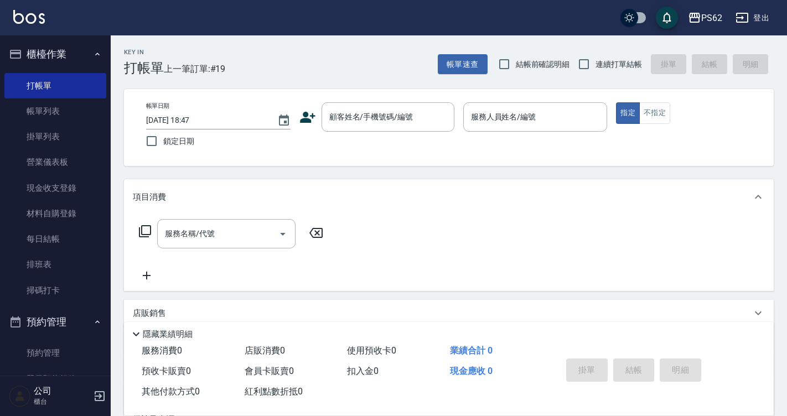
click at [316, 119] on div "顧客姓名/手機號碼/編號 顧客姓名/手機號碼/編號" at bounding box center [377, 116] width 155 height 29
click at [311, 117] on icon at bounding box center [308, 117] width 17 height 17
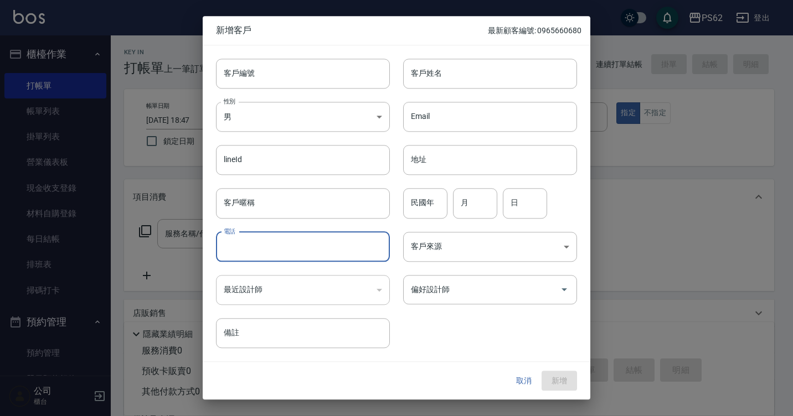
click at [267, 255] on input "電話" at bounding box center [303, 247] width 174 height 30
paste input "0916057742"
type input "0916057742"
click at [447, 71] on input "客戶姓名" at bounding box center [490, 74] width 174 height 30
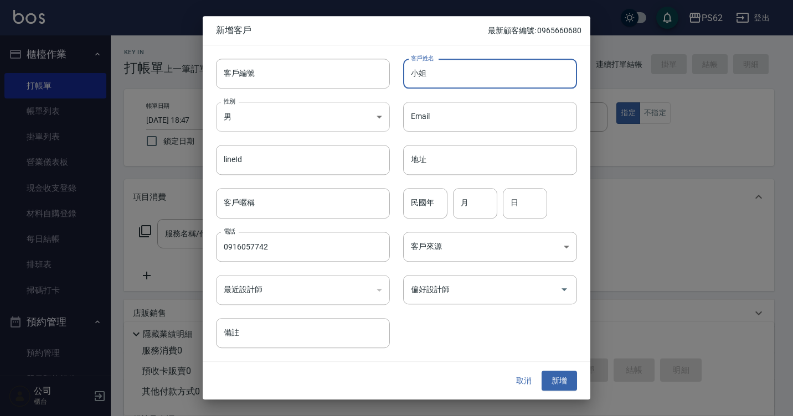
type input "小姐"
click at [335, 125] on body "PS62 登出 櫃檯作業 打帳單 帳單列表 掛單列表 營業儀表板 現金收支登錄 材料自購登錄 每日結帳 排班表 掃碼打卡 預約管理 預約管理 單日預約紀錄 單…" at bounding box center [396, 269] width 793 height 539
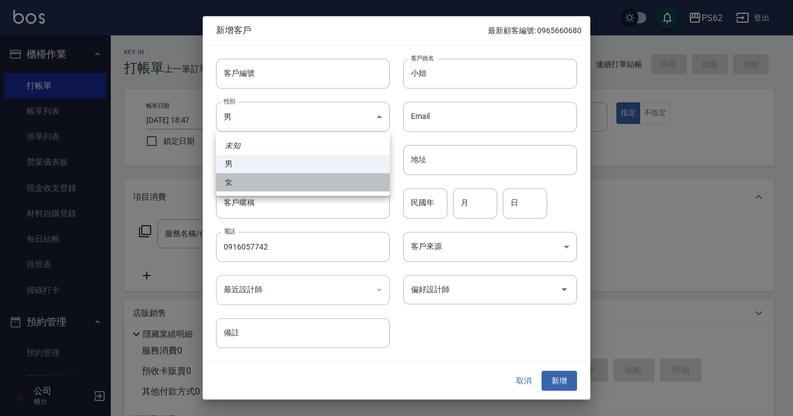
click at [235, 180] on li "女" at bounding box center [303, 182] width 174 height 18
type input "FEMALE"
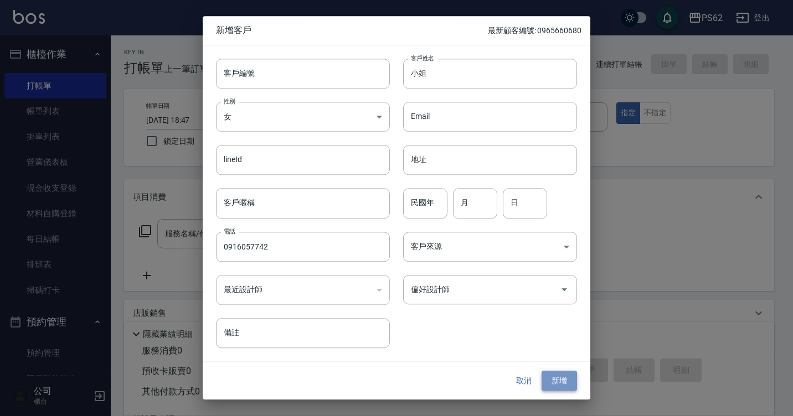
click at [561, 379] on button "新增" at bounding box center [559, 381] width 35 height 20
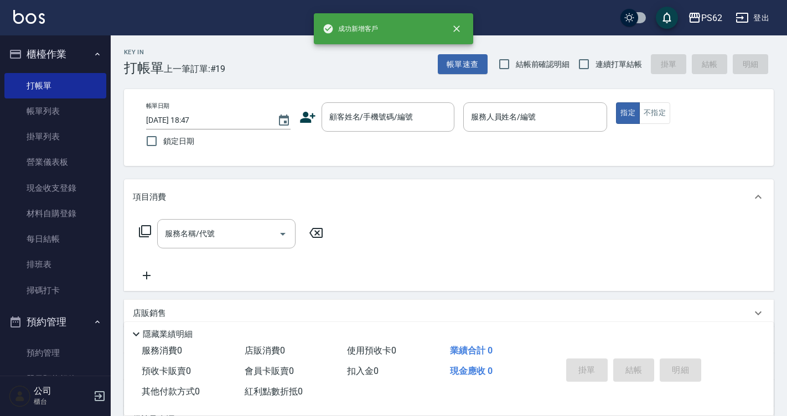
drag, startPoint x: 456, startPoint y: 124, endPoint x: 444, endPoint y: 120, distance: 13.5
click at [456, 124] on div "帳單日期 2025/09/19 18:47 鎖定日期 顧客姓名/手機號碼/編號 顧客姓名/手機號碼/編號 服務人員姓名/編號 服務人員姓名/編號 指定 不指定" at bounding box center [448, 127] width 623 height 50
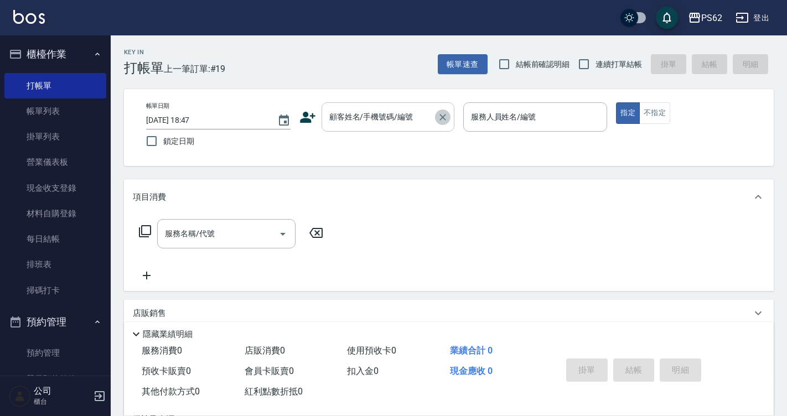
click at [443, 120] on icon "Clear" at bounding box center [442, 117] width 11 height 11
paste input "0916057742"
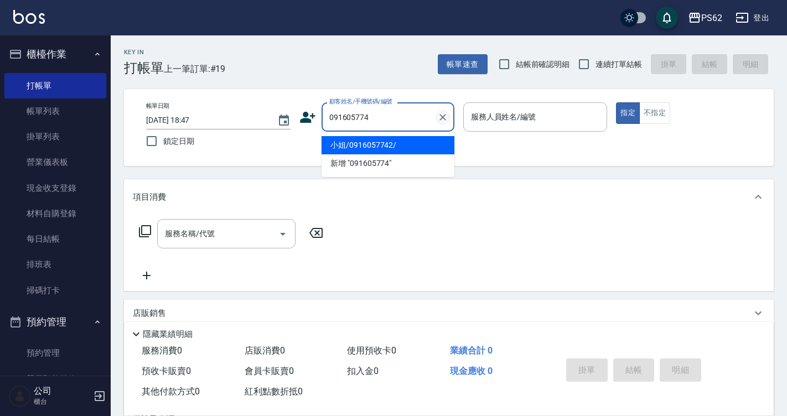
type input "小姐/0916057742/"
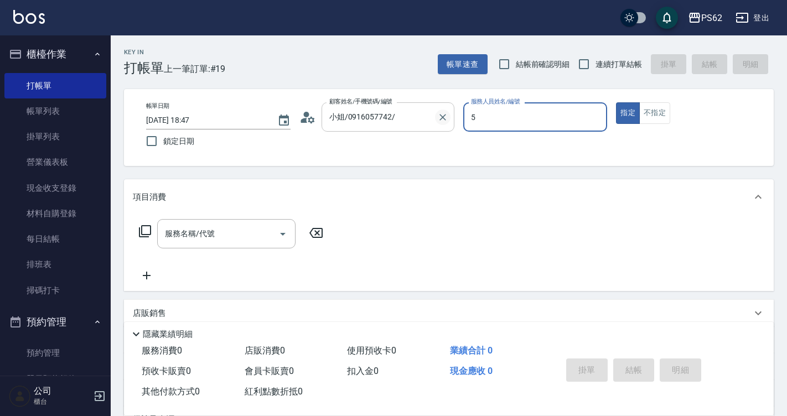
type input "ELVA-5"
type button "true"
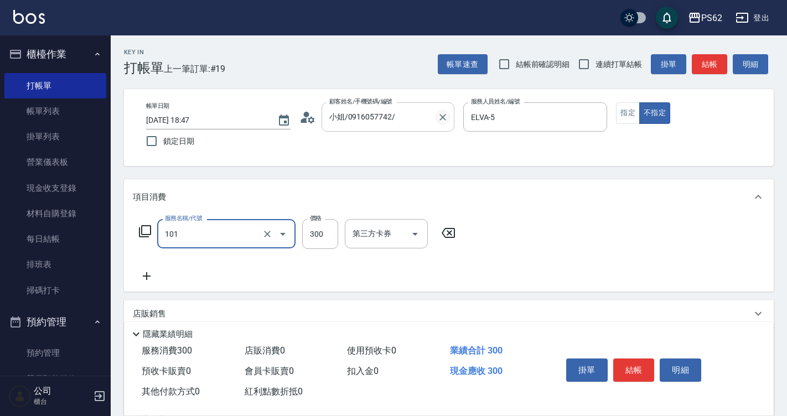
type input "洗髮(101)"
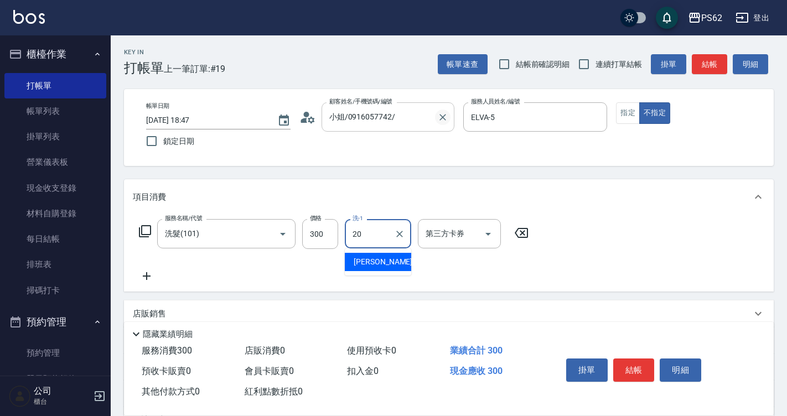
type input "佩佩-20"
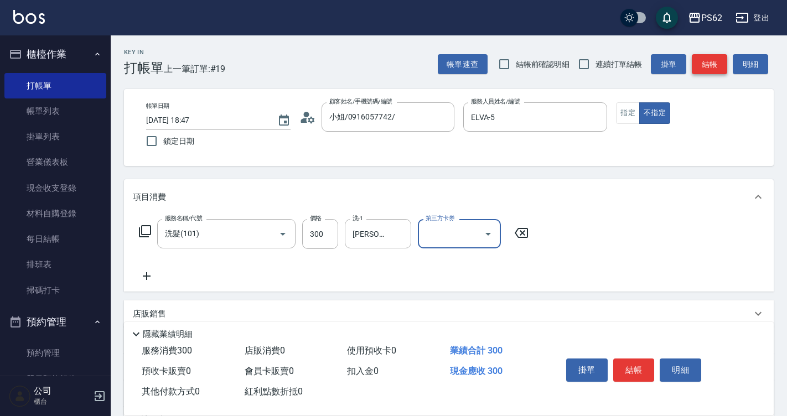
click at [719, 63] on button "結帳" at bounding box center [709, 64] width 35 height 20
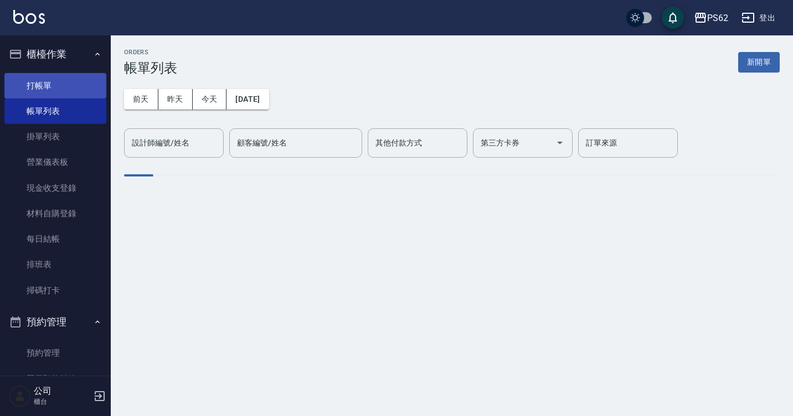
click at [42, 79] on link "打帳單" at bounding box center [55, 85] width 102 height 25
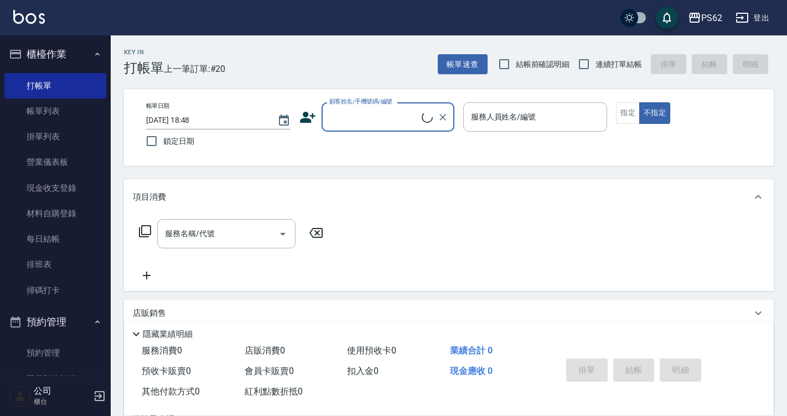
click at [614, 70] on label "連續打單結帳" at bounding box center [608, 64] width 70 height 23
click at [596, 70] on input "連續打單結帳" at bounding box center [584, 64] width 23 height 23
checkbox input "true"
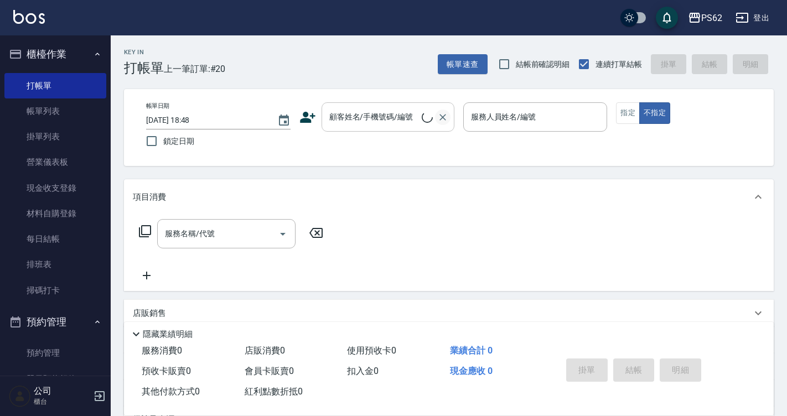
click at [437, 112] on icon "Clear" at bounding box center [442, 117] width 11 height 11
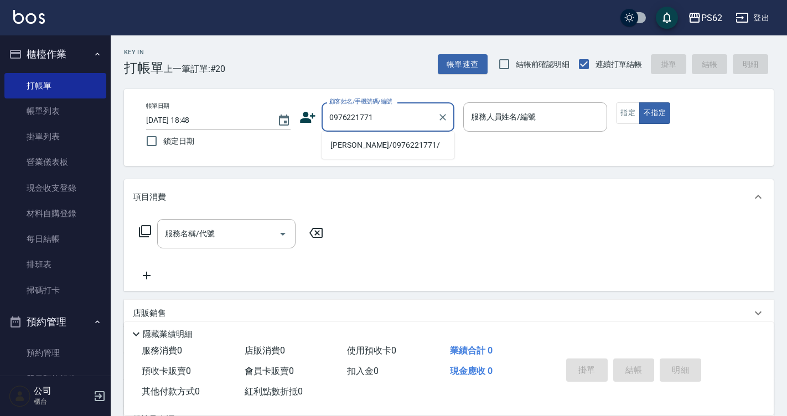
click at [343, 143] on li "[PERSON_NAME]/0976221771/" at bounding box center [388, 145] width 133 height 18
type input "[PERSON_NAME]/0976221771/"
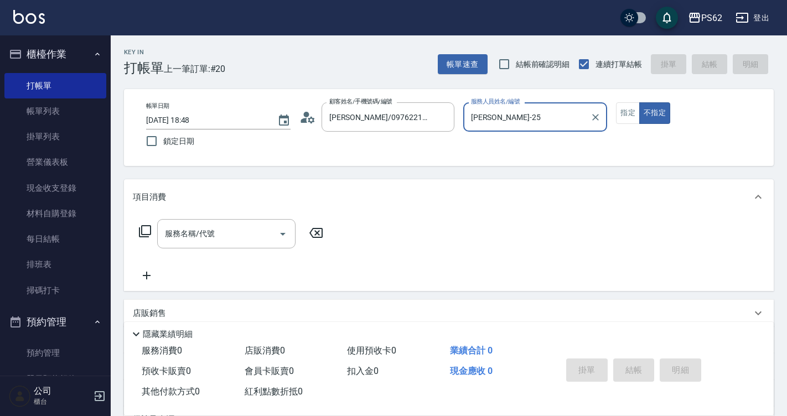
click at [640, 102] on button "不指定" at bounding box center [655, 113] width 31 height 22
type input "Rita-2"
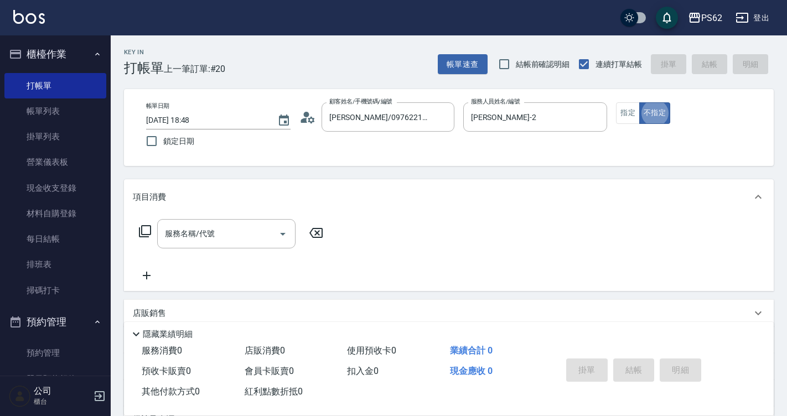
type button "false"
click at [493, 131] on div "Rita-2 服務人員姓名/編號" at bounding box center [535, 116] width 145 height 29
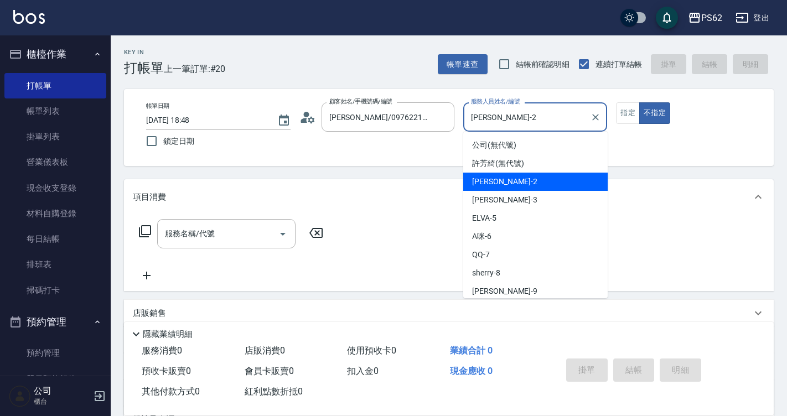
click at [493, 131] on div "Rita-2 服務人員姓名/編號" at bounding box center [535, 116] width 145 height 29
click at [497, 122] on input "Rita-2" at bounding box center [527, 116] width 118 height 19
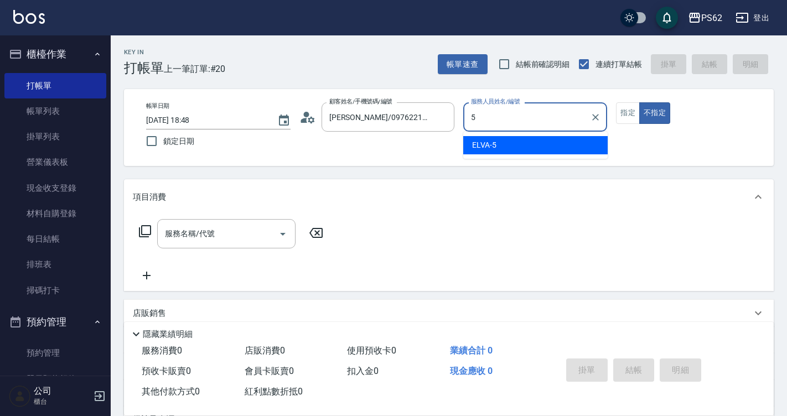
type input "ELVA-5"
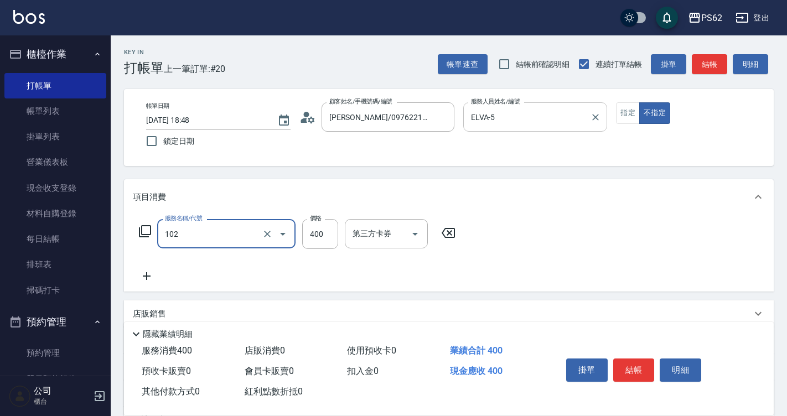
type input "精油洗髮(102)"
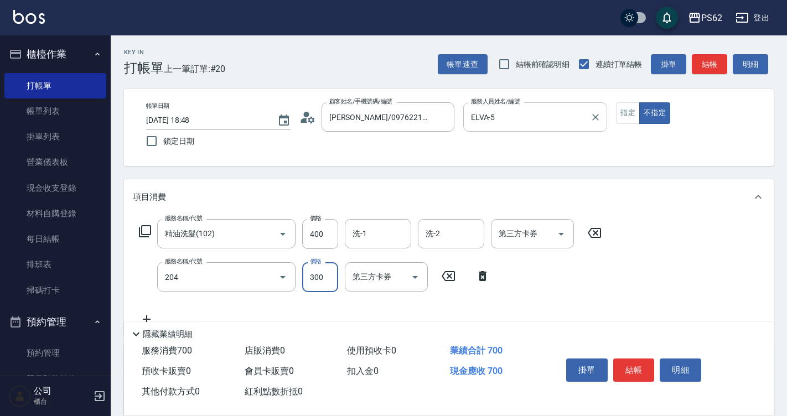
type input "單剪髮300(204)"
click at [710, 61] on button "結帳" at bounding box center [709, 64] width 35 height 20
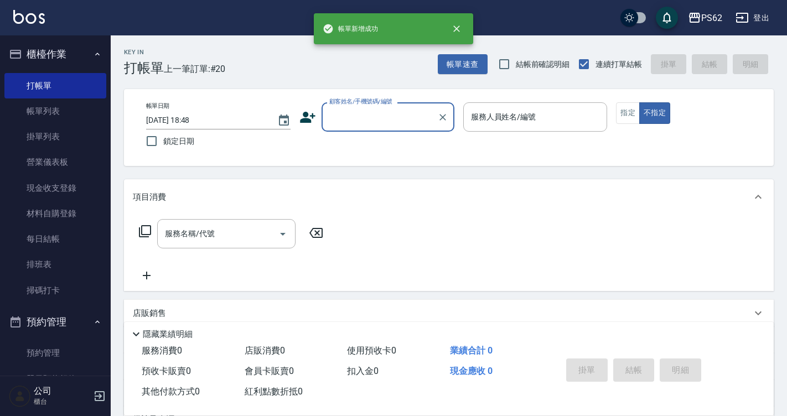
click at [391, 115] on input "顧客姓名/手機號碼/編號" at bounding box center [380, 116] width 106 height 19
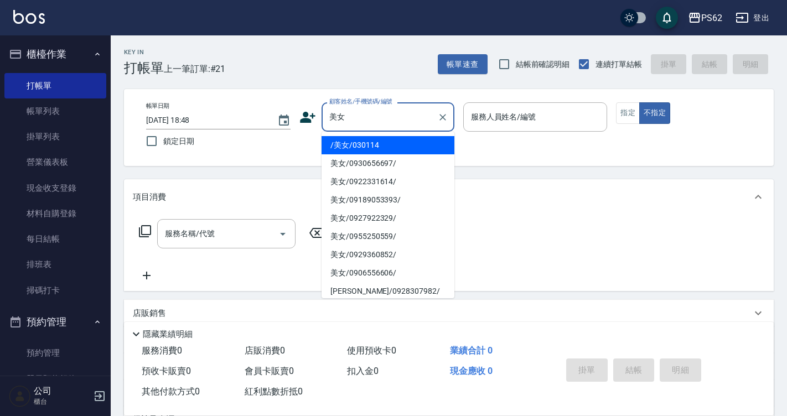
type input "/美女/030114"
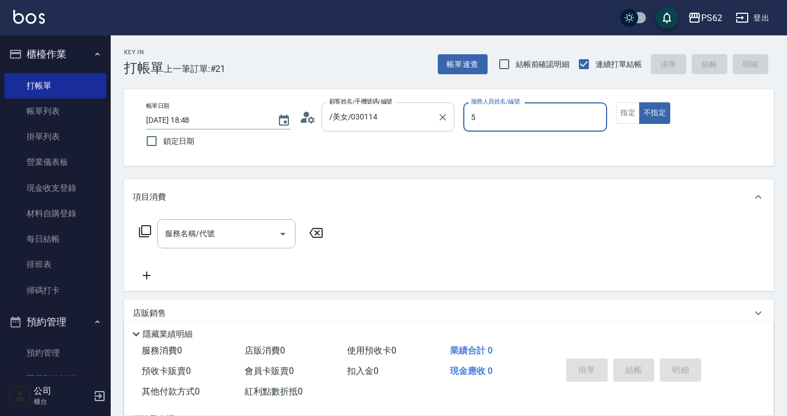
type input "ELVA-5"
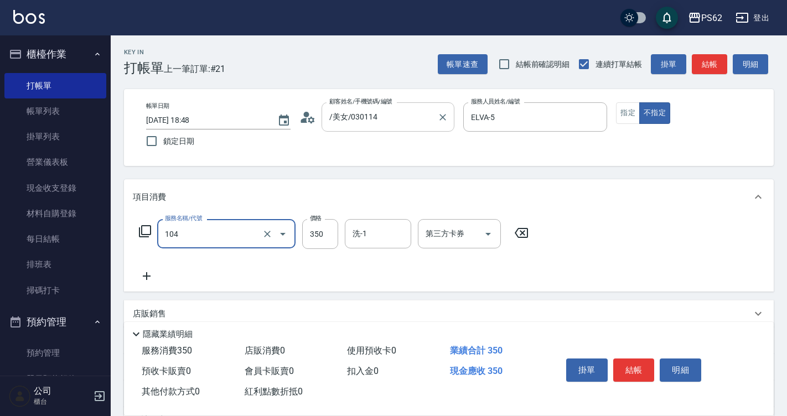
type input "B級單剪350(104)"
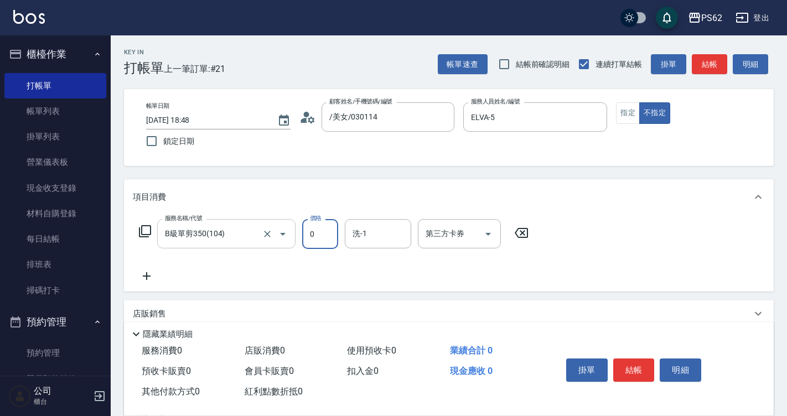
type input "0"
click at [181, 230] on input "B級單剪350(104)" at bounding box center [210, 233] width 97 height 19
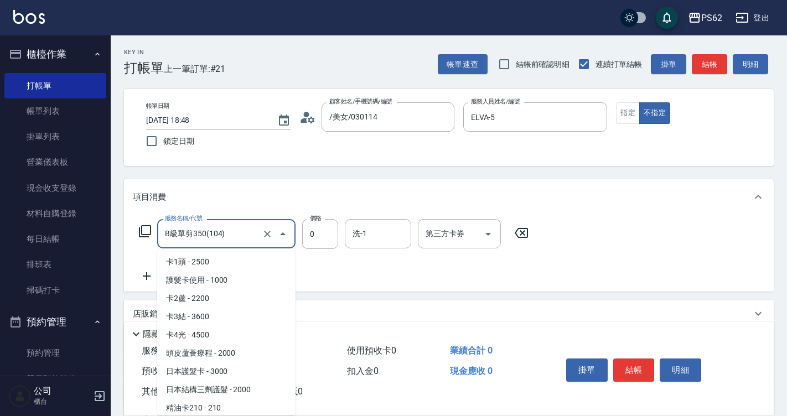
scroll to position [75, 0]
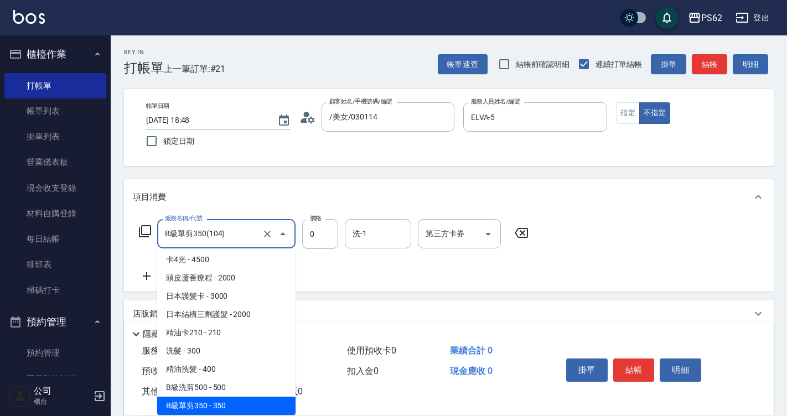
click at [181, 230] on input "B級單剪350(104)" at bounding box center [210, 233] width 97 height 19
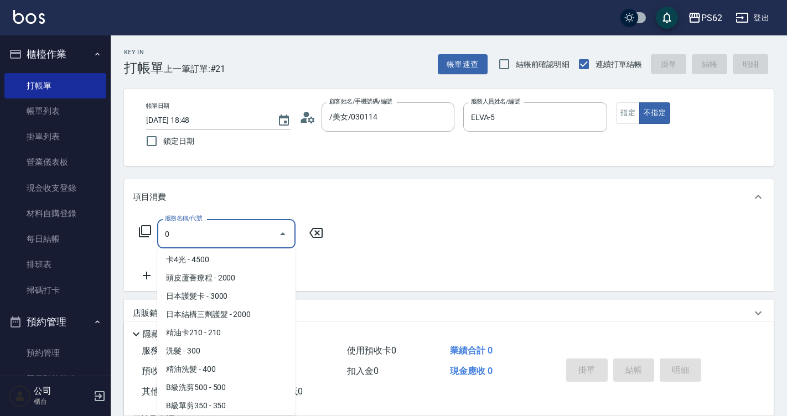
scroll to position [0, 0]
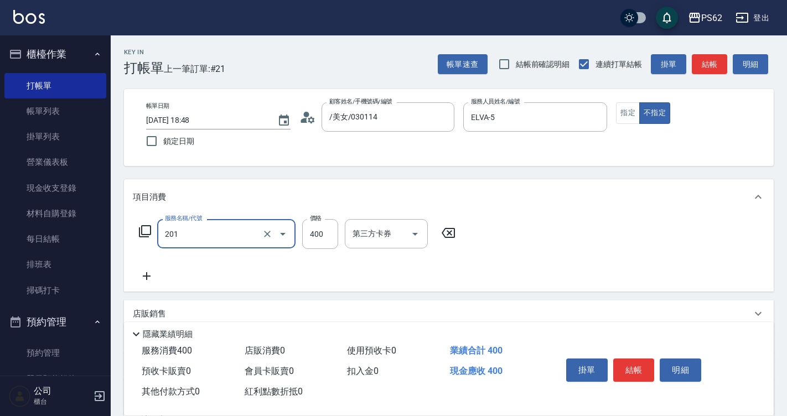
type input "洗剪400(201)"
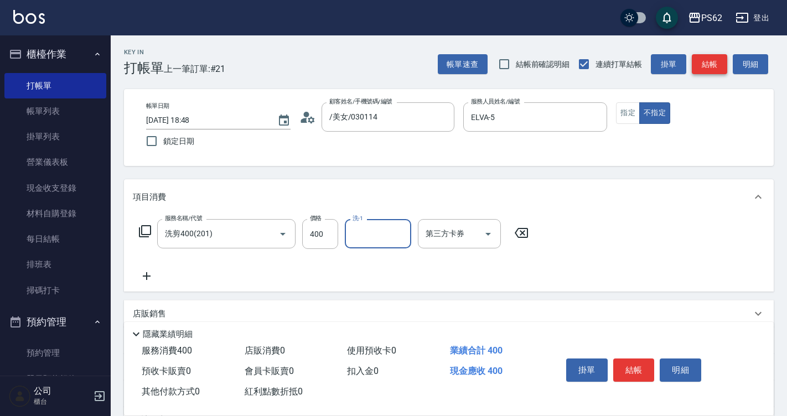
click at [701, 63] on button "結帳" at bounding box center [709, 64] width 35 height 20
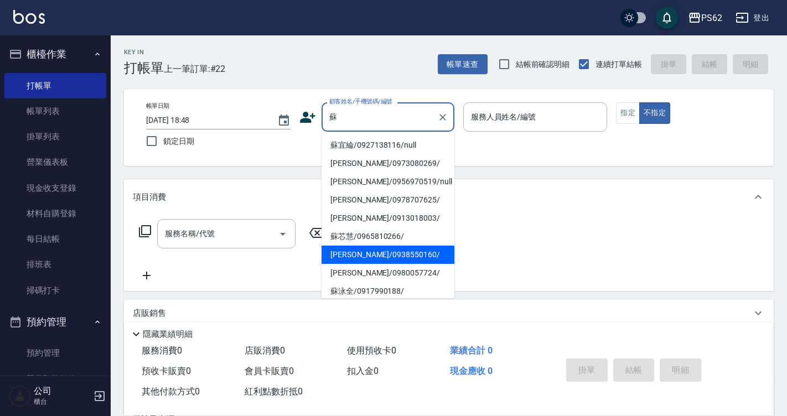
type input "[PERSON_NAME]/0938550160/"
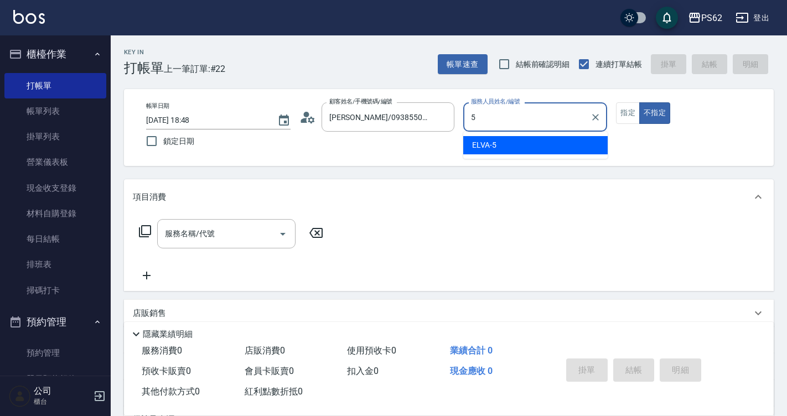
type input "ELVA-5"
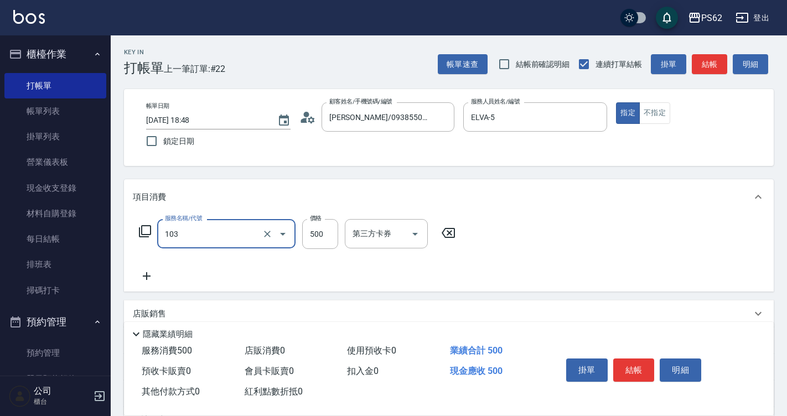
type input "B級洗剪500(103)"
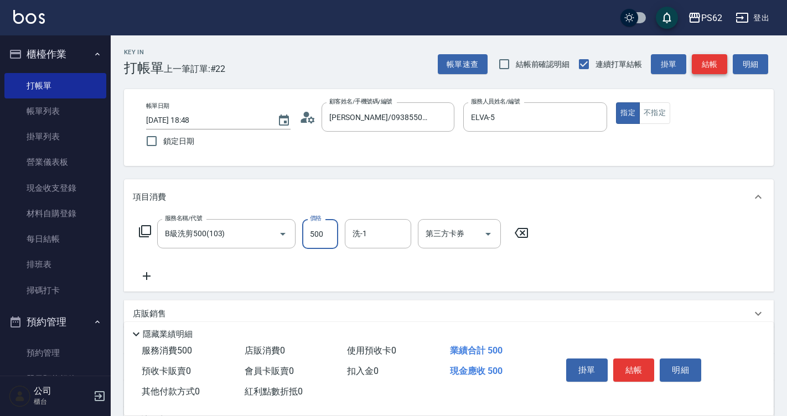
click at [705, 72] on button "結帳" at bounding box center [709, 64] width 35 height 20
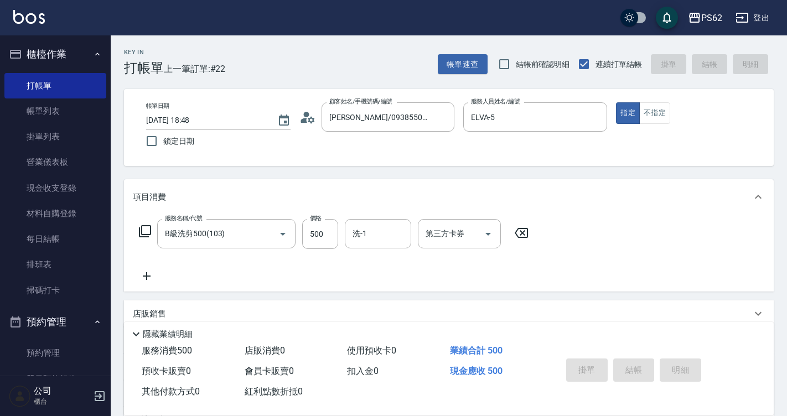
type input "2025/09/19 18:49"
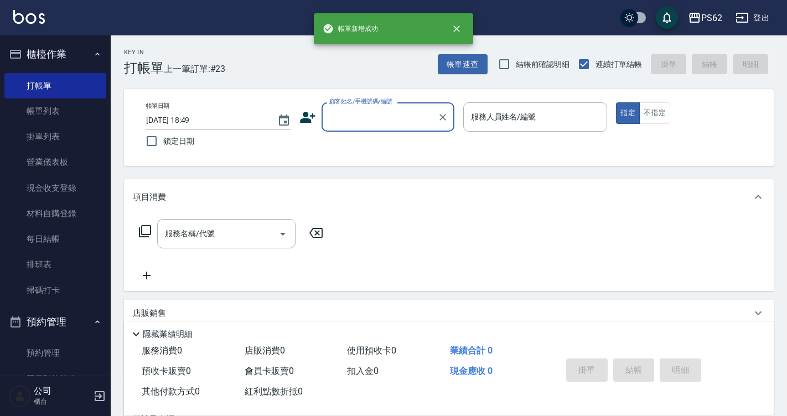
click at [387, 109] on input "顧客姓名/手機號碼/編號" at bounding box center [380, 116] width 106 height 19
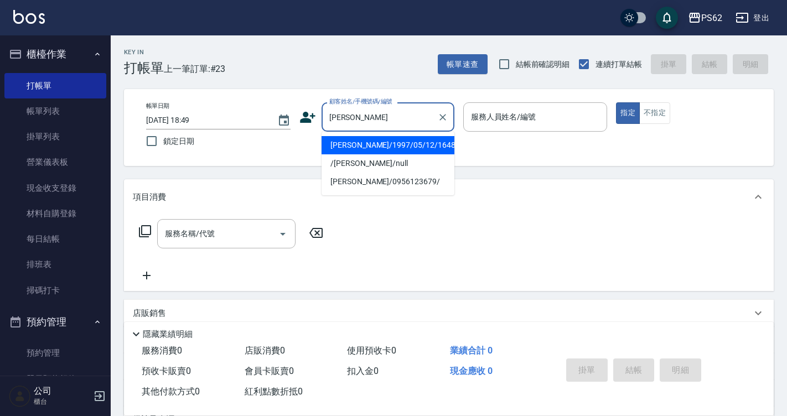
type input "[PERSON_NAME]/1997/05/12/16485"
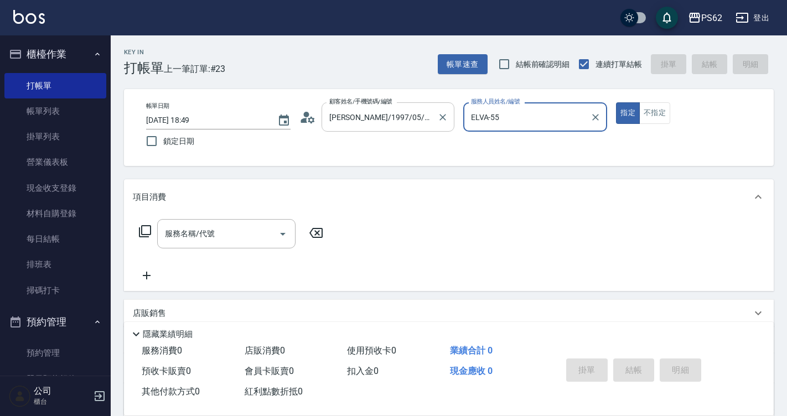
click at [616, 102] on button "指定" at bounding box center [628, 113] width 24 height 22
type input "ELVA-5"
type button "true"
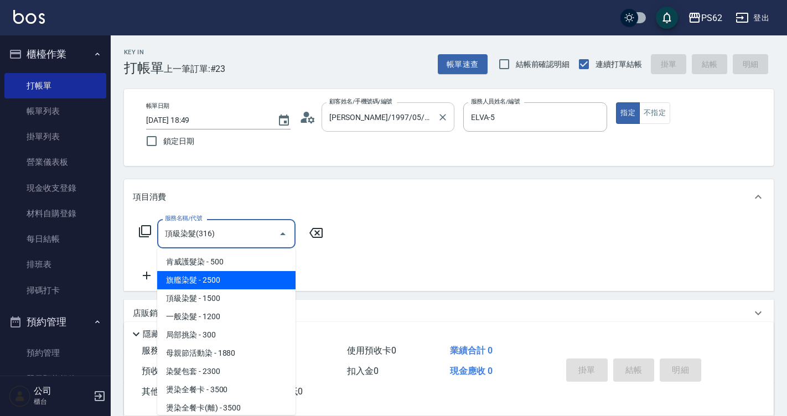
type input "頂級染髮(316)"
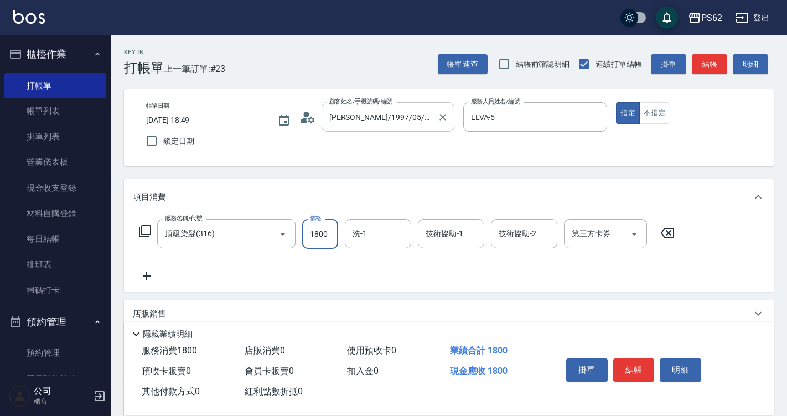
type input "1800"
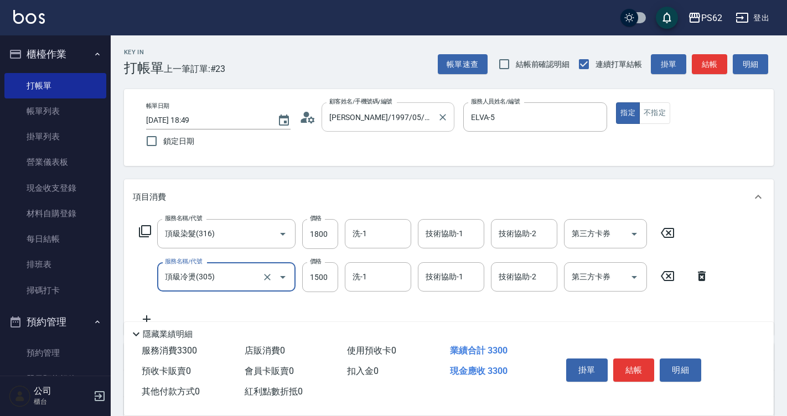
type input "頂級冷燙(305)"
type input "1800"
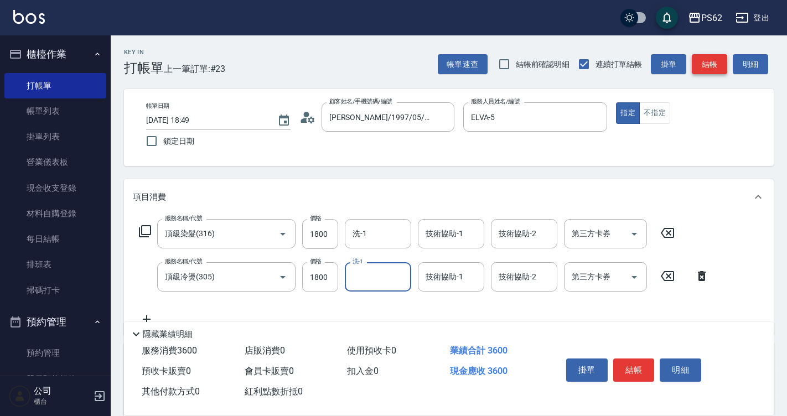
click at [719, 66] on button "結帳" at bounding box center [709, 64] width 35 height 20
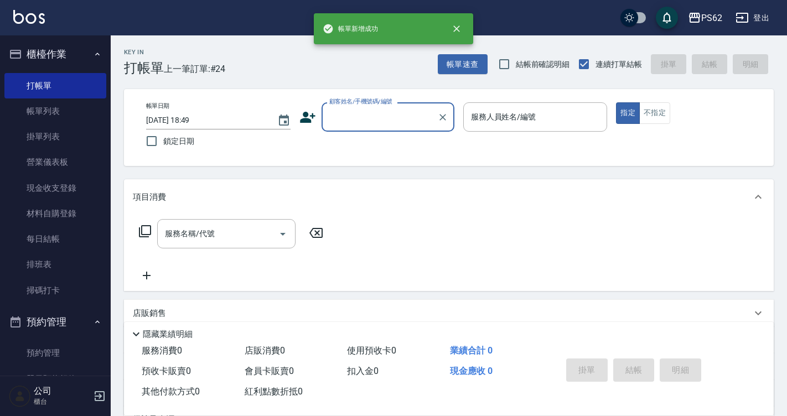
click at [333, 115] on input "顧客姓名/手機號碼/編號" at bounding box center [380, 116] width 106 height 19
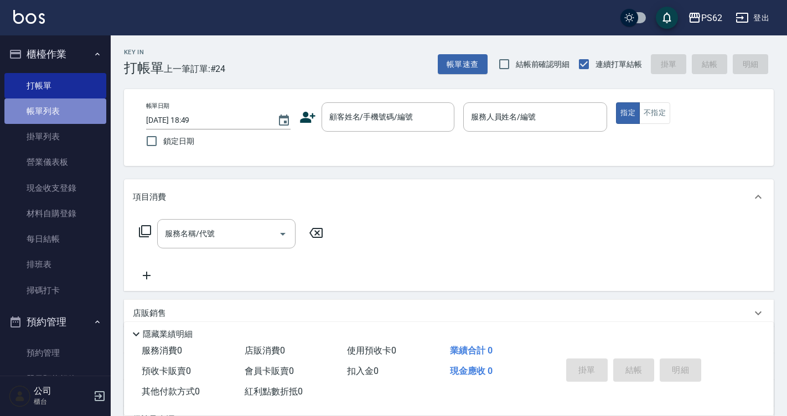
click at [73, 111] on link "帳單列表" at bounding box center [55, 111] width 102 height 25
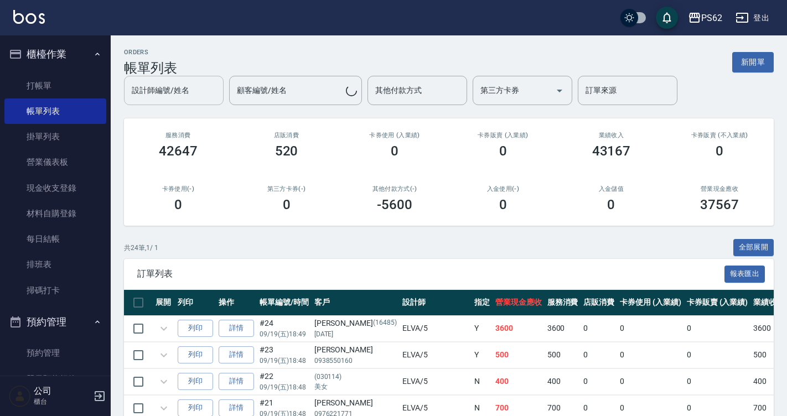
click at [181, 92] on div "設計師編號/姓名 設計師編號/姓名" at bounding box center [174, 90] width 100 height 29
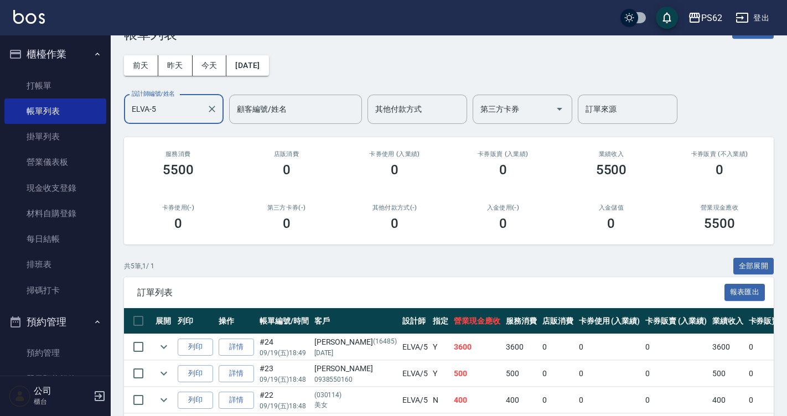
scroll to position [136, 0]
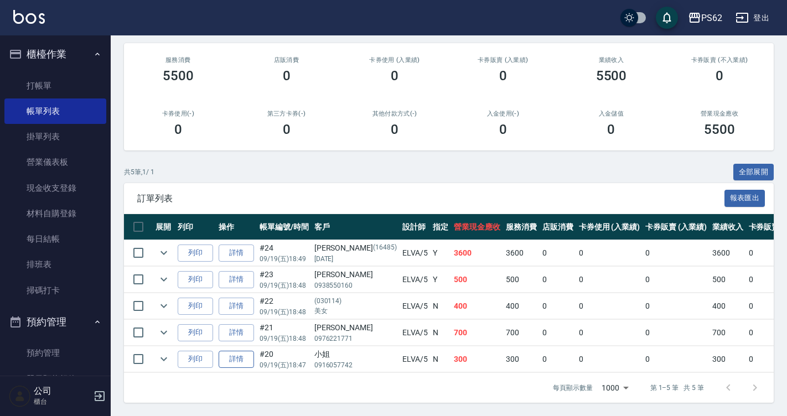
type input "ELVA-5"
click at [239, 351] on link "詳情" at bounding box center [236, 359] width 35 height 17
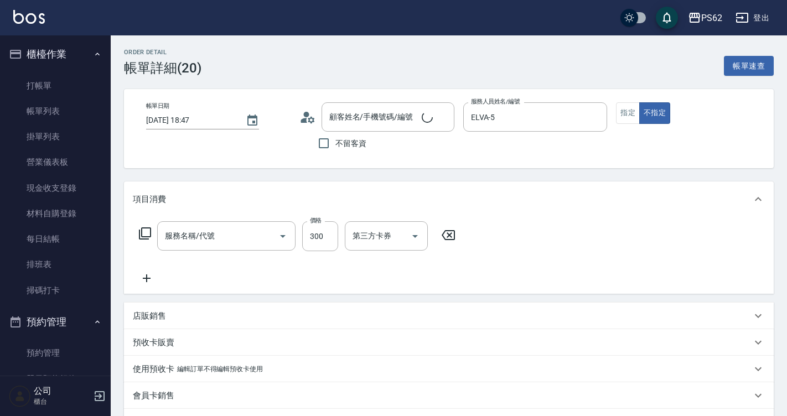
type input "2025/09/19 18:47"
type input "ELVA-5"
type input "洗髮(101)"
type input "小姐/0916057742/"
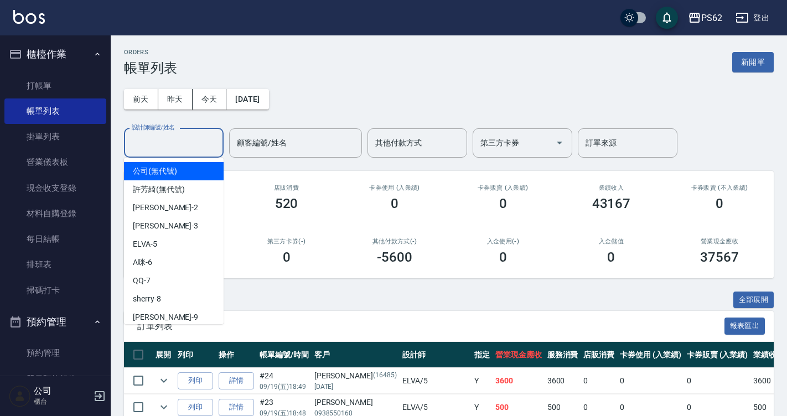
click at [198, 136] on input "設計師編號/姓名" at bounding box center [174, 142] width 90 height 19
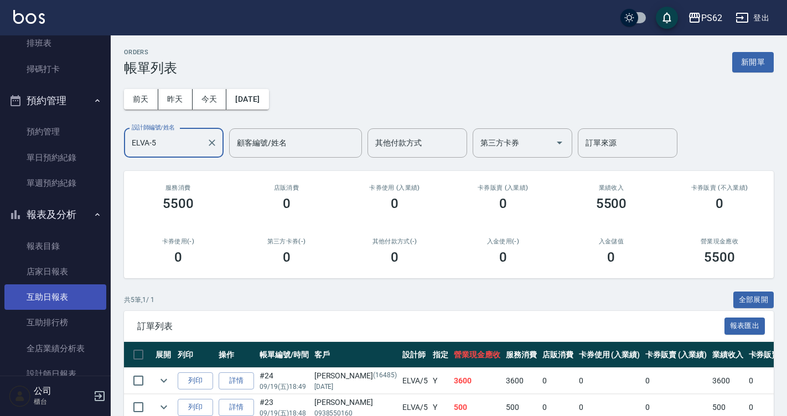
scroll to position [332, 0]
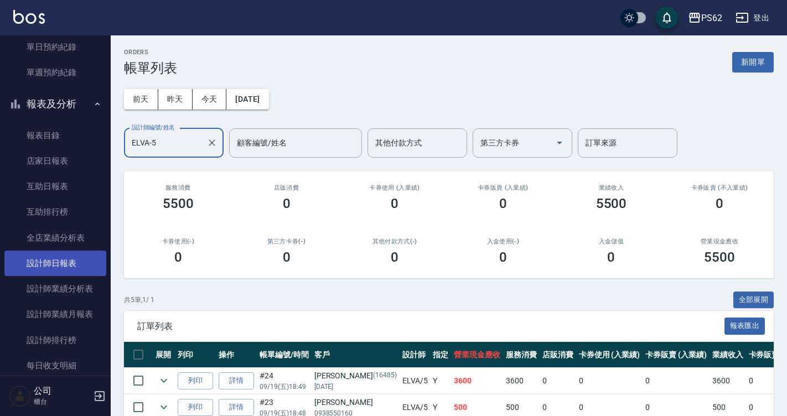
type input "ELVA-5"
click at [69, 266] on link "設計師日報表" at bounding box center [55, 263] width 102 height 25
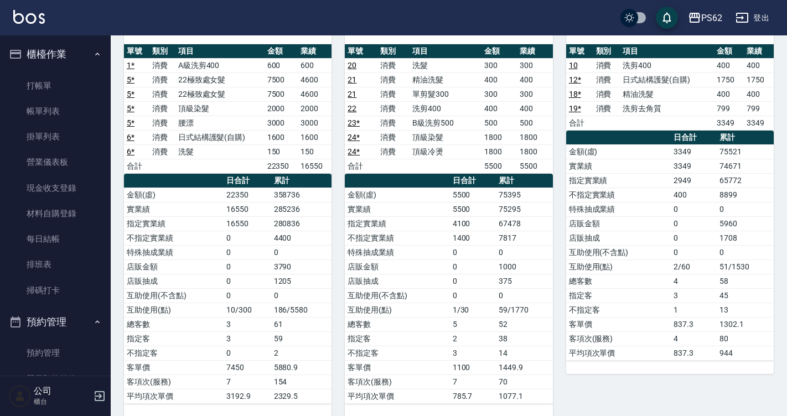
scroll to position [111, 0]
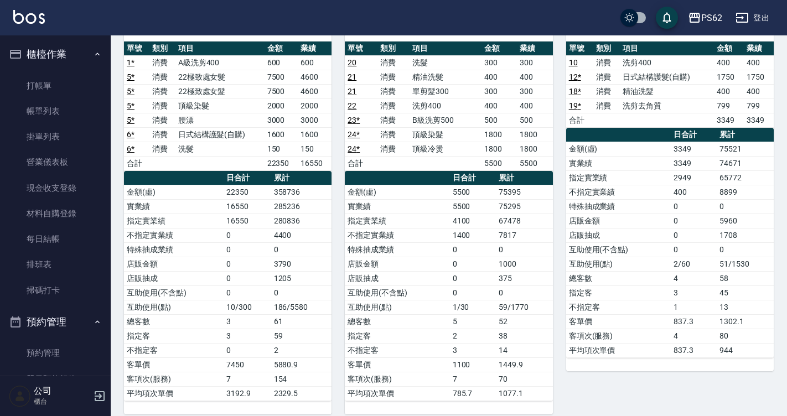
click at [66, 69] on ul "打帳單 帳單列表 掛單列表 營業儀表板 現金收支登錄 材料自購登錄 每日結帳 排班表 掃碼打卡" at bounding box center [55, 188] width 102 height 239
click at [59, 85] on link "打帳單" at bounding box center [55, 85] width 102 height 25
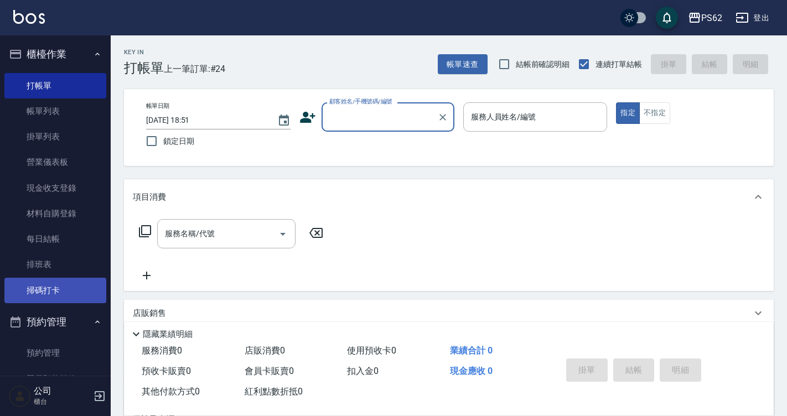
click at [28, 302] on link "掃碼打卡" at bounding box center [55, 290] width 102 height 25
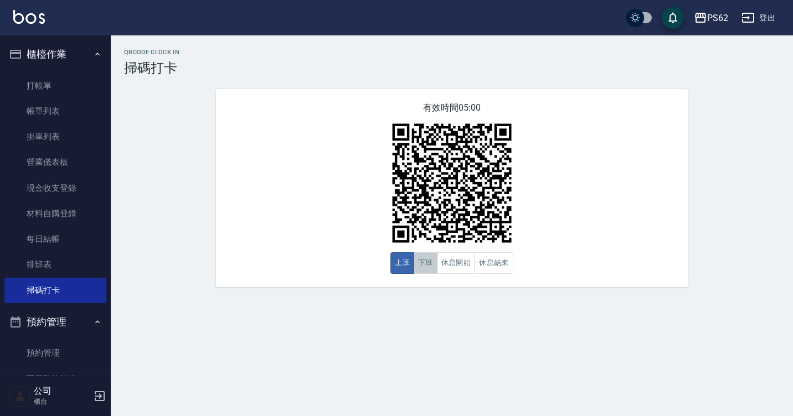
click at [434, 260] on button "下班" at bounding box center [426, 263] width 24 height 22
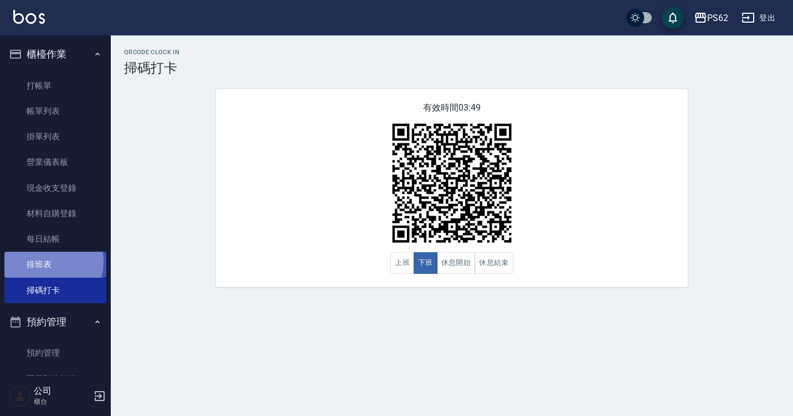
click at [35, 261] on link "排班表" at bounding box center [55, 264] width 102 height 25
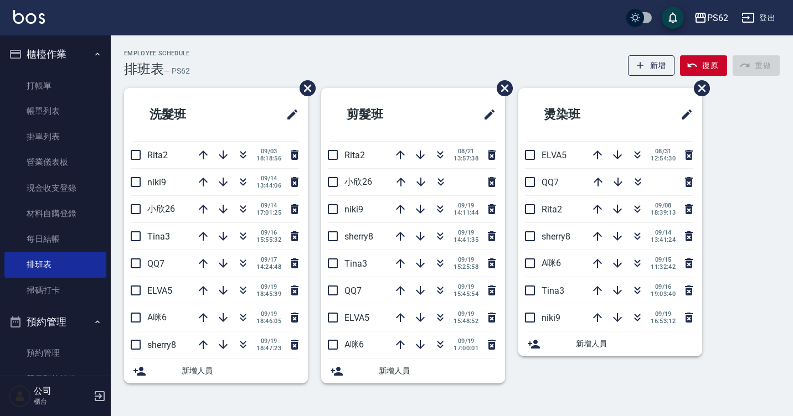
click at [516, 132] on div "燙染班 ELVA5 08/31 12:54:30 QQ7 Rita2 09/08 18:39:13 sherry8 09/14 13:41:24 A咪6 09…" at bounding box center [603, 242] width 197 height 309
click at [55, 77] on link "打帳單" at bounding box center [55, 85] width 102 height 25
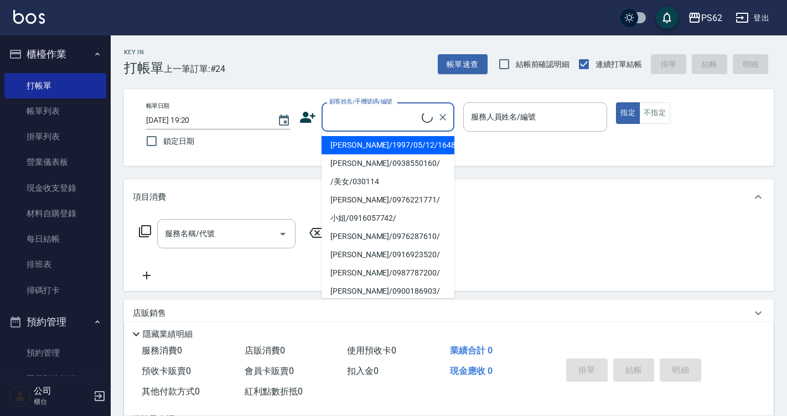
click at [349, 118] on input "顧客姓名/手機號碼/編號" at bounding box center [374, 116] width 95 height 19
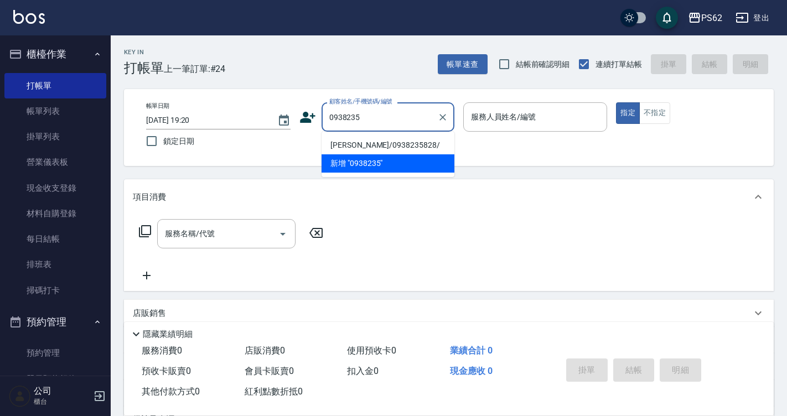
click at [346, 145] on li "[PERSON_NAME]/0938235828/" at bounding box center [388, 145] width 133 height 18
type input "[PERSON_NAME]/0938235828/"
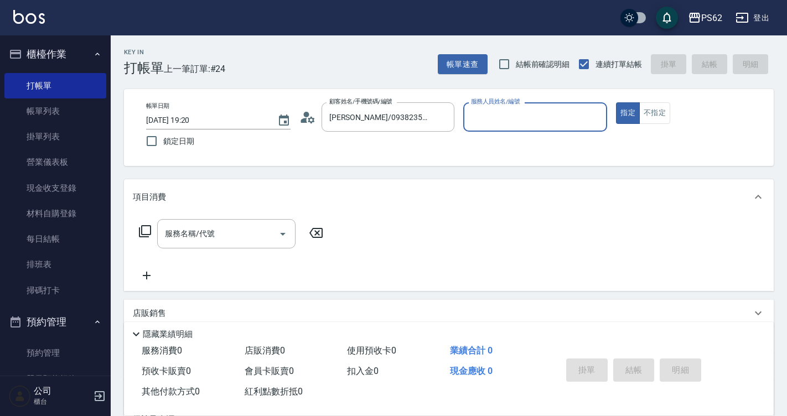
click at [497, 114] on input "服務人員姓名/編號" at bounding box center [535, 116] width 135 height 19
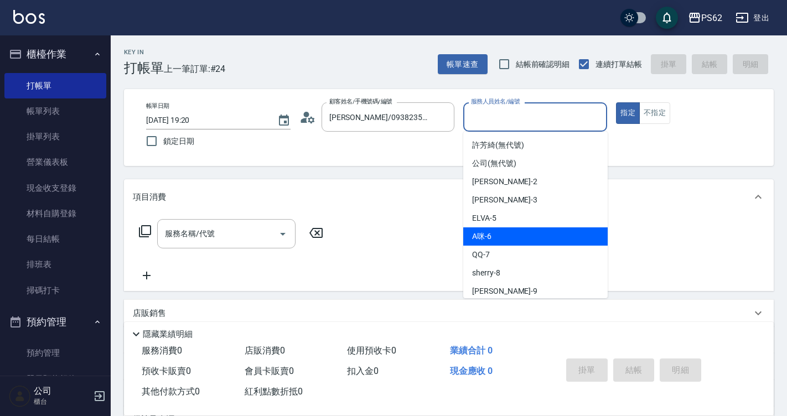
drag, startPoint x: 499, startPoint y: 118, endPoint x: 488, endPoint y: 233, distance: 114.7
click at [488, 233] on body "PS62 登出 櫃檯作業 打帳單 帳單列表 掛單列表 營業儀表板 現金收支登錄 材料自購登錄 每日結帳 排班表 掃碼打卡 預約管理 預約管理 單日預約紀錄 單…" at bounding box center [393, 269] width 787 height 539
click at [488, 233] on span "A咪 -6" at bounding box center [481, 237] width 19 height 12
type input "A咪-6"
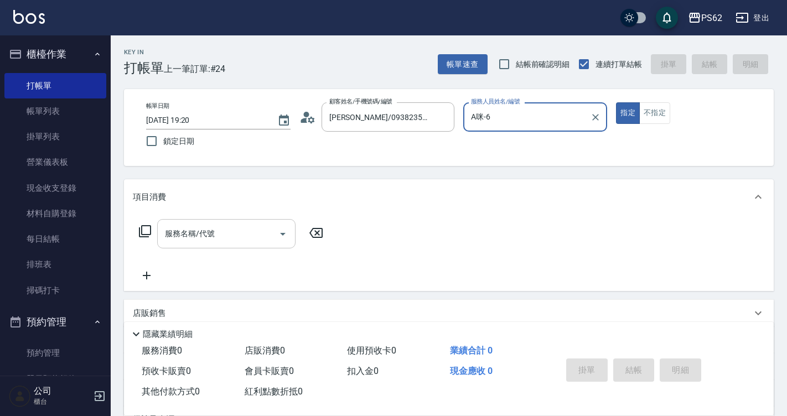
click at [180, 239] on input "服務名稱/代號" at bounding box center [218, 233] width 112 height 19
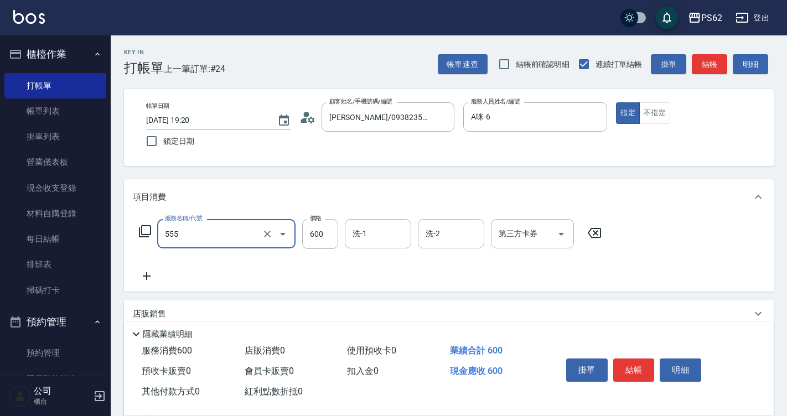
type input "去角質(555)"
type input "700"
click at [659, 102] on div "帳單日期 2025/09/19 19:20 鎖定日期 顧客姓名/手機號碼/編號 王憶慈/0938235828/ 顧客姓名/手機號碼/編號 服務人員姓名/編號 …" at bounding box center [449, 127] width 650 height 77
click at [657, 115] on button "不指定" at bounding box center [655, 113] width 31 height 22
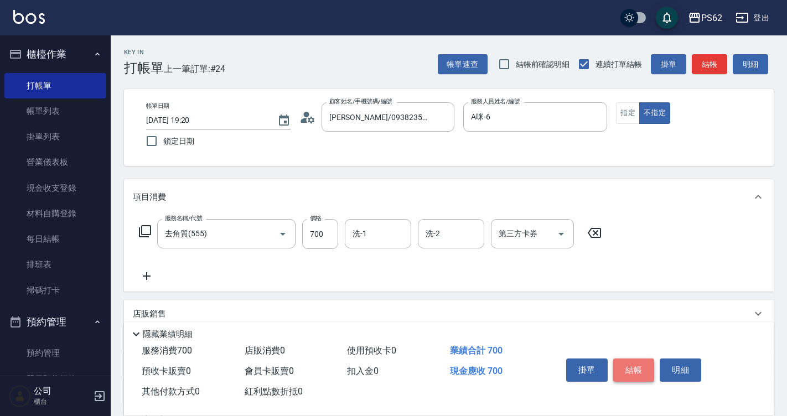
click at [633, 369] on button "結帳" at bounding box center [635, 370] width 42 height 23
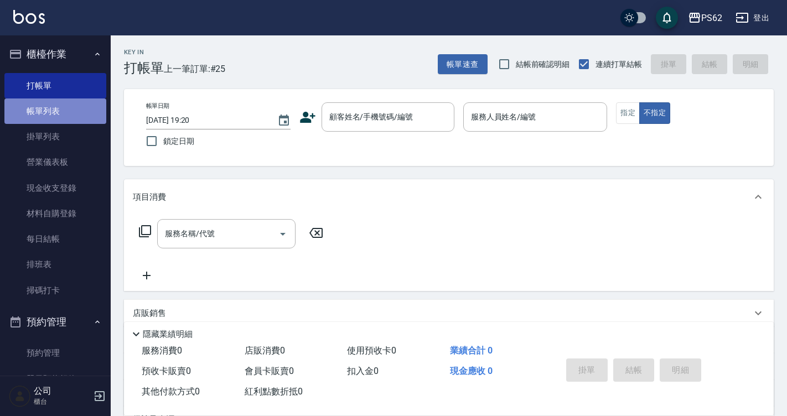
click at [74, 111] on link "帳單列表" at bounding box center [55, 111] width 102 height 25
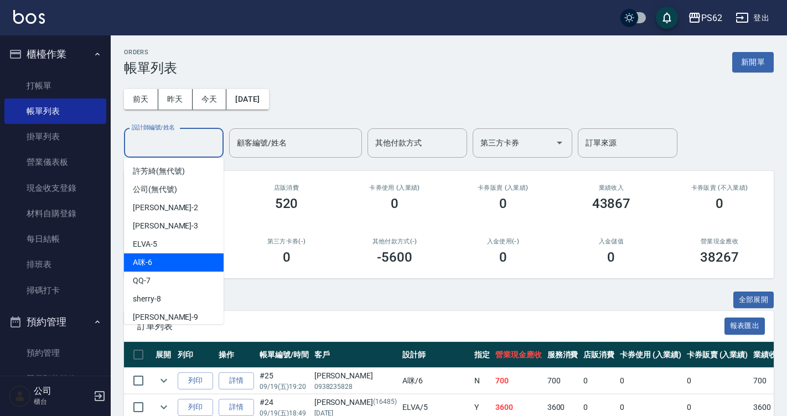
drag, startPoint x: 167, startPoint y: 143, endPoint x: 164, endPoint y: 261, distance: 117.4
click at [164, 261] on div "A咪 -6" at bounding box center [174, 263] width 100 height 18
type input "A咪-6"
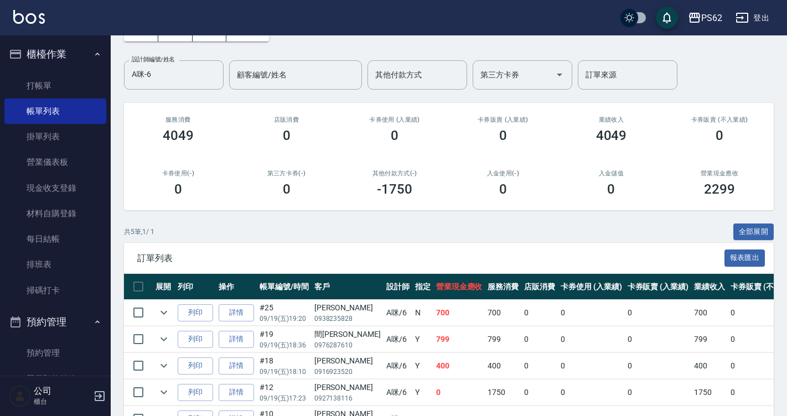
scroll to position [136, 0]
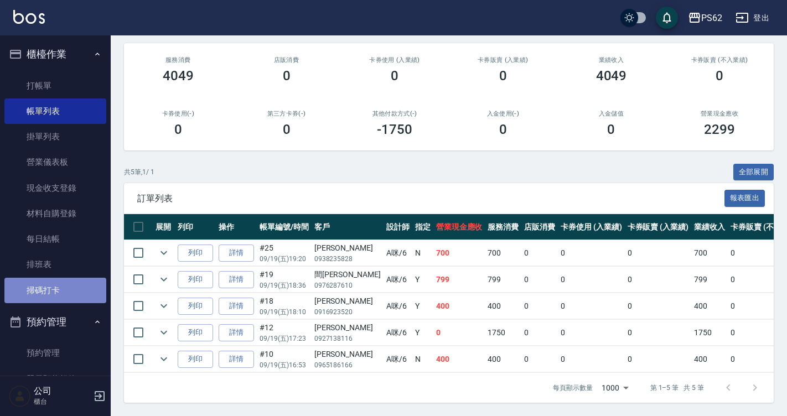
click at [71, 282] on link "掃碼打卡" at bounding box center [55, 290] width 102 height 25
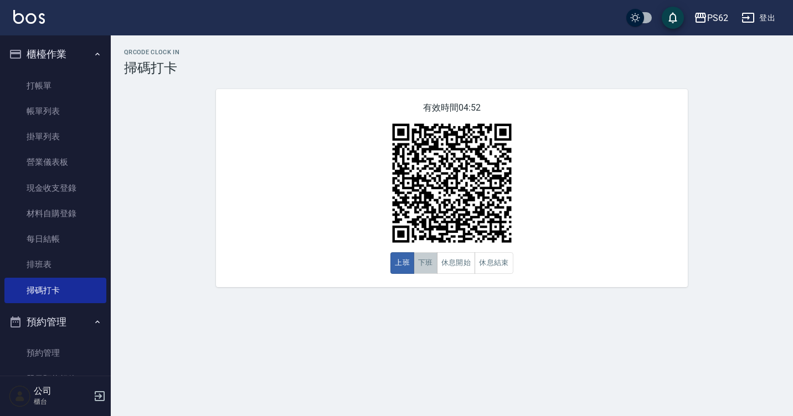
click at [425, 263] on button "下班" at bounding box center [426, 263] width 24 height 22
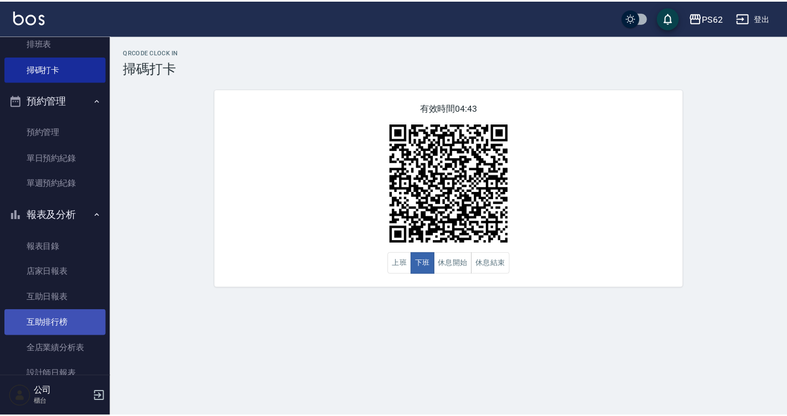
scroll to position [277, 0]
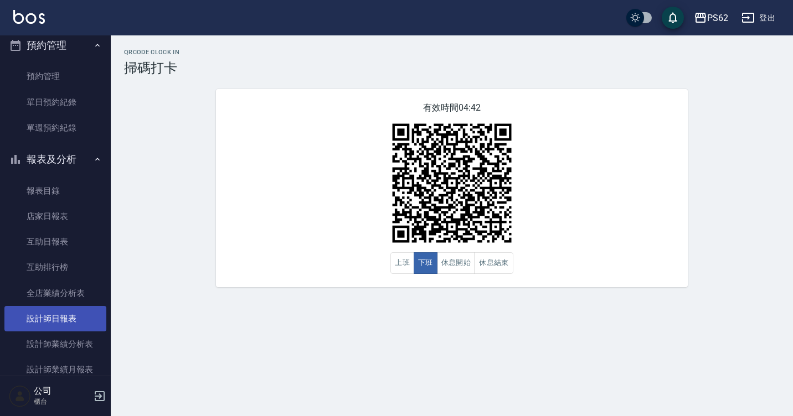
click at [70, 313] on link "設計師日報表" at bounding box center [55, 318] width 102 height 25
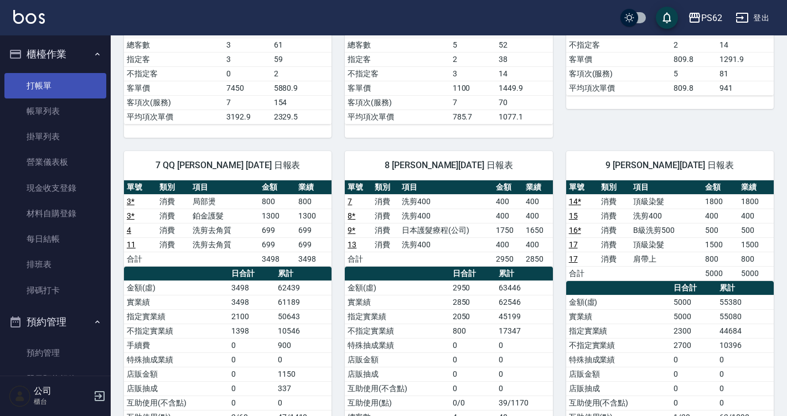
drag, startPoint x: 68, startPoint y: 79, endPoint x: 76, endPoint y: 83, distance: 8.9
click at [68, 79] on link "打帳單" at bounding box center [55, 85] width 102 height 25
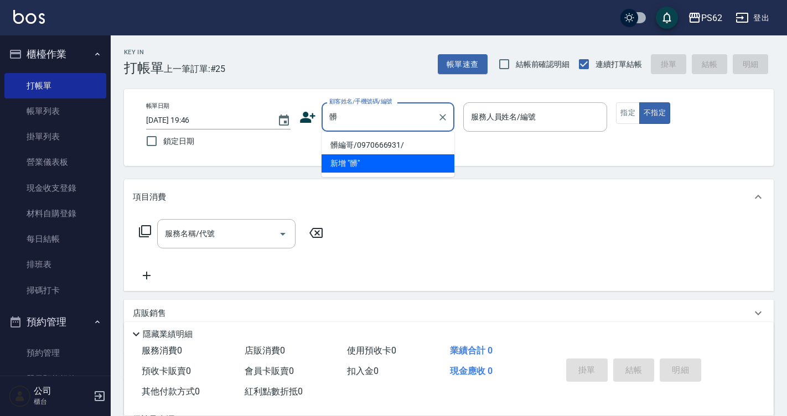
type input "髒編哥/0970666931/"
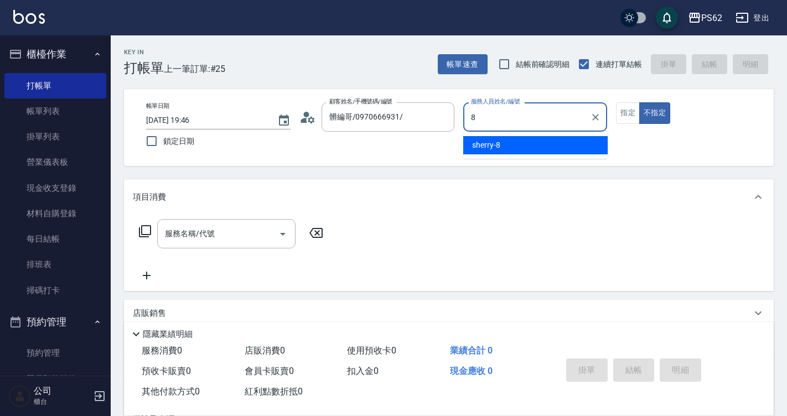
type input "sherry-8"
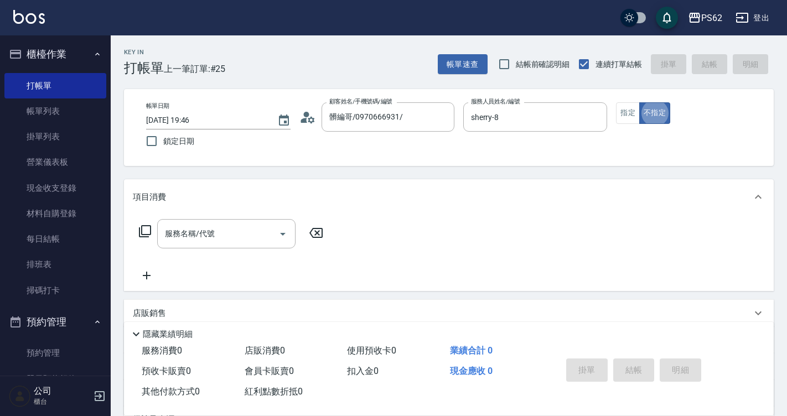
type button "false"
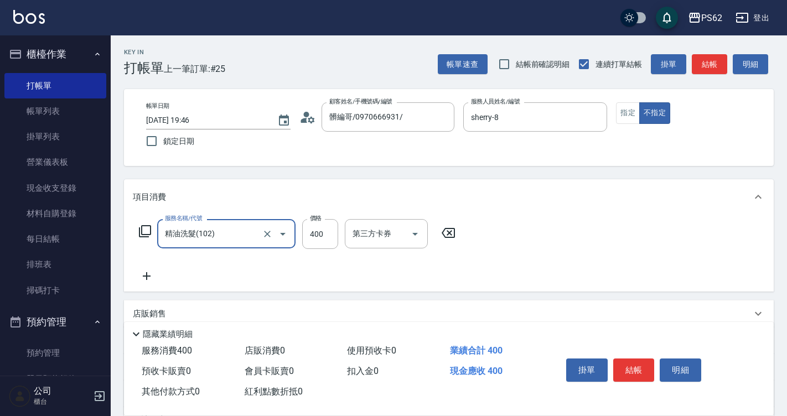
type input "精油洗髮(102)"
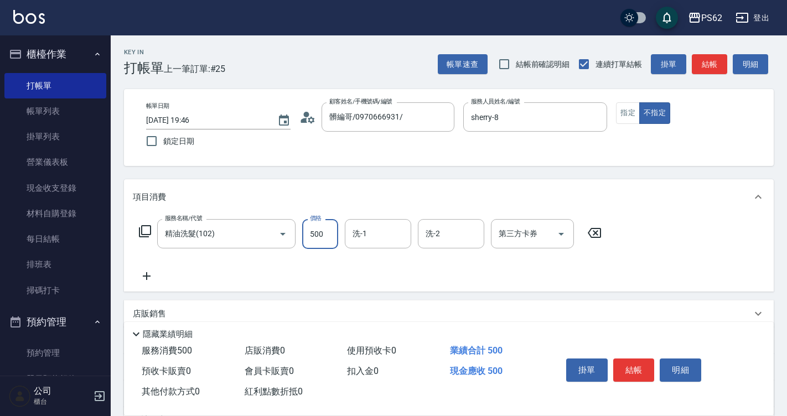
type input "500"
click at [645, 359] on button "結帳" at bounding box center [635, 370] width 42 height 23
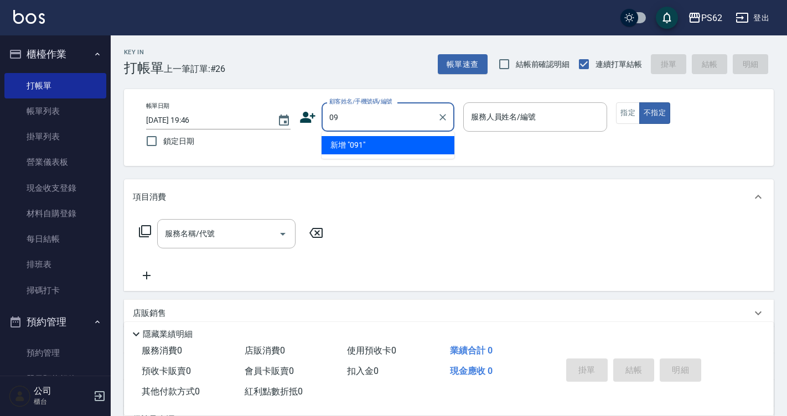
type input "0"
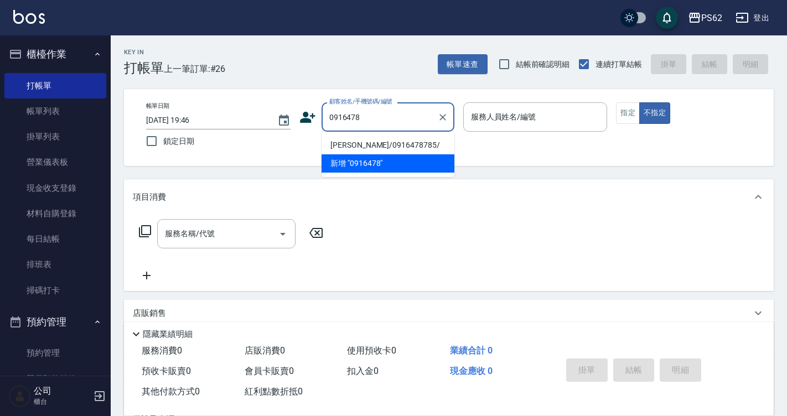
type input "[PERSON_NAME]/0916478785/"
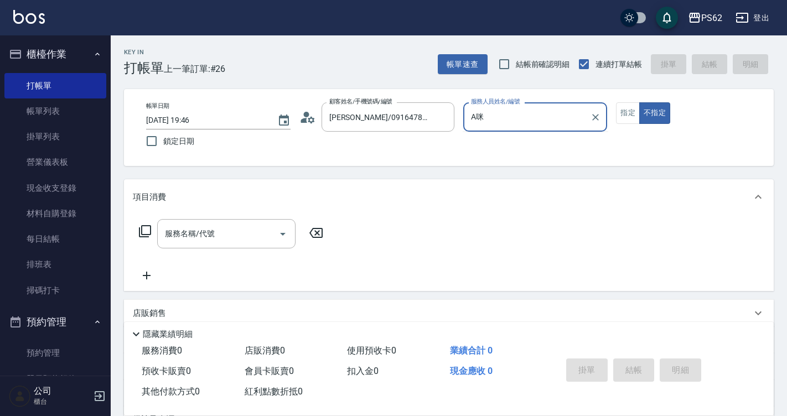
type input "A"
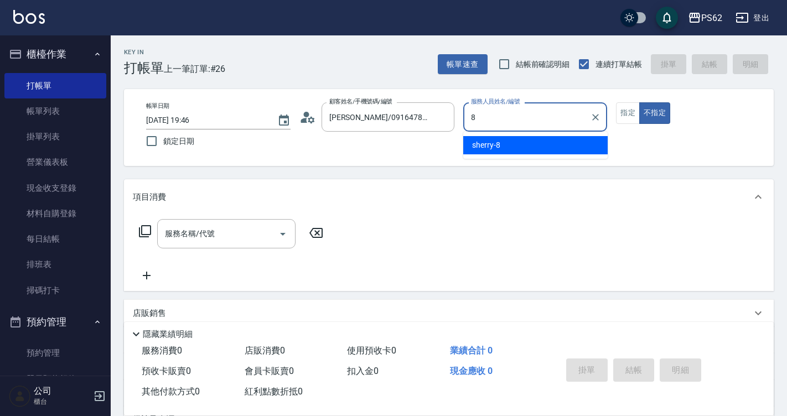
type input "sherry-8"
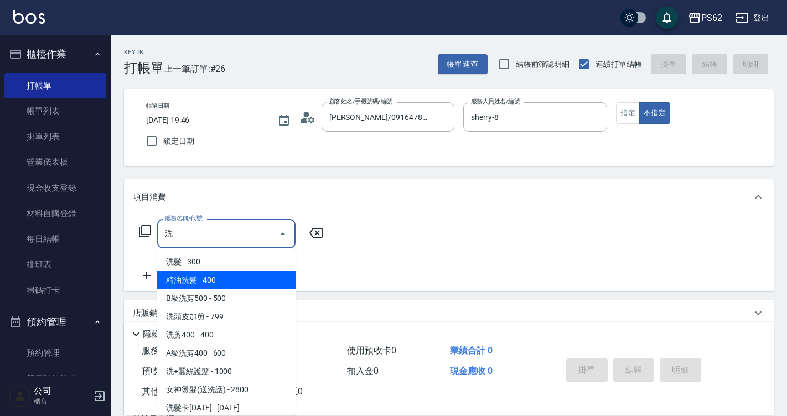
type input "精油洗髮(102)"
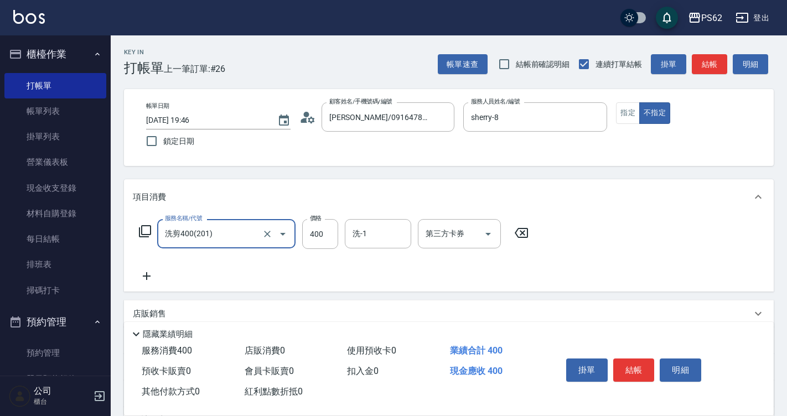
type input "洗剪400(201)"
drag, startPoint x: 792, startPoint y: 19, endPoint x: 653, endPoint y: 367, distance: 374.7
click at [653, 367] on button "結帳" at bounding box center [635, 370] width 42 height 23
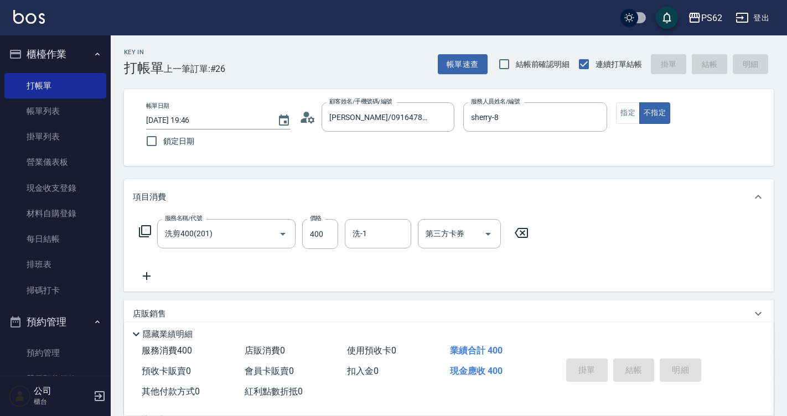
click at [649, 369] on div "掛單 結帳 明細" at bounding box center [634, 371] width 145 height 35
type input "2025/09/19 19:47"
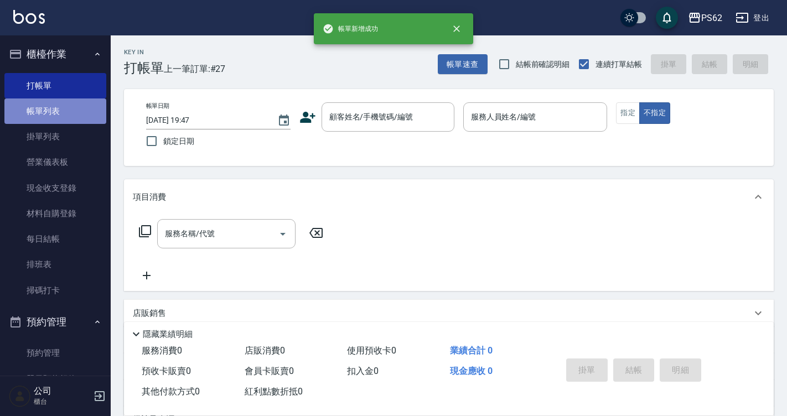
click at [81, 116] on link "帳單列表" at bounding box center [55, 111] width 102 height 25
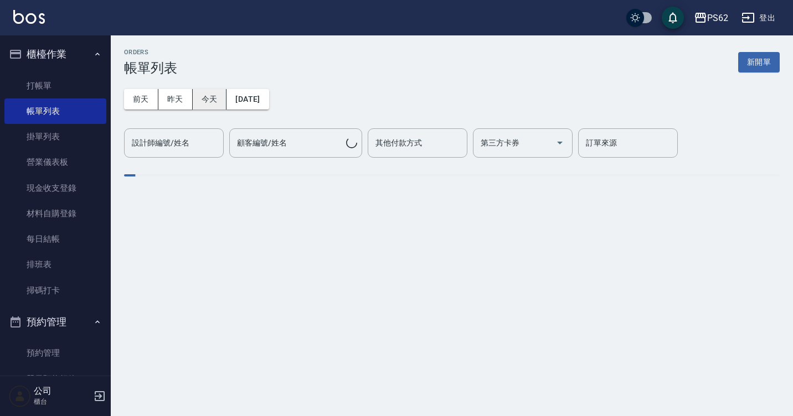
click at [202, 90] on button "今天" at bounding box center [210, 99] width 34 height 20
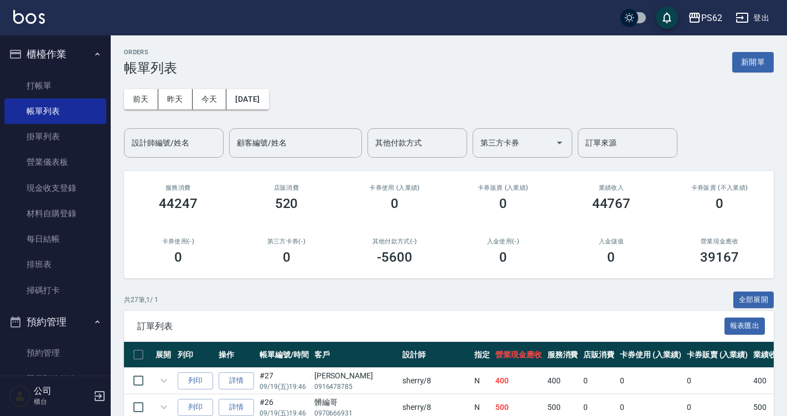
click at [188, 147] on div "設計師編號/姓名 設計師編號/姓名" at bounding box center [174, 142] width 100 height 29
click at [190, 147] on input "設計師編號/姓名" at bounding box center [174, 142] width 90 height 19
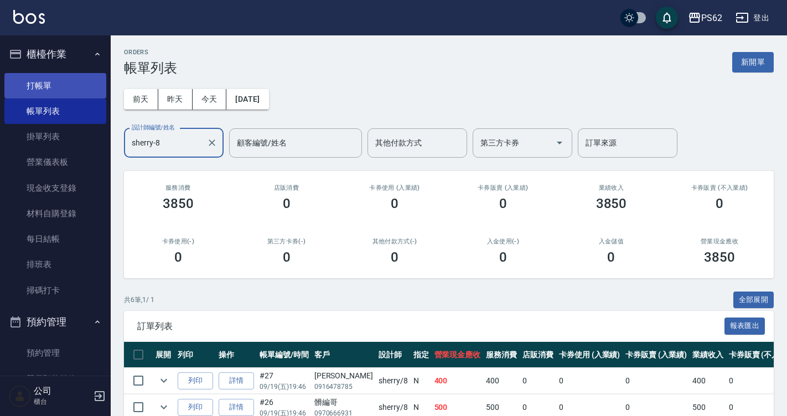
type input "sherry-8"
click at [72, 85] on link "打帳單" at bounding box center [55, 85] width 102 height 25
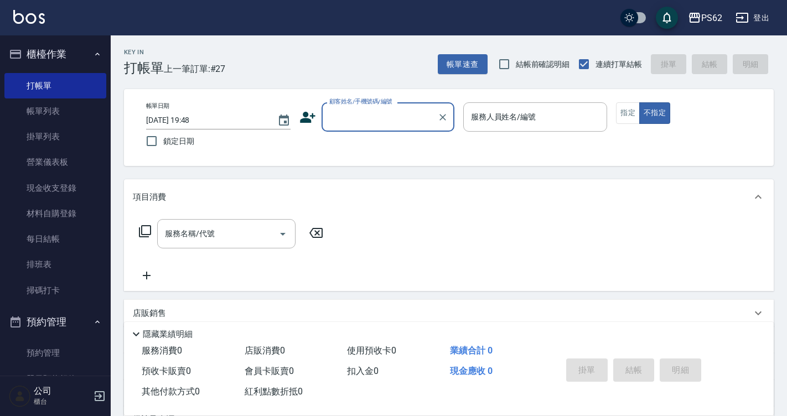
click at [22, 16] on img at bounding box center [29, 17] width 32 height 14
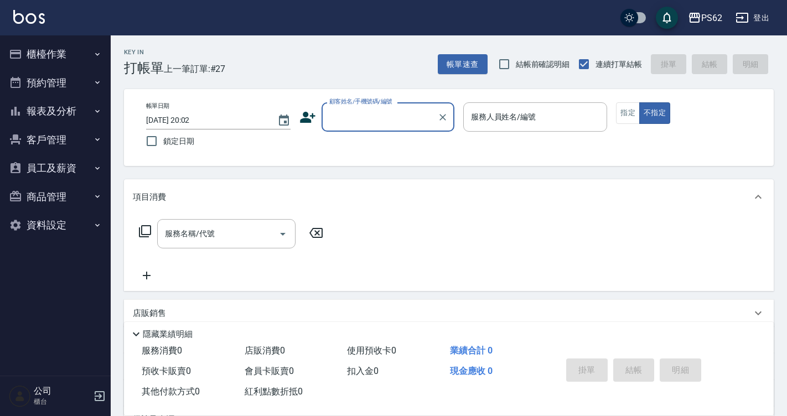
click at [55, 111] on button "報表及分析" at bounding box center [55, 111] width 102 height 29
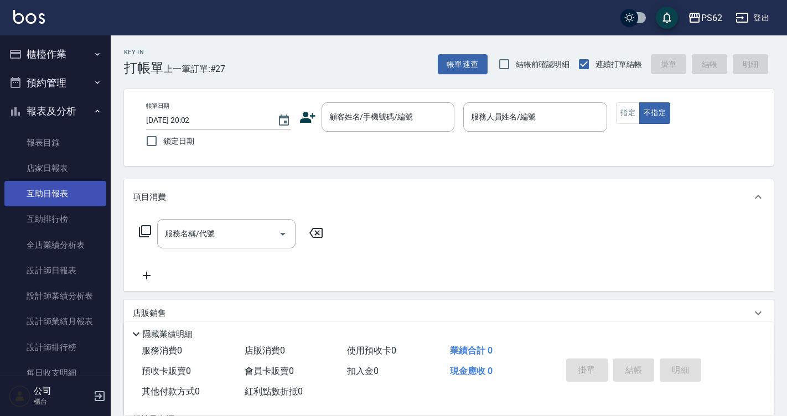
click at [66, 193] on link "互助日報表" at bounding box center [55, 193] width 102 height 25
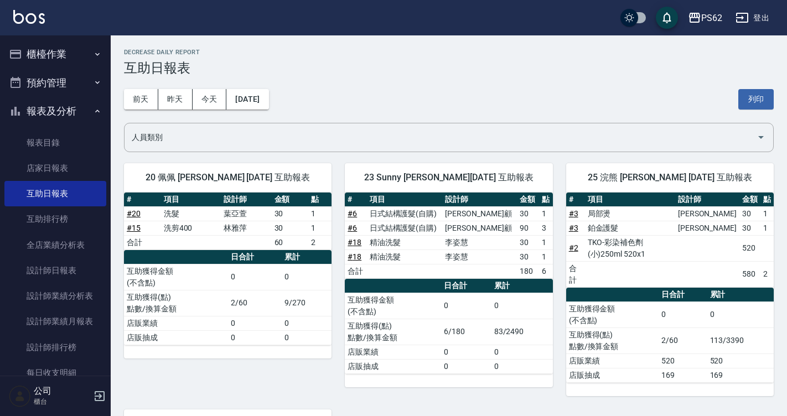
click at [19, 53] on icon "button" at bounding box center [15, 54] width 13 height 13
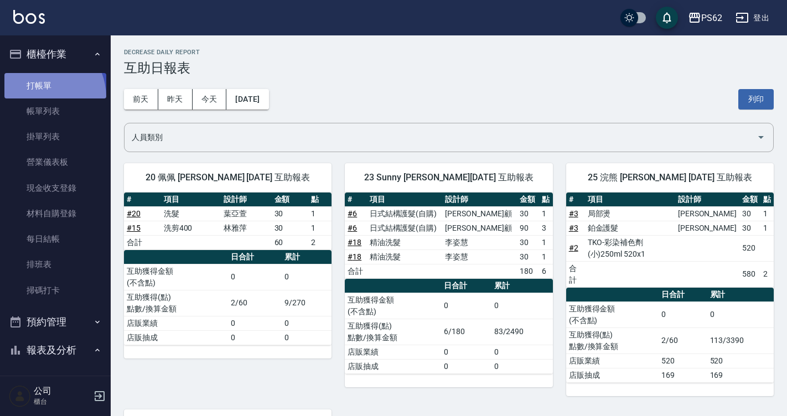
click at [35, 97] on link "打帳單" at bounding box center [55, 85] width 102 height 25
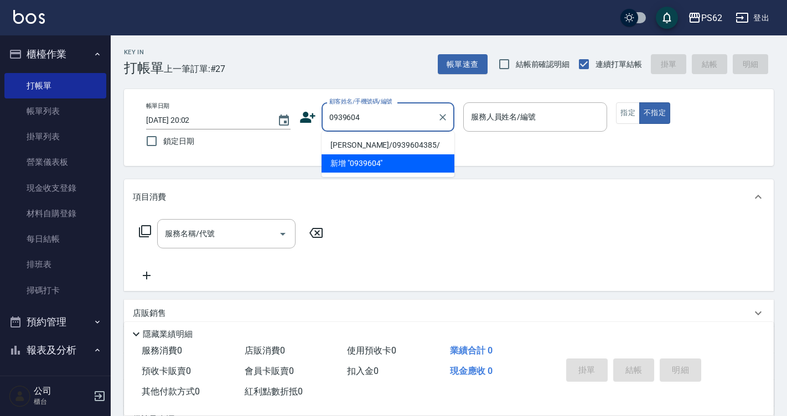
click at [348, 149] on li "[PERSON_NAME]/0939604385/" at bounding box center [388, 145] width 133 height 18
type input "[PERSON_NAME]/0939604385/"
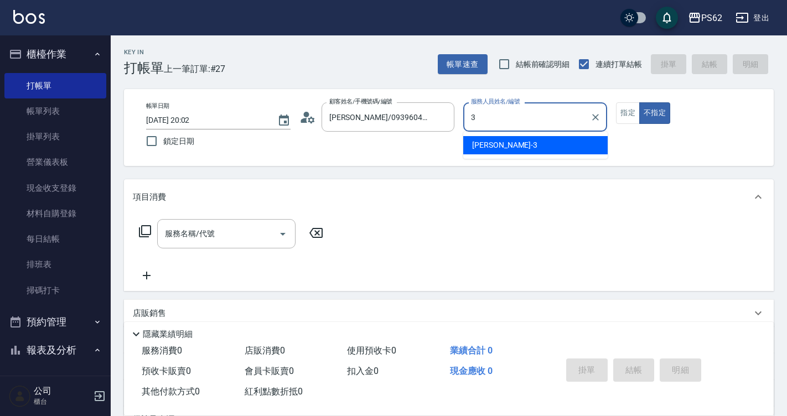
type input "[PERSON_NAME]-3"
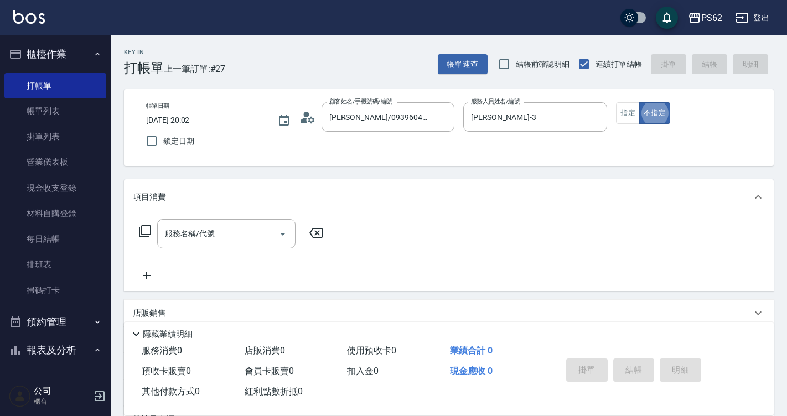
type button "false"
click at [77, 87] on link "打帳單" at bounding box center [55, 85] width 102 height 25
click at [24, 89] on link "打帳單" at bounding box center [55, 85] width 102 height 25
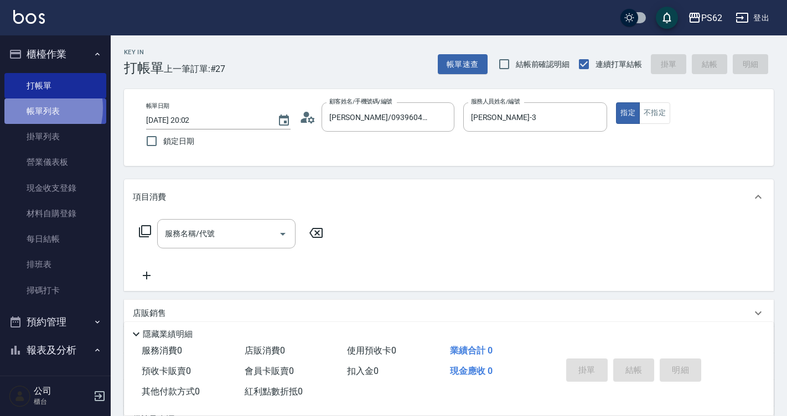
click at [33, 109] on link "帳單列表" at bounding box center [55, 111] width 102 height 25
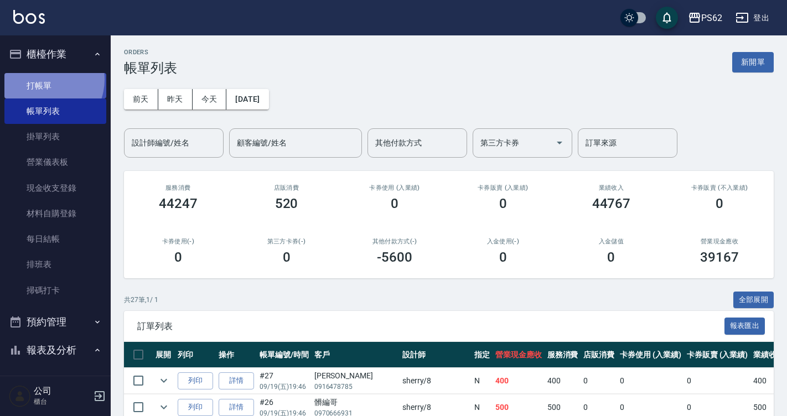
click at [43, 79] on link "打帳單" at bounding box center [55, 85] width 102 height 25
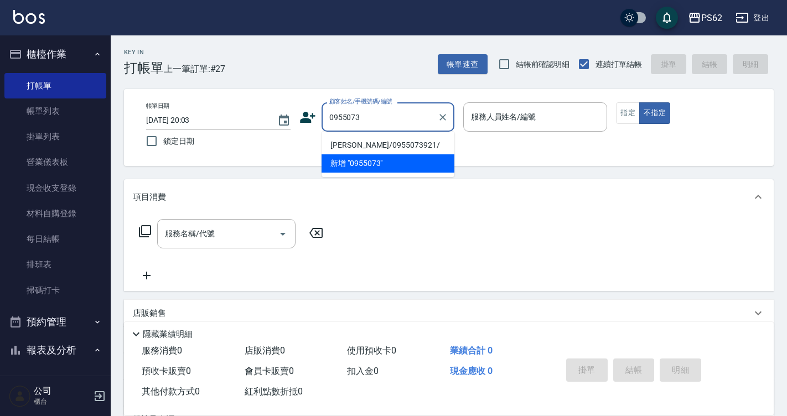
click at [370, 146] on li "[PERSON_NAME]/0955073921/" at bounding box center [388, 145] width 133 height 18
type input "[PERSON_NAME]/0955073921/"
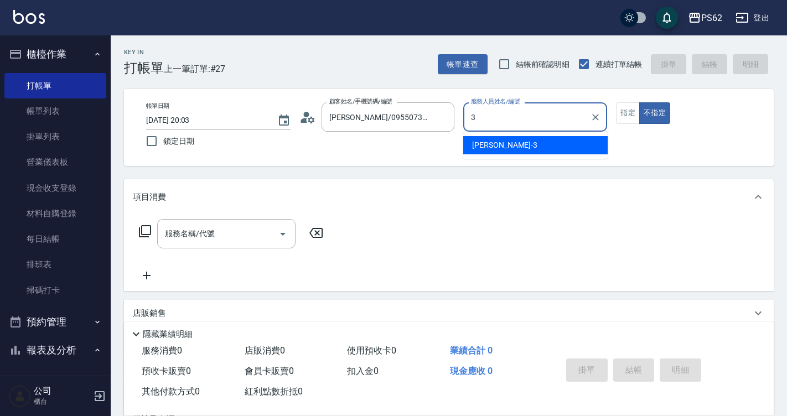
type input "[PERSON_NAME]-3"
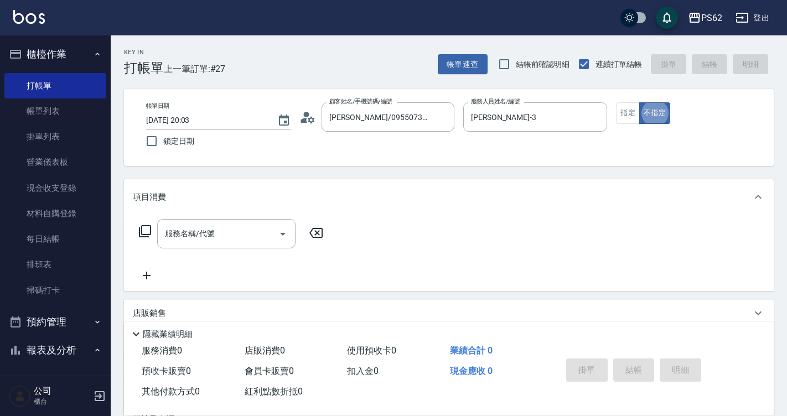
type button "false"
click at [629, 116] on button "指定" at bounding box center [628, 113] width 24 height 22
click at [216, 228] on input "服務名稱/代號" at bounding box center [218, 233] width 112 height 19
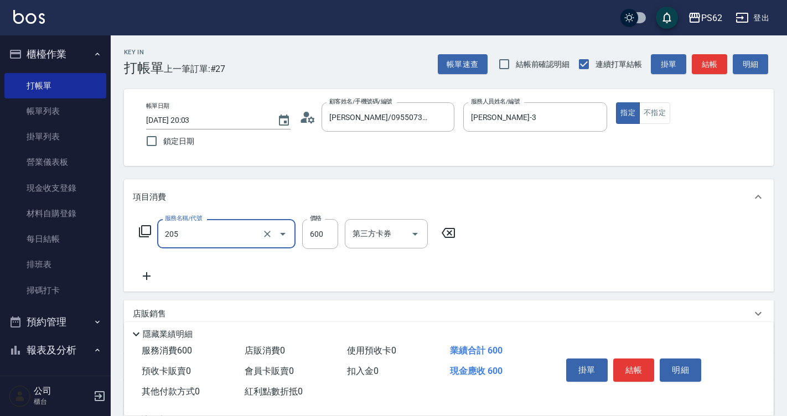
type input "A級洗剪400(205)"
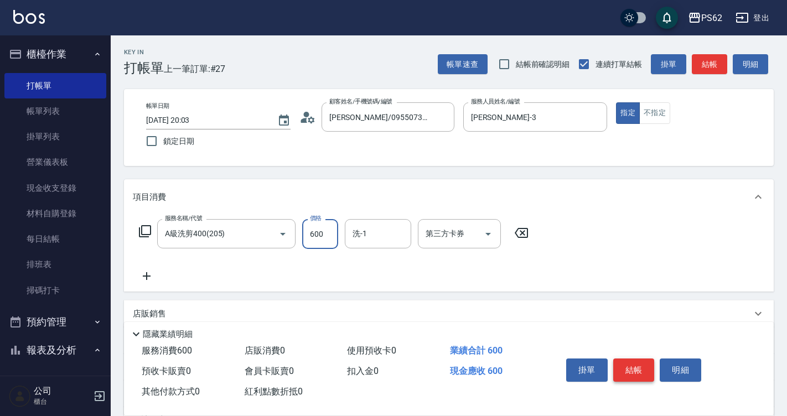
click at [626, 360] on button "結帳" at bounding box center [635, 370] width 42 height 23
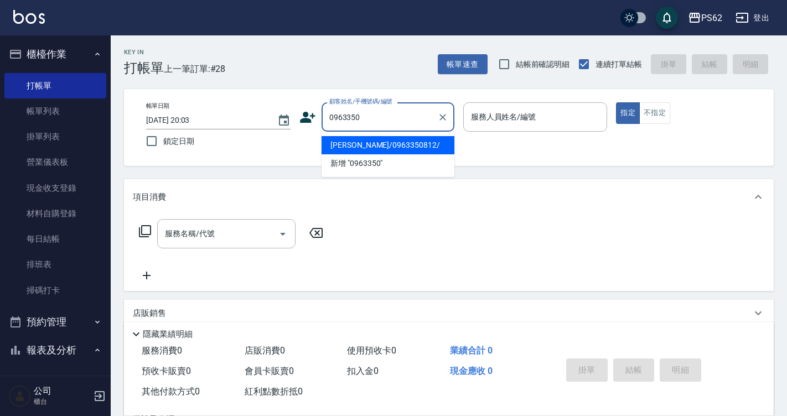
click at [396, 149] on li "[PERSON_NAME]/0963350812/" at bounding box center [388, 145] width 133 height 18
type input "[PERSON_NAME]/0963350812/"
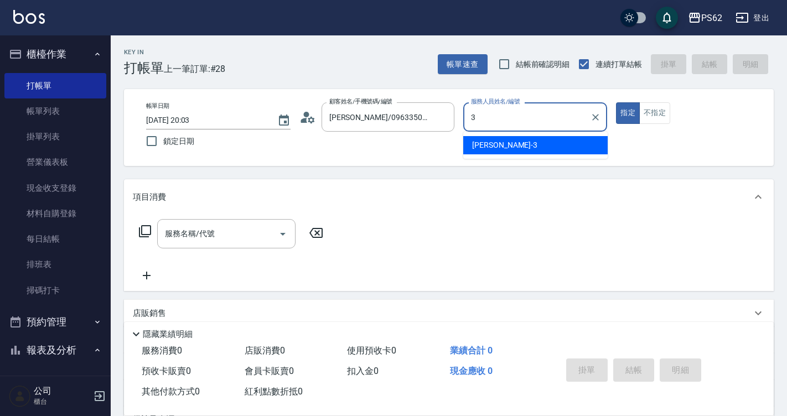
type input "[PERSON_NAME]-3"
type button "true"
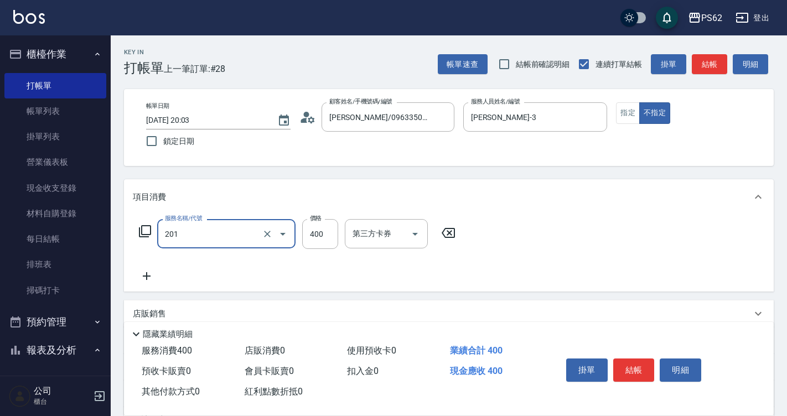
type input "洗剪400(201)"
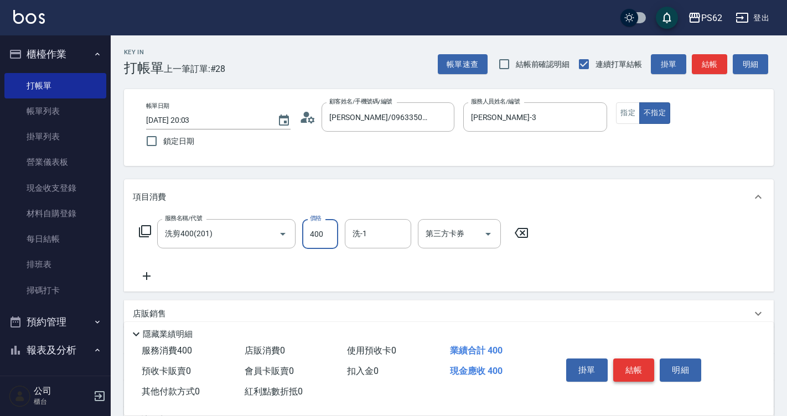
click at [634, 365] on button "結帳" at bounding box center [635, 370] width 42 height 23
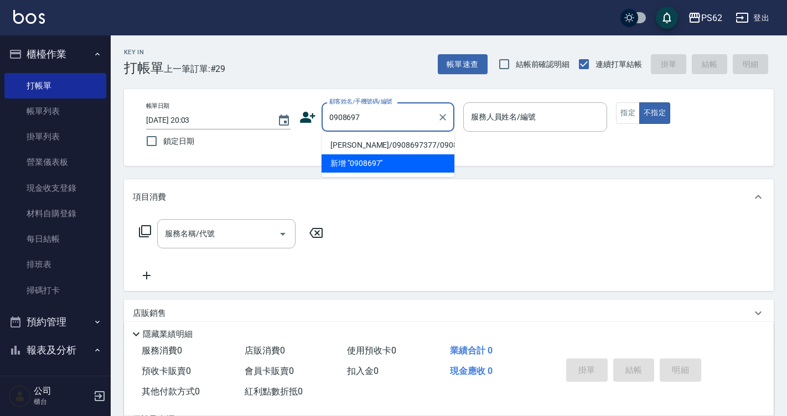
click at [390, 152] on li "[PERSON_NAME]/0908697377/0908697377" at bounding box center [388, 145] width 133 height 18
type input "[PERSON_NAME]/0908697377/0908697377"
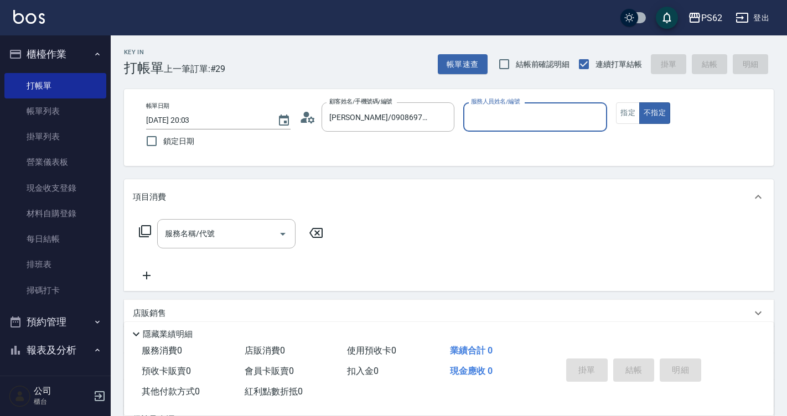
type input "[PERSON_NAME]-3"
click at [640, 102] on button "不指定" at bounding box center [655, 113] width 31 height 22
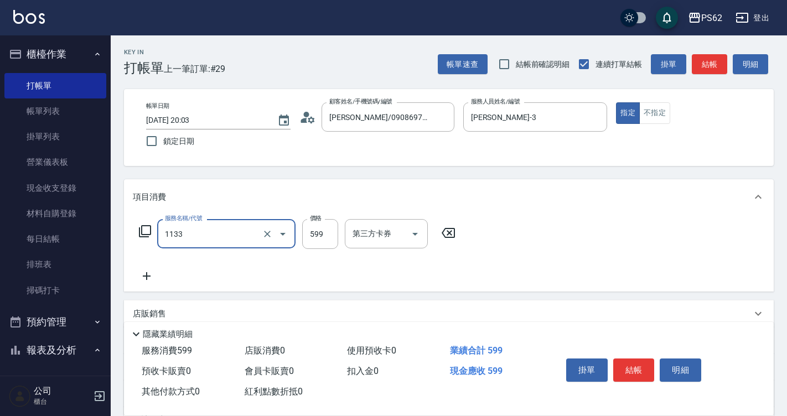
type input "洗剪去角質(1133)"
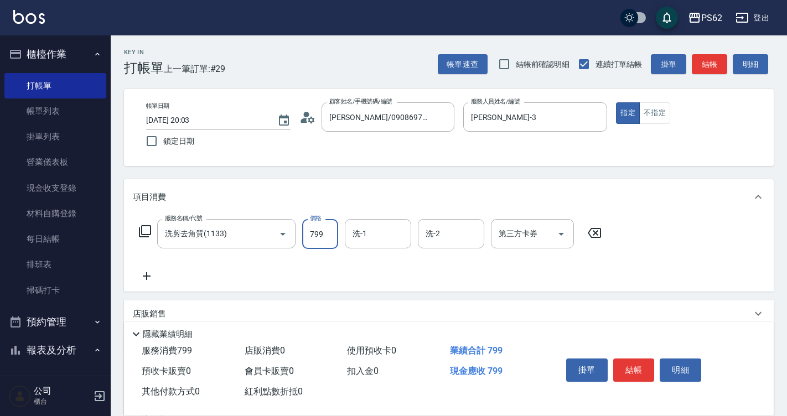
type input "799"
type input "Sunny-23"
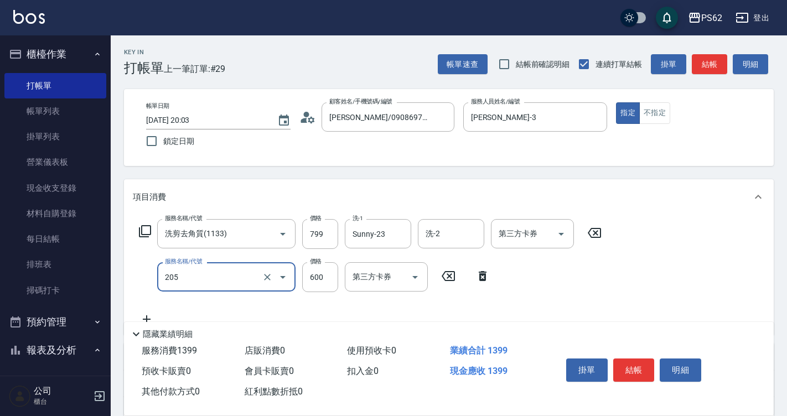
type input "A級洗剪400(205)"
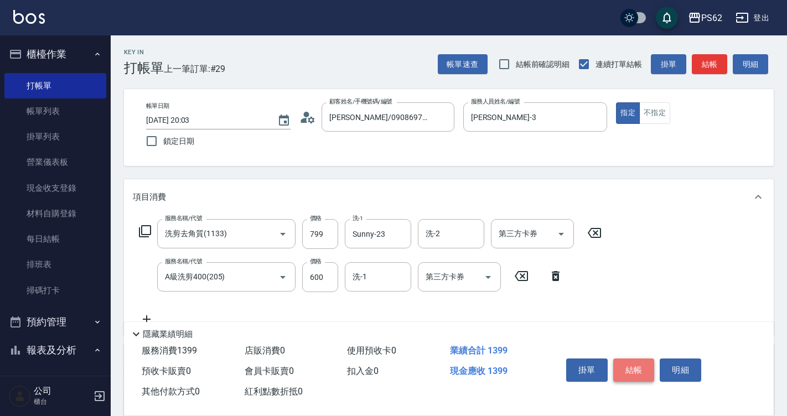
click at [633, 362] on button "結帳" at bounding box center [635, 370] width 42 height 23
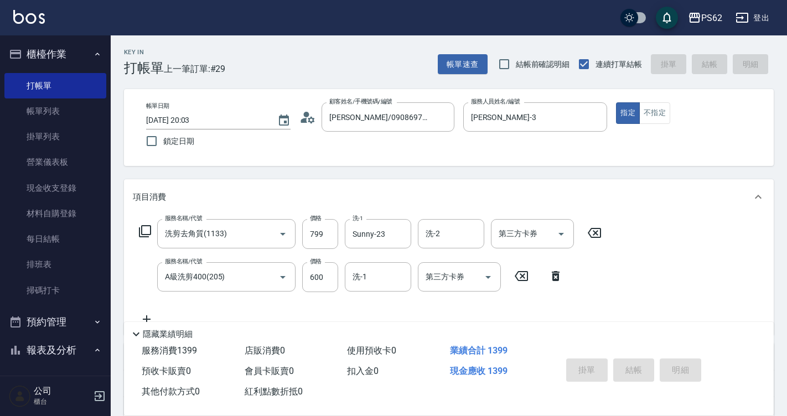
type input "2025/09/19 20:04"
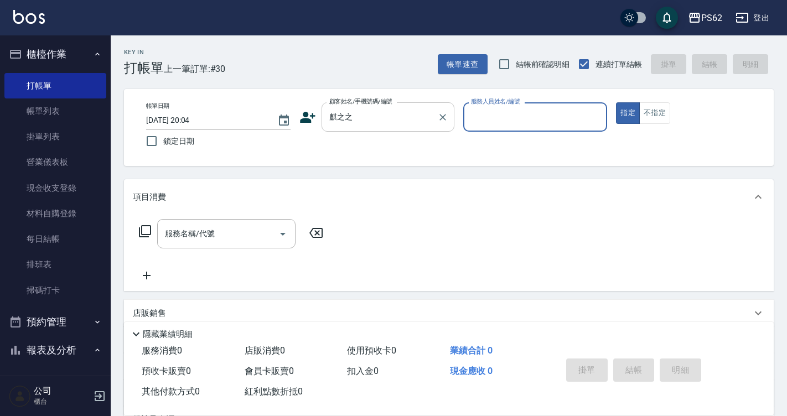
click at [349, 119] on input "麒之之" at bounding box center [380, 116] width 106 height 19
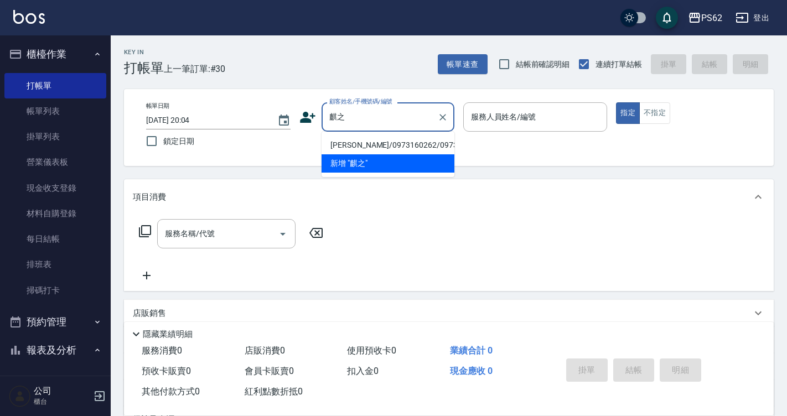
click at [360, 148] on li "[PERSON_NAME]/0973160262/0973160262" at bounding box center [388, 145] width 133 height 18
type input "[PERSON_NAME]/0973160262/0973160262"
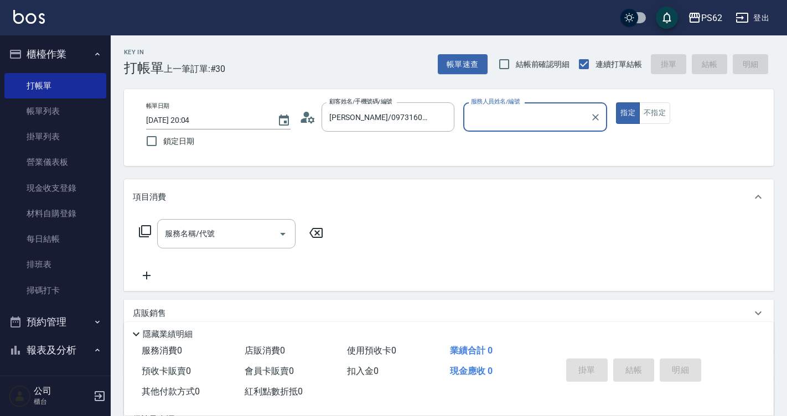
type input "[PERSON_NAME]-3"
click at [616, 102] on button "指定" at bounding box center [628, 113] width 24 height 22
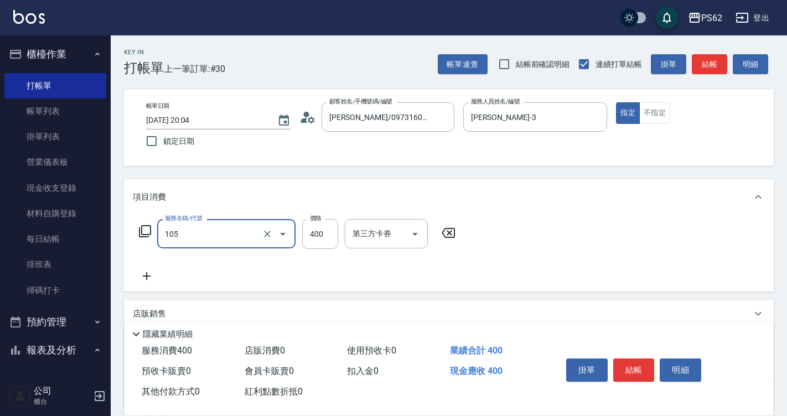
type input "A級單剪400(105)"
click at [651, 367] on button "結帳" at bounding box center [635, 370] width 42 height 23
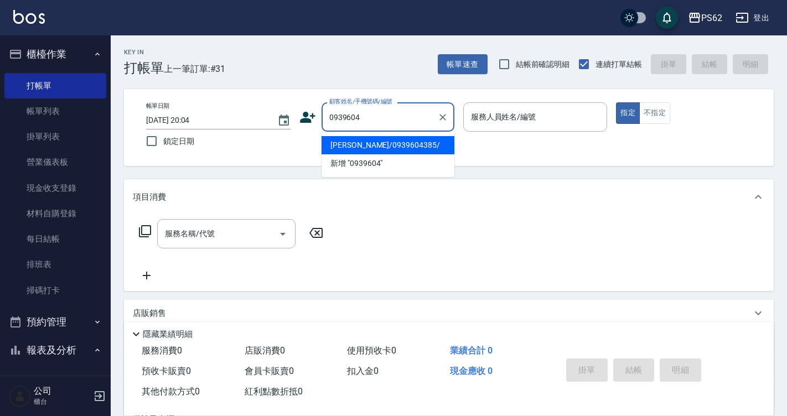
click at [387, 143] on li "[PERSON_NAME]/0939604385/" at bounding box center [388, 145] width 133 height 18
type input "[PERSON_NAME]/0939604385/"
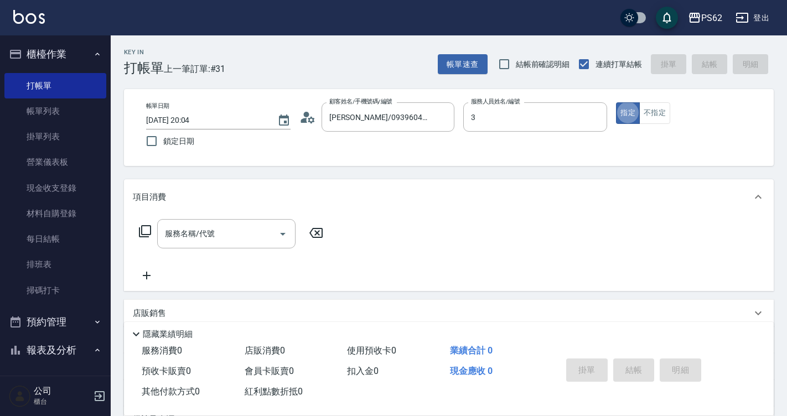
type input "[PERSON_NAME]-3"
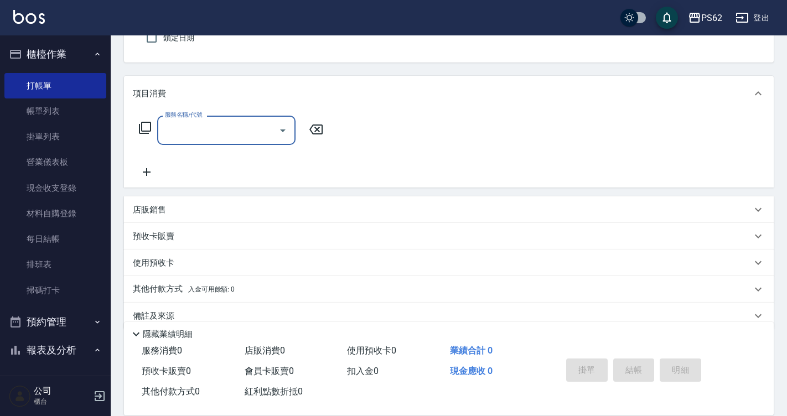
scroll to position [123, 0]
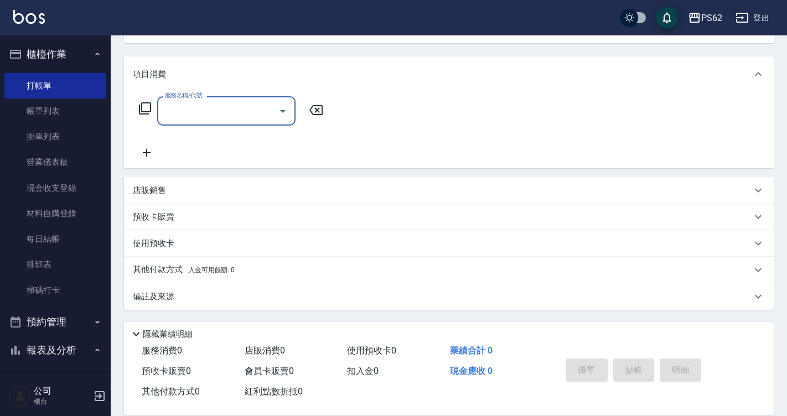
click at [158, 196] on p "店販銷售" at bounding box center [149, 191] width 33 height 12
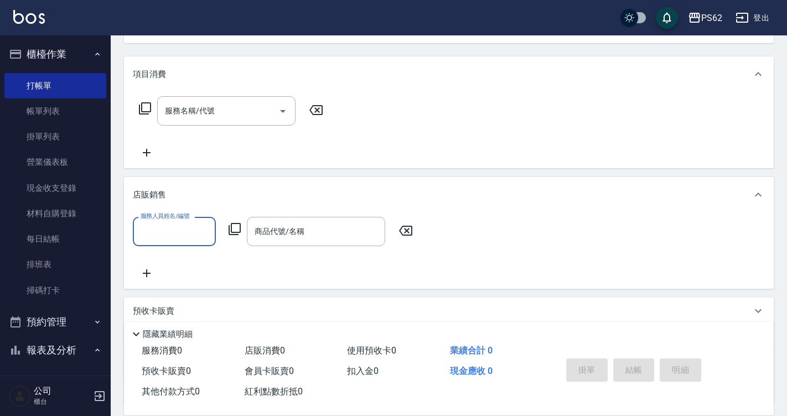
scroll to position [0, 0]
type input "[PERSON_NAME]-3"
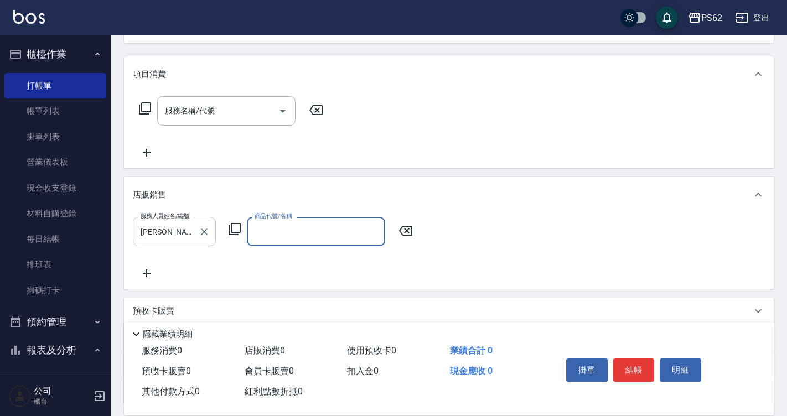
type input "ㄈ"
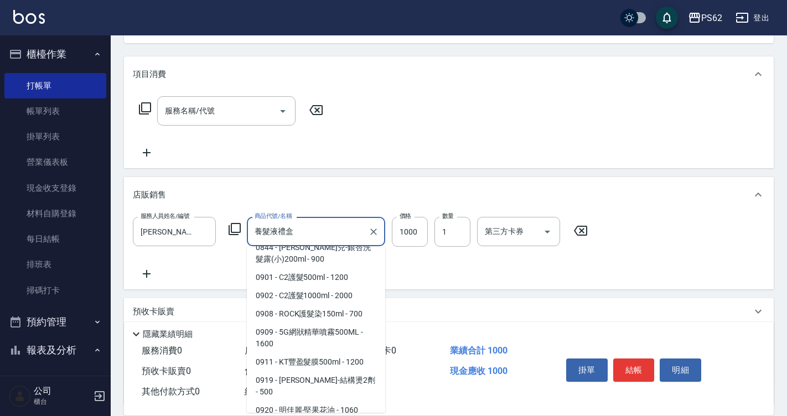
drag, startPoint x: 296, startPoint y: 220, endPoint x: 215, endPoint y: 215, distance: 81.0
click at [215, 215] on div "服務人員姓名/編號 Tina-3 服務人員姓名/編號 商品代號/名稱 養髮液禮盒 商品代號/名稱 價格 1000 價格 數量 1 數量 第三方卡券 第三方卡券" at bounding box center [449, 251] width 650 height 77
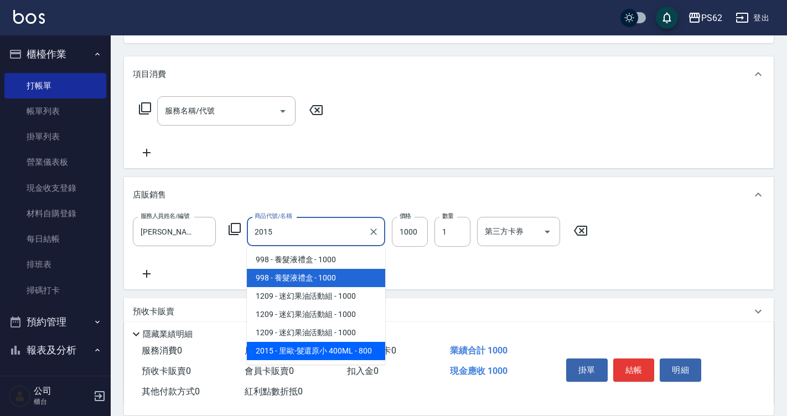
type input "[PERSON_NAME]-髮還原小 400ML"
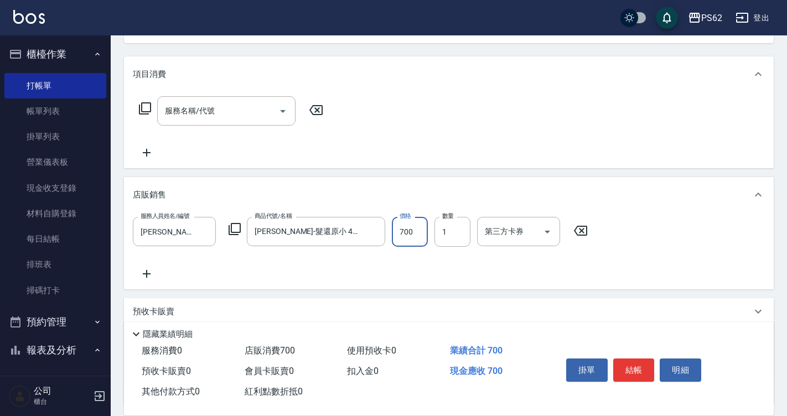
scroll to position [178, 0]
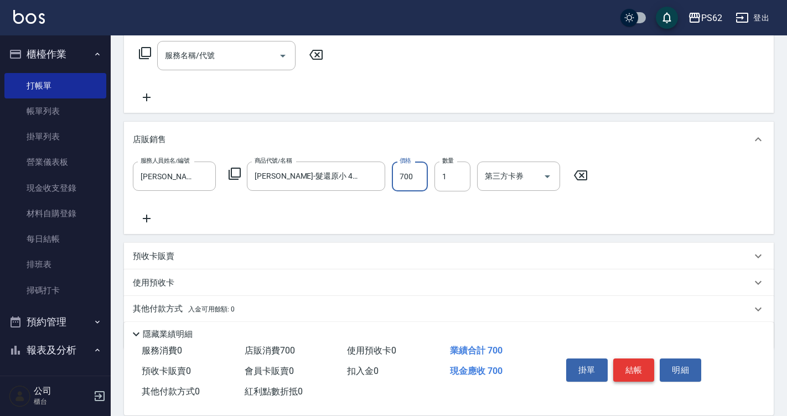
type input "700"
click at [632, 359] on button "結帳" at bounding box center [635, 370] width 42 height 23
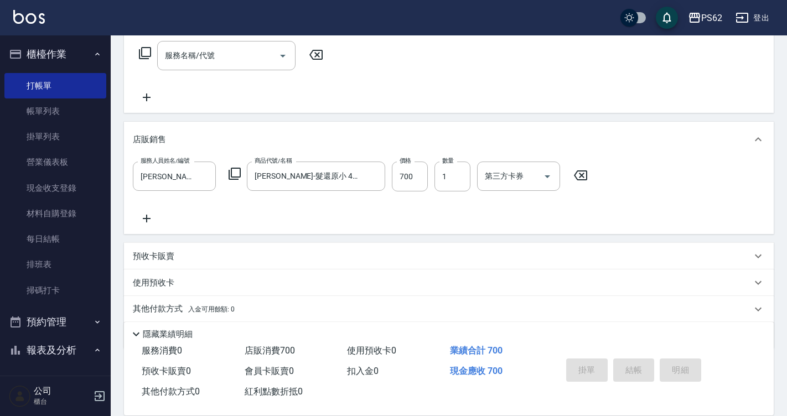
type input "2025/09/19 20:05"
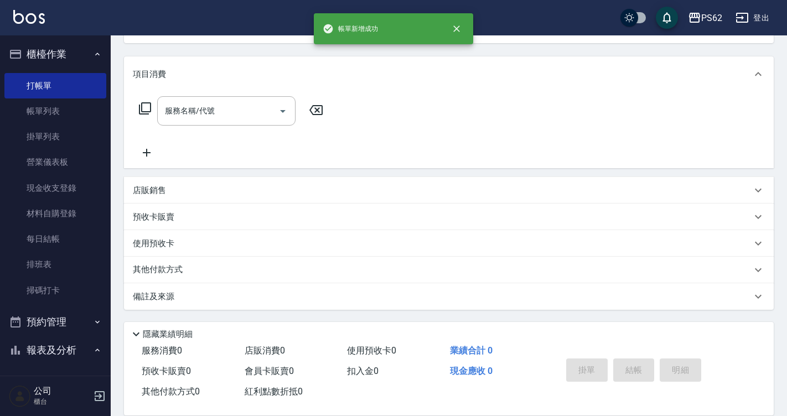
scroll to position [0, 0]
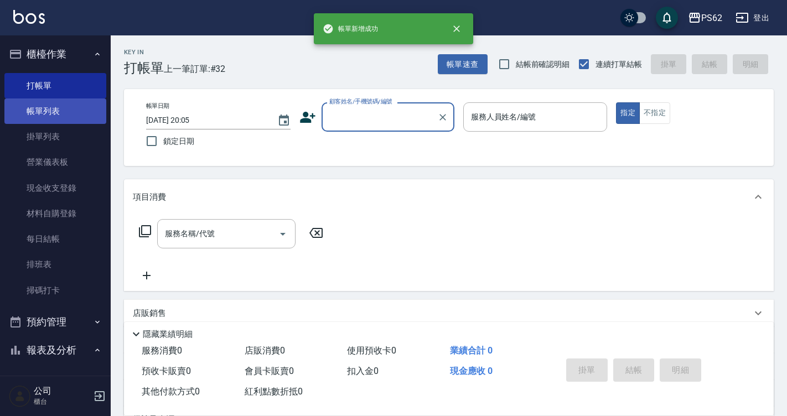
click at [54, 118] on link "帳單列表" at bounding box center [55, 111] width 102 height 25
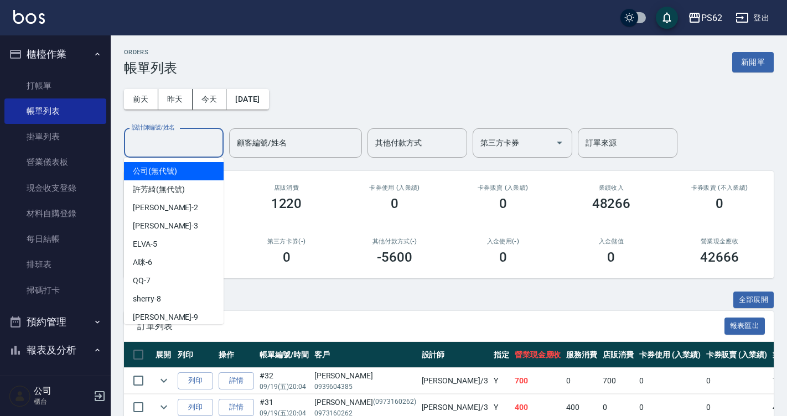
click at [197, 148] on input "設計師編號/姓名" at bounding box center [174, 142] width 90 height 19
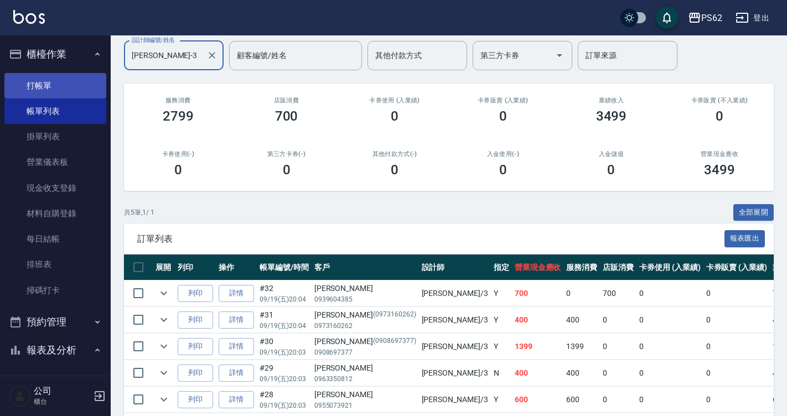
scroll to position [81, 0]
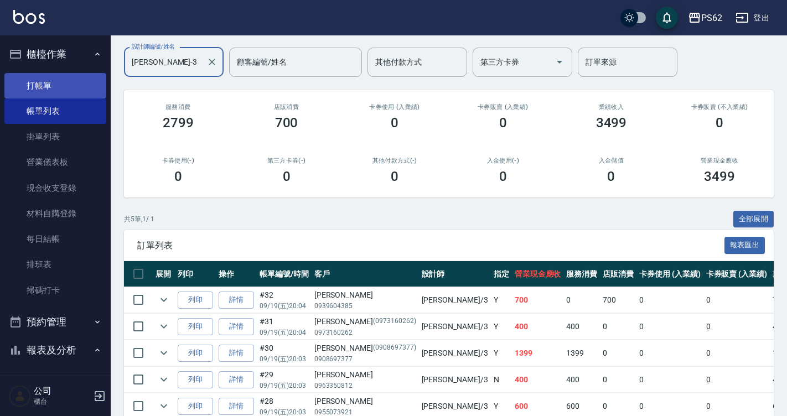
type input "[PERSON_NAME]-3"
click at [16, 83] on link "打帳單" at bounding box center [55, 85] width 102 height 25
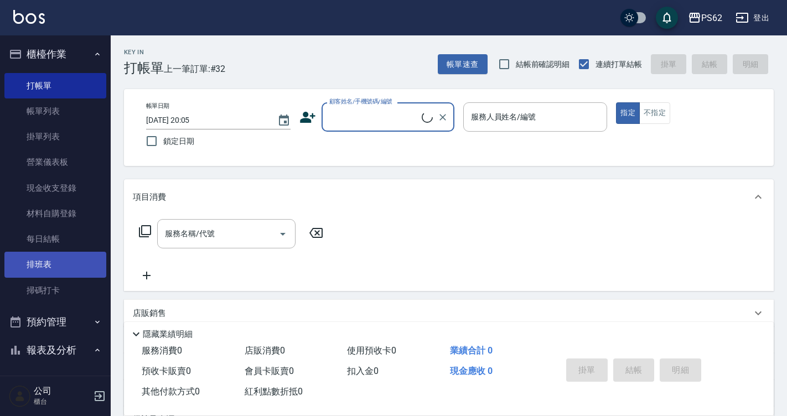
click at [60, 257] on link "排班表" at bounding box center [55, 264] width 102 height 25
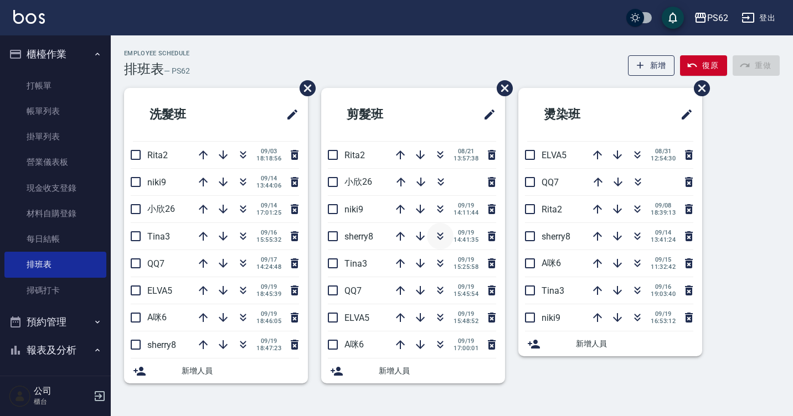
click at [442, 236] on icon "button" at bounding box center [440, 236] width 13 height 13
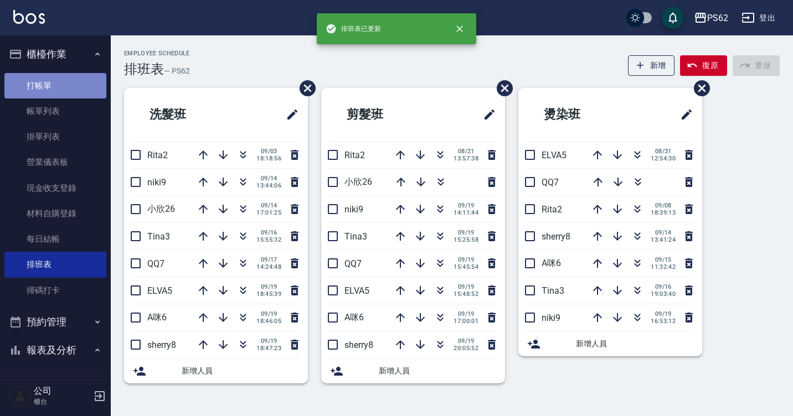
click at [59, 76] on link "打帳單" at bounding box center [55, 85] width 102 height 25
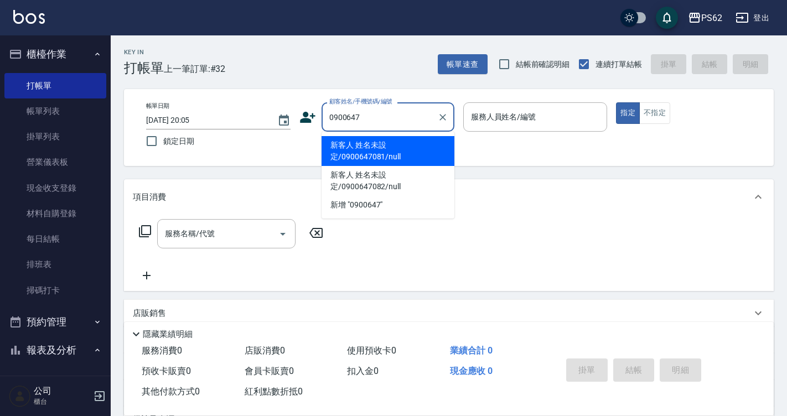
click at [412, 161] on li "新客人 姓名未設定/0900647081/null" at bounding box center [388, 151] width 133 height 30
type input "新客人 姓名未設定/0900647081/null"
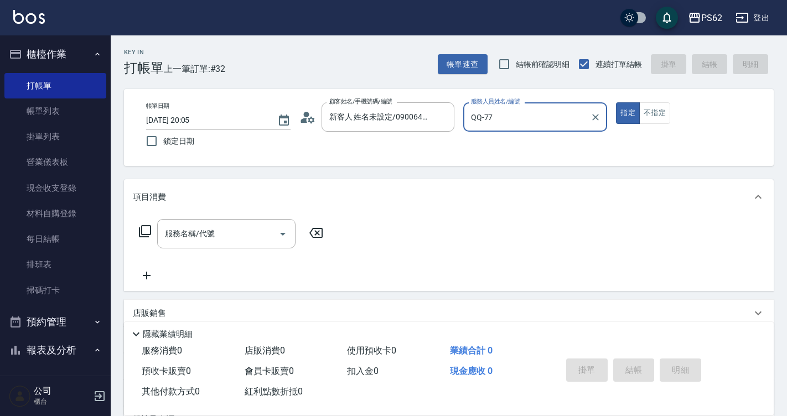
click at [616, 102] on button "指定" at bounding box center [628, 113] width 24 height 22
type input "QQ-7"
type button "true"
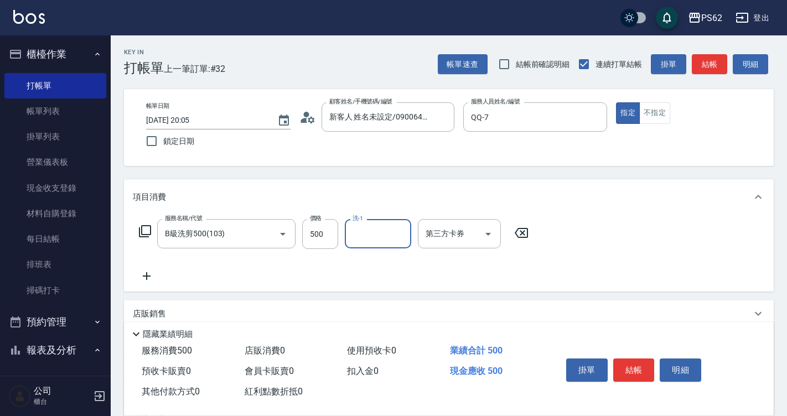
click at [637, 363] on button "結帳" at bounding box center [635, 370] width 42 height 23
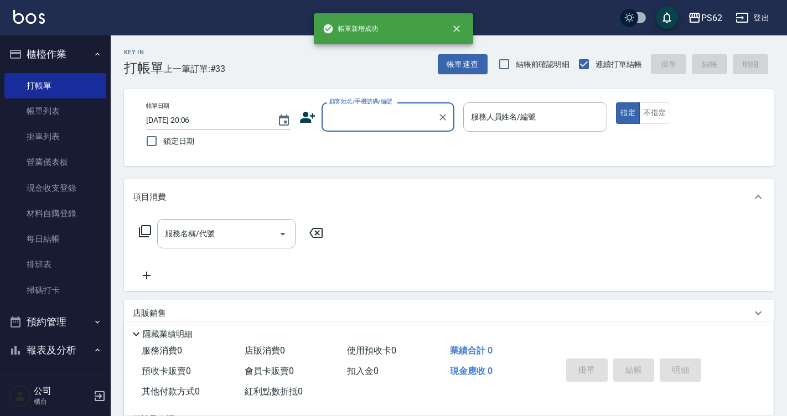
click at [373, 122] on input "顧客姓名/手機號碼/編號" at bounding box center [380, 116] width 106 height 19
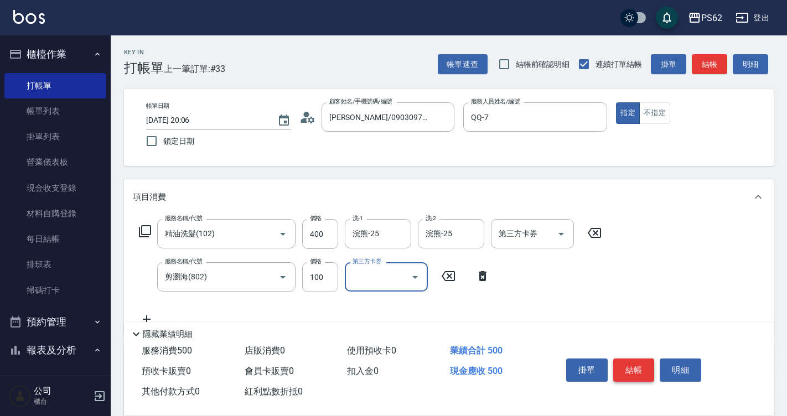
click at [629, 368] on button "結帳" at bounding box center [635, 370] width 42 height 23
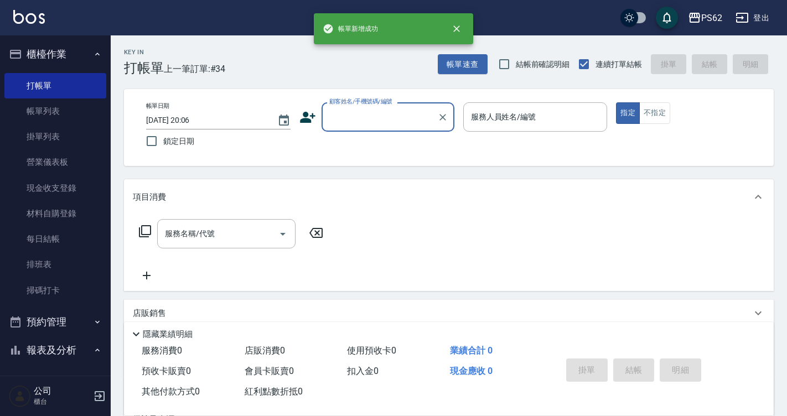
click at [385, 123] on input "顧客姓名/手機號碼/編號" at bounding box center [380, 116] width 106 height 19
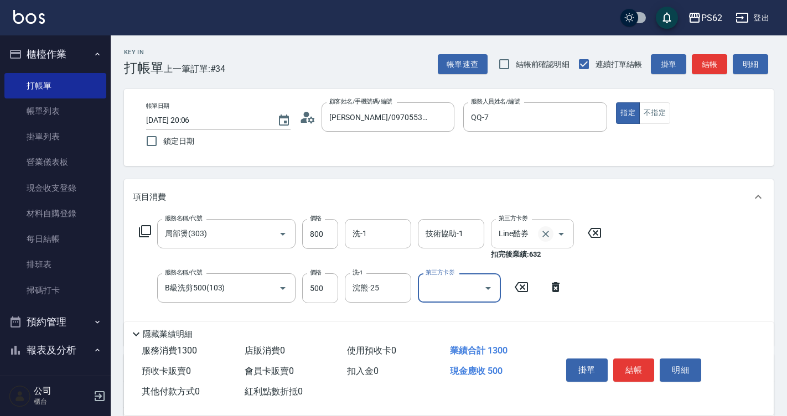
click at [542, 228] on button "Clear" at bounding box center [546, 234] width 16 height 16
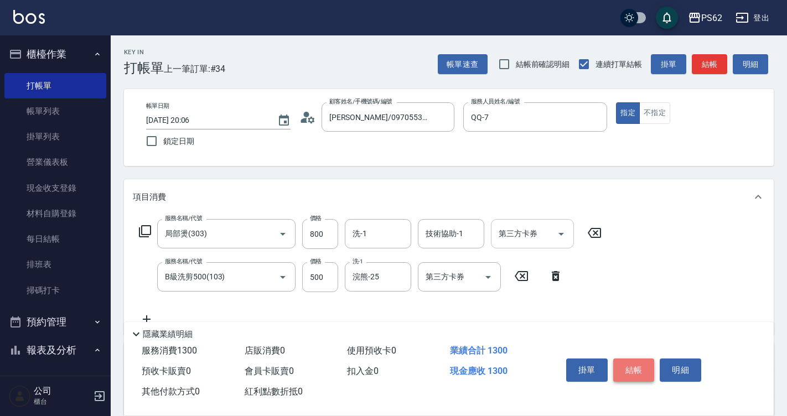
click at [632, 365] on button "結帳" at bounding box center [635, 370] width 42 height 23
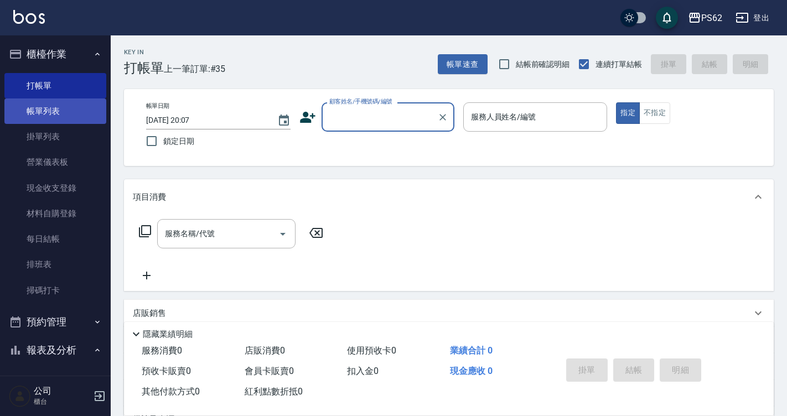
drag, startPoint x: 63, startPoint y: 118, endPoint x: 58, endPoint y: 115, distance: 6.3
click at [63, 118] on link "帳單列表" at bounding box center [55, 111] width 102 height 25
click at [58, 115] on link "帳單列表" at bounding box center [55, 111] width 102 height 25
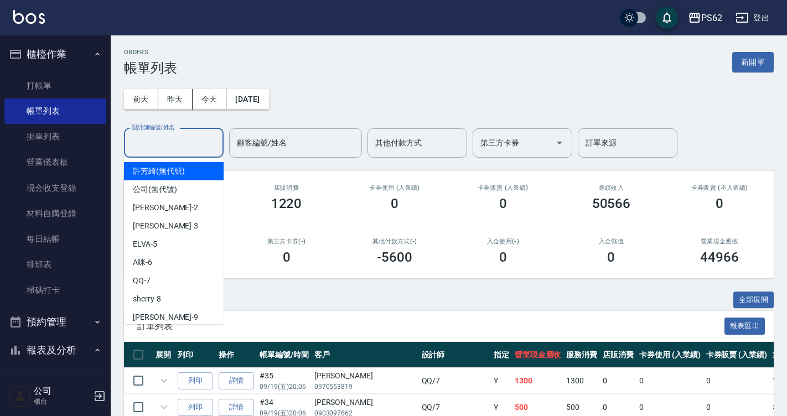
click at [178, 138] on div "設計師編號/姓名 設計師編號/姓名" at bounding box center [174, 142] width 100 height 29
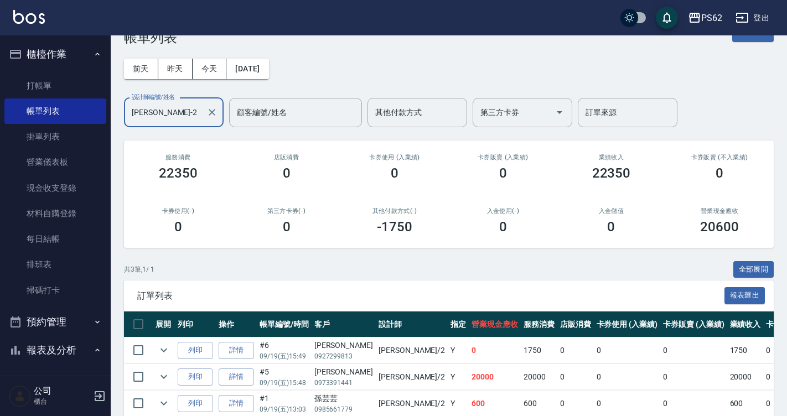
scroll to position [83, 0]
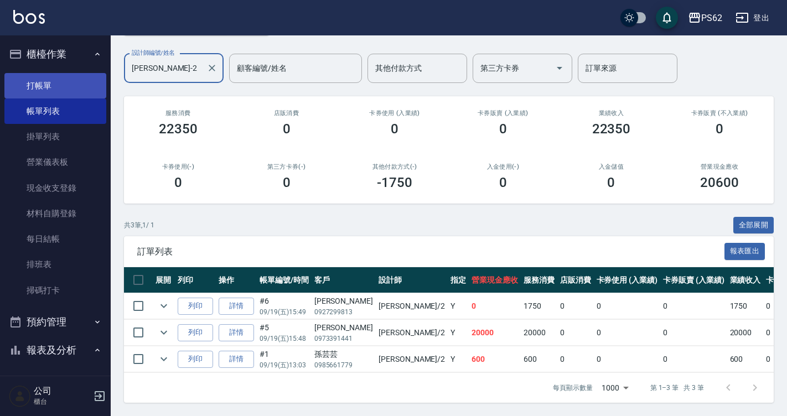
click at [36, 78] on link "打帳單" at bounding box center [55, 85] width 102 height 25
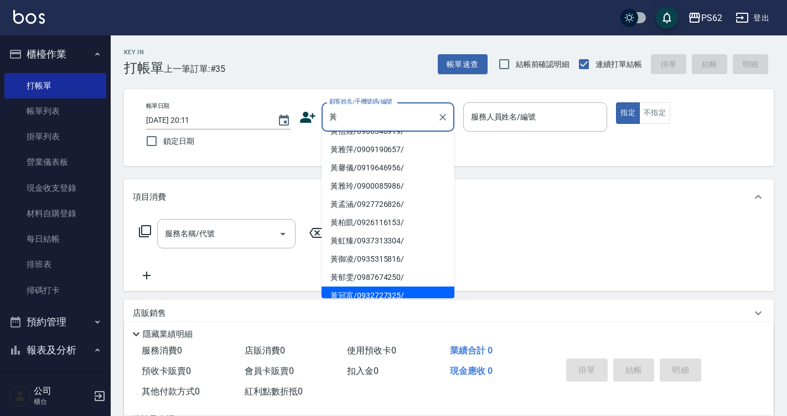
scroll to position [123, 0]
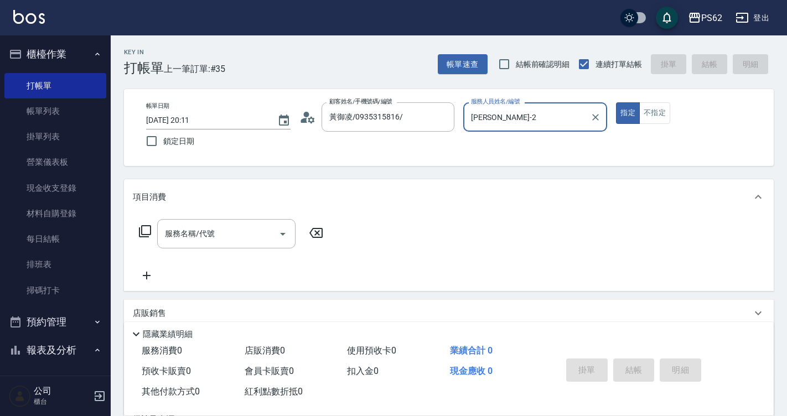
click at [616, 102] on button "指定" at bounding box center [628, 113] width 24 height 22
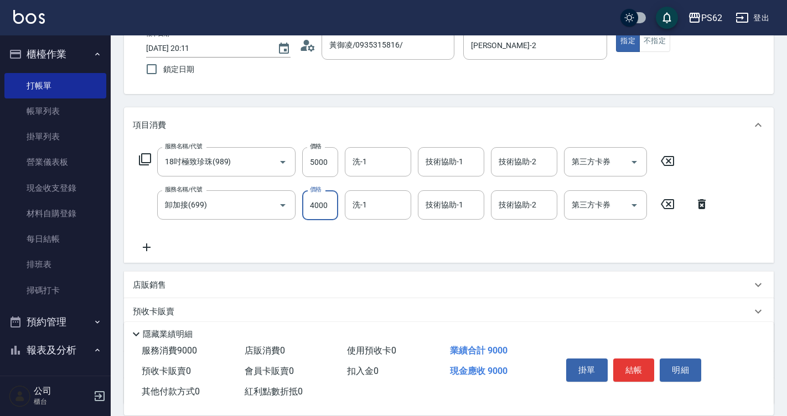
scroll to position [166, 0]
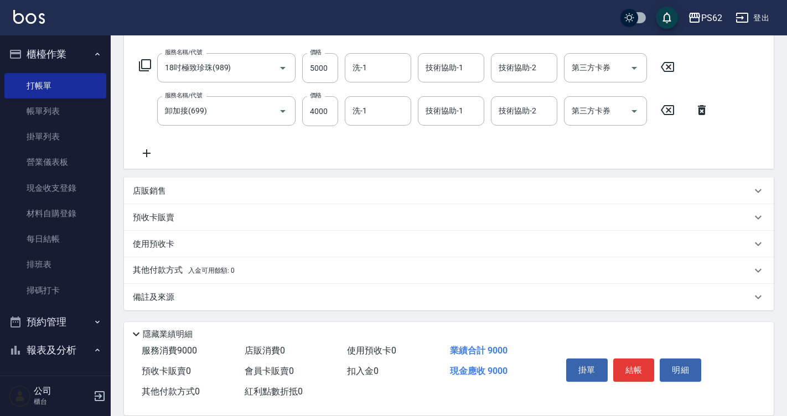
click at [145, 150] on icon at bounding box center [147, 153] width 28 height 13
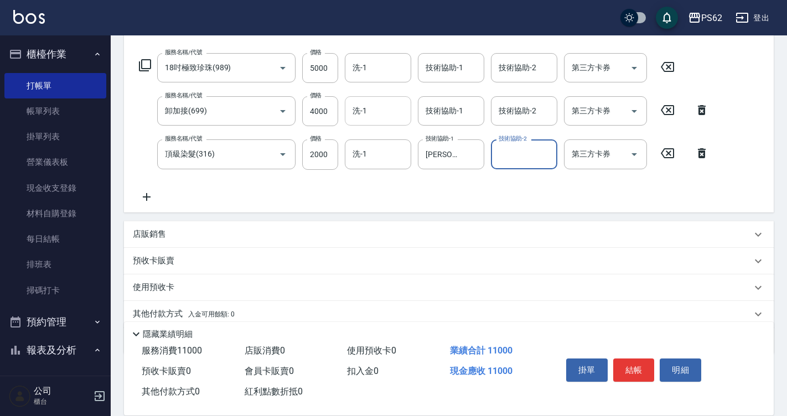
click at [368, 118] on input "洗-1" at bounding box center [378, 110] width 56 height 19
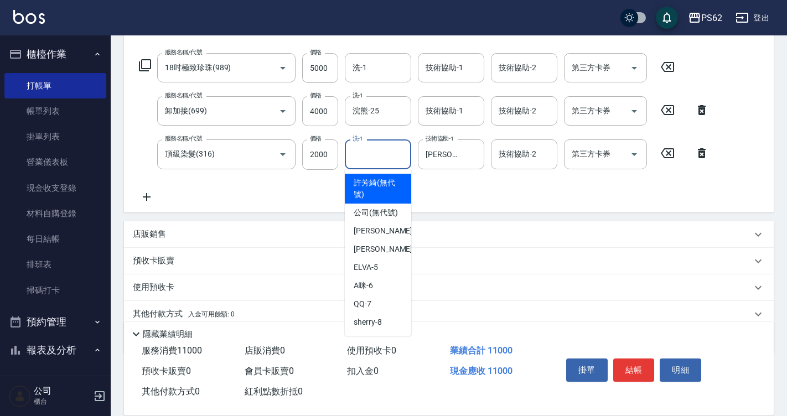
click at [367, 148] on input "洗-1" at bounding box center [378, 154] width 56 height 19
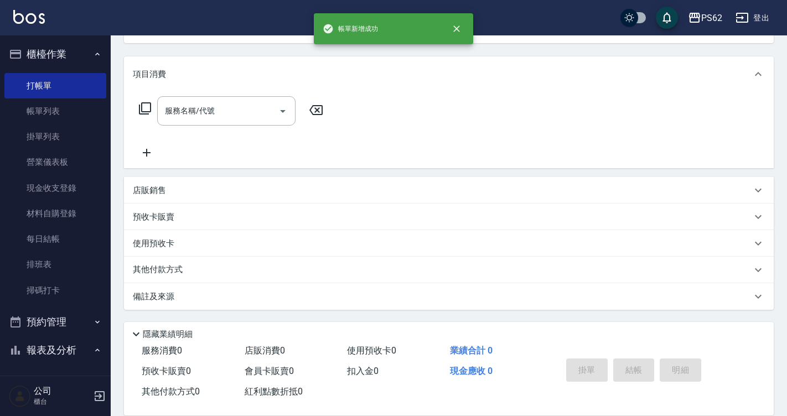
scroll to position [0, 0]
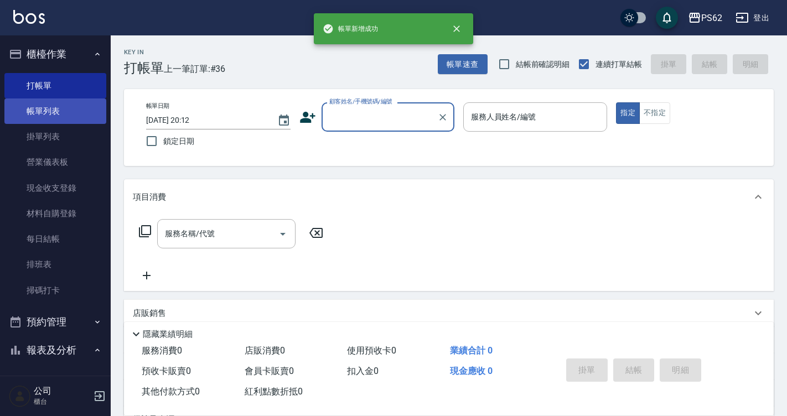
click at [14, 120] on link "帳單列表" at bounding box center [55, 111] width 102 height 25
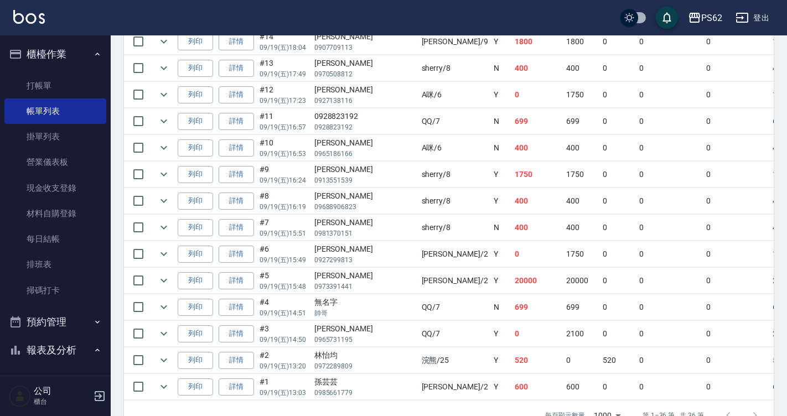
scroll to position [941, 0]
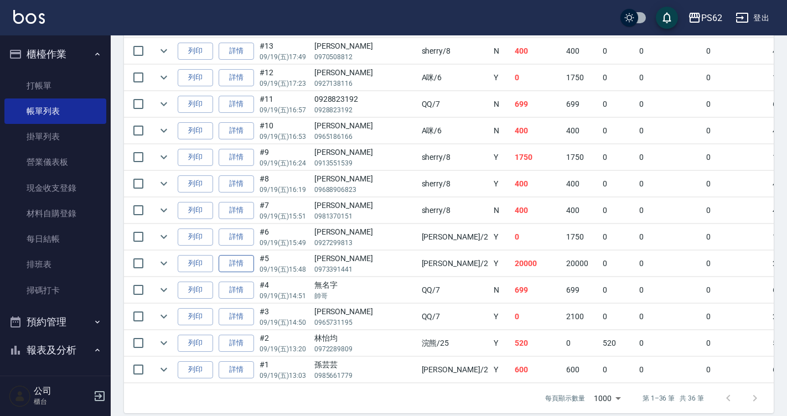
click at [250, 270] on link "詳情" at bounding box center [236, 263] width 35 height 17
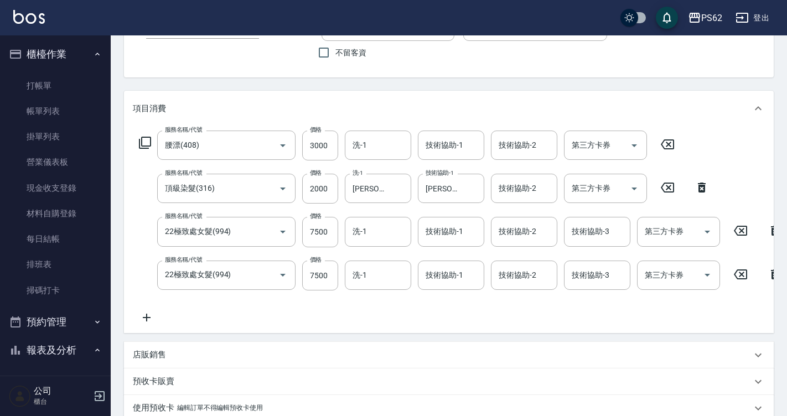
scroll to position [295, 0]
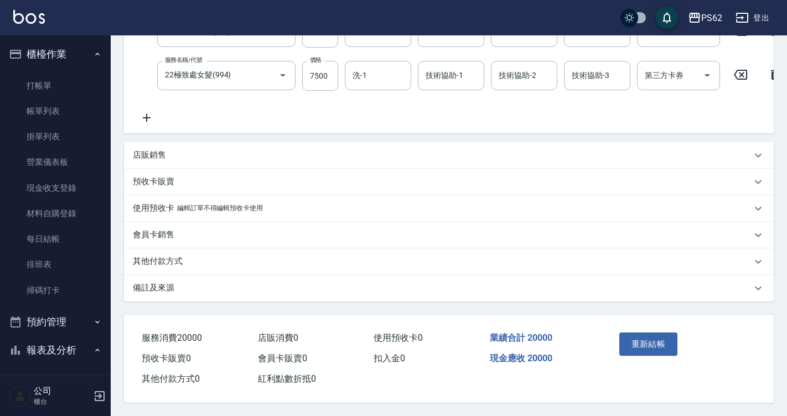
click at [167, 161] on div "店販銷售" at bounding box center [442, 156] width 619 height 12
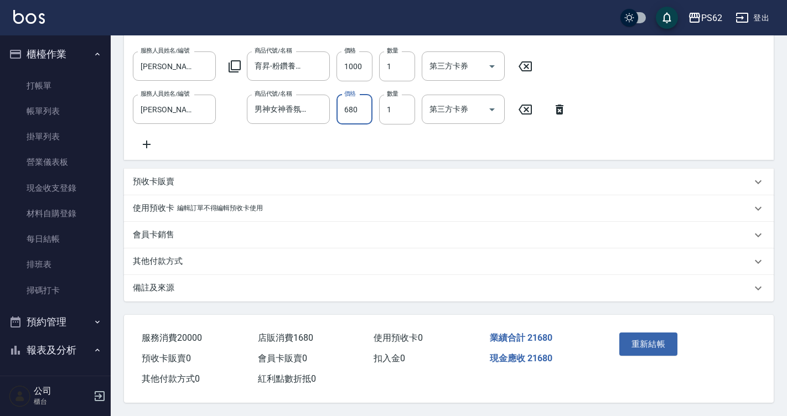
scroll to position [443, 0]
click at [150, 256] on p "其他付款方式" at bounding box center [158, 262] width 50 height 12
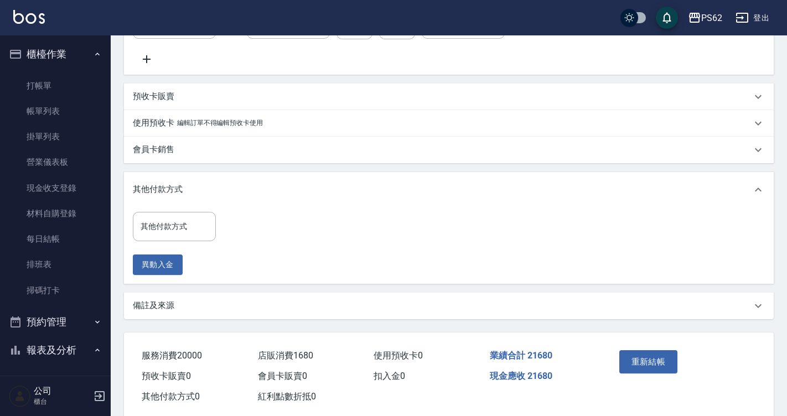
scroll to position [546, 0]
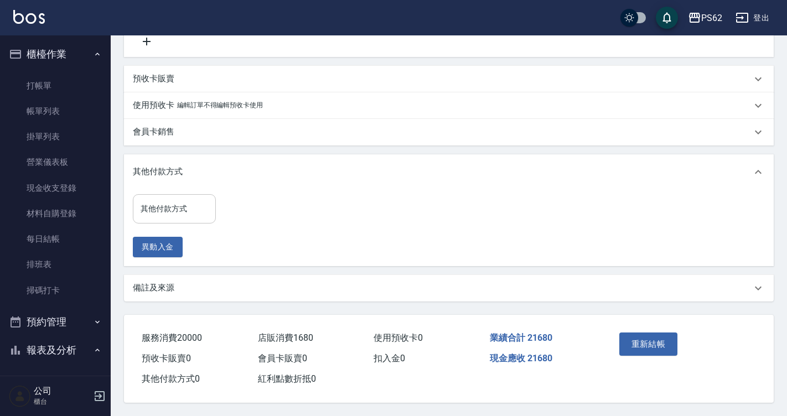
click at [179, 217] on div "其他付款方式" at bounding box center [174, 208] width 83 height 29
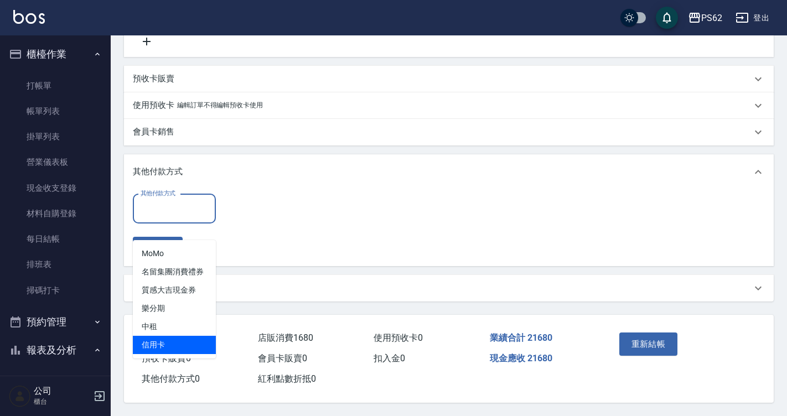
click at [161, 336] on span "信用卡" at bounding box center [174, 345] width 83 height 18
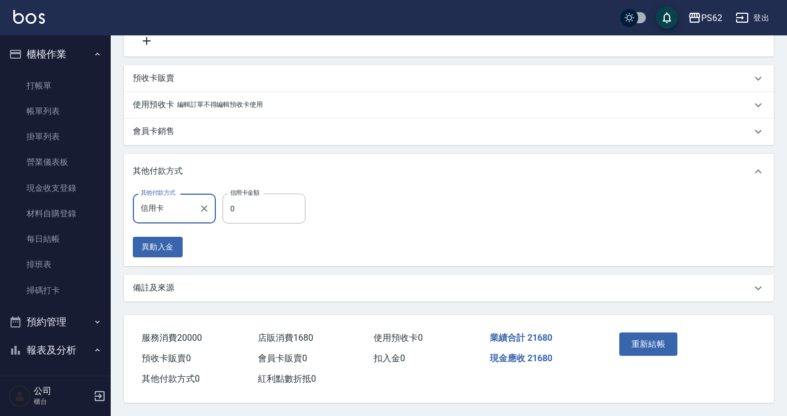
click at [250, 195] on input "0" at bounding box center [264, 209] width 83 height 30
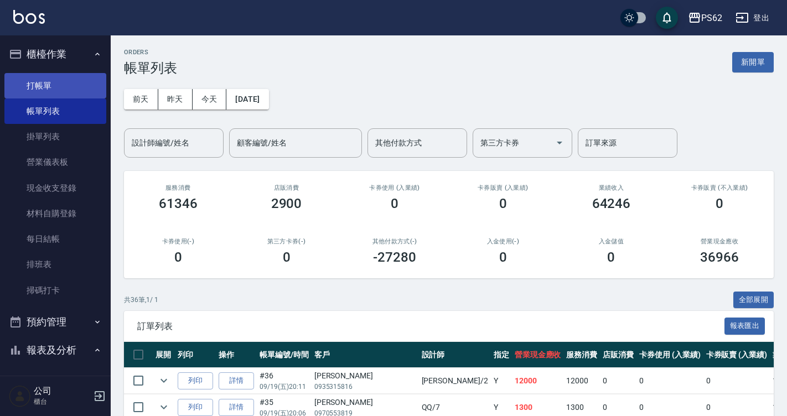
click at [70, 80] on link "打帳單" at bounding box center [55, 85] width 102 height 25
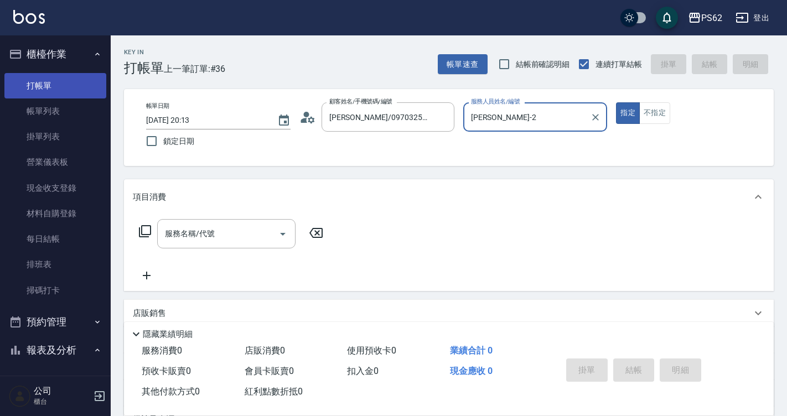
click at [616, 102] on button "指定" at bounding box center [628, 113] width 24 height 22
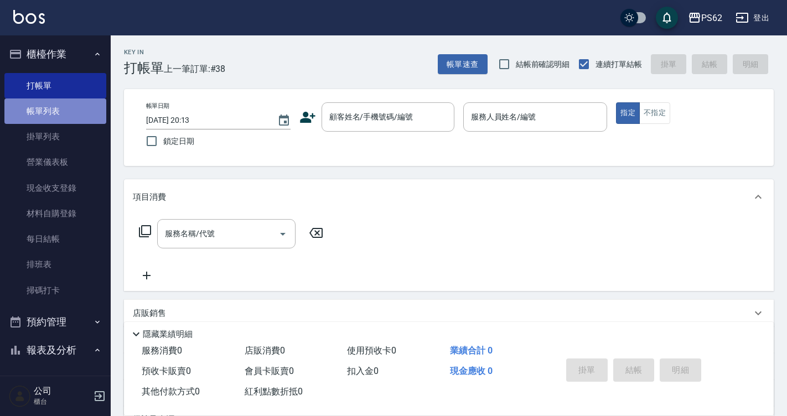
click at [84, 116] on link "帳單列表" at bounding box center [55, 111] width 102 height 25
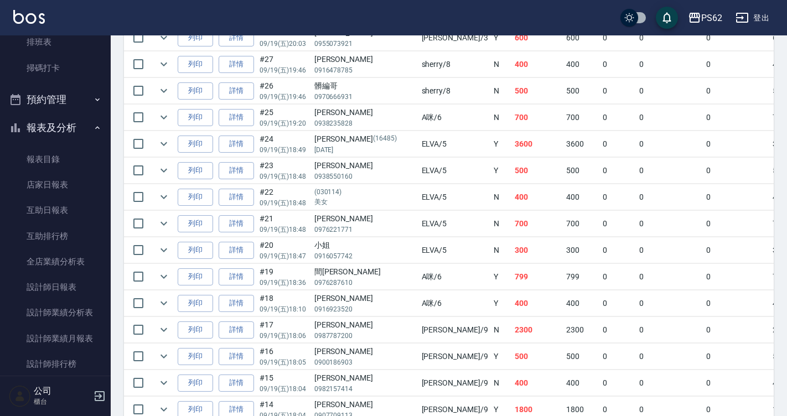
scroll to position [259, 0]
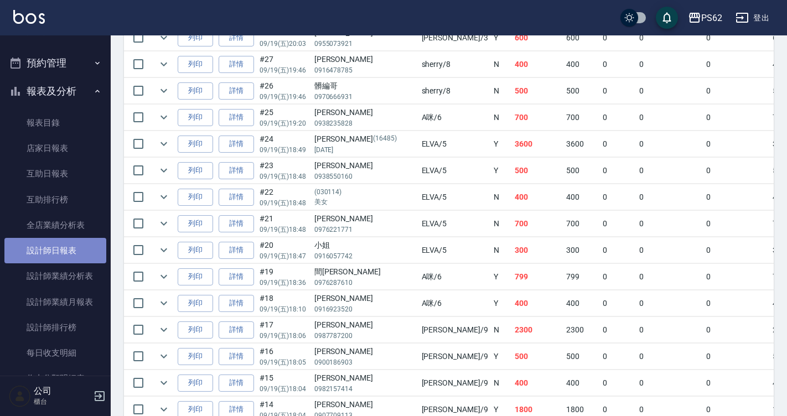
click at [76, 255] on link "設計師日報表" at bounding box center [55, 250] width 102 height 25
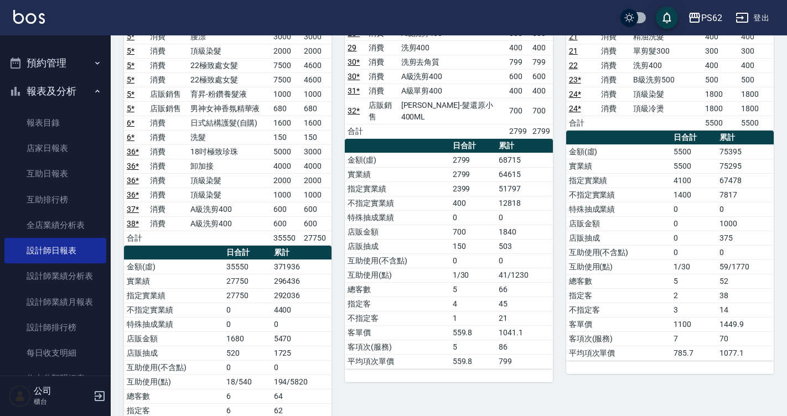
scroll to position [166, 0]
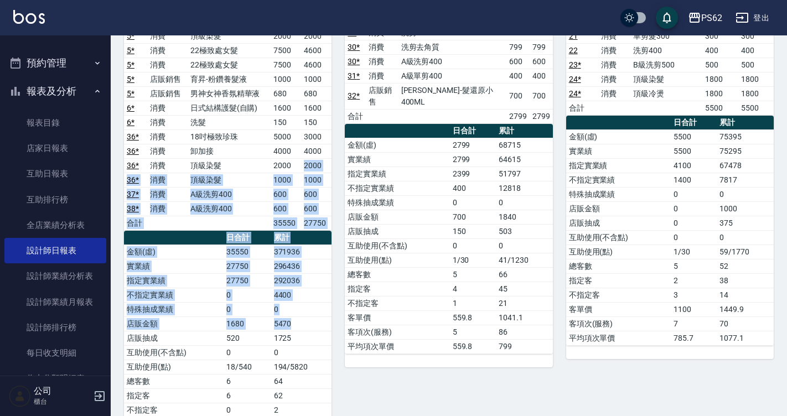
drag, startPoint x: 301, startPoint y: 172, endPoint x: 293, endPoint y: 319, distance: 146.9
click at [293, 319] on div "單號 類別 項目 金額 業績 1 * 消費 A級洗剪400 600 600 5 * 消費 腰漂 3000 3000 5 * 消費 頂級染髮 2000 2000…" at bounding box center [228, 223] width 208 height 475
click at [293, 319] on td "5470" at bounding box center [301, 324] width 61 height 14
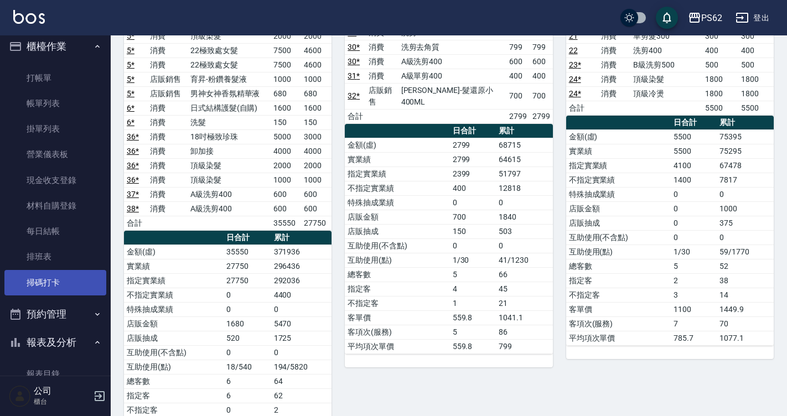
scroll to position [0, 0]
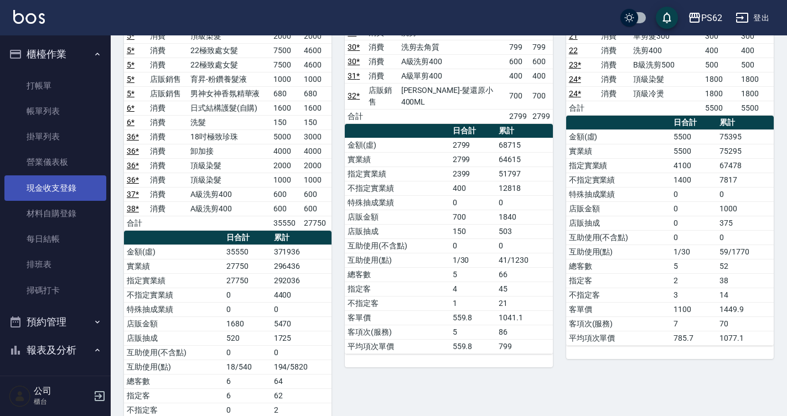
click at [56, 199] on link "現金收支登錄" at bounding box center [55, 188] width 102 height 25
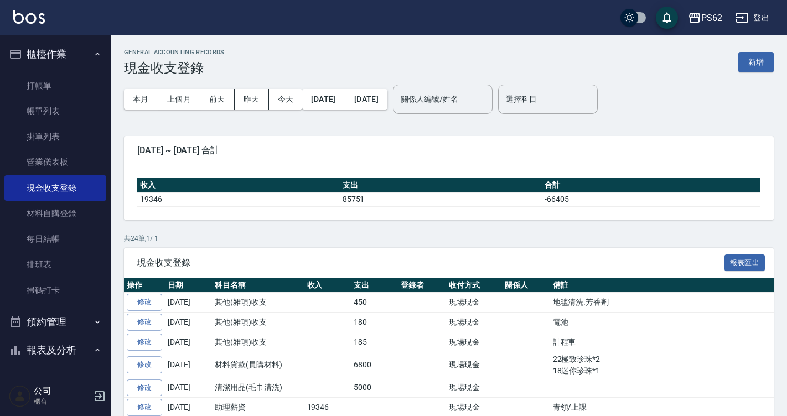
click at [748, 66] on button "新增" at bounding box center [756, 62] width 35 height 20
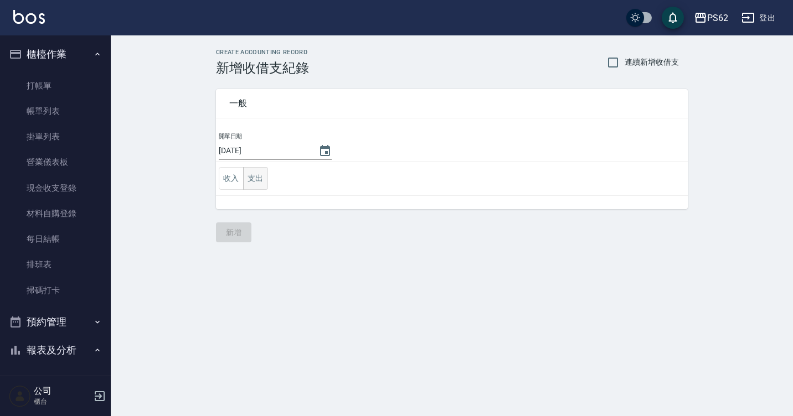
click at [260, 182] on button "支出" at bounding box center [255, 178] width 25 height 23
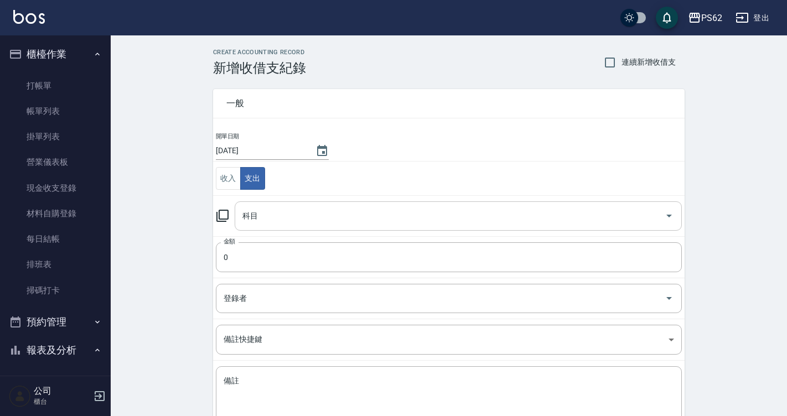
click at [267, 216] on input "科目" at bounding box center [450, 216] width 421 height 19
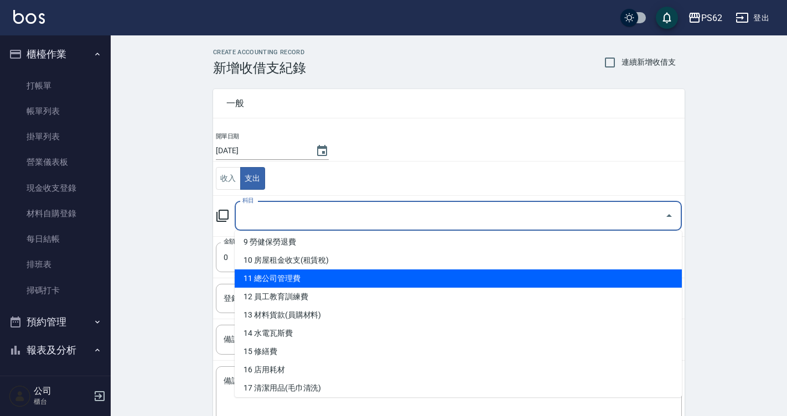
scroll to position [221, 0]
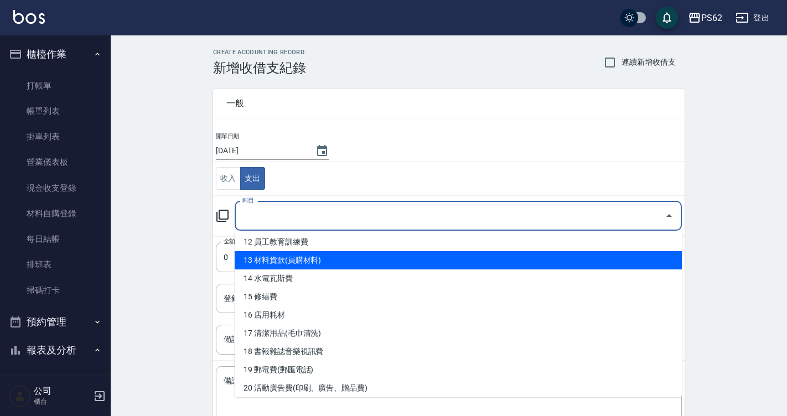
click at [322, 265] on li "13 材料貨款(員購材料)" at bounding box center [458, 260] width 447 height 18
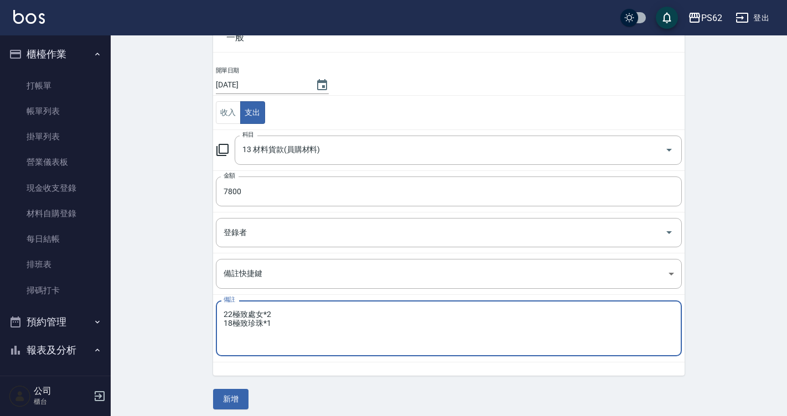
scroll to position [73, 0]
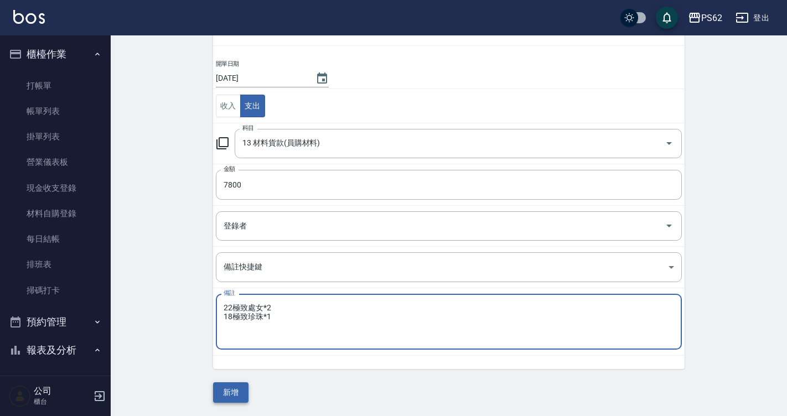
click at [241, 394] on button "新增" at bounding box center [230, 393] width 35 height 20
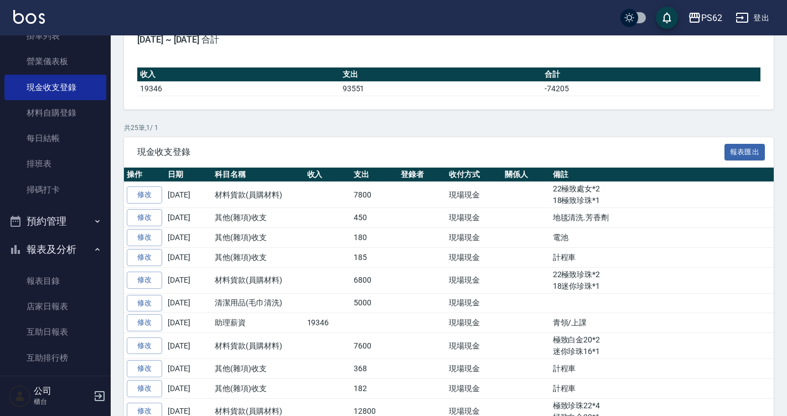
scroll to position [111, 0]
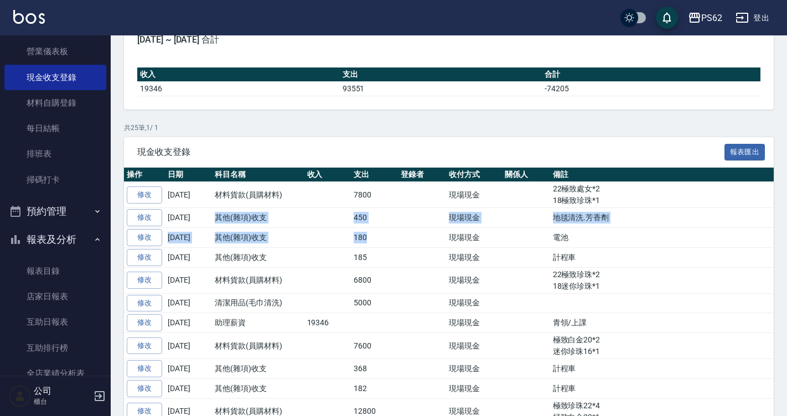
drag, startPoint x: 190, startPoint y: 220, endPoint x: 416, endPoint y: 245, distance: 227.3
click at [425, 245] on td at bounding box center [422, 238] width 48 height 20
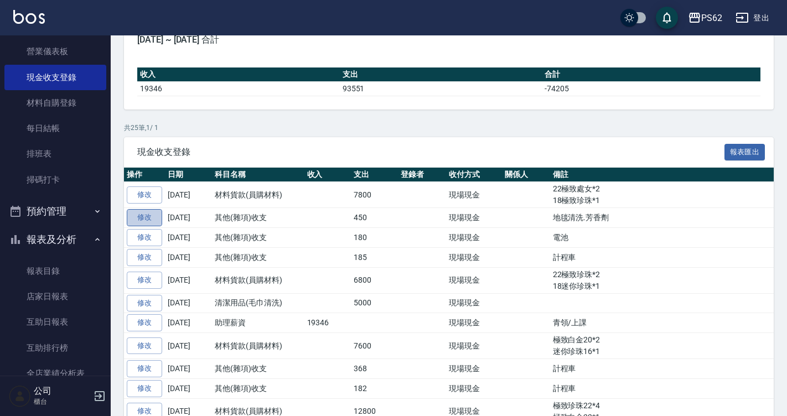
click at [154, 215] on link "修改" at bounding box center [144, 217] width 35 height 17
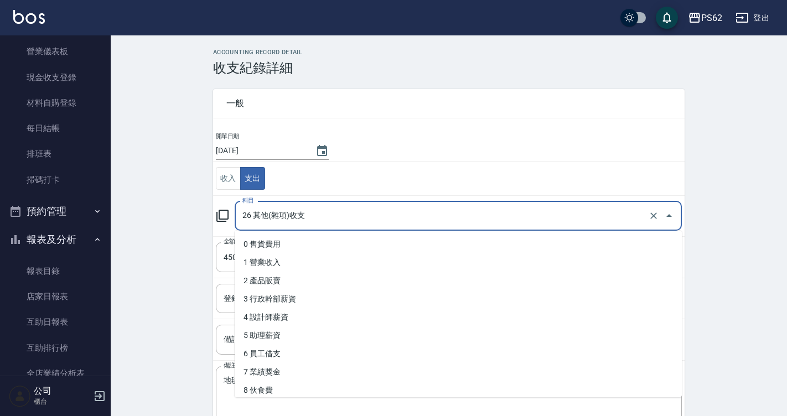
click at [288, 215] on input "26 其他(雜項)收支" at bounding box center [443, 216] width 406 height 19
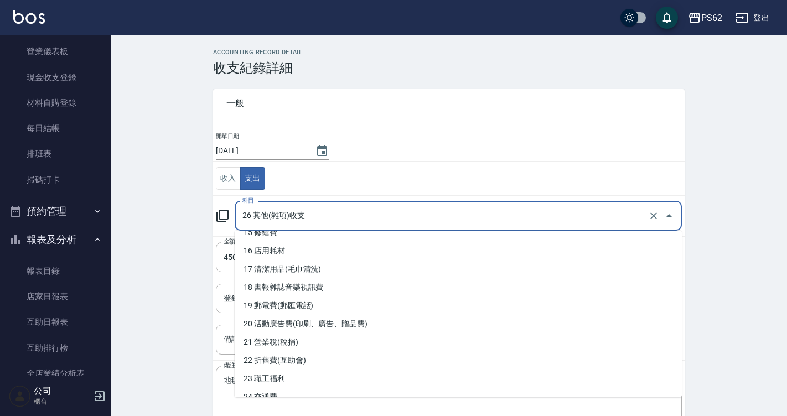
scroll to position [278, 0]
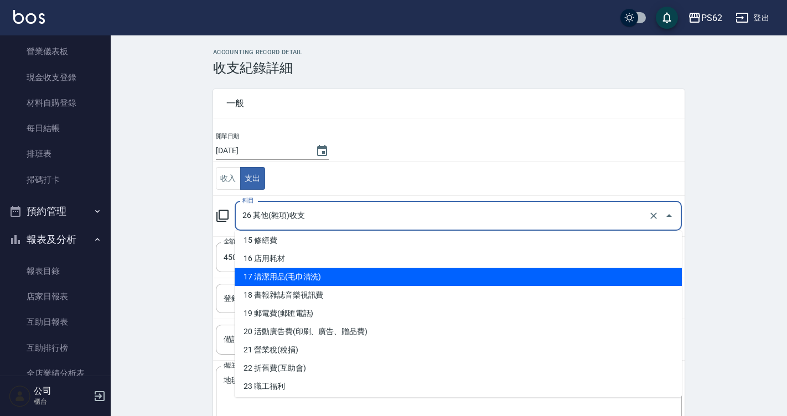
click at [312, 274] on li "17 清潔用品(毛巾清洗)" at bounding box center [458, 277] width 447 height 18
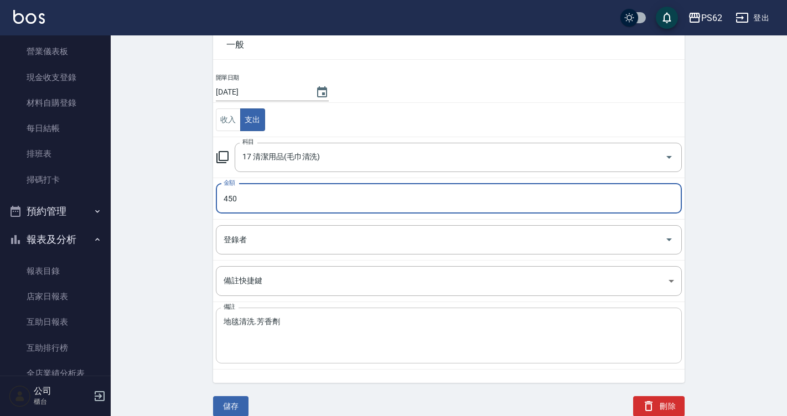
scroll to position [59, 0]
click at [230, 399] on button "儲存" at bounding box center [230, 406] width 35 height 20
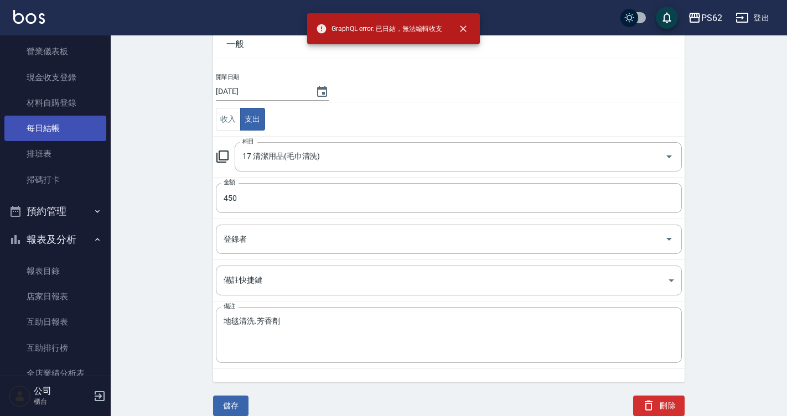
drag, startPoint x: 59, startPoint y: 141, endPoint x: 63, endPoint y: 123, distance: 18.6
click at [59, 141] on link "排班表" at bounding box center [55, 153] width 102 height 25
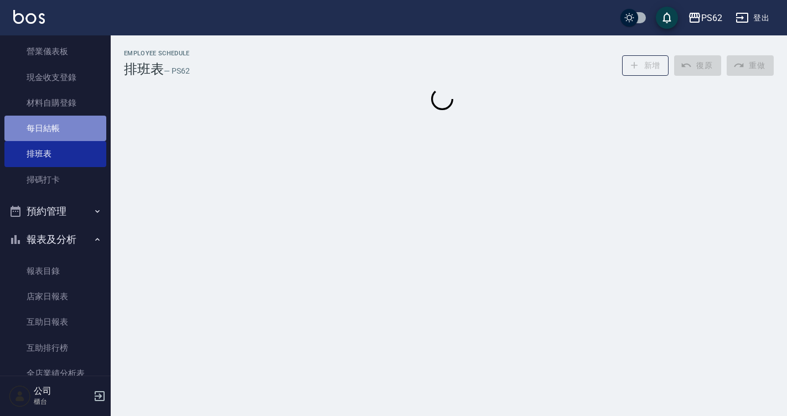
click at [63, 123] on link "每日結帳" at bounding box center [55, 128] width 102 height 25
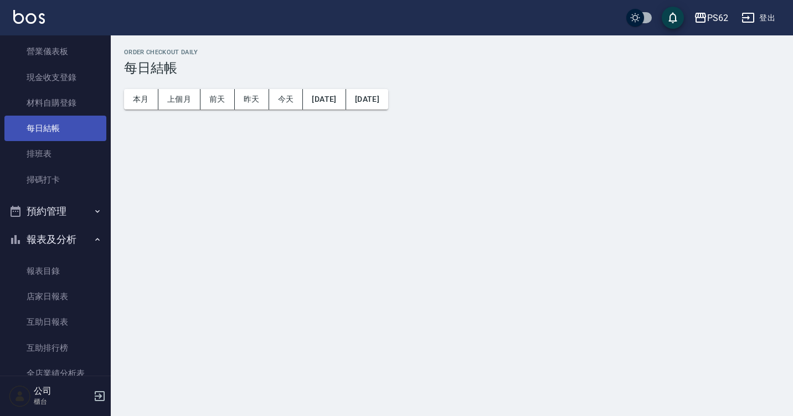
click at [63, 131] on link "每日結帳" at bounding box center [55, 128] width 102 height 25
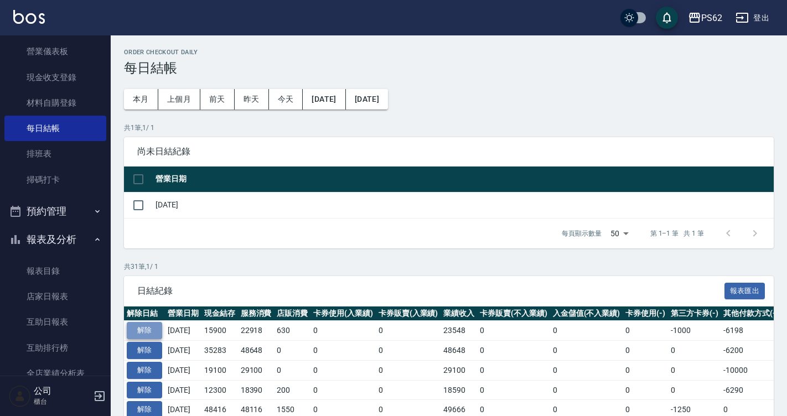
click at [151, 333] on button "解除" at bounding box center [144, 330] width 35 height 17
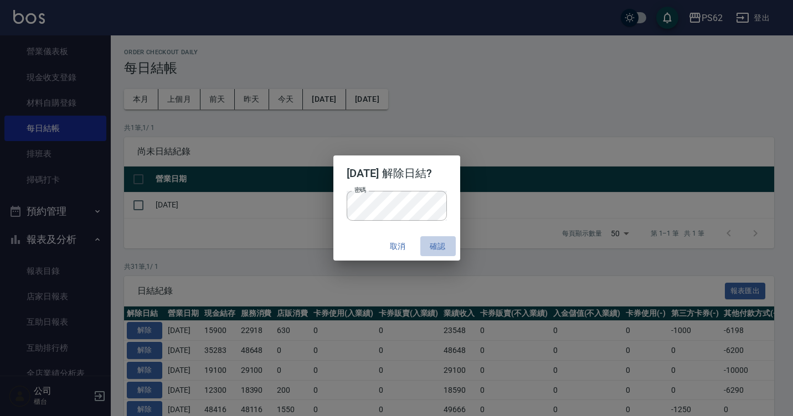
click at [436, 246] on button "確認" at bounding box center [437, 246] width 35 height 20
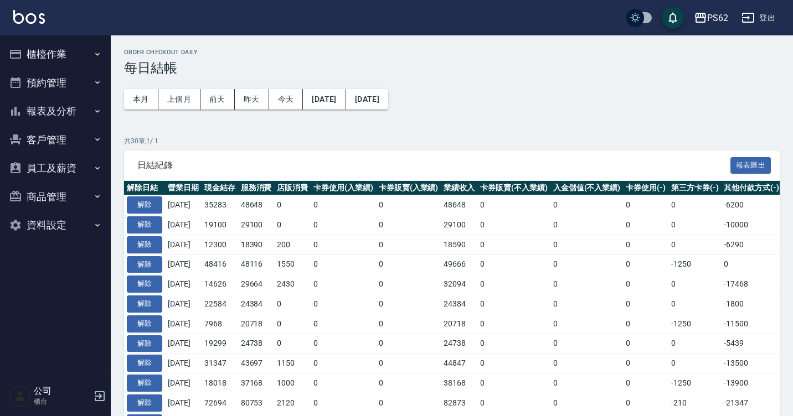
click at [87, 56] on button "櫃檯作業" at bounding box center [55, 54] width 102 height 29
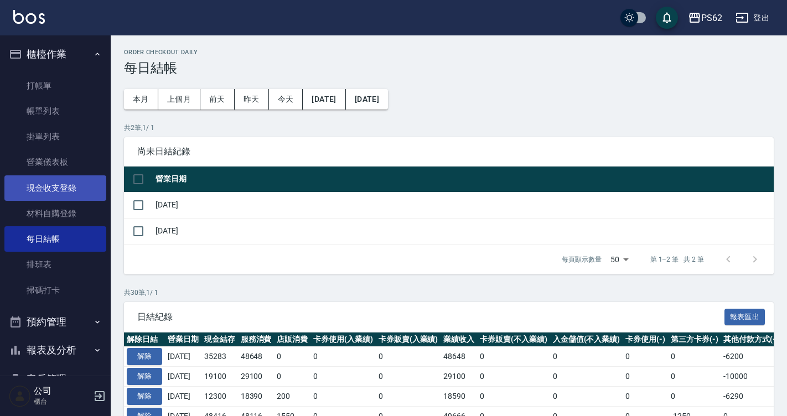
click at [73, 192] on link "現金收支登錄" at bounding box center [55, 188] width 102 height 25
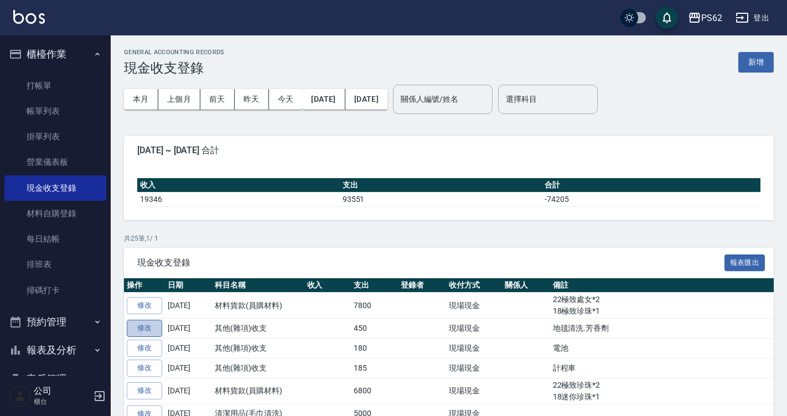
click at [152, 324] on link "修改" at bounding box center [144, 328] width 35 height 17
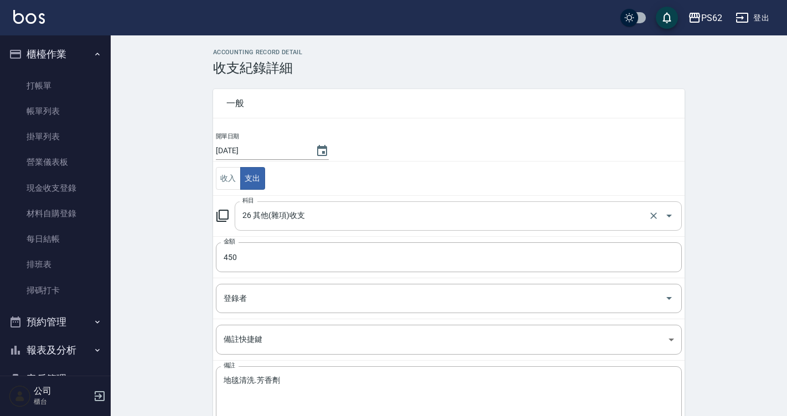
click at [305, 225] on input "26 其他(雜項)收支" at bounding box center [443, 216] width 406 height 19
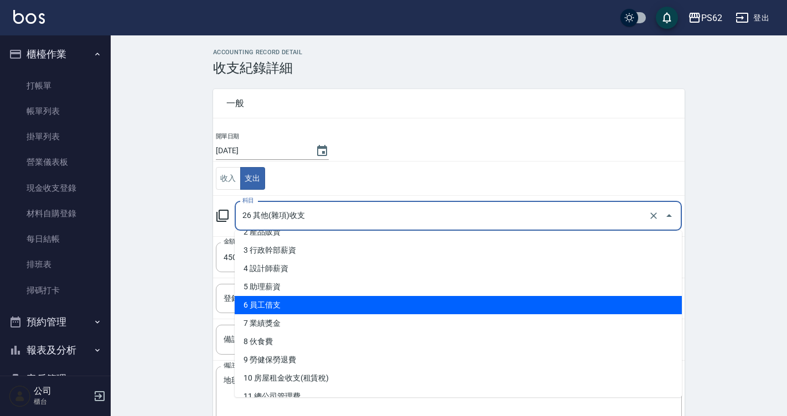
scroll to position [221, 0]
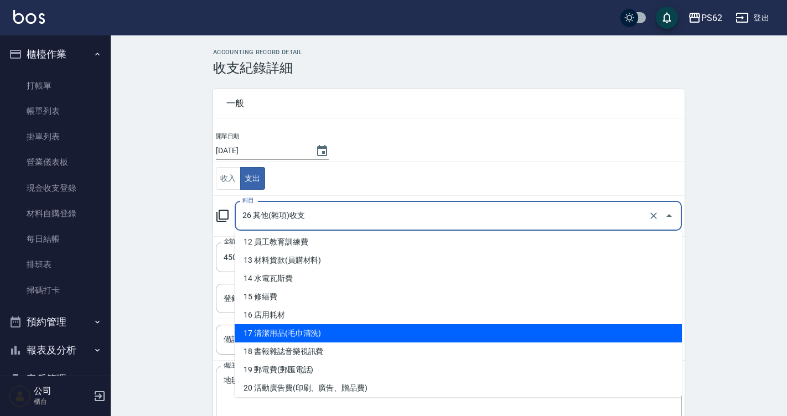
click at [308, 336] on li "17 清潔用品(毛巾清洗)" at bounding box center [458, 333] width 447 height 18
type input "17 清潔用品(毛巾清洗)"
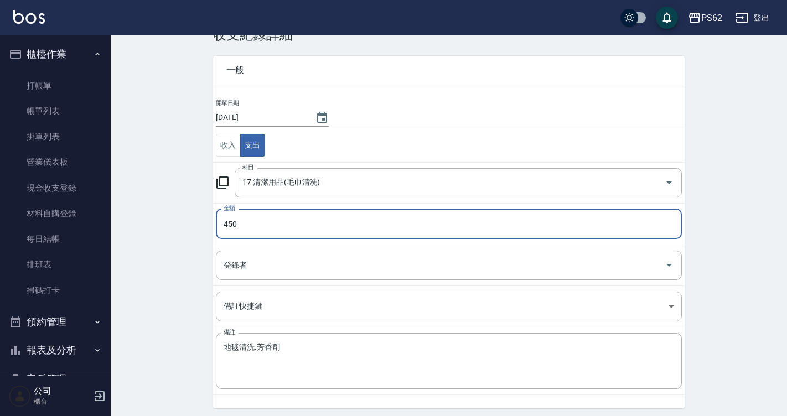
scroll to position [59, 0]
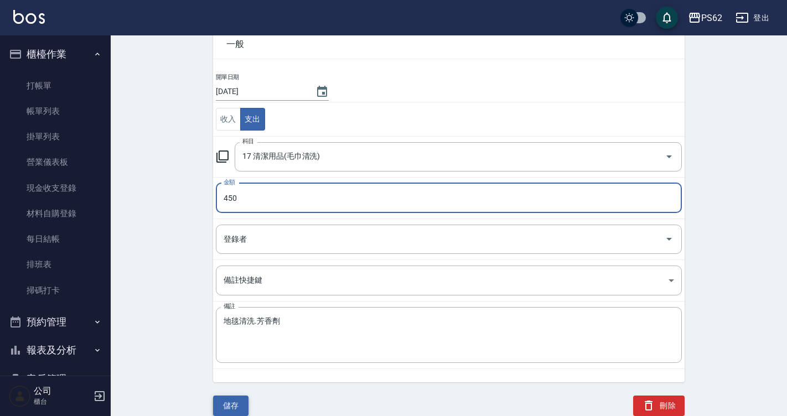
click at [231, 404] on button "儲存" at bounding box center [230, 406] width 35 height 20
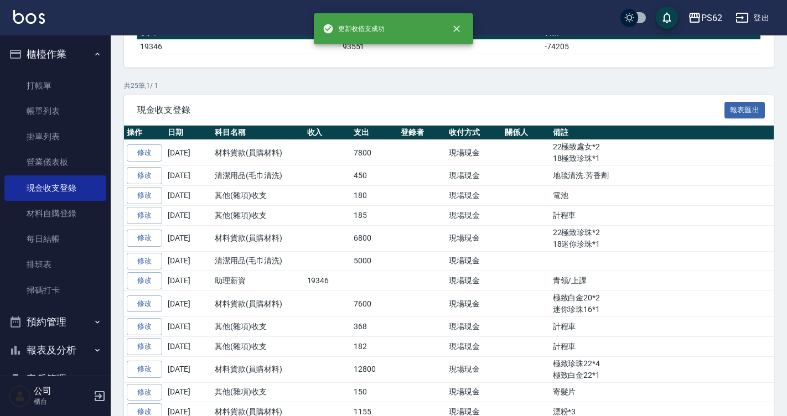
scroll to position [166, 0]
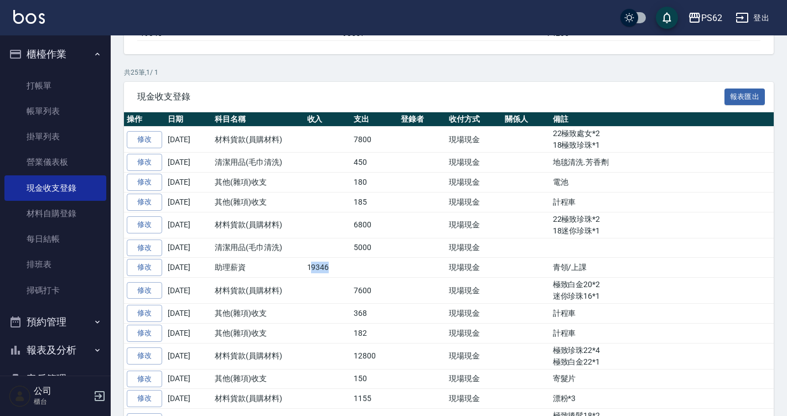
drag, startPoint x: 312, startPoint y: 266, endPoint x: 422, endPoint y: 277, distance: 111.3
click at [414, 277] on tbody "修改 [DATE] 材料貨款(員購材料) 7800 現場現金 22極致處女*2 18極致珍珠*1 修改 [DATE] 清潔用品(毛巾清洗) 450 現場現金 …" at bounding box center [484, 393] width 720 height 532
click at [429, 278] on td at bounding box center [422, 291] width 48 height 26
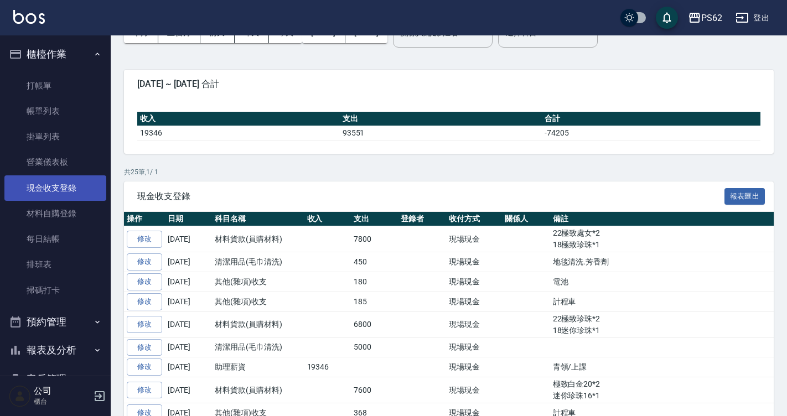
scroll to position [9, 0]
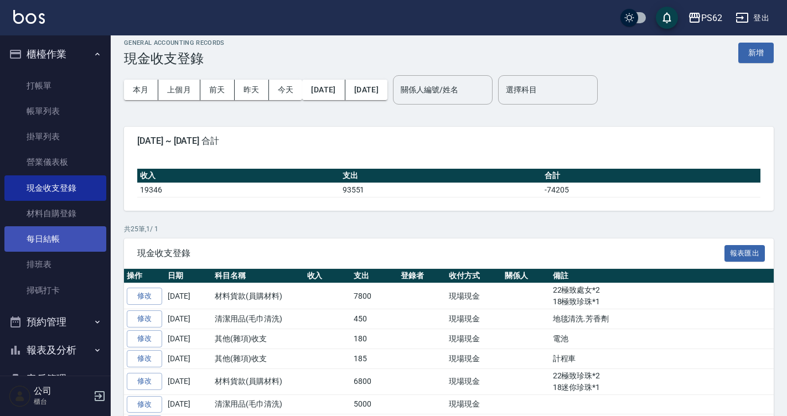
click at [65, 243] on link "每日結帳" at bounding box center [55, 238] width 102 height 25
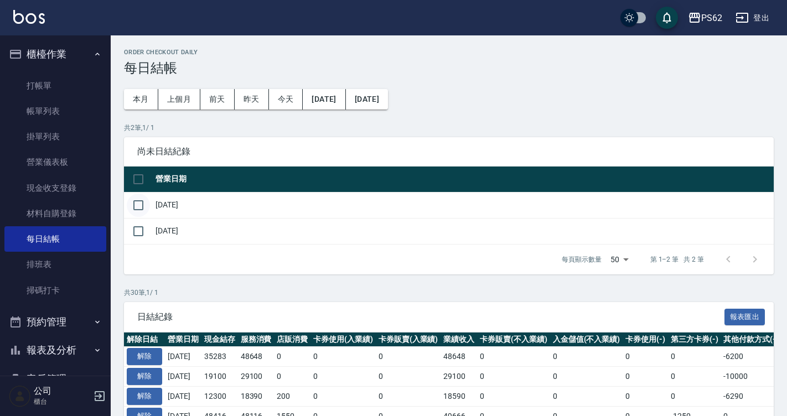
click at [144, 200] on input "checkbox" at bounding box center [138, 205] width 23 height 23
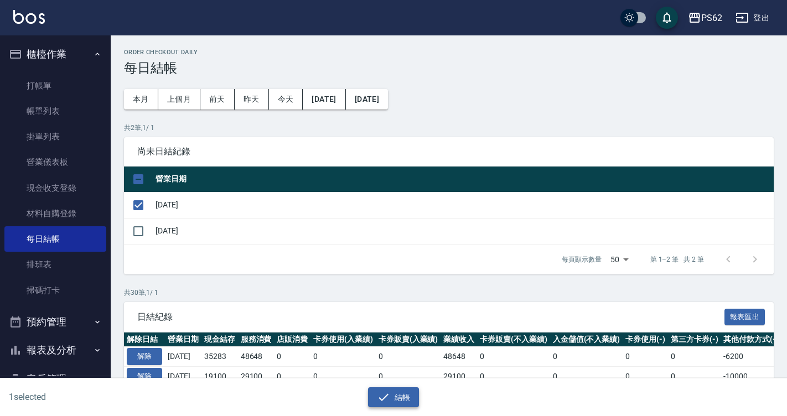
click at [381, 406] on button "結帳" at bounding box center [393, 398] width 51 height 20
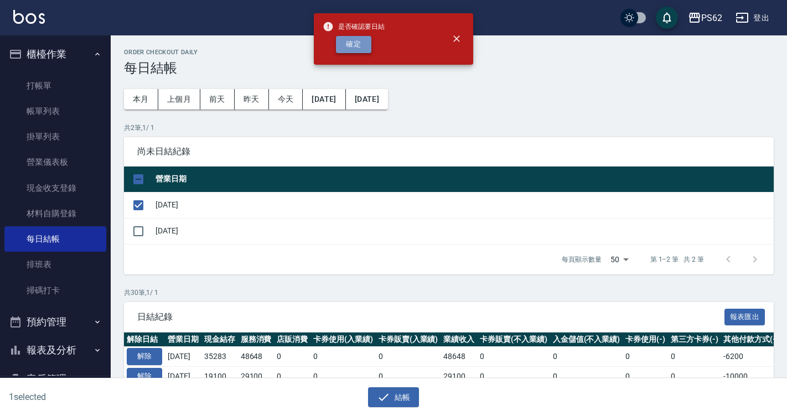
click at [360, 44] on button "確定" at bounding box center [353, 44] width 35 height 17
checkbox input "false"
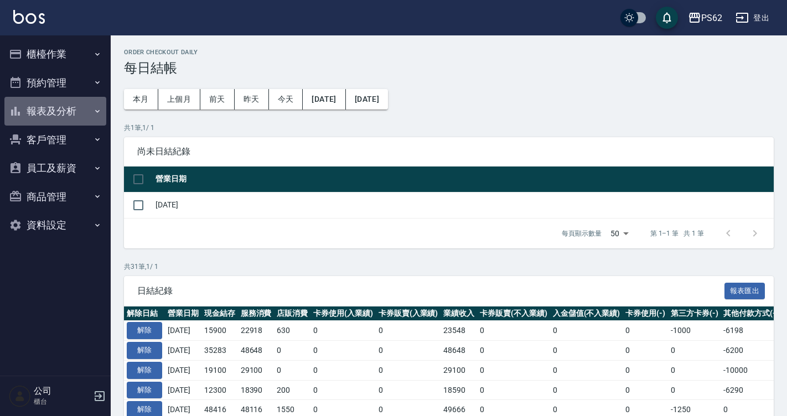
click at [63, 114] on button "報表及分析" at bounding box center [55, 111] width 102 height 29
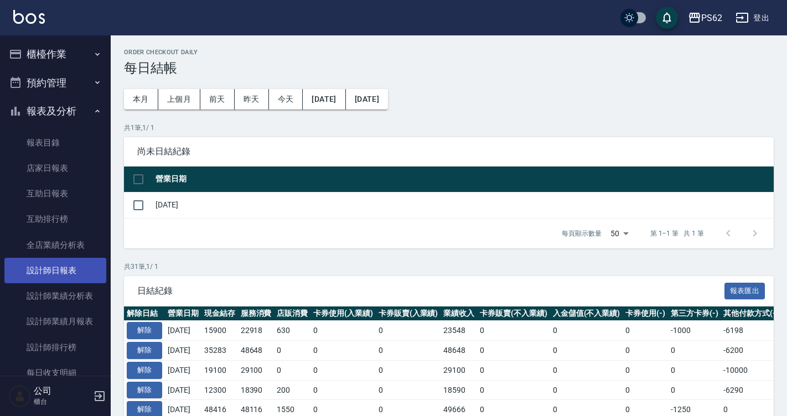
click at [74, 277] on link "設計師日報表" at bounding box center [55, 270] width 102 height 25
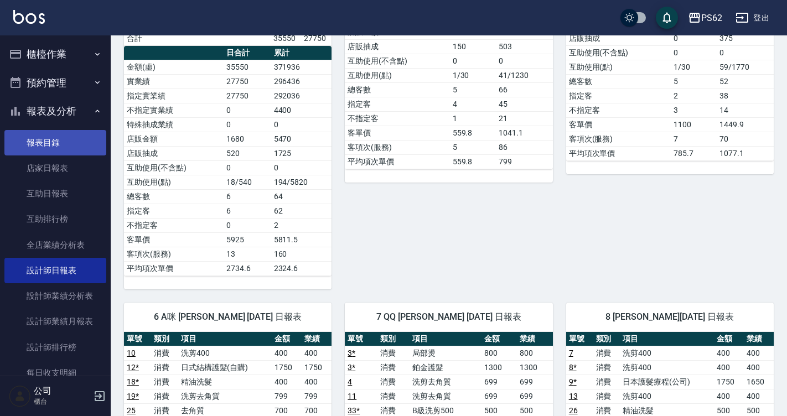
scroll to position [332, 0]
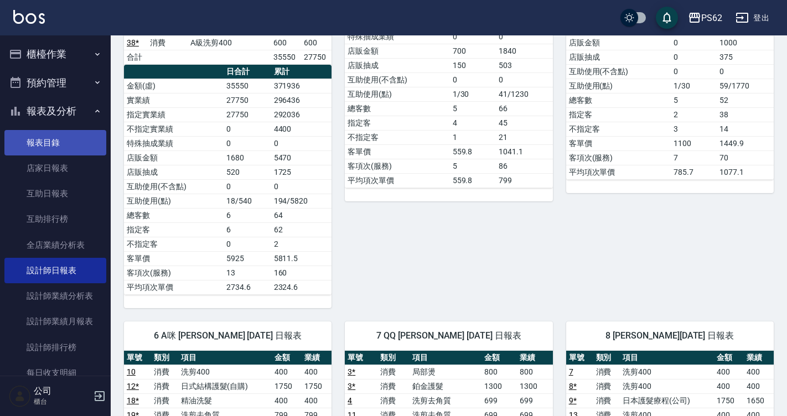
click at [44, 152] on link "報表目錄" at bounding box center [55, 142] width 102 height 25
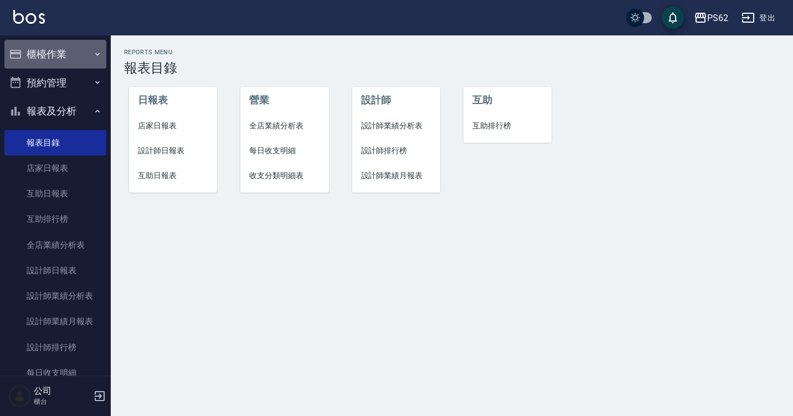
click at [60, 49] on button "櫃檯作業" at bounding box center [55, 54] width 102 height 29
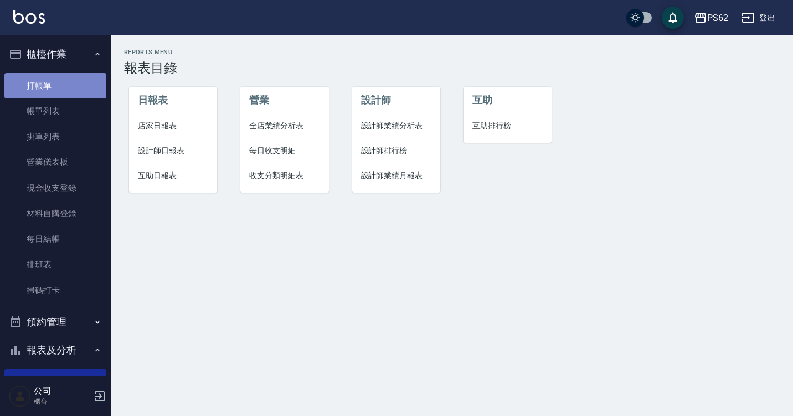
click at [60, 84] on link "打帳單" at bounding box center [55, 85] width 102 height 25
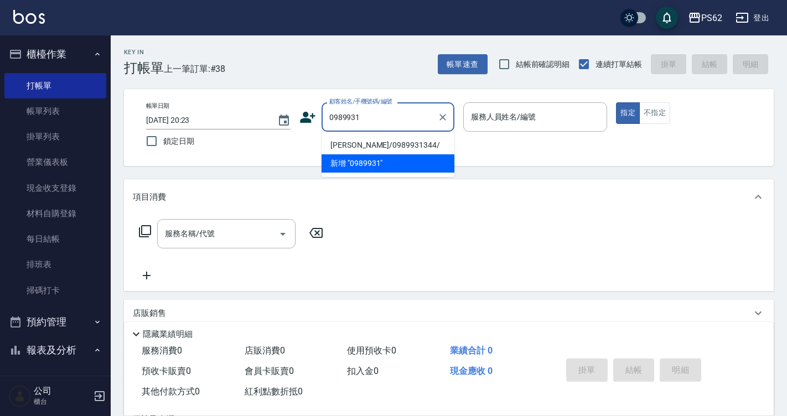
click at [408, 147] on li "[PERSON_NAME]/0989931344/" at bounding box center [388, 145] width 133 height 18
type input "[PERSON_NAME]/0989931344/"
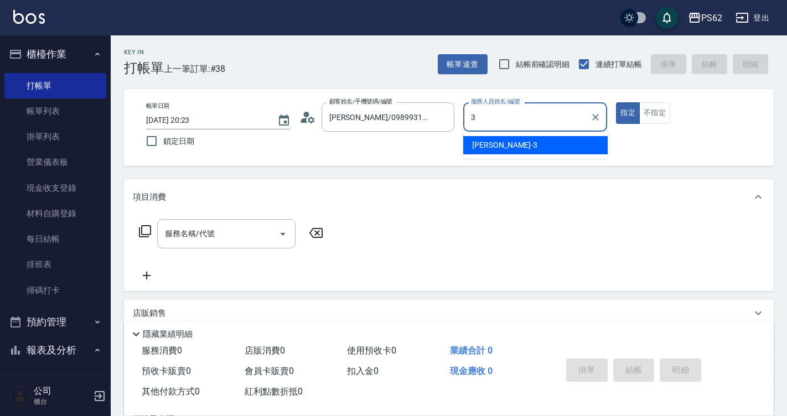
type input "[PERSON_NAME]-3"
type button "true"
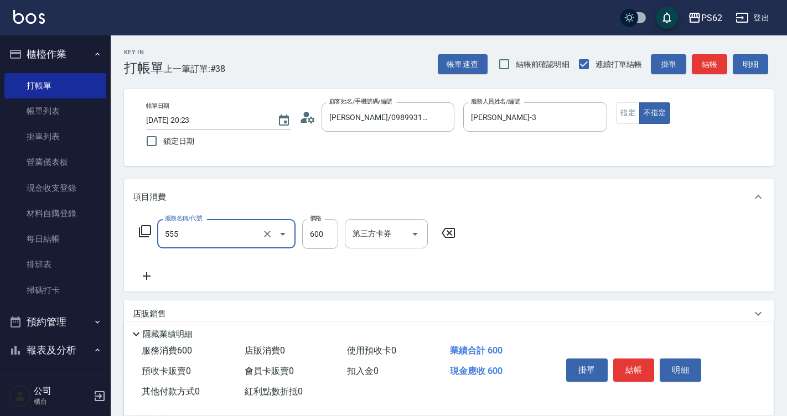
type input "去角質(555)"
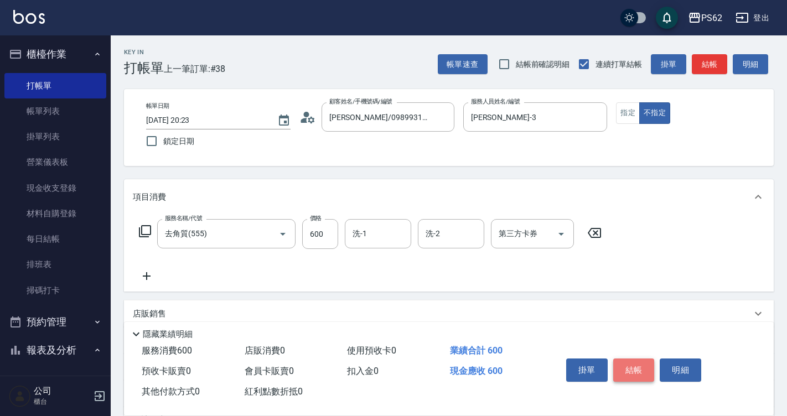
click at [630, 365] on button "結帳" at bounding box center [635, 370] width 42 height 23
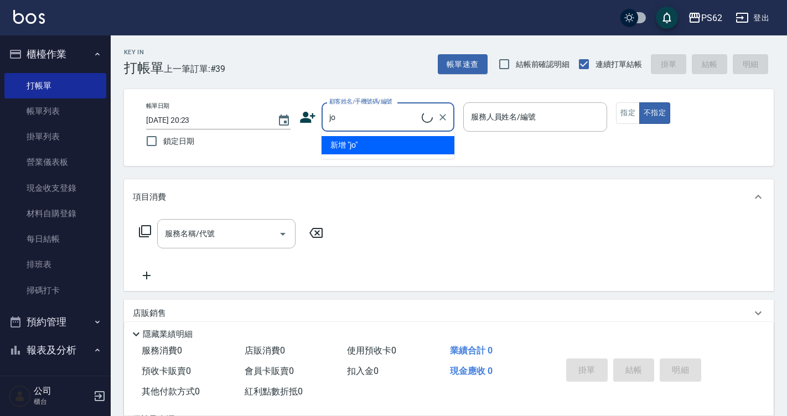
type input "j"
click at [379, 144] on li "[PERSON_NAME]/0987616611/" at bounding box center [388, 145] width 133 height 18
click at [379, 144] on div "帳單日期 [DATE] 20:23 鎖定日期 顧客姓名/手機號碼/編號 [PERSON_NAME] 顧客姓名/手機號碼/編號 服務人員姓名/編號 服務人員姓名…" at bounding box center [448, 127] width 623 height 50
type input "[PERSON_NAME]/0987616611/"
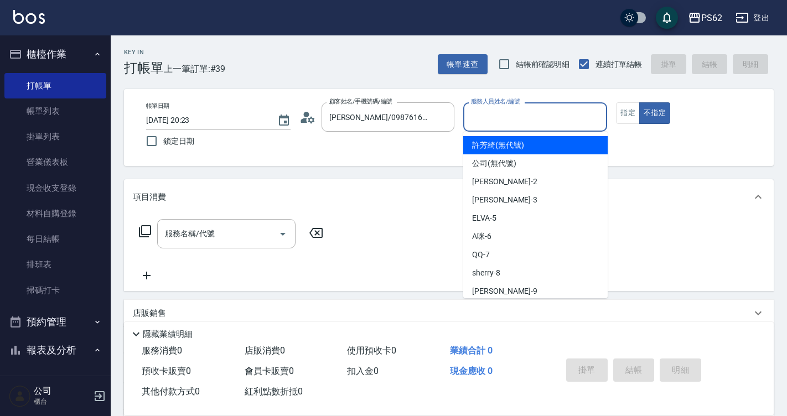
click at [531, 125] on input "服務人員姓名/編號" at bounding box center [535, 116] width 135 height 19
type input "niki-9"
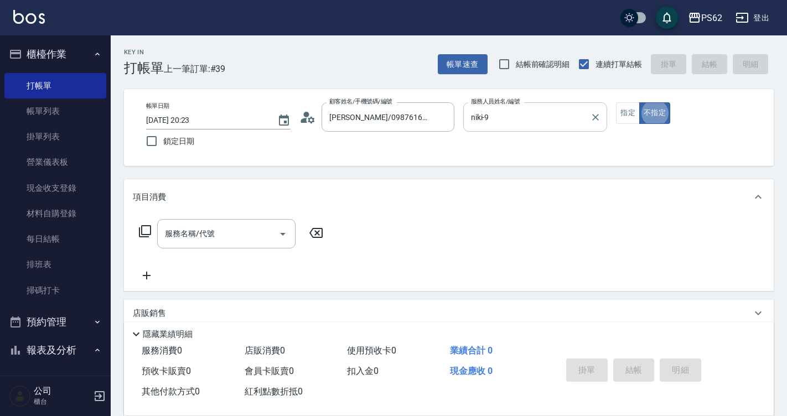
type button "false"
click at [637, 117] on button "指定" at bounding box center [628, 113] width 24 height 22
click at [142, 236] on icon at bounding box center [144, 231] width 13 height 13
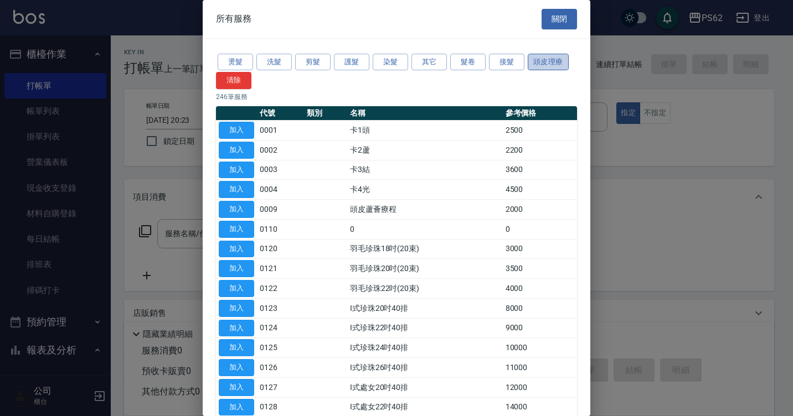
click at [558, 67] on button "頭皮理療" at bounding box center [548, 62] width 41 height 17
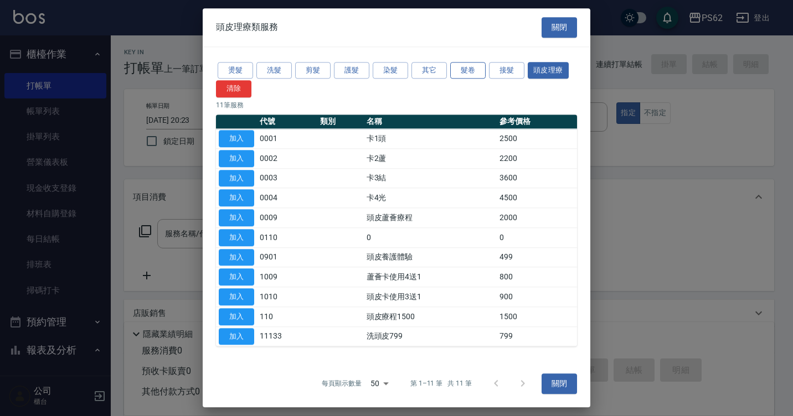
click at [473, 71] on button "髮卷" at bounding box center [467, 70] width 35 height 17
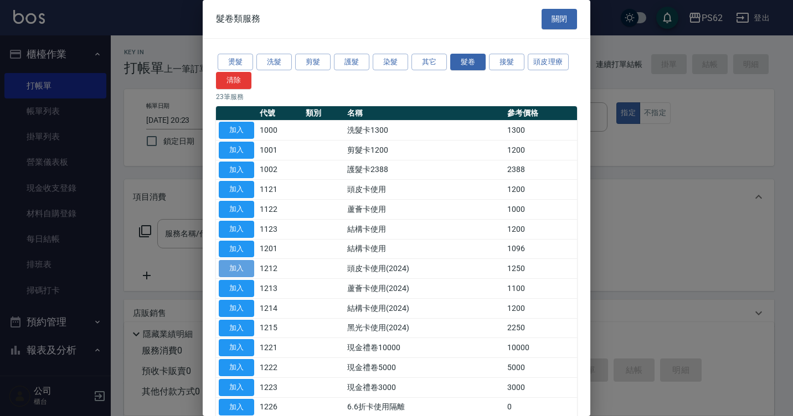
click at [250, 267] on button "加入" at bounding box center [236, 268] width 35 height 17
type input "頭皮卡使用(2024)(1212)"
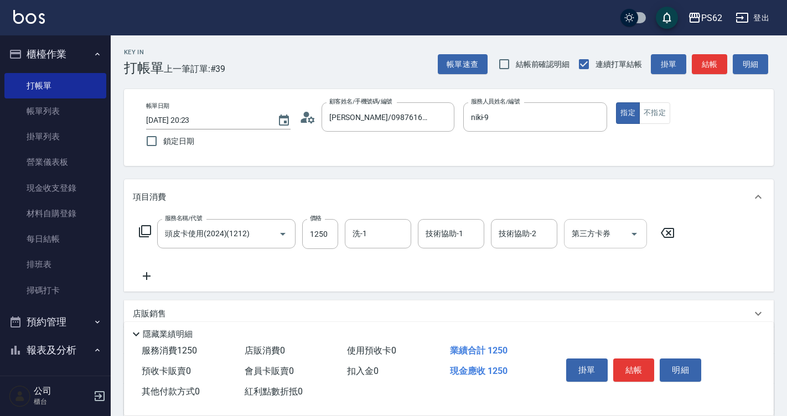
click at [592, 235] on input "第三方卡券" at bounding box center [597, 233] width 56 height 19
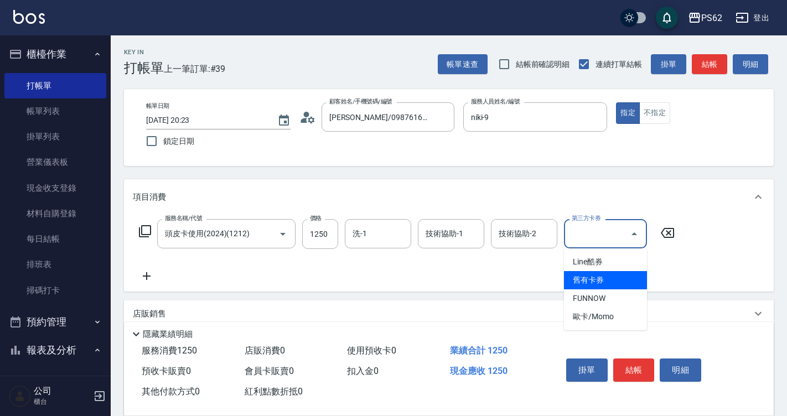
click at [596, 273] on span "舊有卡券" at bounding box center [605, 280] width 83 height 18
type input "舊有卡券"
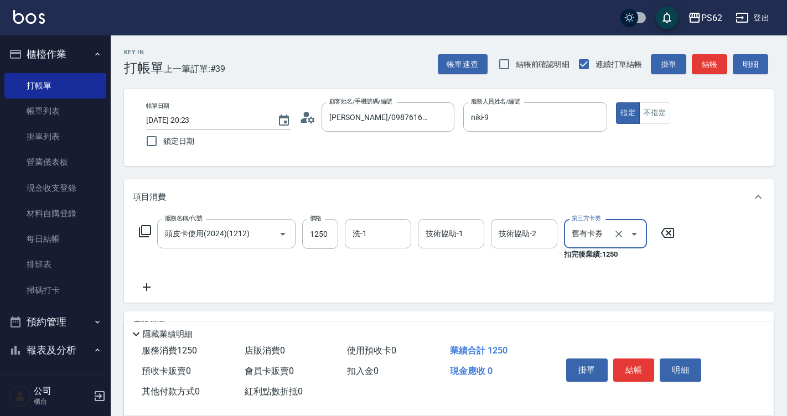
click at [144, 288] on icon at bounding box center [147, 287] width 28 height 13
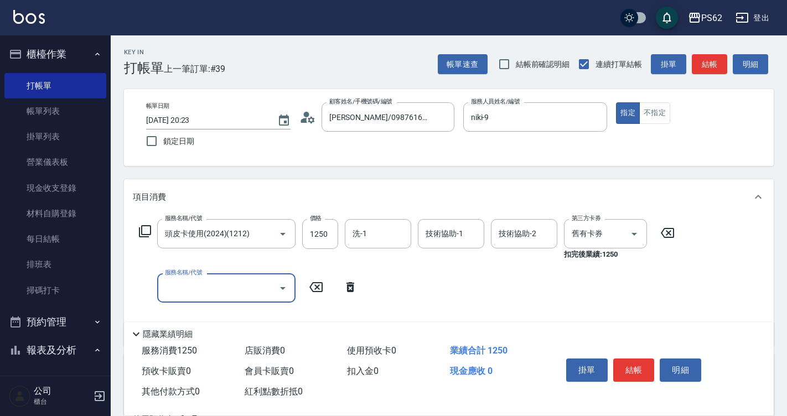
scroll to position [111, 0]
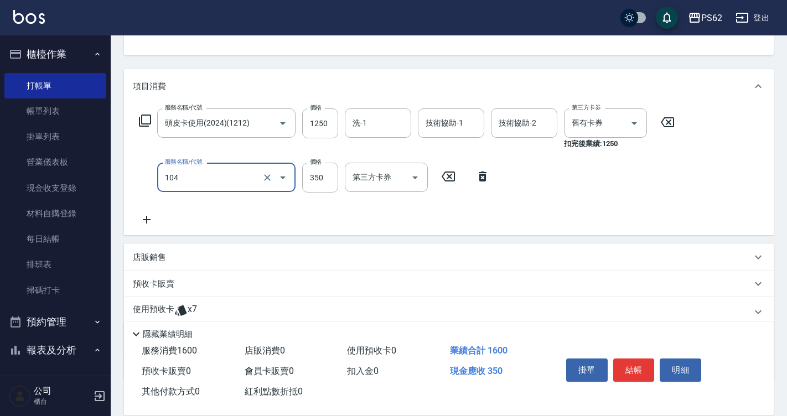
type input "B級單剪350(104)"
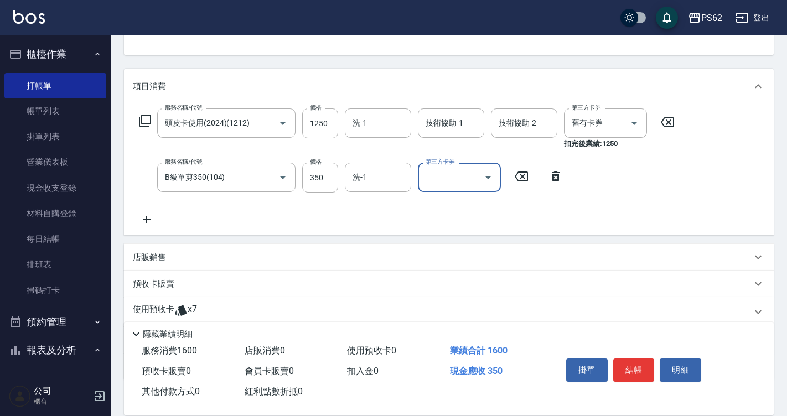
click at [149, 221] on icon at bounding box center [147, 219] width 28 height 13
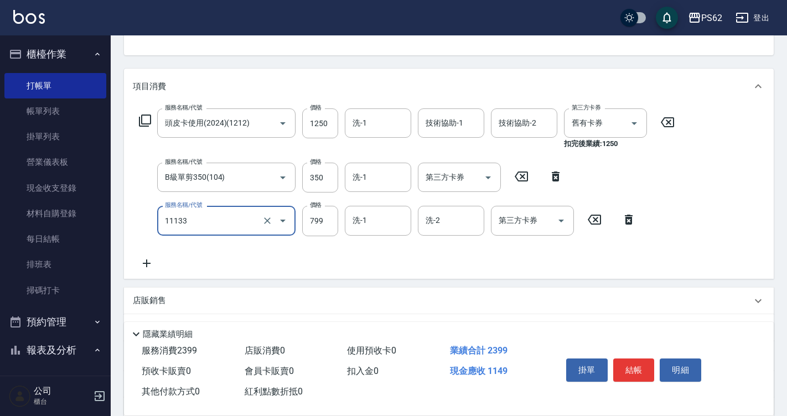
type input "洗頭皮799(11133)"
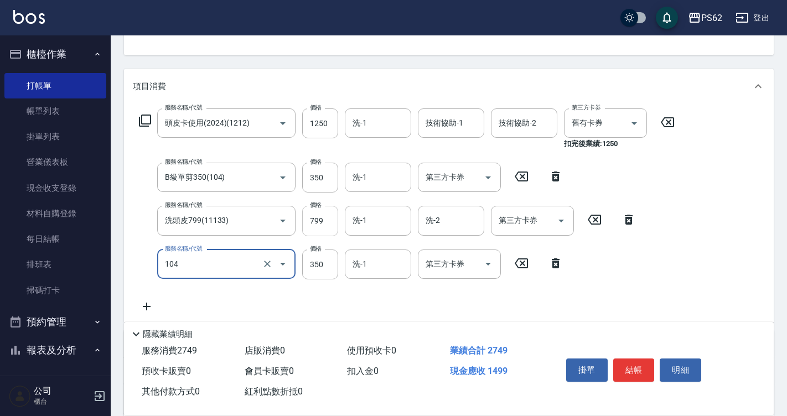
click at [324, 229] on input "799" at bounding box center [320, 221] width 36 height 30
type input "B級單剪350(104)"
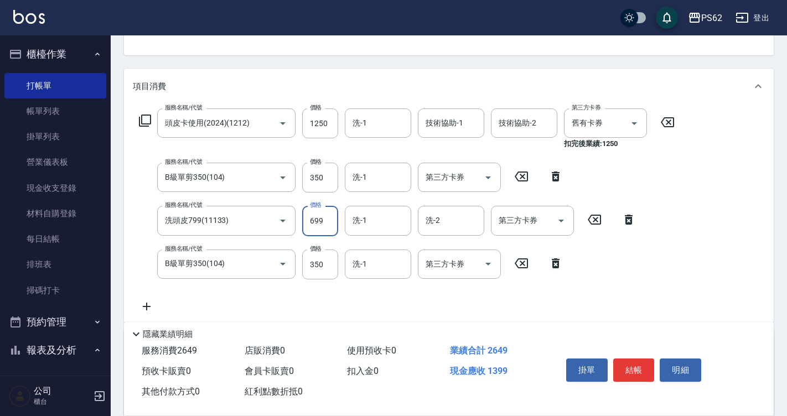
type input "699"
click at [640, 365] on button "結帳" at bounding box center [635, 370] width 42 height 23
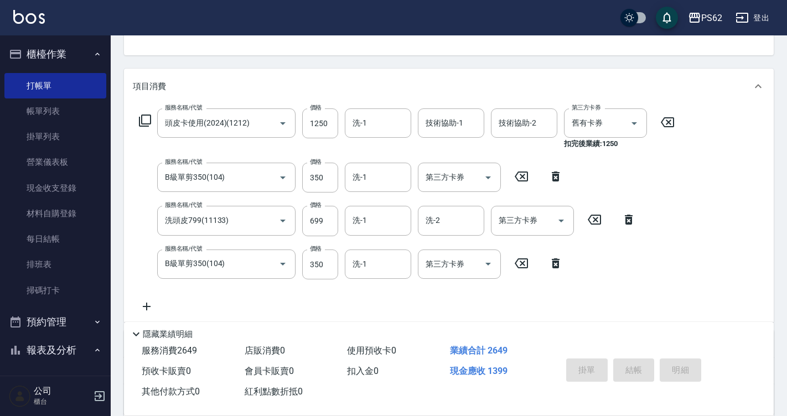
type input "[DATE] 20:27"
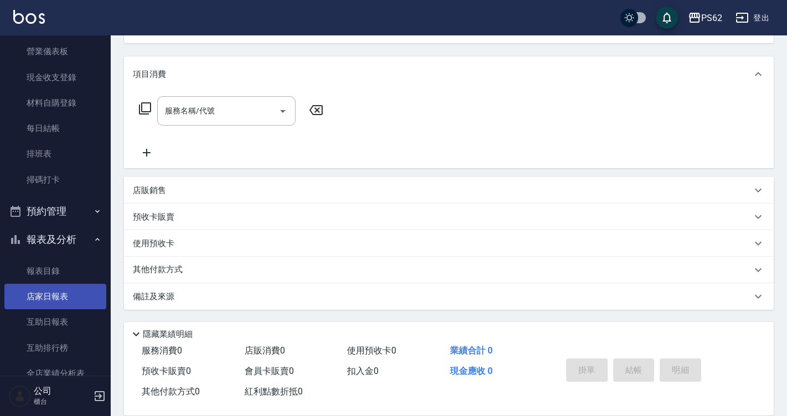
click at [56, 306] on link "店家日報表" at bounding box center [55, 296] width 102 height 25
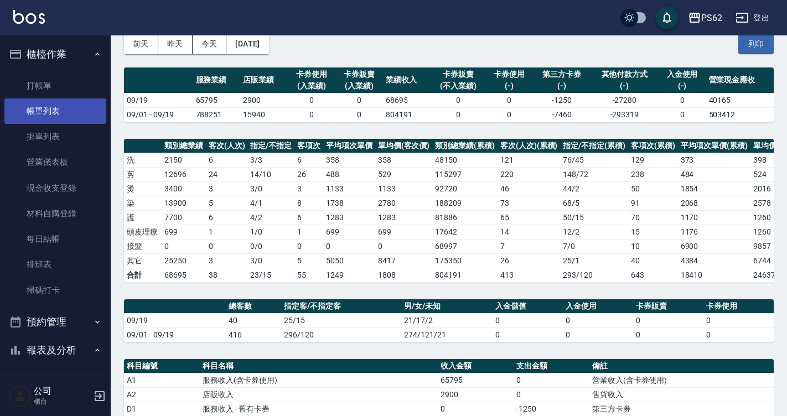
click at [60, 115] on link "帳單列表" at bounding box center [55, 111] width 102 height 25
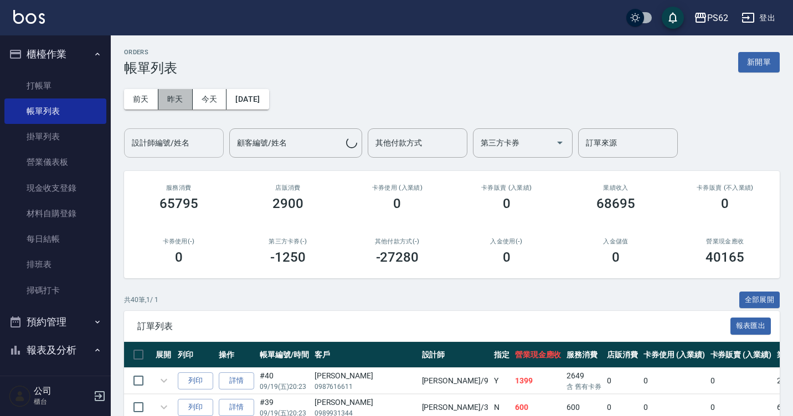
click at [181, 104] on button "昨天" at bounding box center [175, 99] width 34 height 20
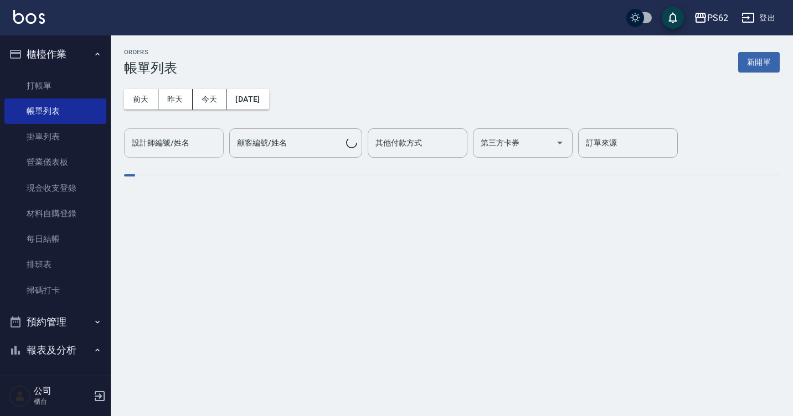
click at [162, 137] on input "設計師編號/姓名" at bounding box center [174, 142] width 90 height 19
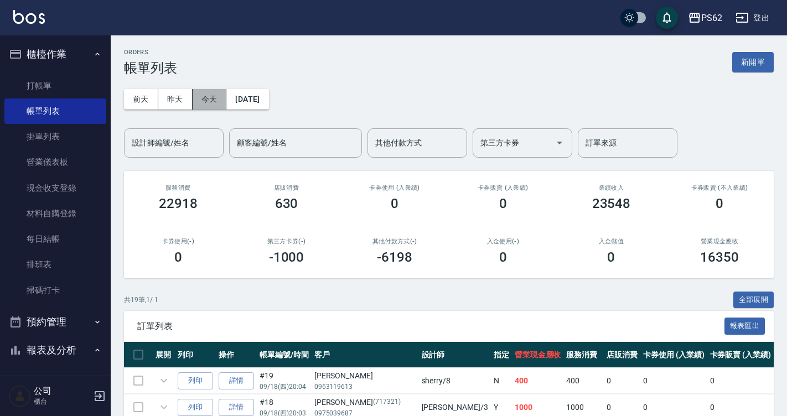
click at [205, 102] on button "今天" at bounding box center [210, 99] width 34 height 20
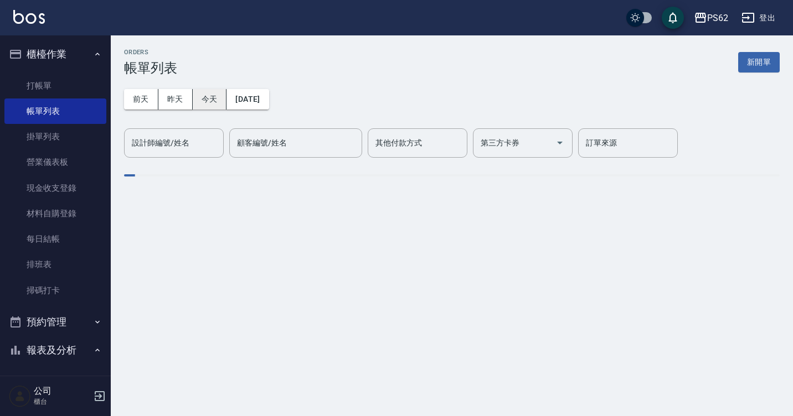
click at [205, 102] on button "今天" at bounding box center [210, 99] width 34 height 20
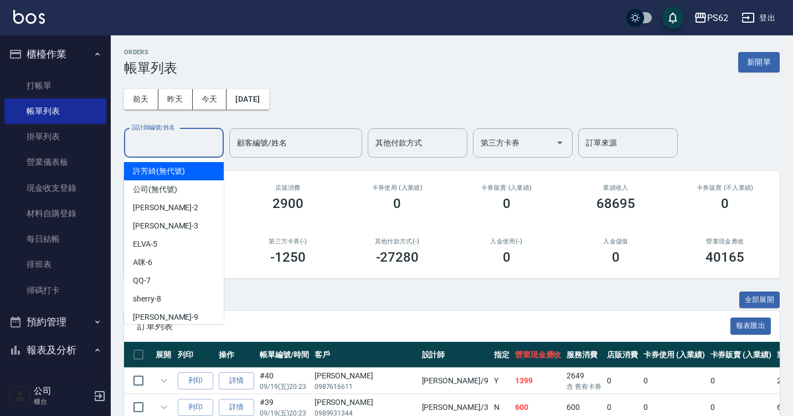
click at [188, 146] on div "設計師編號/姓名 設計師編號/姓名" at bounding box center [174, 142] width 100 height 29
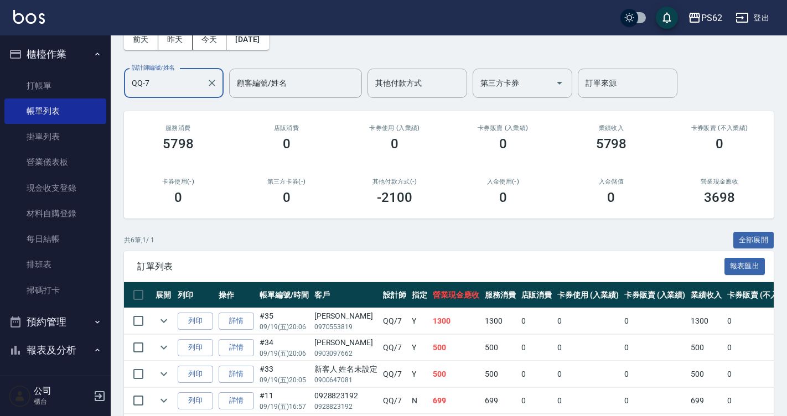
scroll to position [163, 0]
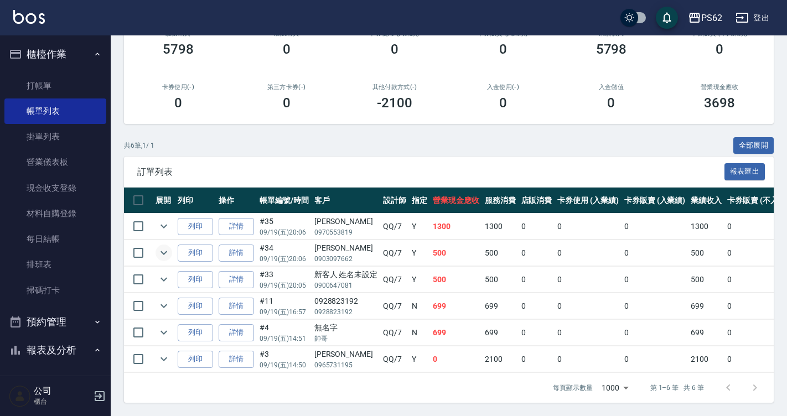
type input "QQ-7"
click at [165, 246] on icon "expand row" at bounding box center [163, 252] width 13 height 13
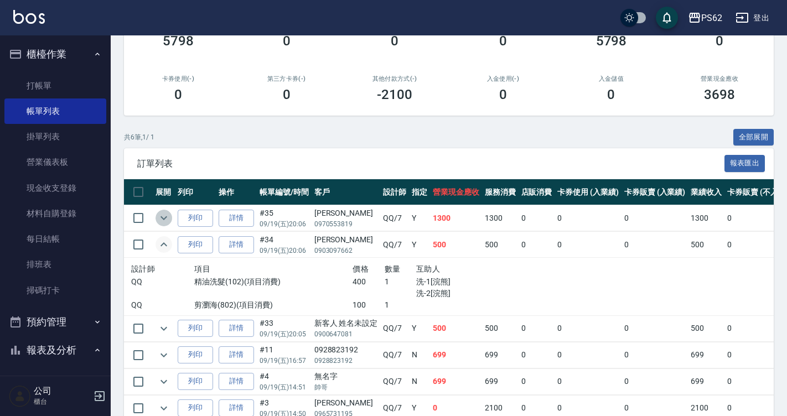
click at [167, 218] on icon "expand row" at bounding box center [163, 218] width 13 height 13
click at [171, 216] on button "expand row" at bounding box center [164, 218] width 17 height 17
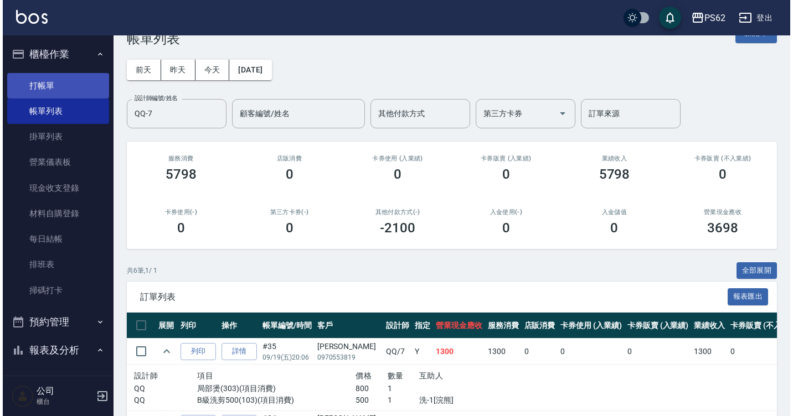
scroll to position [0, 0]
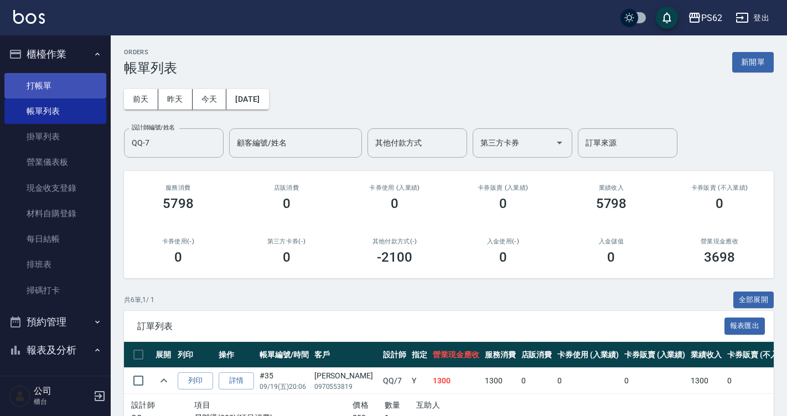
click at [46, 86] on link "打帳單" at bounding box center [55, 85] width 102 height 25
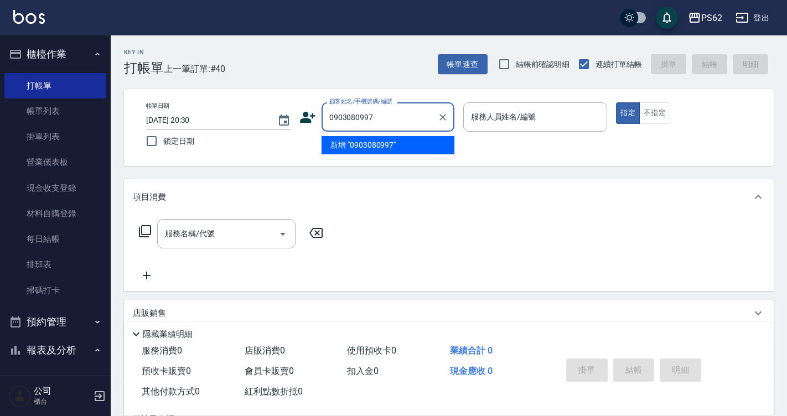
click at [379, 113] on input "0903080997" at bounding box center [380, 116] width 106 height 19
type input "0903080997"
click at [303, 123] on icon at bounding box center [308, 117] width 17 height 17
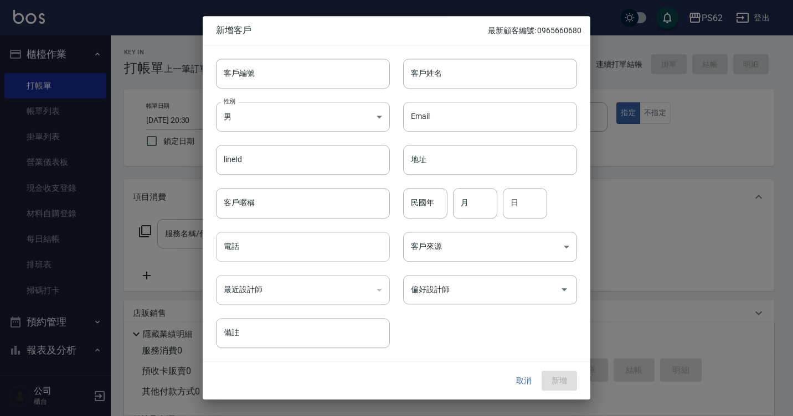
click at [235, 249] on input "電話" at bounding box center [303, 247] width 174 height 30
paste input "0903080997"
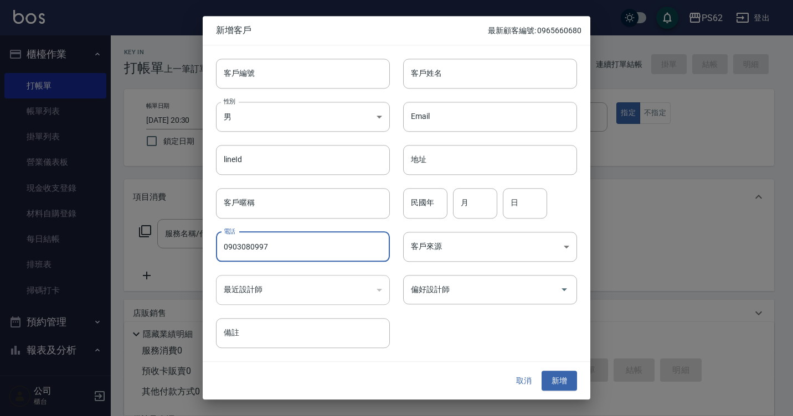
click at [254, 253] on input "0903080997" at bounding box center [303, 247] width 174 height 30
click at [272, 246] on input "0903080997" at bounding box center [303, 247] width 174 height 30
type input "0903080997"
click at [478, 82] on input "客戶姓名" at bounding box center [490, 74] width 174 height 30
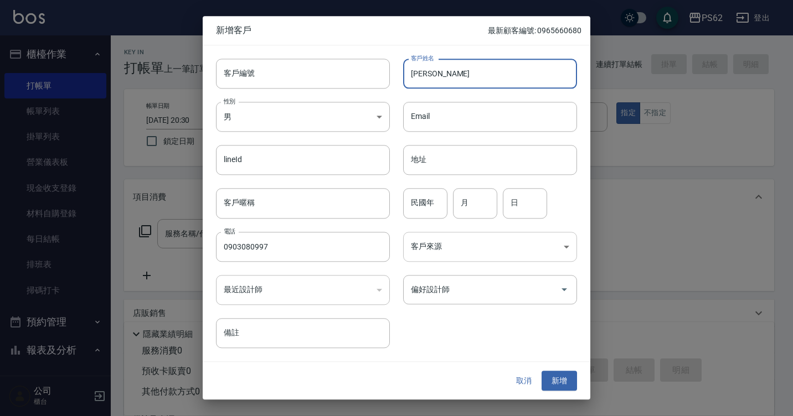
type input "[PERSON_NAME]"
click at [515, 240] on body "PS62 登出 櫃檯作業 打帳單 帳單列表 掛單列表 營業儀表板 現金收支登錄 材料自購登錄 每日結帳 排班表 掃碼打卡 預約管理 預約管理 單日預約紀錄 單…" at bounding box center [396, 269] width 793 height 539
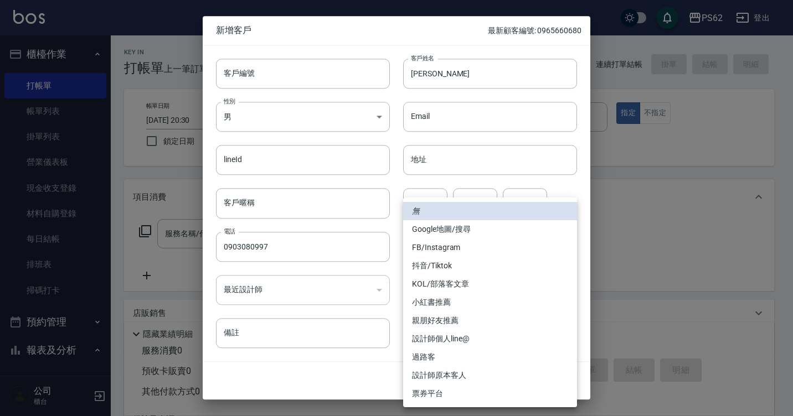
click at [460, 372] on li "設計師原本客人" at bounding box center [490, 376] width 174 height 18
type input "設計師原本客人"
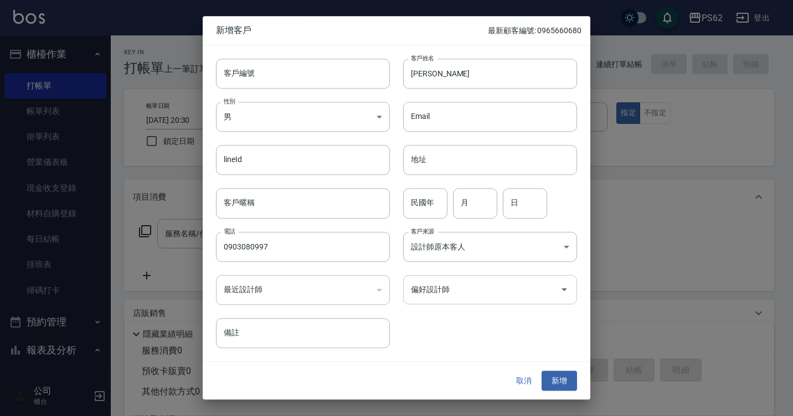
click at [466, 294] on input "偏好設計師" at bounding box center [481, 289] width 147 height 19
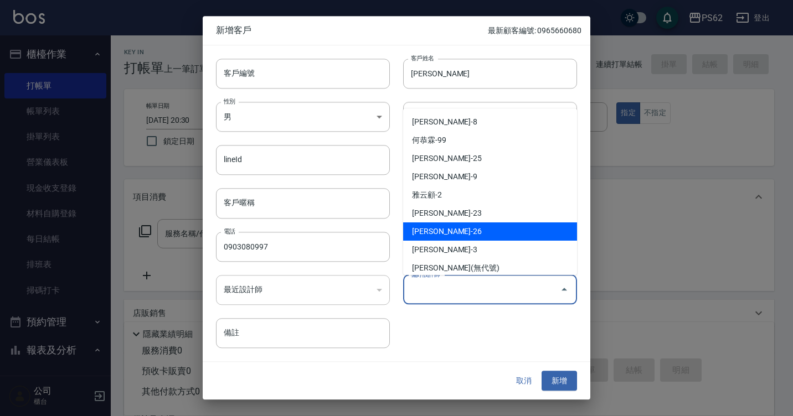
click at [488, 231] on li "[PERSON_NAME]-26" at bounding box center [490, 232] width 174 height 18
type input "郭怡欣"
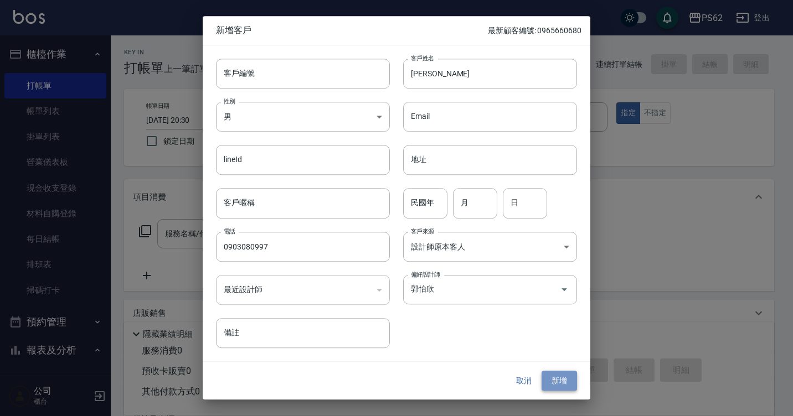
click at [569, 383] on button "新增" at bounding box center [559, 381] width 35 height 20
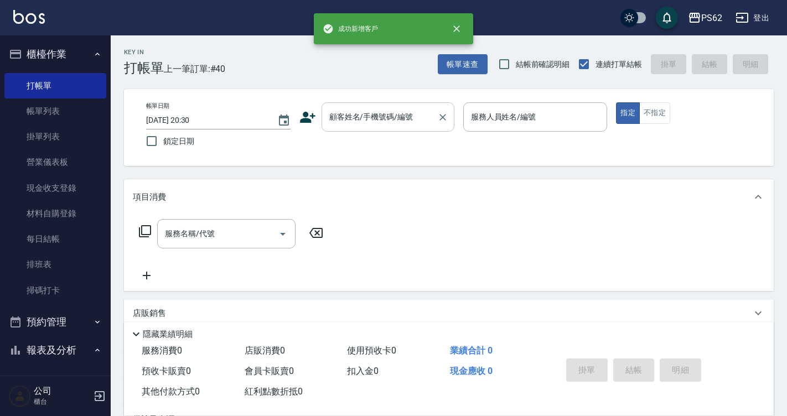
click at [389, 116] on input "顧客姓名/手機號碼/編號" at bounding box center [380, 116] width 106 height 19
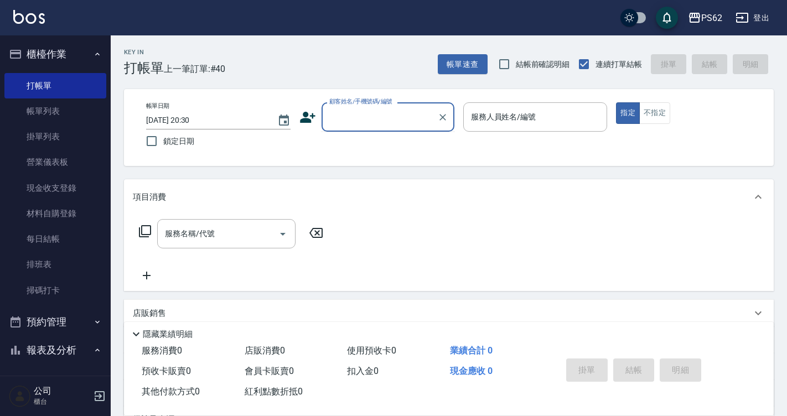
paste input "0903080997"
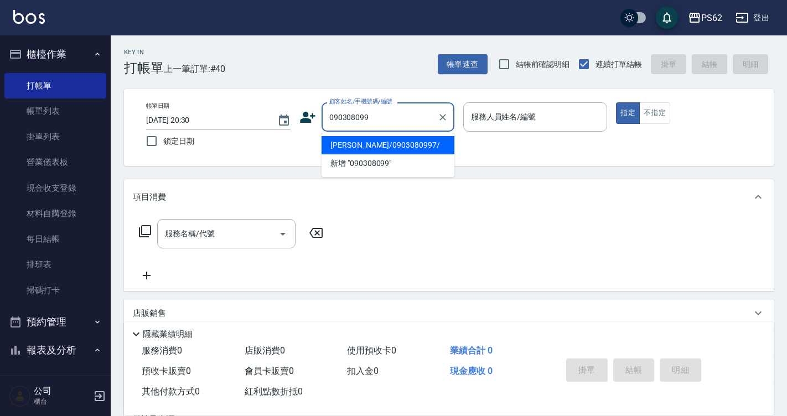
type input "[PERSON_NAME]/0903080997/"
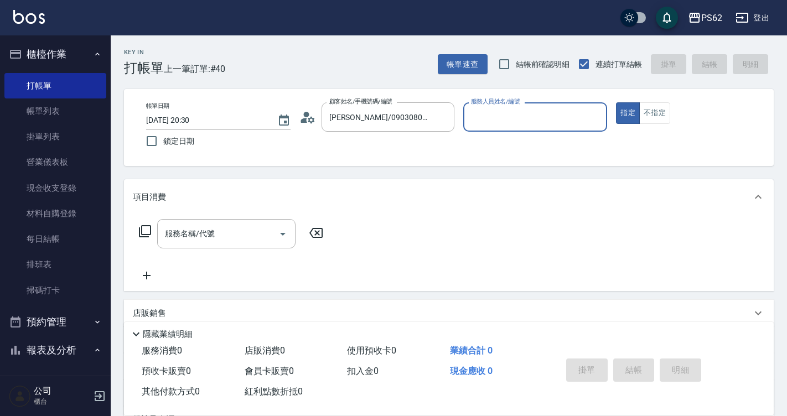
type input "[PERSON_NAME]-26"
click at [616, 102] on button "指定" at bounding box center [628, 113] width 24 height 22
type button "true"
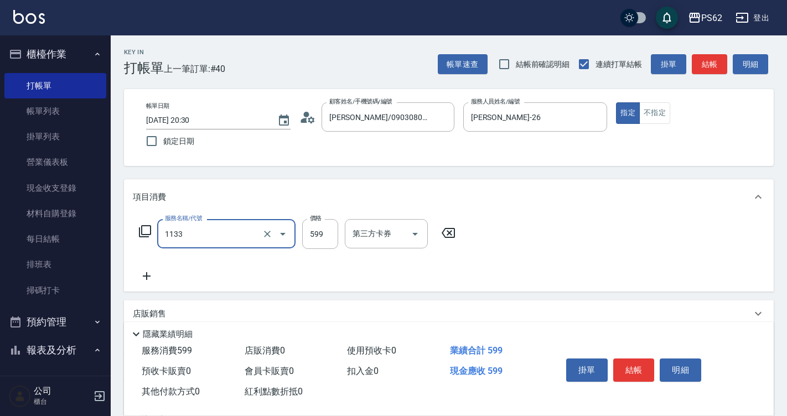
type input "洗剪去角質(1133)"
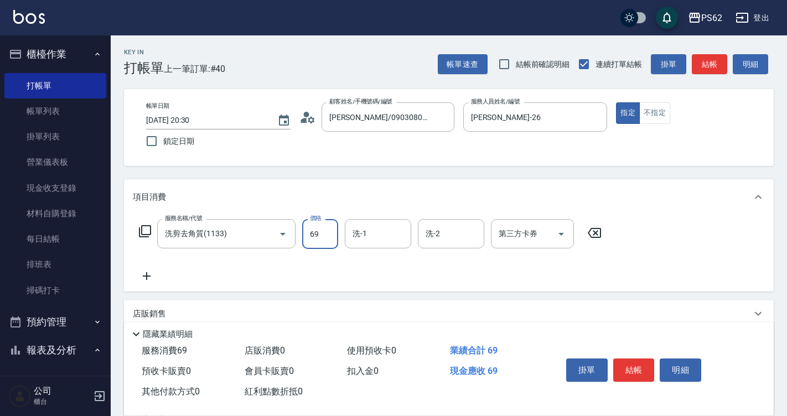
type input "699"
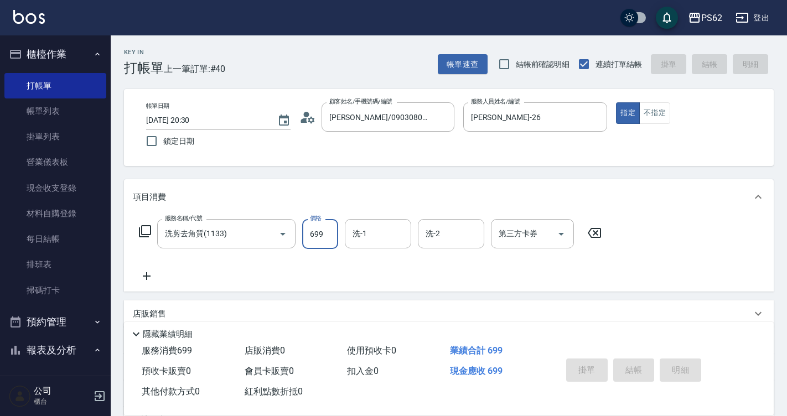
type input "[DATE] 20:31"
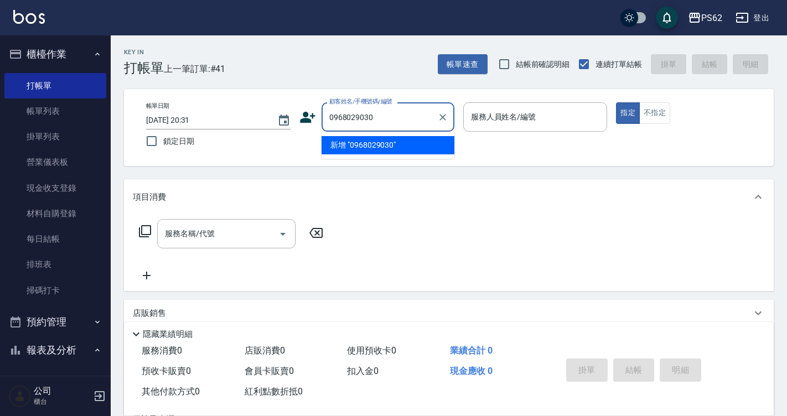
click at [374, 111] on input "0968029030" at bounding box center [380, 116] width 106 height 19
type input "0968029030"
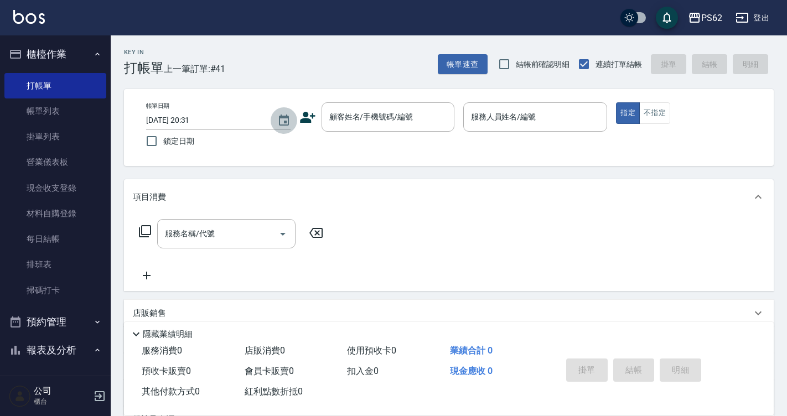
click at [290, 120] on icon "Choose date, selected date is 2025-09-19" at bounding box center [283, 120] width 13 height 13
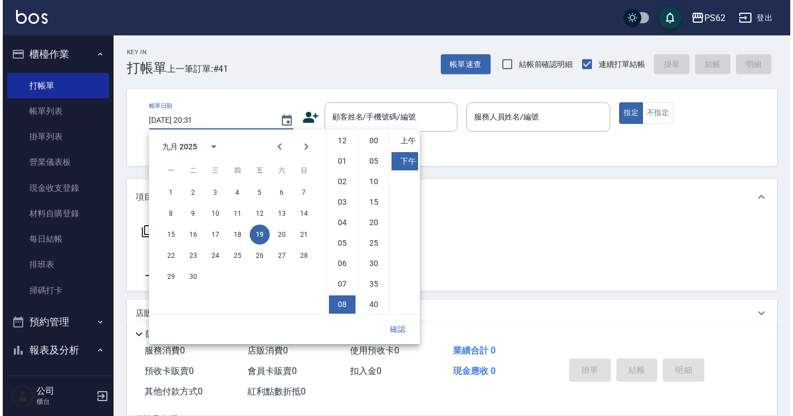
scroll to position [62, 0]
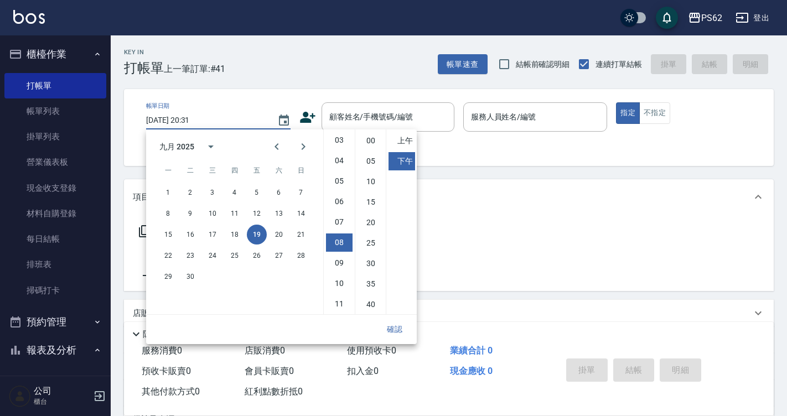
click at [302, 119] on icon at bounding box center [308, 117] width 16 height 11
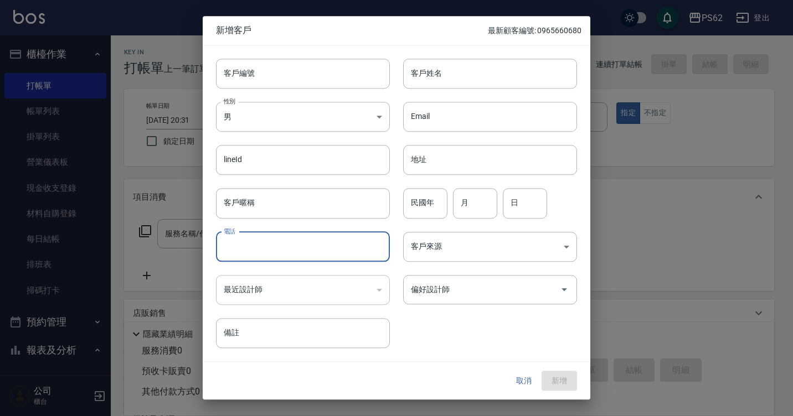
click at [278, 238] on input "電話" at bounding box center [303, 247] width 174 height 30
paste input "0968029030"
click at [241, 247] on input "0968029030" at bounding box center [303, 247] width 174 height 30
type input "0968029030"
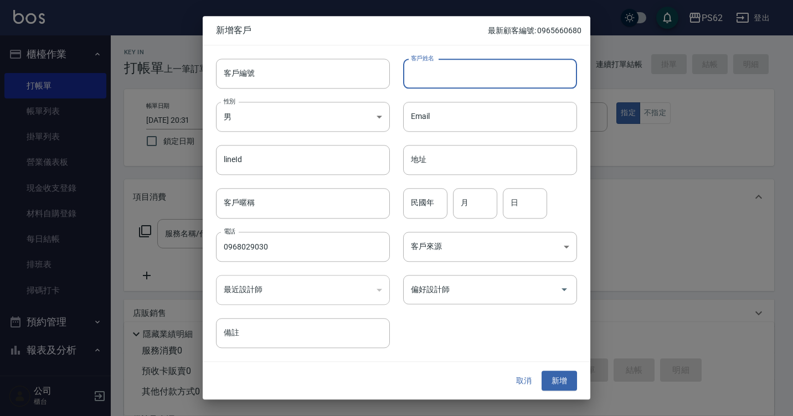
click at [481, 70] on input "客戶姓名" at bounding box center [490, 74] width 174 height 30
type input "[PERSON_NAME]"
click at [477, 235] on body "PS62 登出 櫃檯作業 打帳單 帳單列表 掛單列表 營業儀表板 現金收支登錄 材料自購登錄 每日結帳 排班表 掃碼打卡 預約管理 預約管理 單日預約紀錄 單…" at bounding box center [396, 269] width 793 height 539
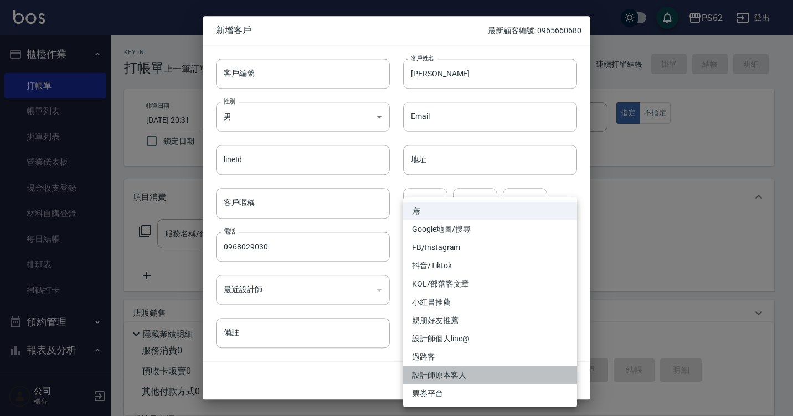
click at [449, 373] on li "設計師原本客人" at bounding box center [490, 376] width 174 height 18
type input "設計師原本客人"
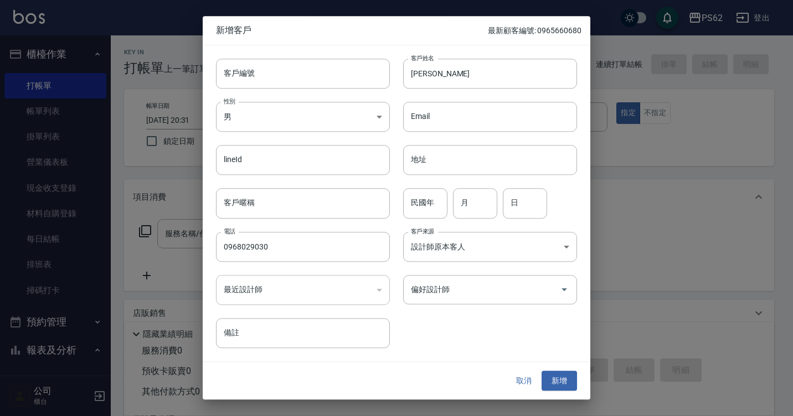
click at [448, 295] on input "偏好設計師" at bounding box center [481, 289] width 147 height 19
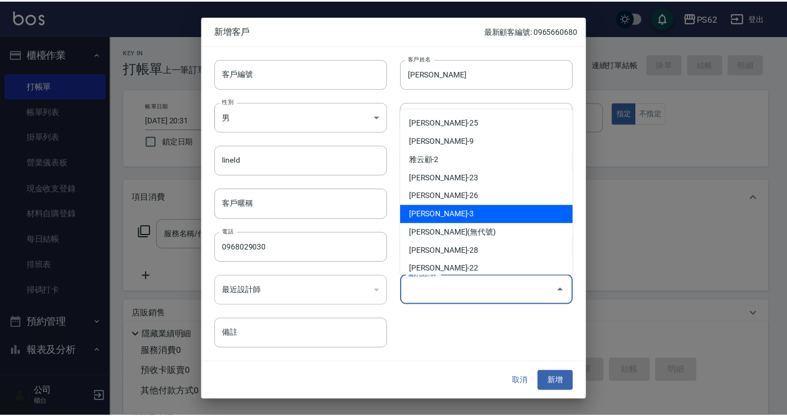
scroll to position [55, 0]
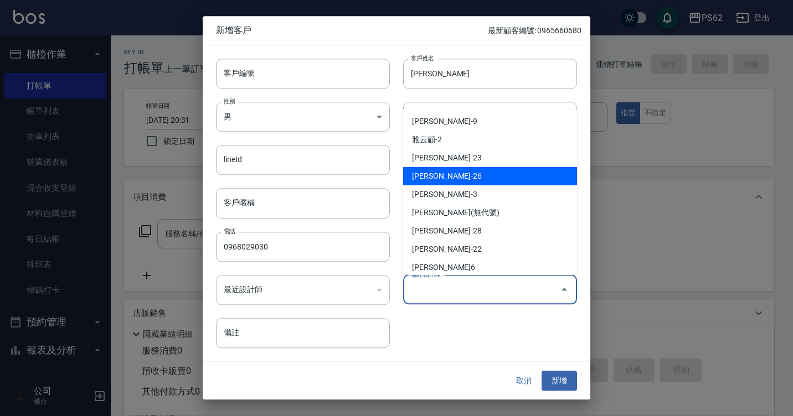
click at [470, 184] on li "[PERSON_NAME]-26" at bounding box center [490, 176] width 174 height 18
type input "郭怡欣"
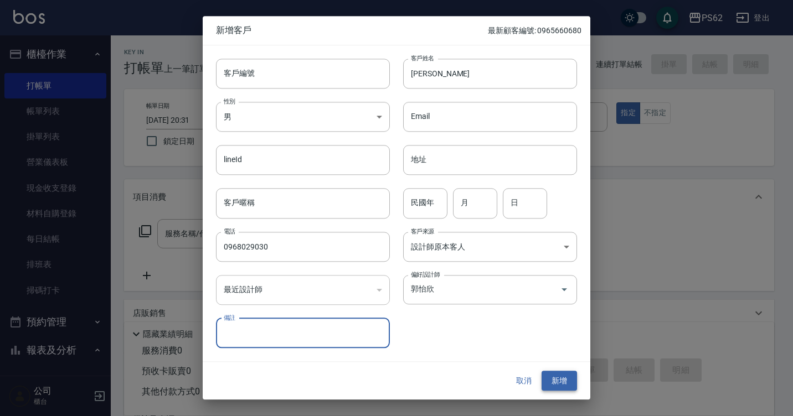
click at [559, 379] on button "新增" at bounding box center [559, 381] width 35 height 20
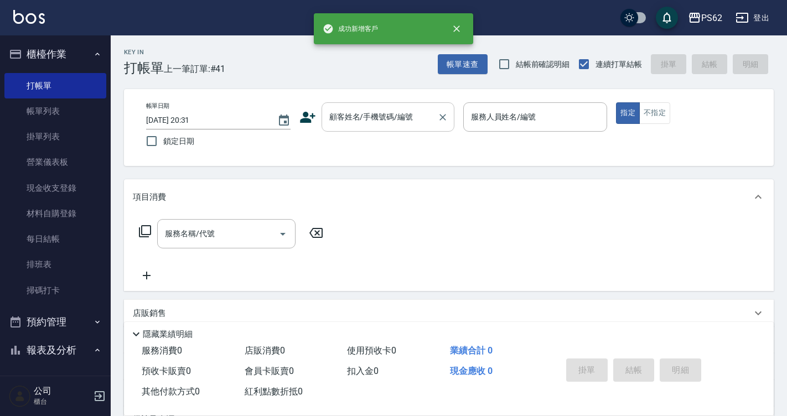
click at [363, 116] on div "顧客姓名/手機號碼/編號 顧客姓名/手機號碼/編號" at bounding box center [388, 116] width 133 height 29
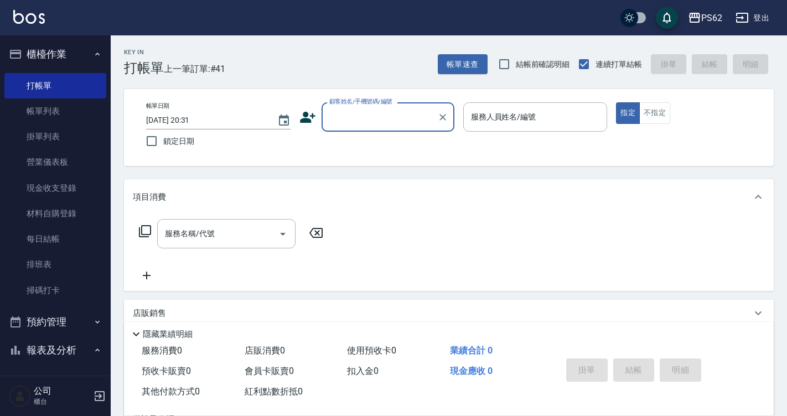
paste input "0968029030"
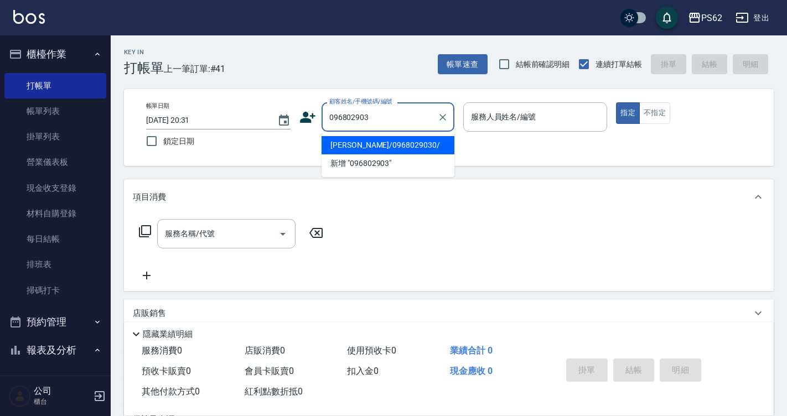
type input "[PERSON_NAME]/0968029030/"
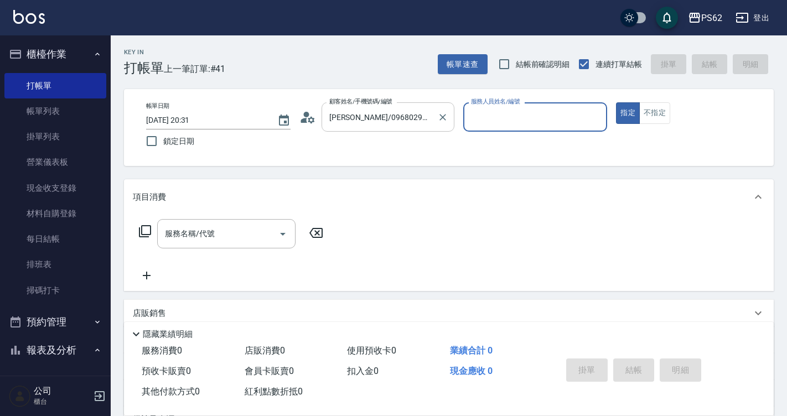
type input "[PERSON_NAME]-26"
click at [616, 102] on button "指定" at bounding box center [628, 113] width 24 height 22
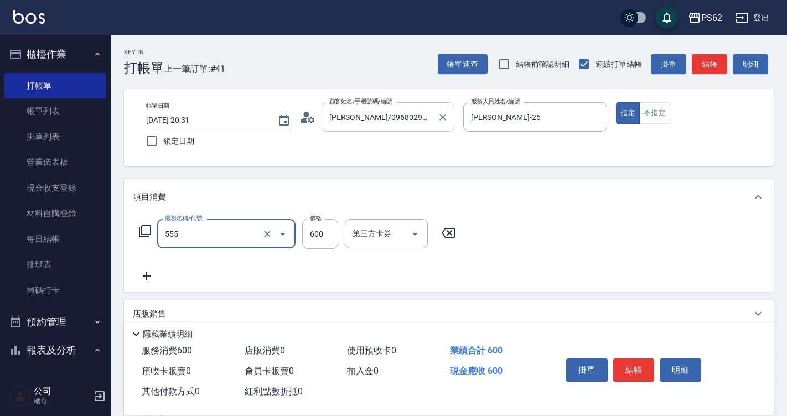
type input "去角質(555)"
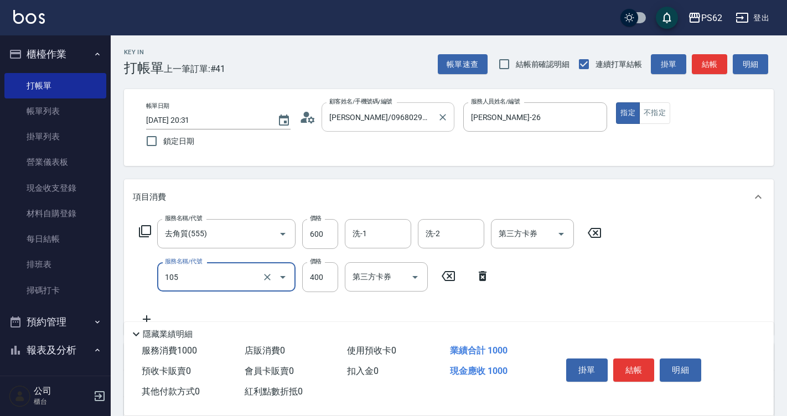
type input "A級單剪400(105)"
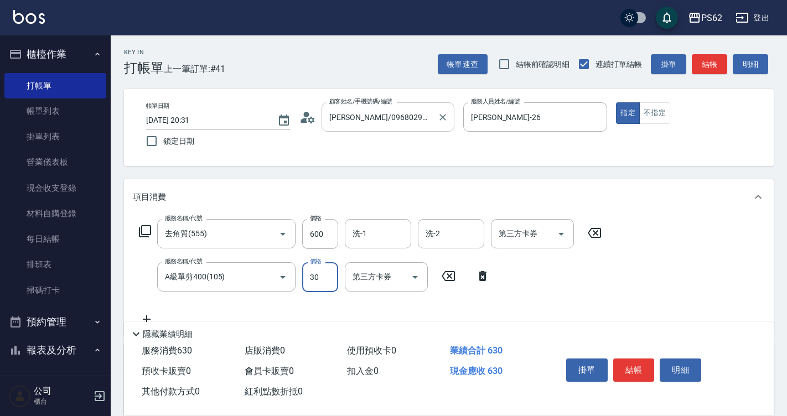
type input "300"
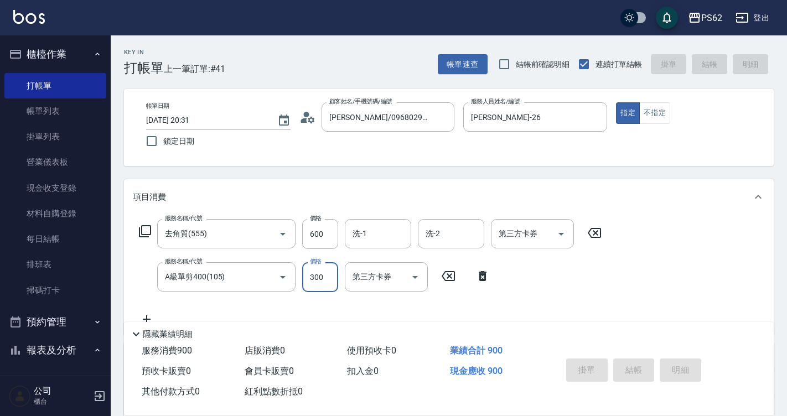
type input "[DATE] 20:32"
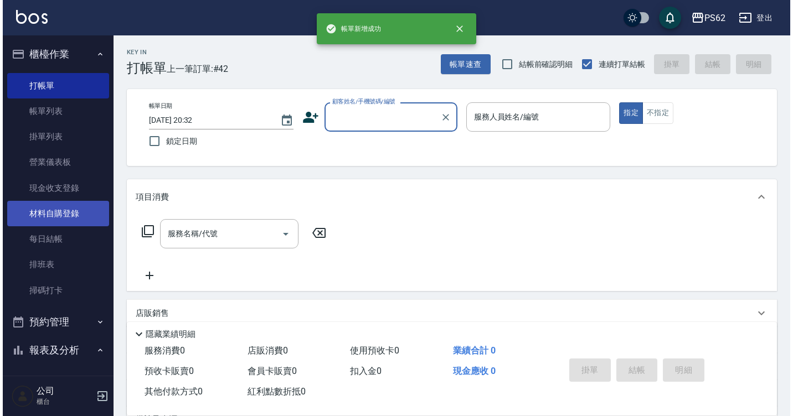
scroll to position [111, 0]
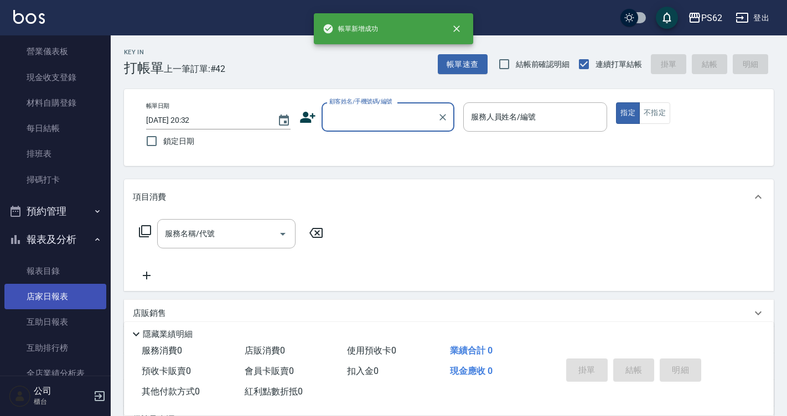
click at [61, 296] on link "店家日報表" at bounding box center [55, 296] width 102 height 25
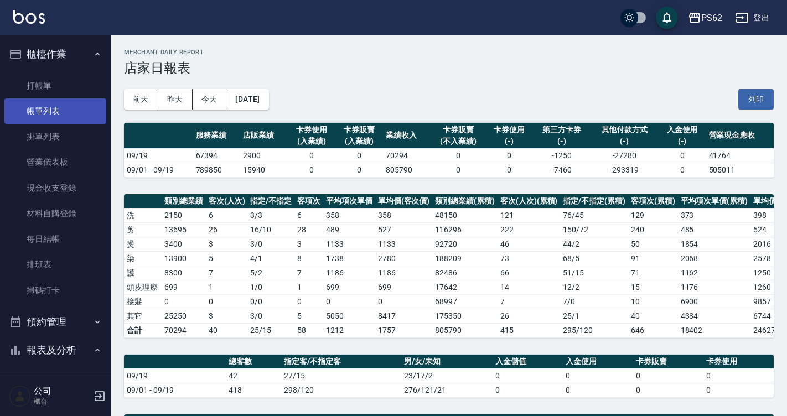
drag, startPoint x: 69, startPoint y: 116, endPoint x: 44, endPoint y: 117, distance: 25.5
click at [69, 115] on link "帳單列表" at bounding box center [55, 111] width 102 height 25
click at [44, 117] on link "帳單列表" at bounding box center [55, 111] width 102 height 25
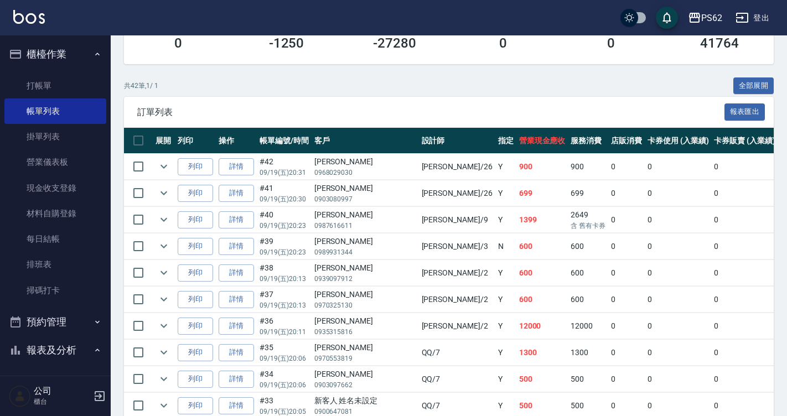
scroll to position [221, 0]
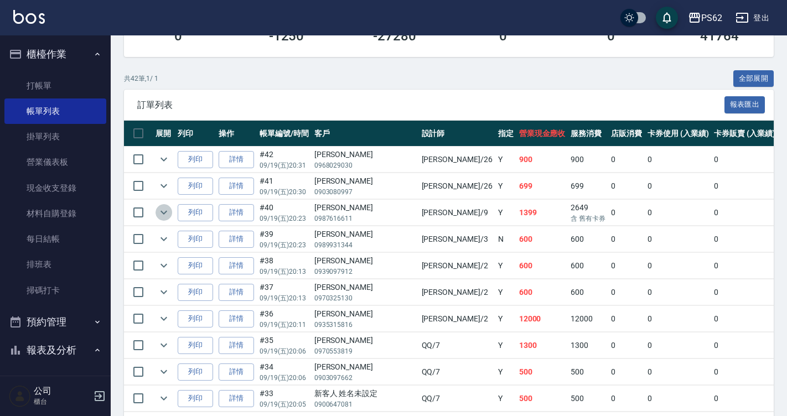
click at [160, 214] on icon "expand row" at bounding box center [163, 212] width 13 height 13
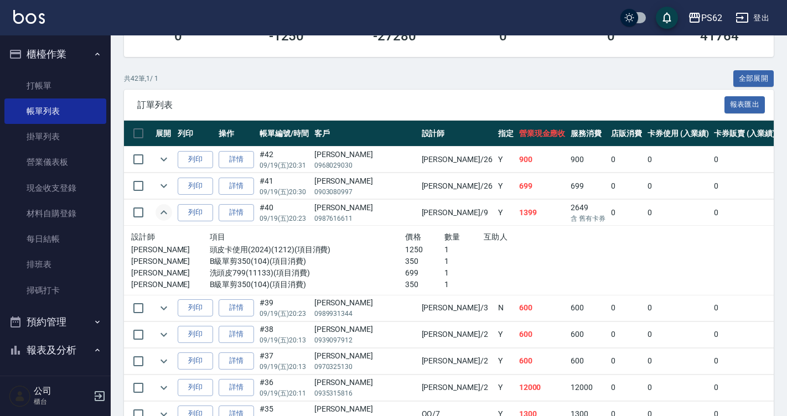
click at [162, 215] on icon "expand row" at bounding box center [163, 212] width 13 height 13
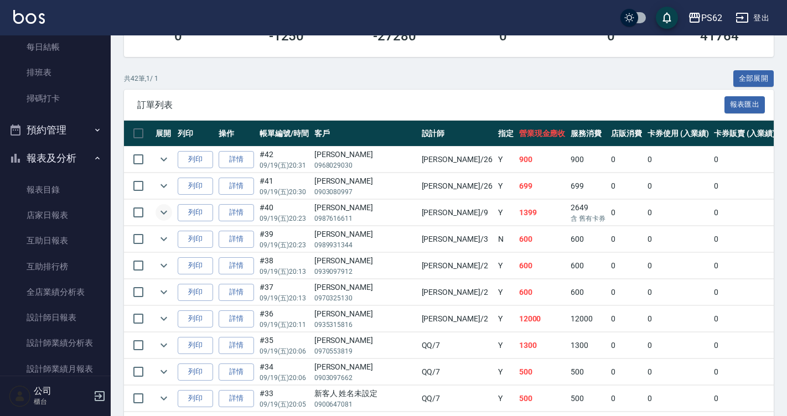
scroll to position [166, 0]
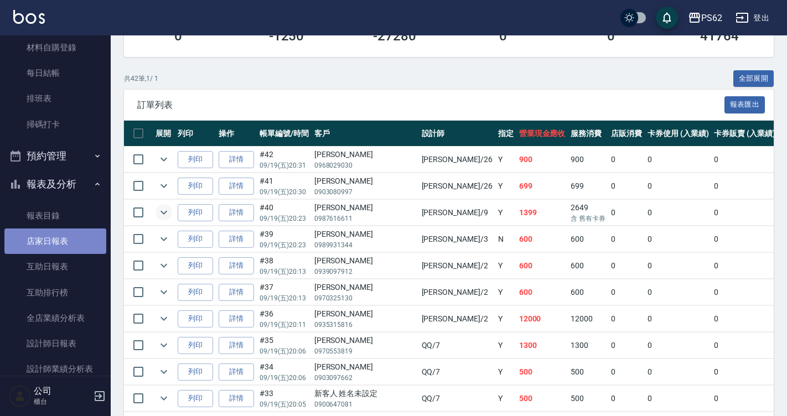
click at [64, 238] on link "店家日報表" at bounding box center [55, 241] width 102 height 25
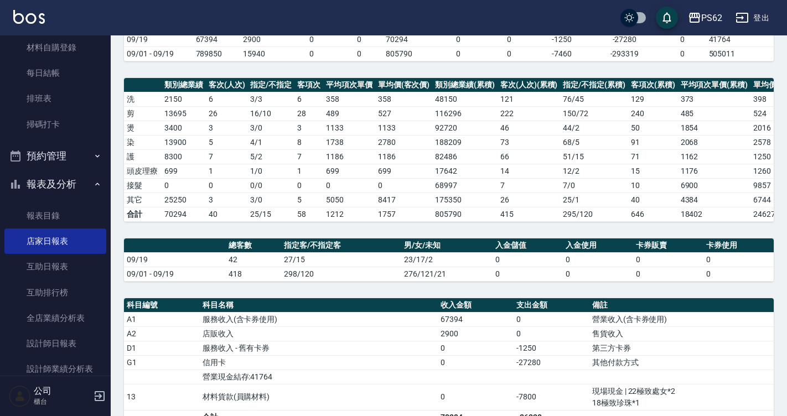
scroll to position [55, 0]
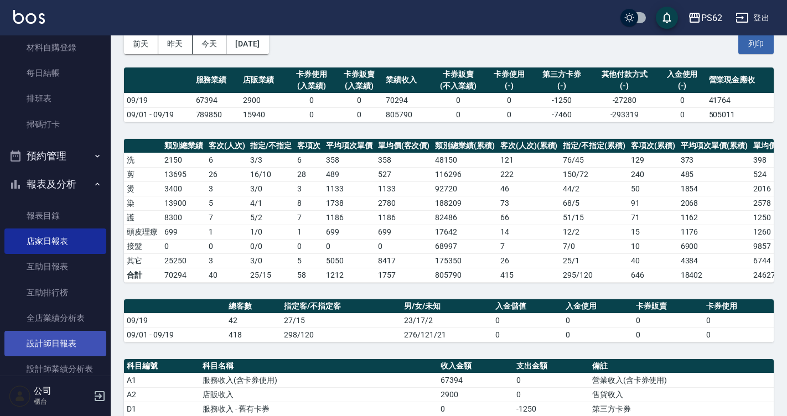
click at [69, 347] on link "設計師日報表" at bounding box center [55, 343] width 102 height 25
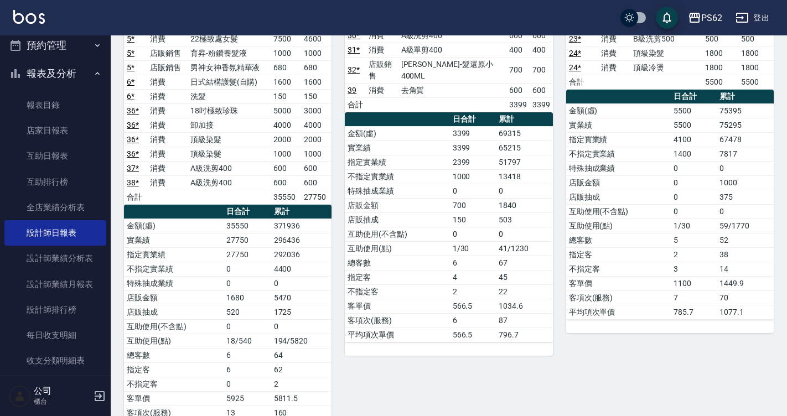
scroll to position [89, 0]
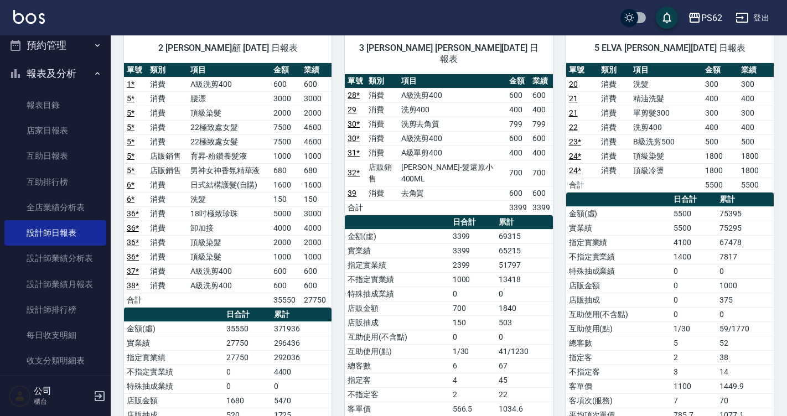
click at [497, 258] on td "51797" at bounding box center [524, 265] width 57 height 14
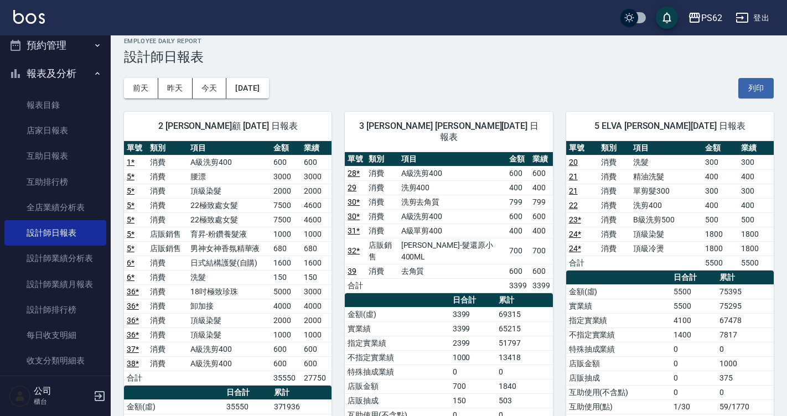
scroll to position [0, 0]
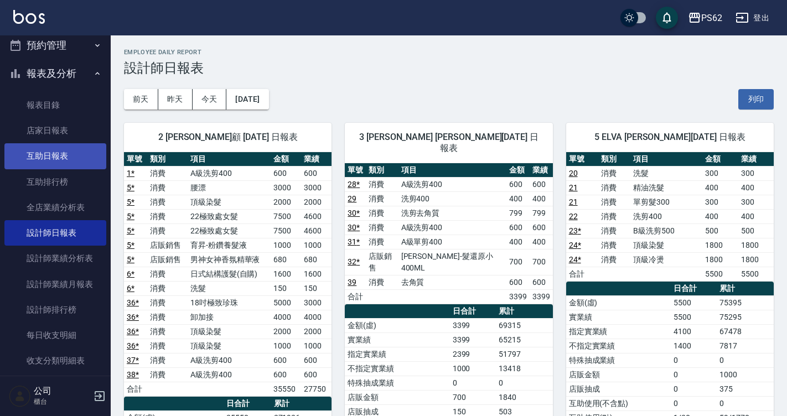
click at [51, 150] on link "互助日報表" at bounding box center [55, 155] width 102 height 25
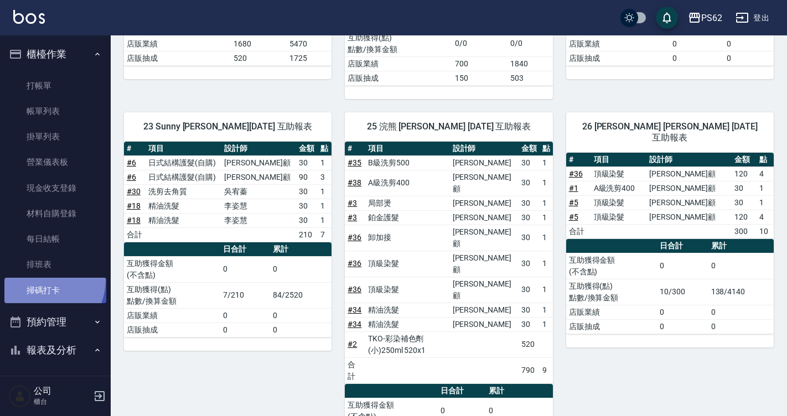
click at [38, 279] on link "掃碼打卡" at bounding box center [55, 290] width 102 height 25
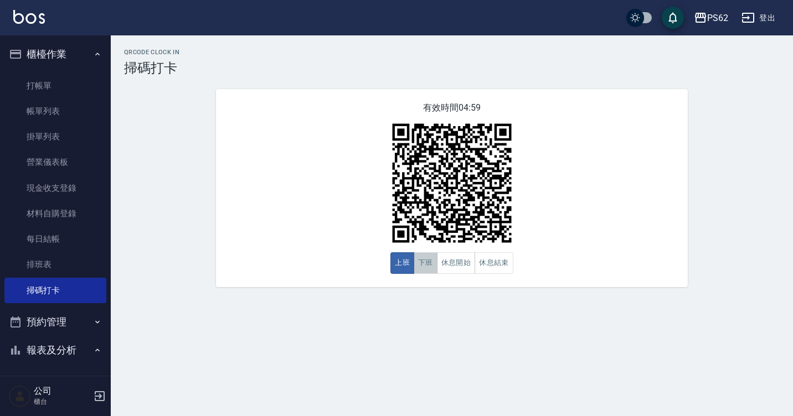
click at [426, 266] on button "下班" at bounding box center [426, 263] width 24 height 22
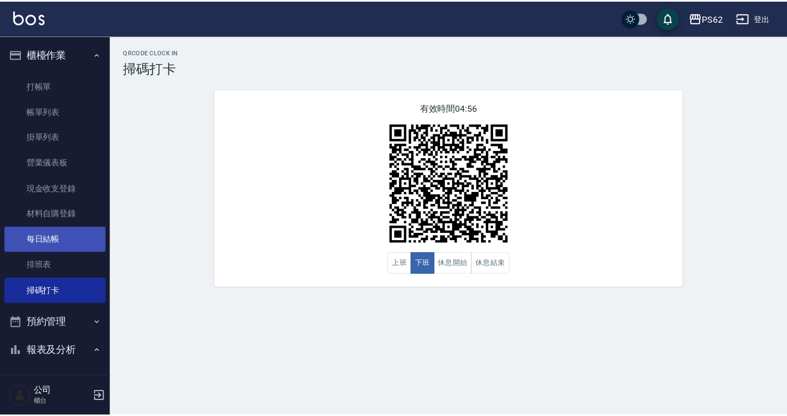
scroll to position [111, 0]
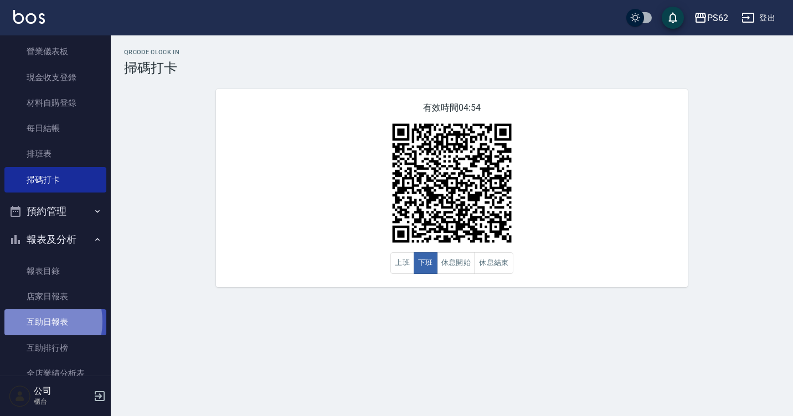
click at [32, 322] on link "互助日報表" at bounding box center [55, 322] width 102 height 25
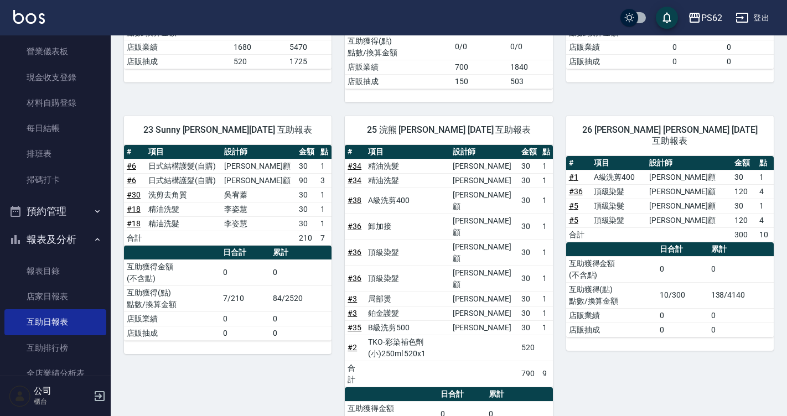
scroll to position [277, 0]
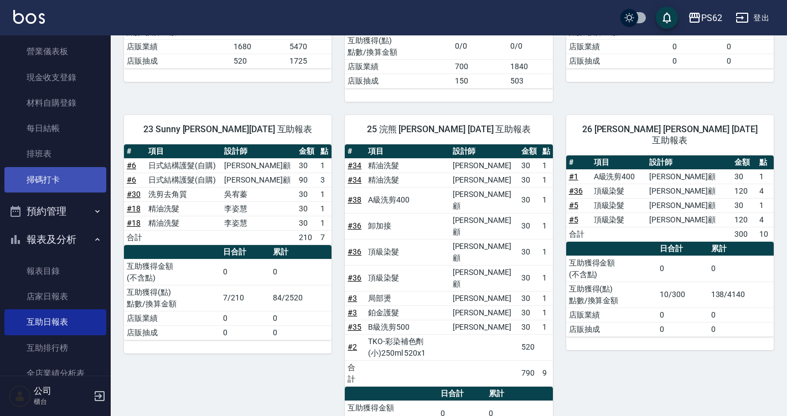
click at [22, 179] on link "掃碼打卡" at bounding box center [55, 179] width 102 height 25
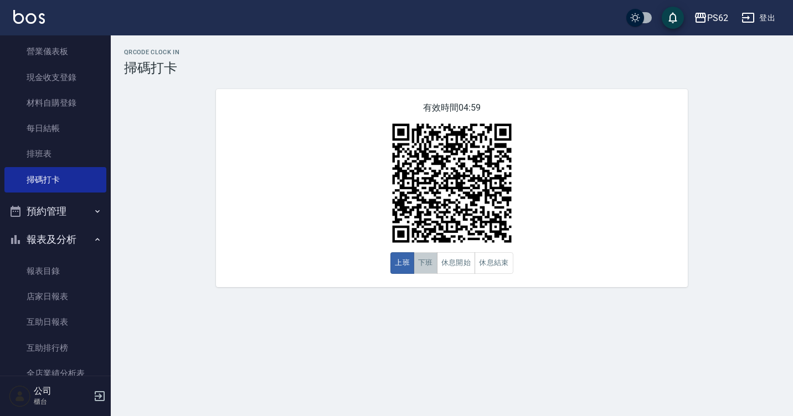
click at [415, 269] on button "下班" at bounding box center [426, 263] width 24 height 22
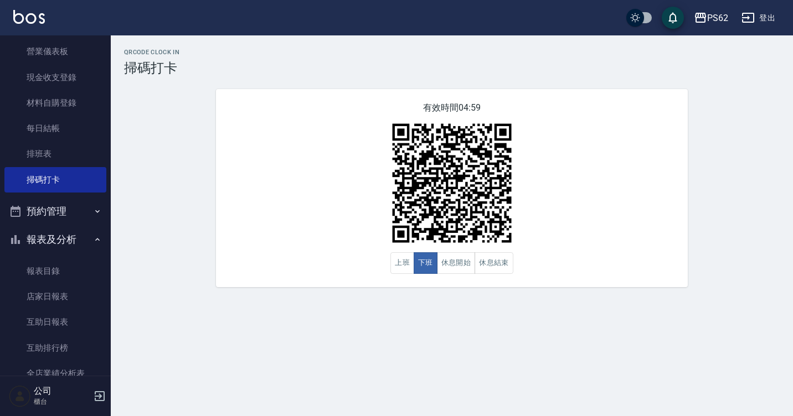
click at [269, 145] on div "有效時間 04:59 上班 下班 休息開始 休息結束" at bounding box center [452, 188] width 472 height 198
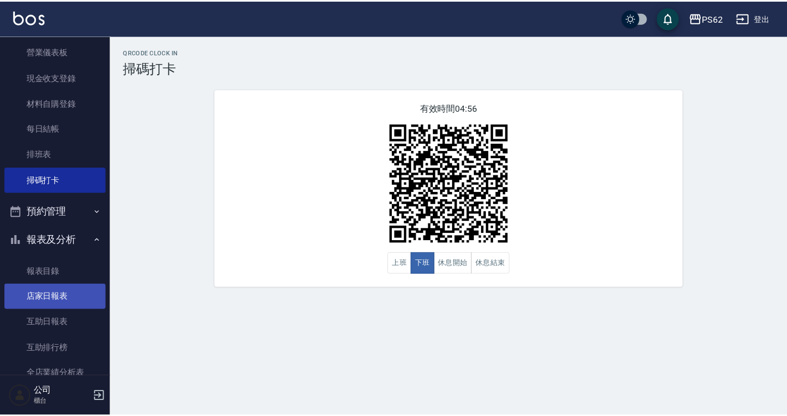
scroll to position [332, 0]
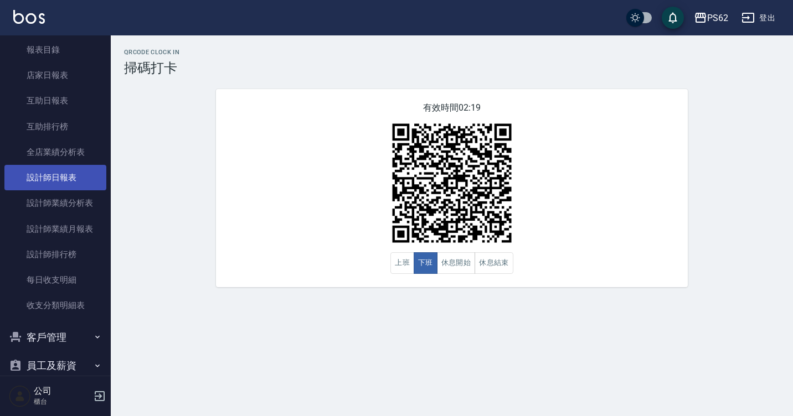
click at [84, 176] on link "設計師日報表" at bounding box center [55, 177] width 102 height 25
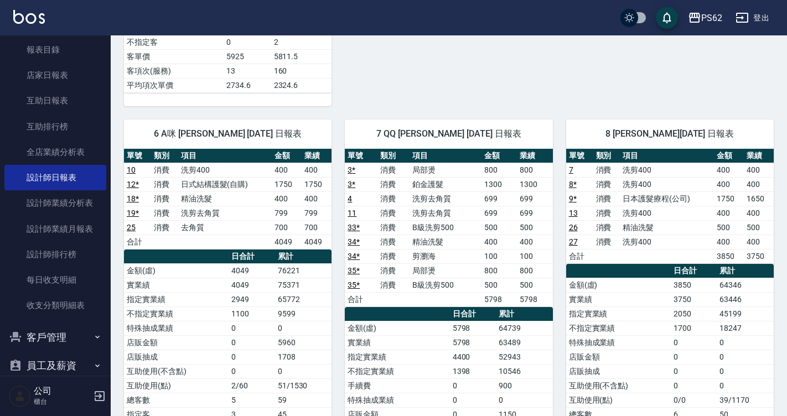
scroll to position [554, 0]
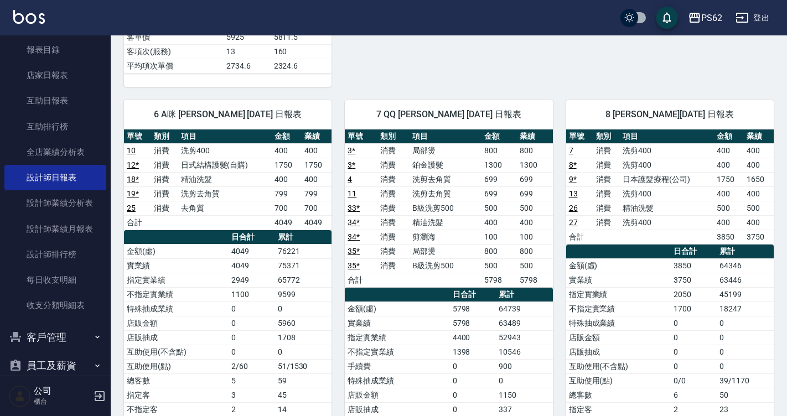
click at [645, 193] on td "洗剪400" at bounding box center [667, 194] width 94 height 14
click at [640, 176] on td "日本護髮療程(公司)" at bounding box center [667, 179] width 94 height 14
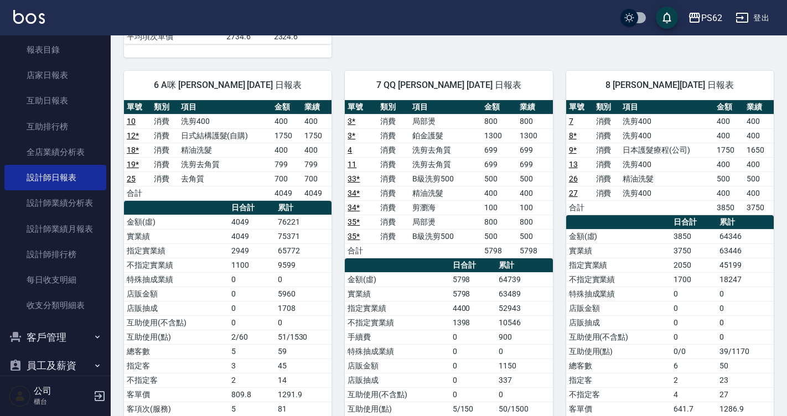
scroll to position [609, 0]
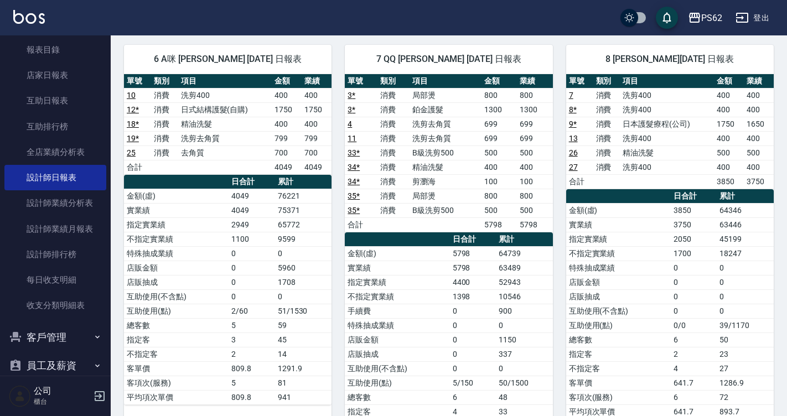
click at [368, 109] on td "3 *" at bounding box center [361, 109] width 32 height 14
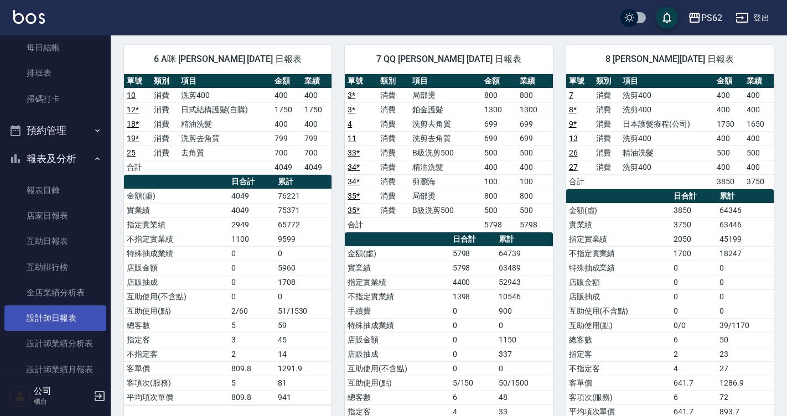
scroll to position [111, 0]
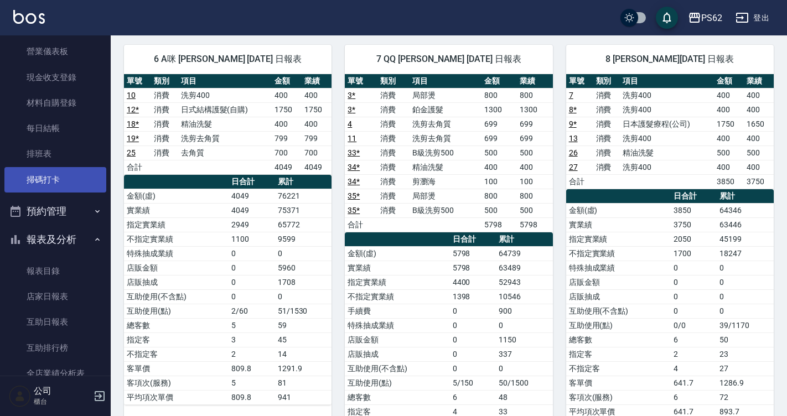
click at [83, 182] on link "掃碼打卡" at bounding box center [55, 179] width 102 height 25
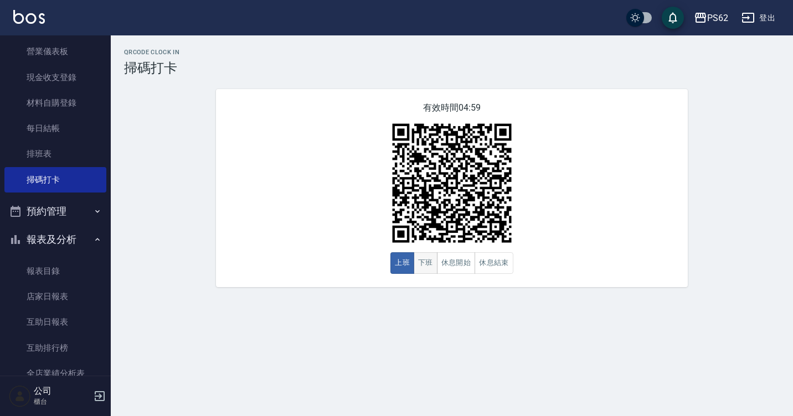
click at [427, 272] on button "下班" at bounding box center [426, 263] width 24 height 22
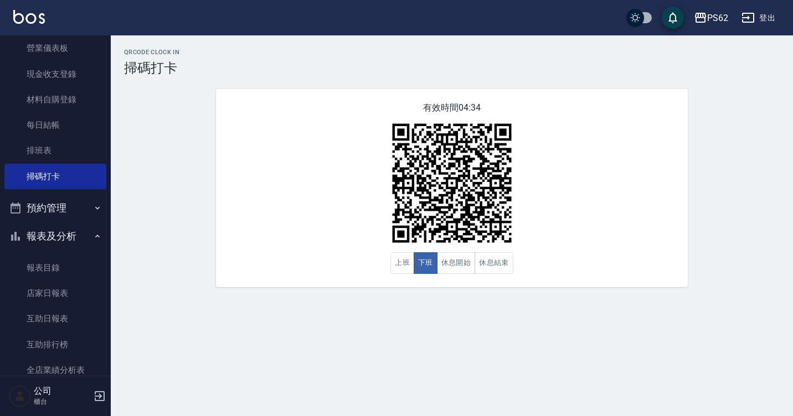
scroll to position [91, 0]
